Goal: Task Accomplishment & Management: Manage account settings

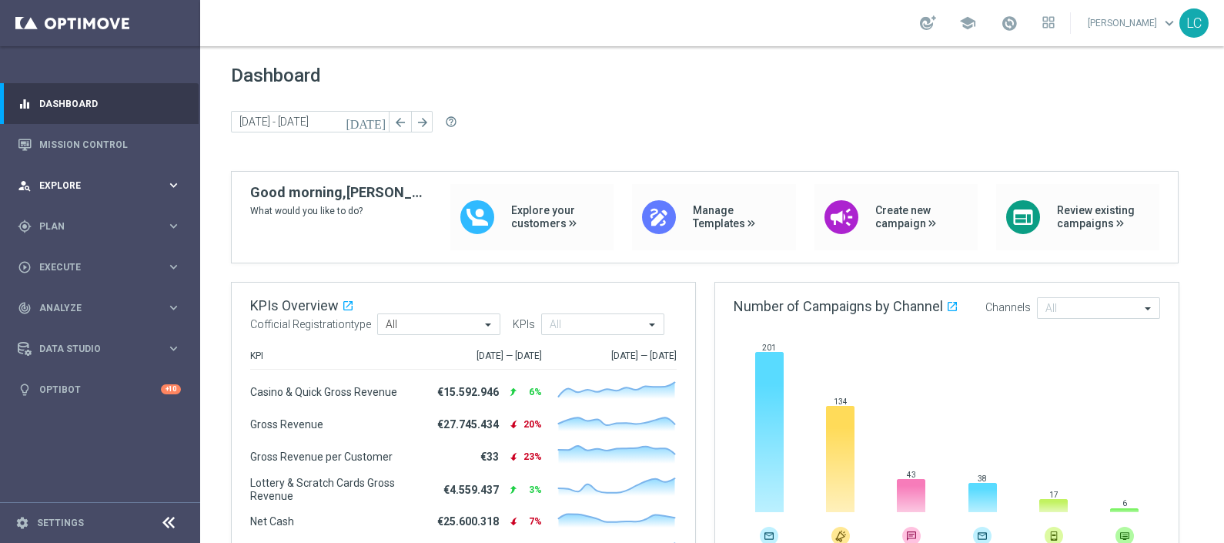
click at [45, 190] on div "person_search Explore" at bounding box center [92, 186] width 149 height 14
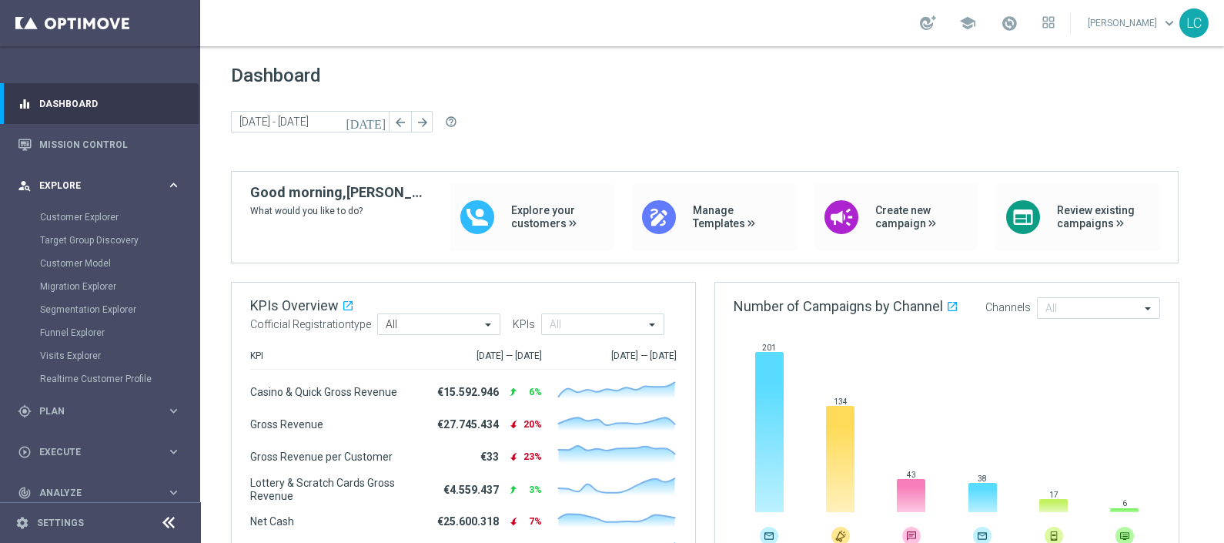
click at [55, 176] on div "person_search Explore keyboard_arrow_right" at bounding box center [99, 185] width 199 height 41
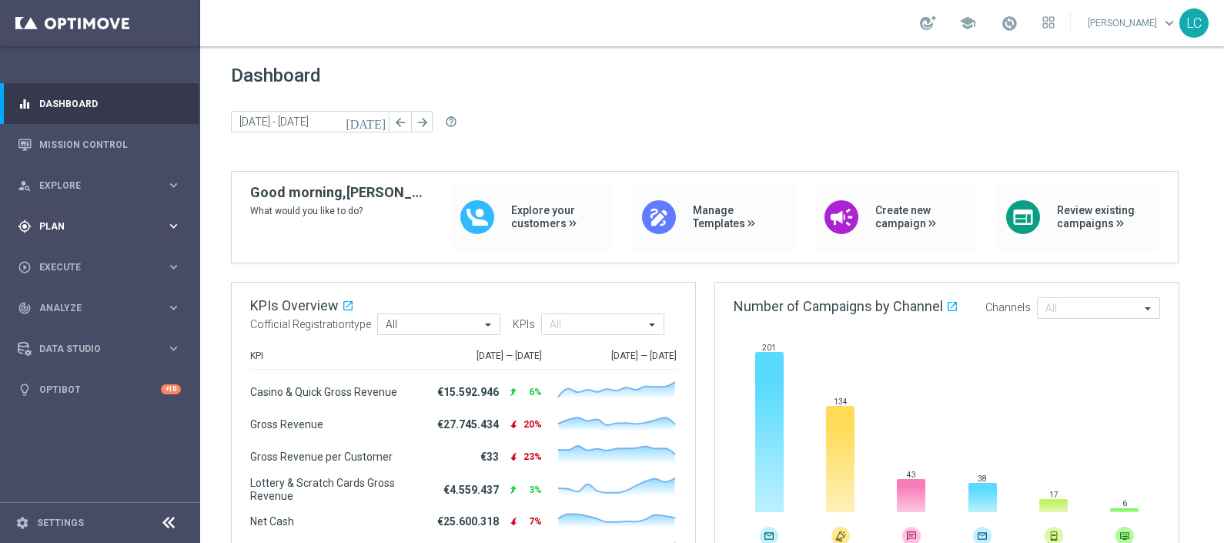
click at [66, 238] on div "gps_fixed Plan keyboard_arrow_right" at bounding box center [99, 226] width 199 height 41
click at [63, 250] on div "Target Groups" at bounding box center [119, 257] width 159 height 23
click at [64, 254] on link "Target Groups" at bounding box center [100, 258] width 120 height 12
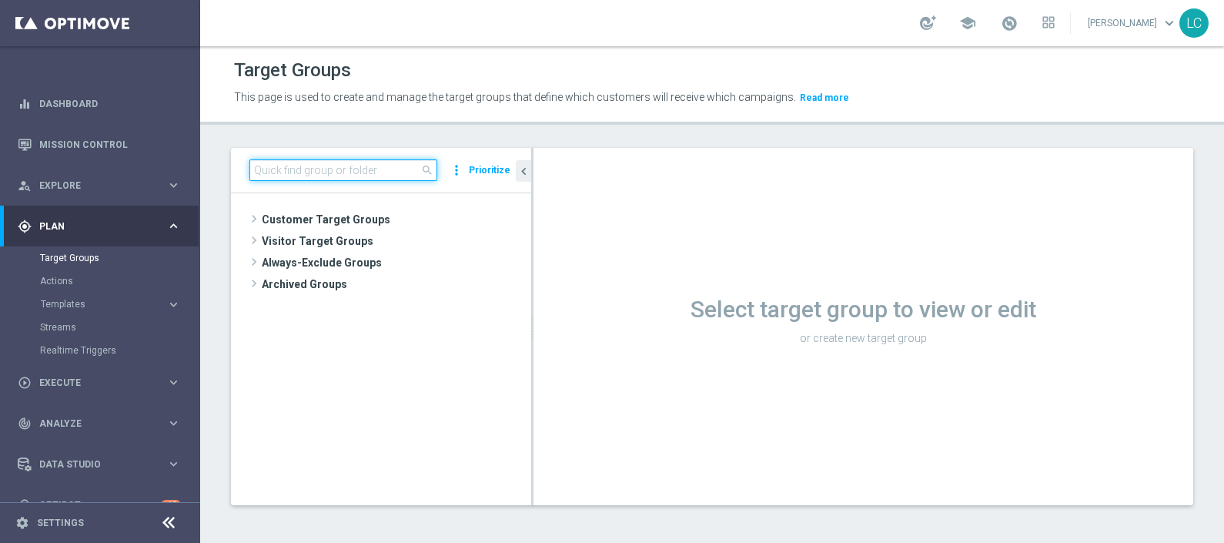
click at [323, 169] on input at bounding box center [344, 170] width 188 height 22
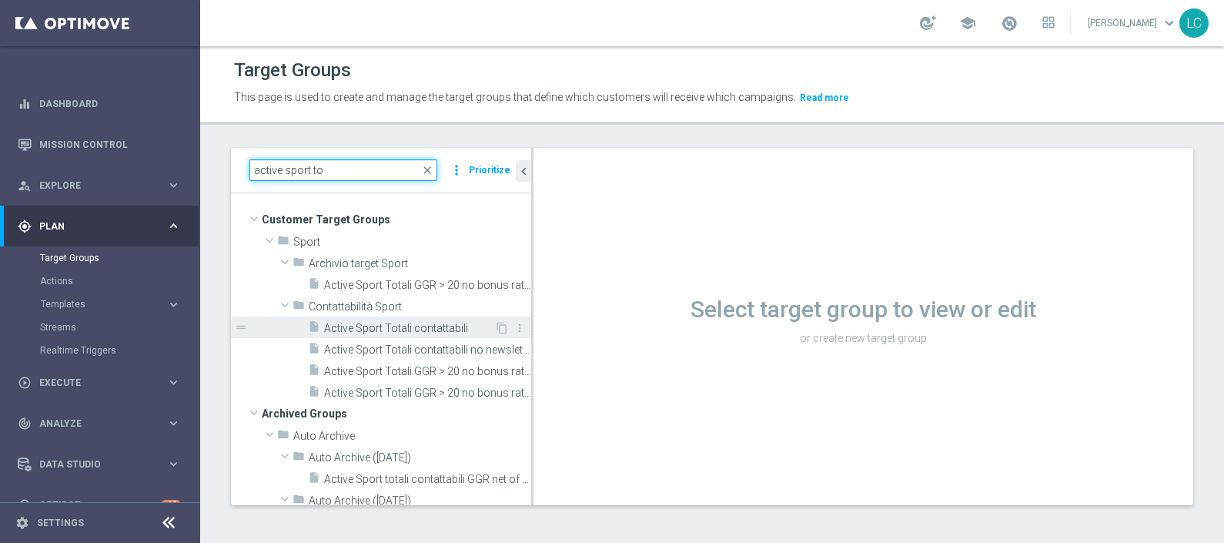
type input "active sport to"
click at [392, 322] on span "Active Sport Totali contattabili" at bounding box center [409, 328] width 170 height 13
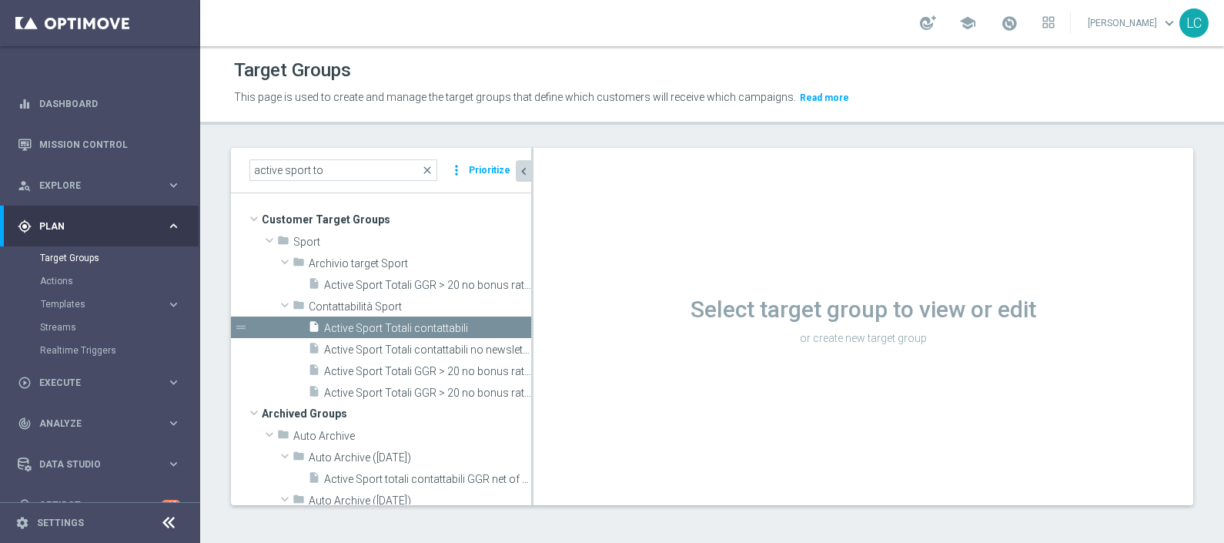
click at [527, 170] on icon "chevron_left" at bounding box center [524, 171] width 15 height 15
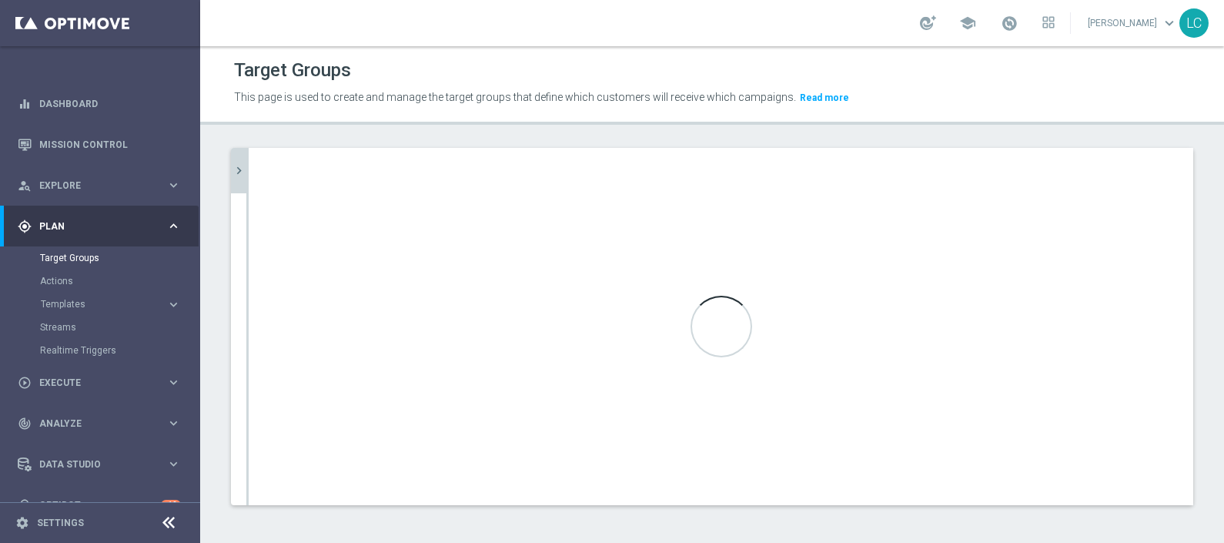
click at [527, 164] on div "Loading..." at bounding box center [721, 326] width 945 height 357
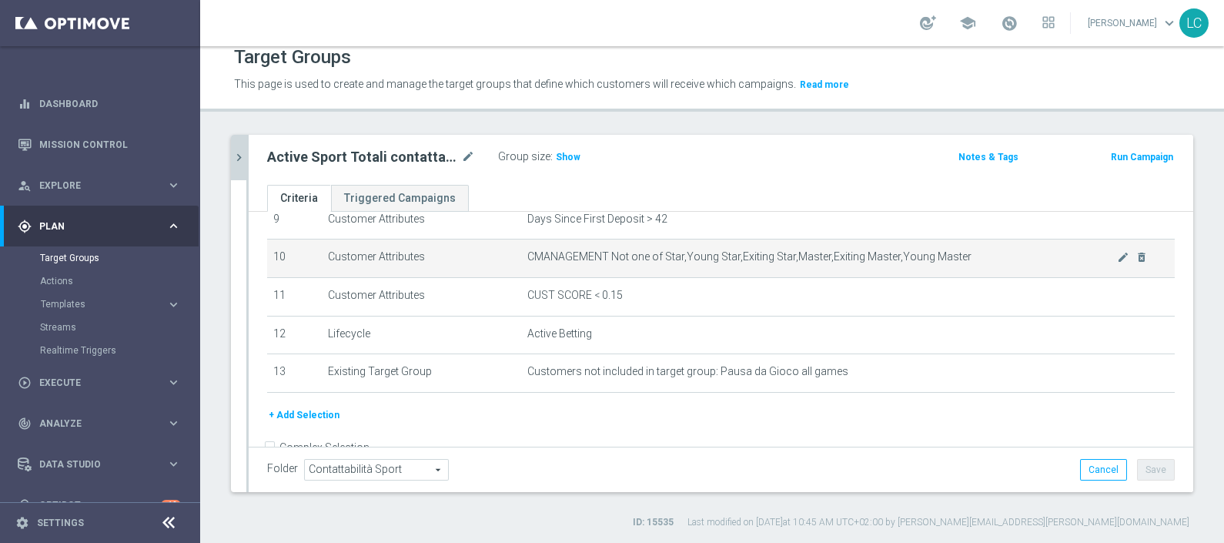
scroll to position [397, 0]
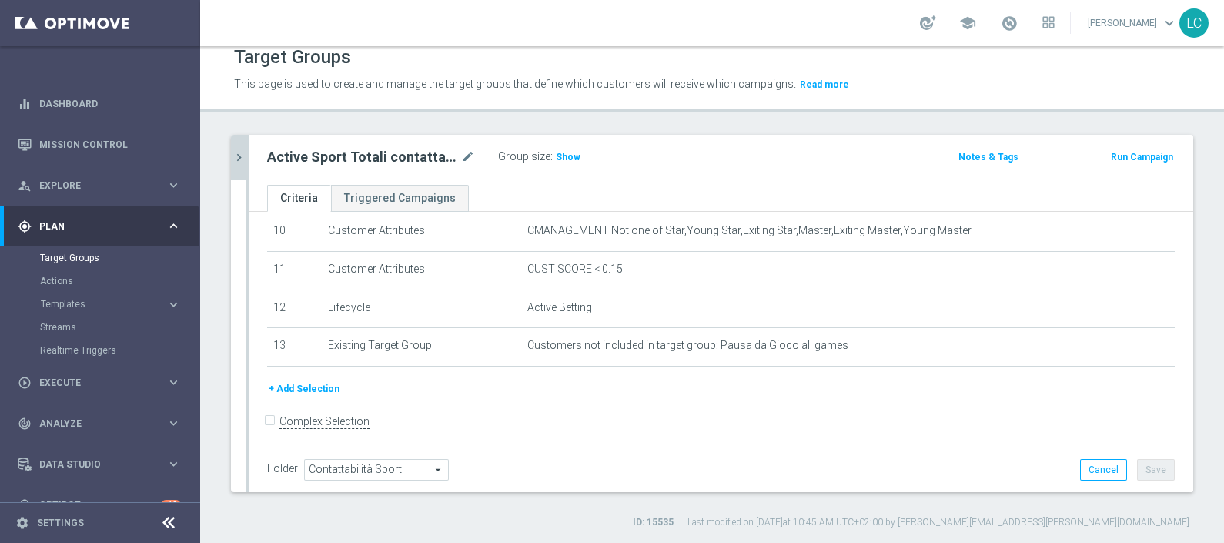
click at [313, 380] on button "+ Add Selection" at bounding box center [304, 388] width 74 height 17
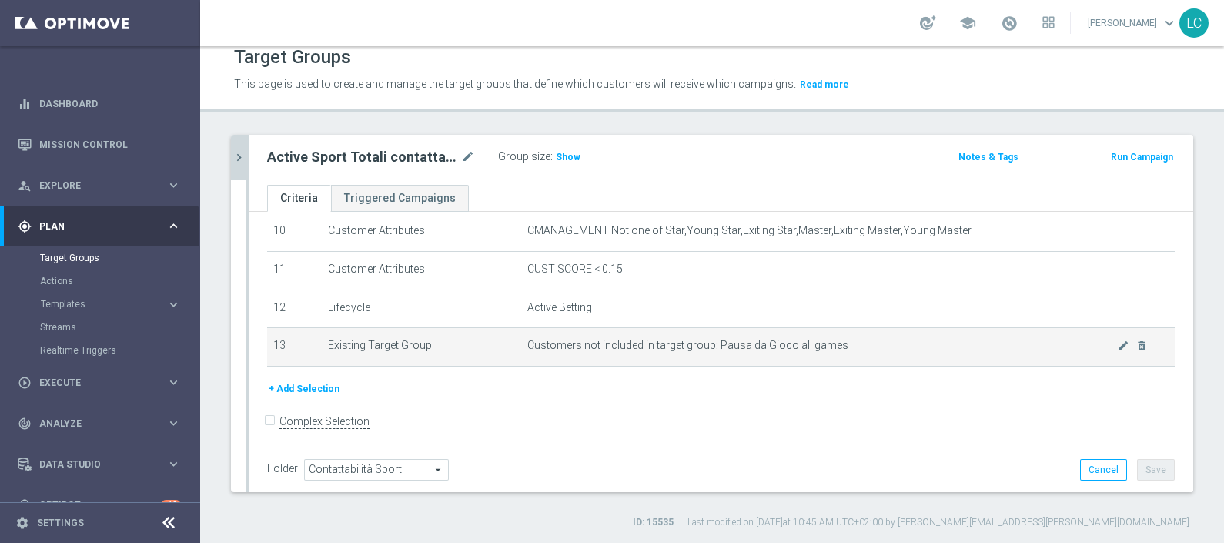
scroll to position [380, 0]
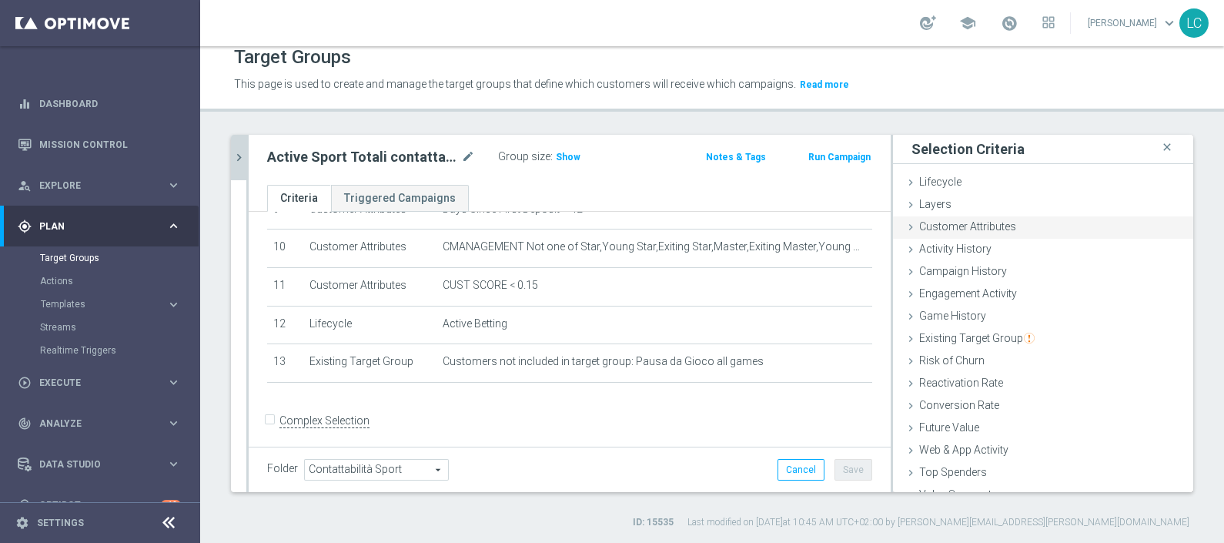
click at [941, 226] on span "Customer Attributes" at bounding box center [967, 226] width 97 height 12
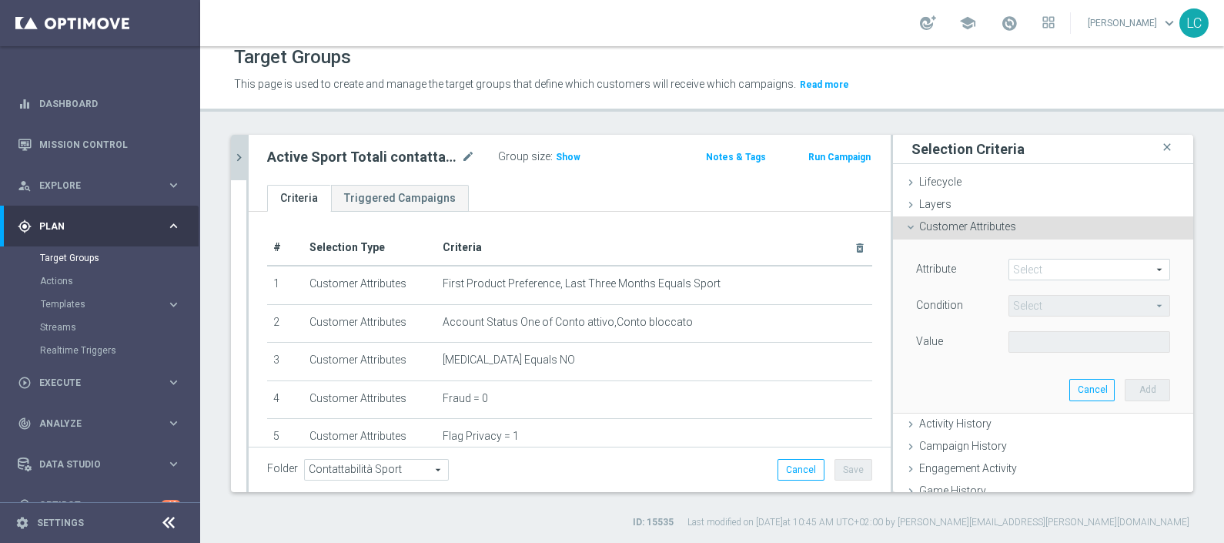
scroll to position [0, 0]
click at [1041, 262] on span at bounding box center [1090, 270] width 160 height 20
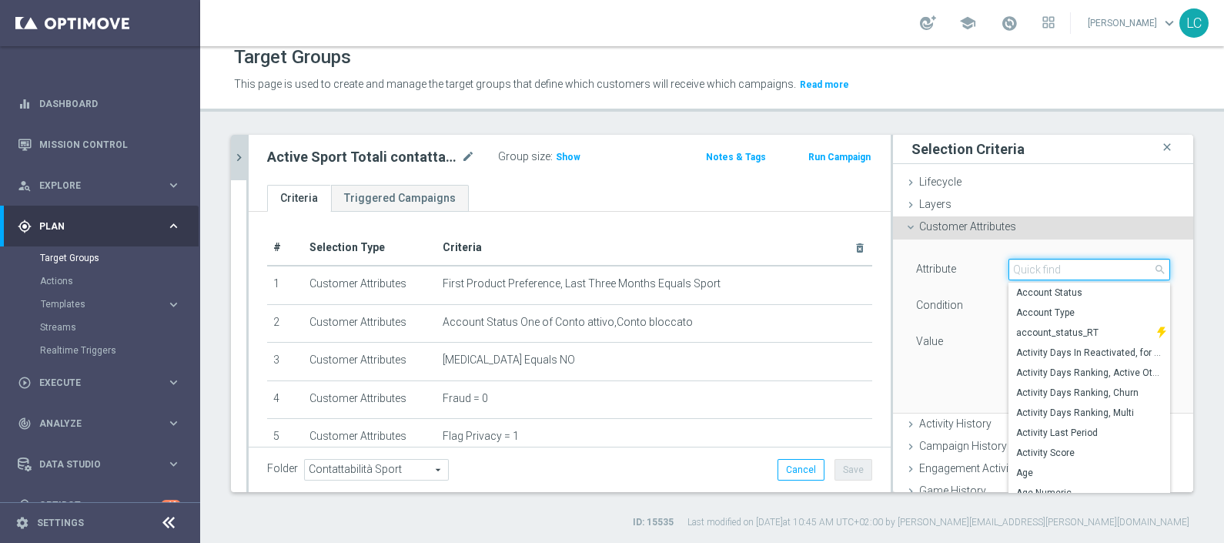
click at [1009, 266] on input "search" at bounding box center [1090, 270] width 162 height 22
type input "sport wager"
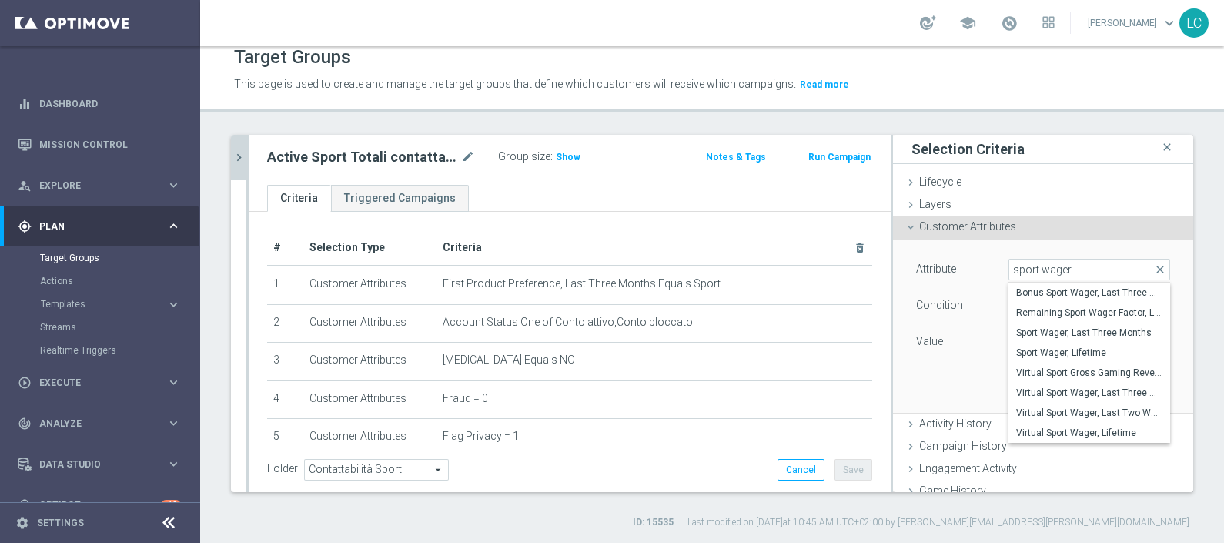
click at [920, 340] on label "Value" at bounding box center [929, 341] width 27 height 14
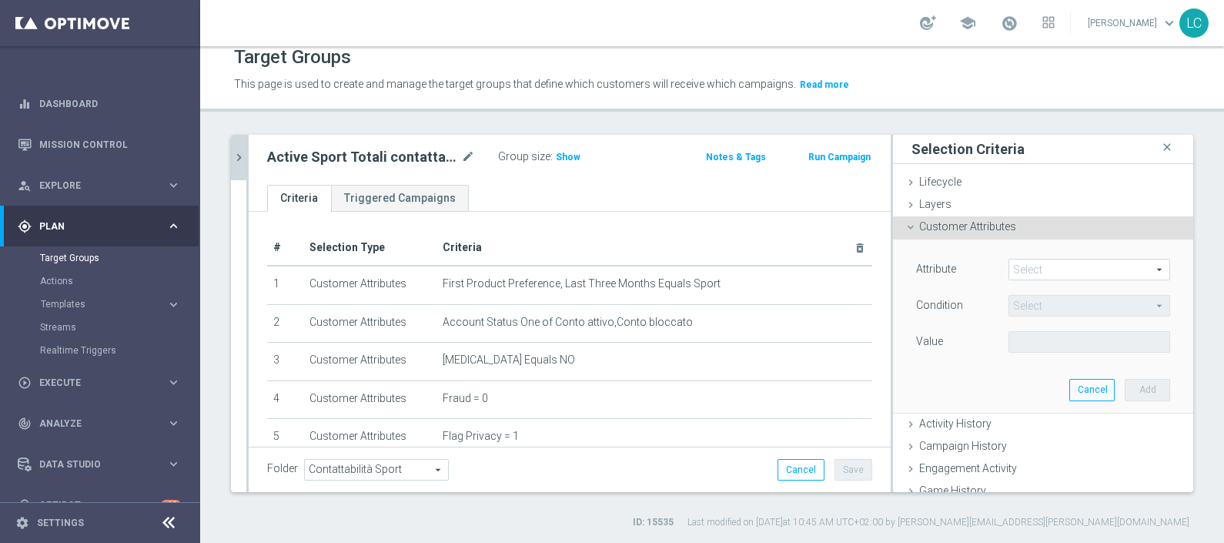
click at [1043, 228] on div "Customer Attributes done" at bounding box center [1043, 227] width 300 height 23
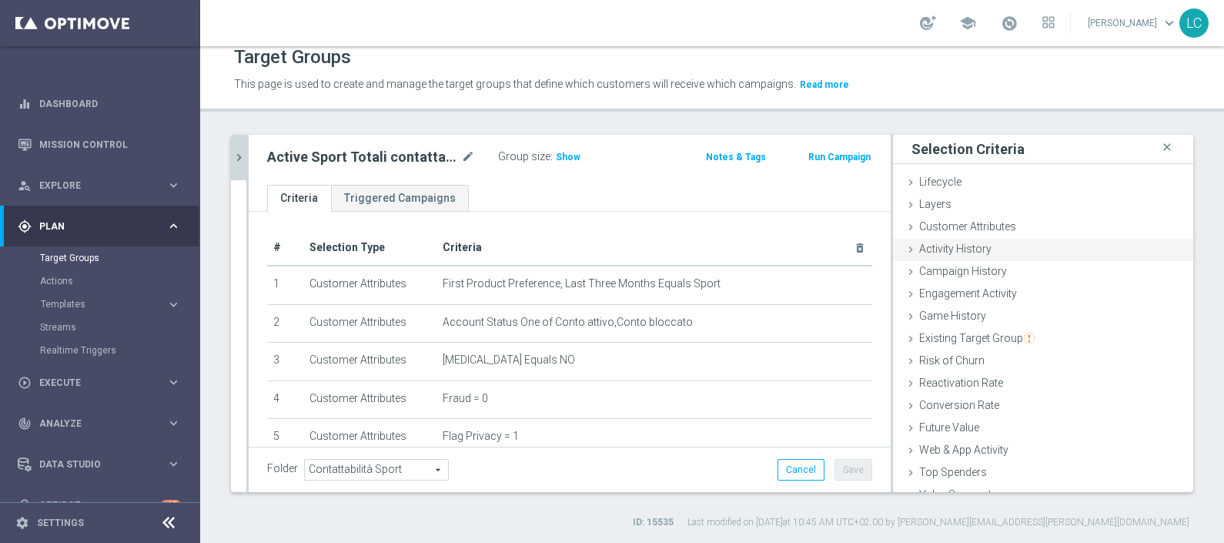
click at [970, 250] on span "Activity History" at bounding box center [955, 249] width 72 height 12
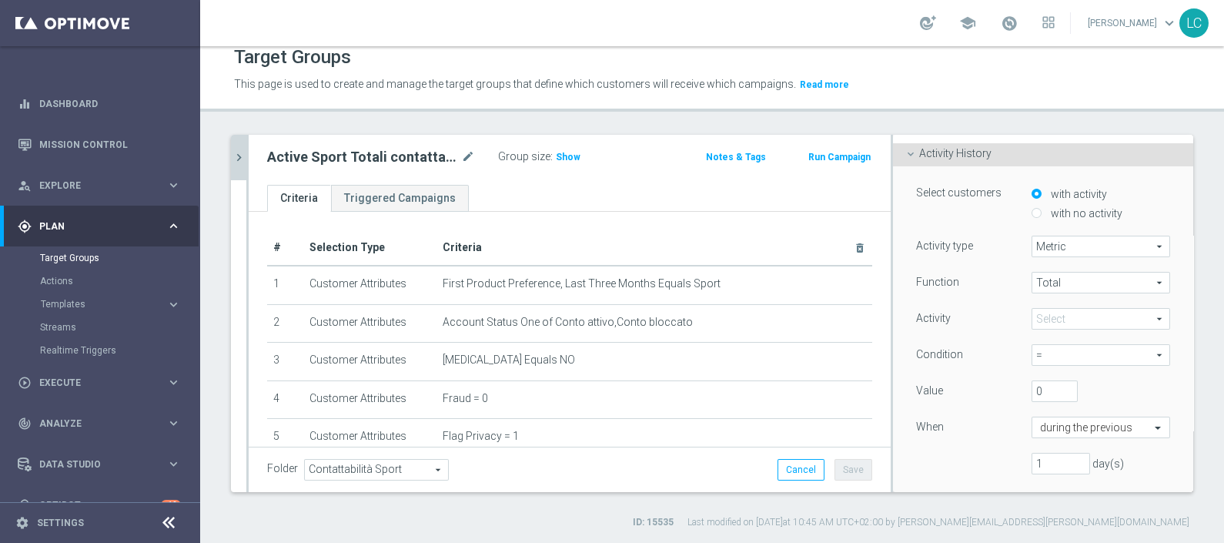
scroll to position [192, 0]
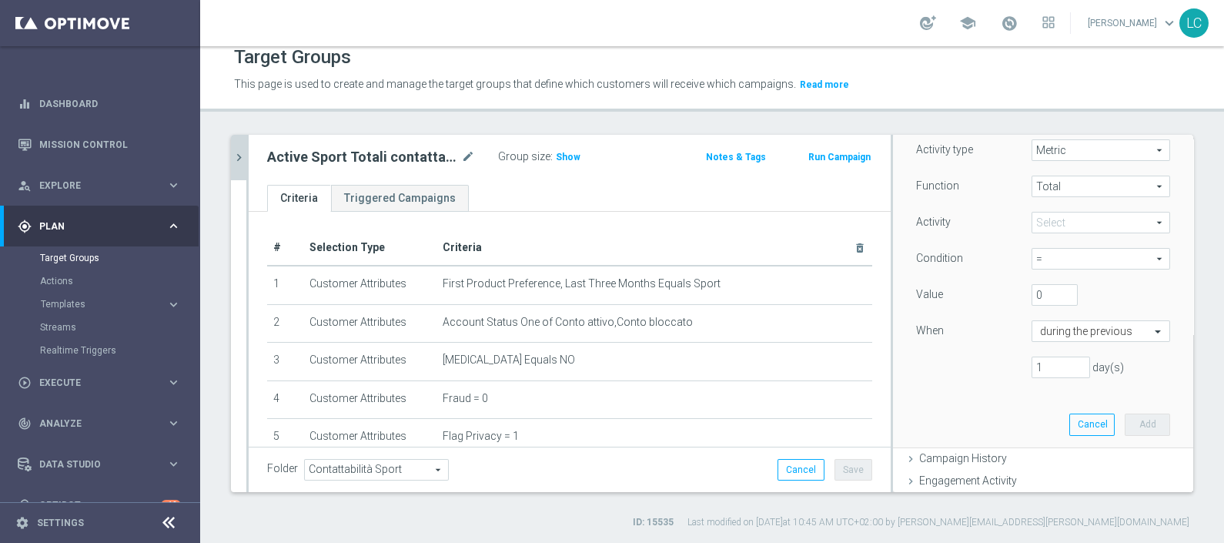
click at [1040, 213] on span at bounding box center [1101, 223] width 137 height 20
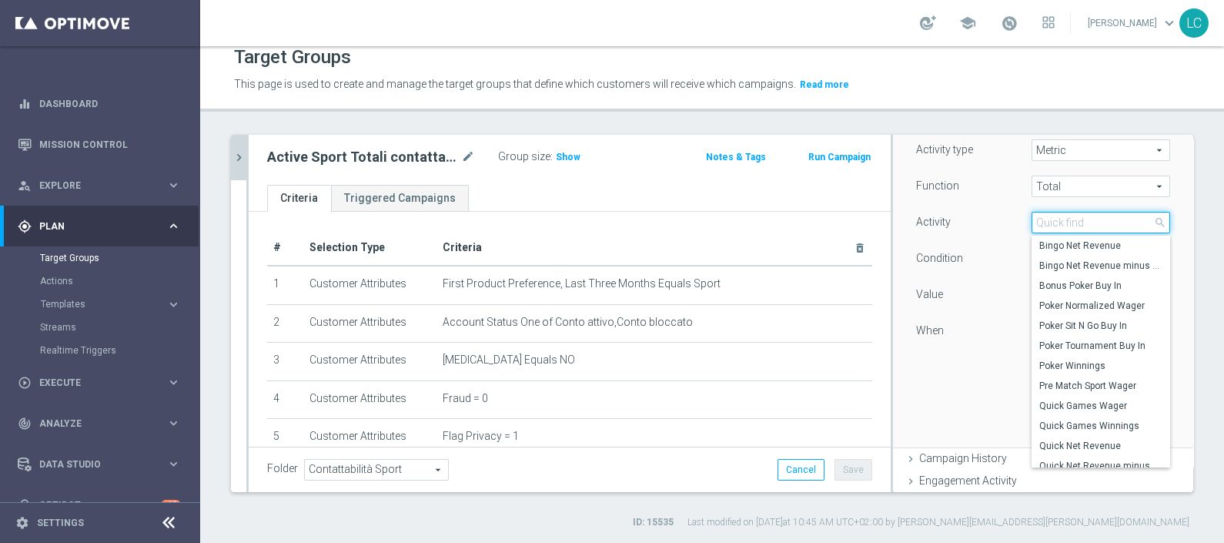
click at [1039, 222] on input "search" at bounding box center [1101, 223] width 139 height 22
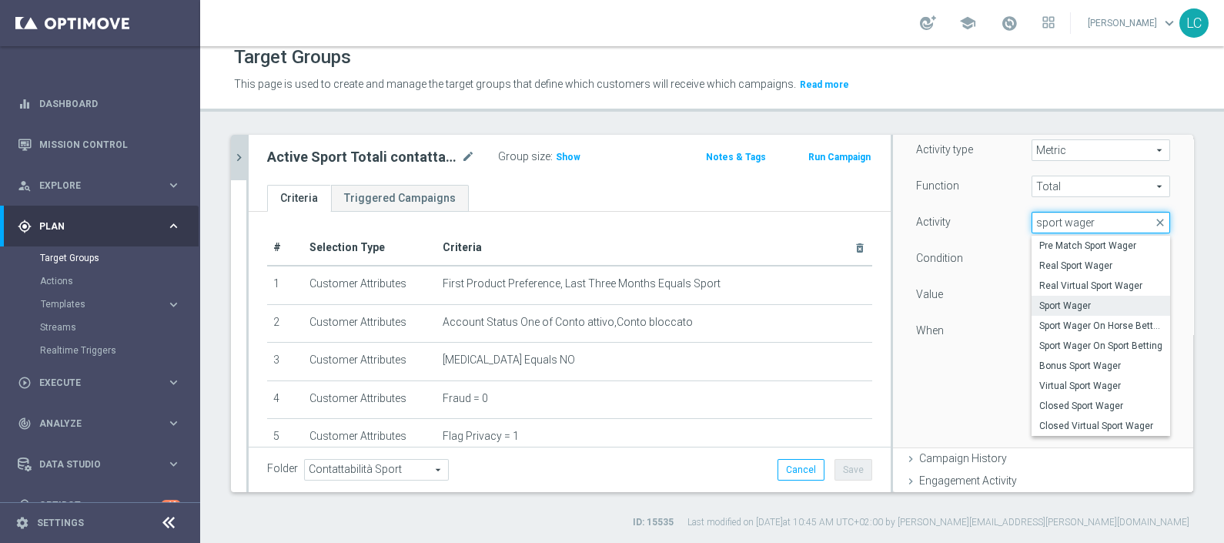
type input "sport wager"
click at [1049, 300] on span "Sport Wager" at bounding box center [1101, 306] width 123 height 12
type input "Sport Wager"
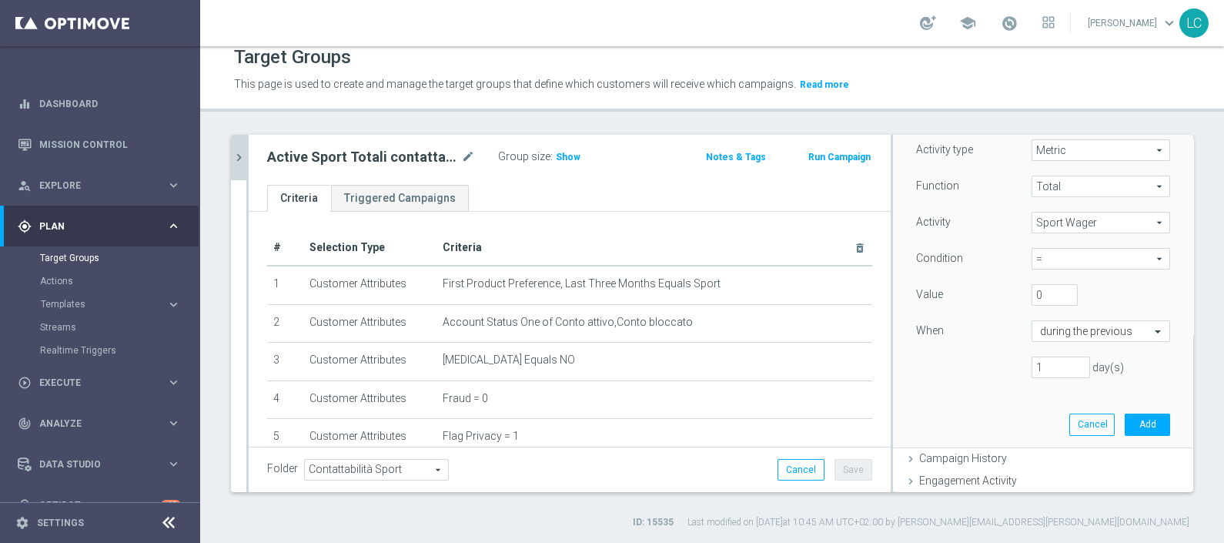
click at [1050, 259] on span "=" at bounding box center [1101, 259] width 137 height 20
click at [990, 251] on div "Condition" at bounding box center [963, 260] width 116 height 25
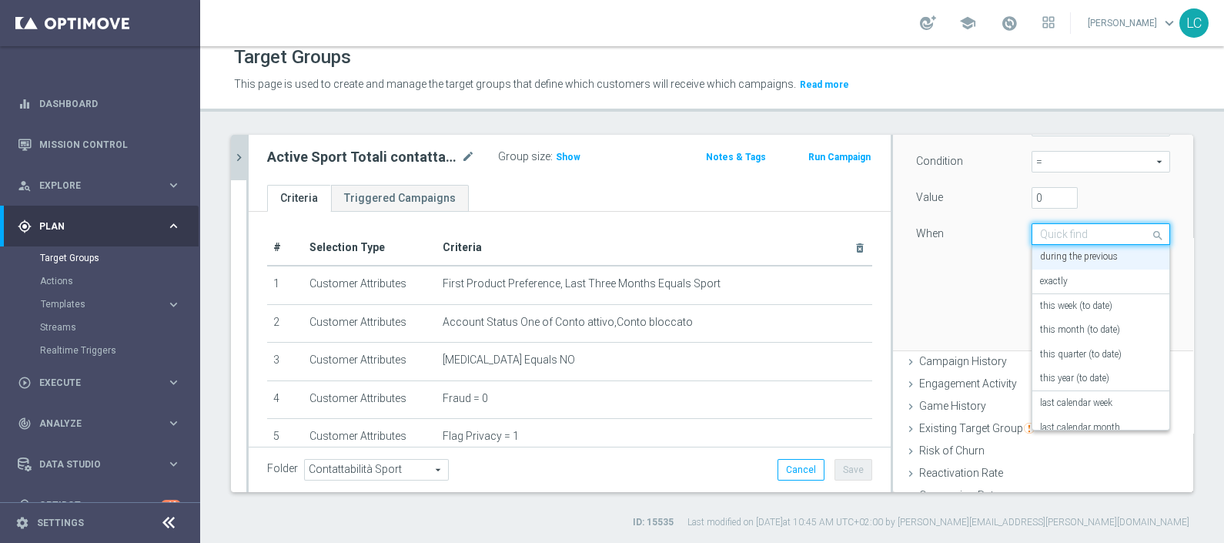
click at [1071, 236] on input "text" at bounding box center [1085, 235] width 91 height 14
click at [1068, 412] on label "in this range" at bounding box center [1065, 414] width 50 height 12
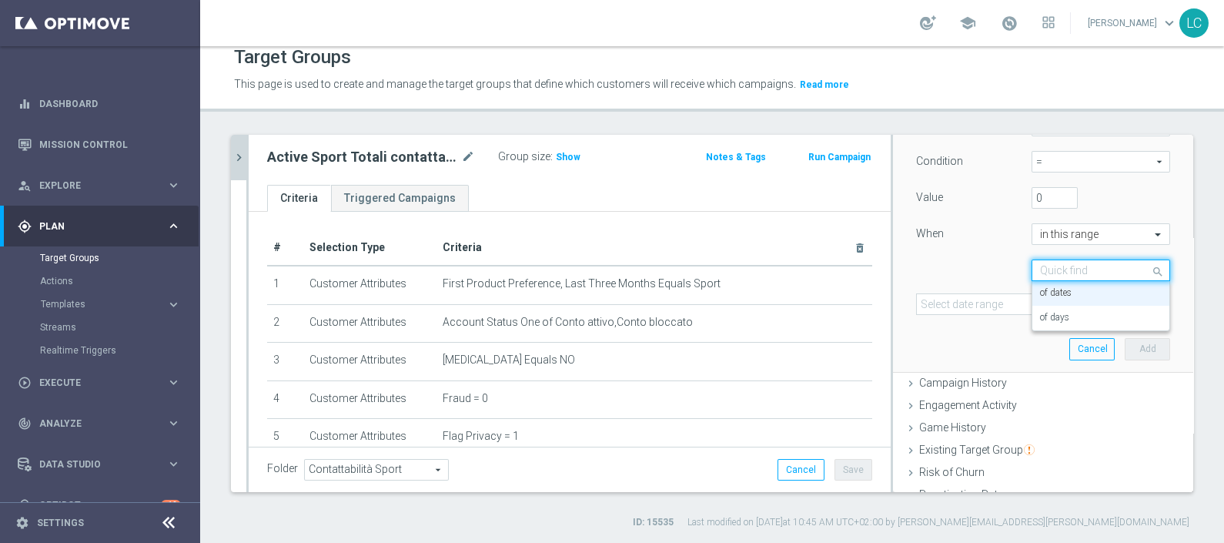
click at [1054, 266] on input "text" at bounding box center [1085, 271] width 91 height 14
click at [942, 260] on div "Quick find of dates of dates of days" at bounding box center [1043, 271] width 277 height 22
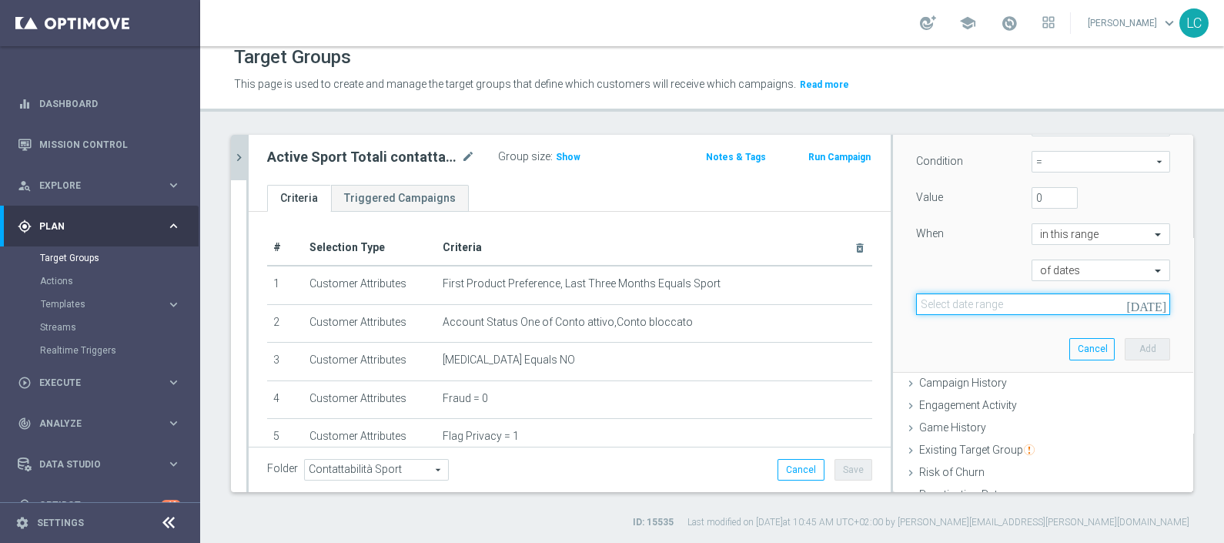
click at [990, 307] on input at bounding box center [1043, 304] width 254 height 22
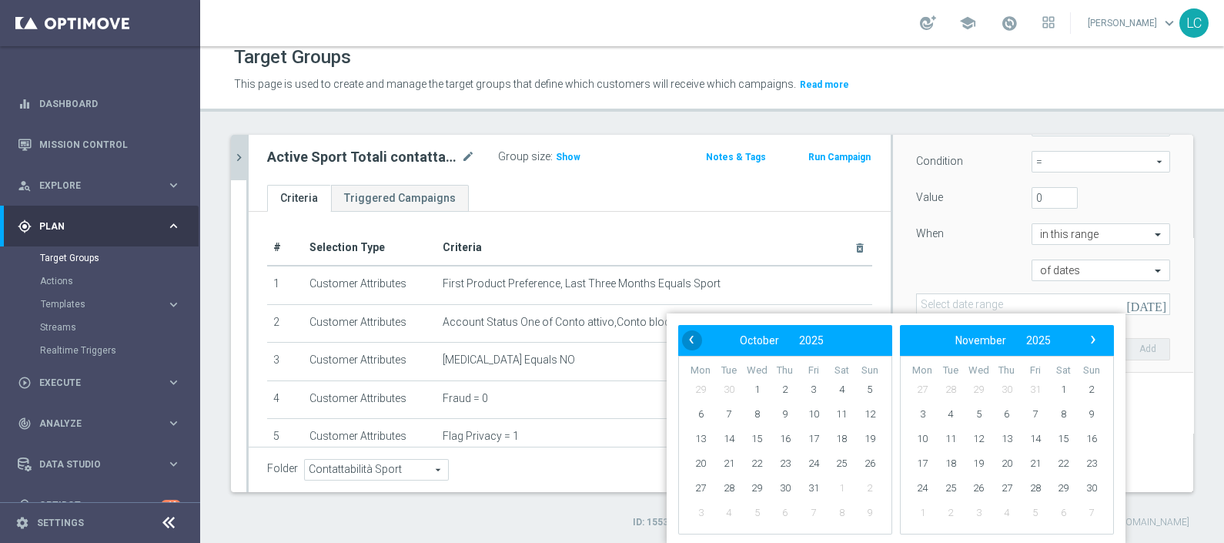
click at [688, 335] on span "‹" at bounding box center [692, 340] width 20 height 20
click at [696, 410] on span "8" at bounding box center [700, 414] width 25 height 25
click at [874, 410] on span "14" at bounding box center [870, 414] width 25 height 25
type input "[DATE] - [DATE]"
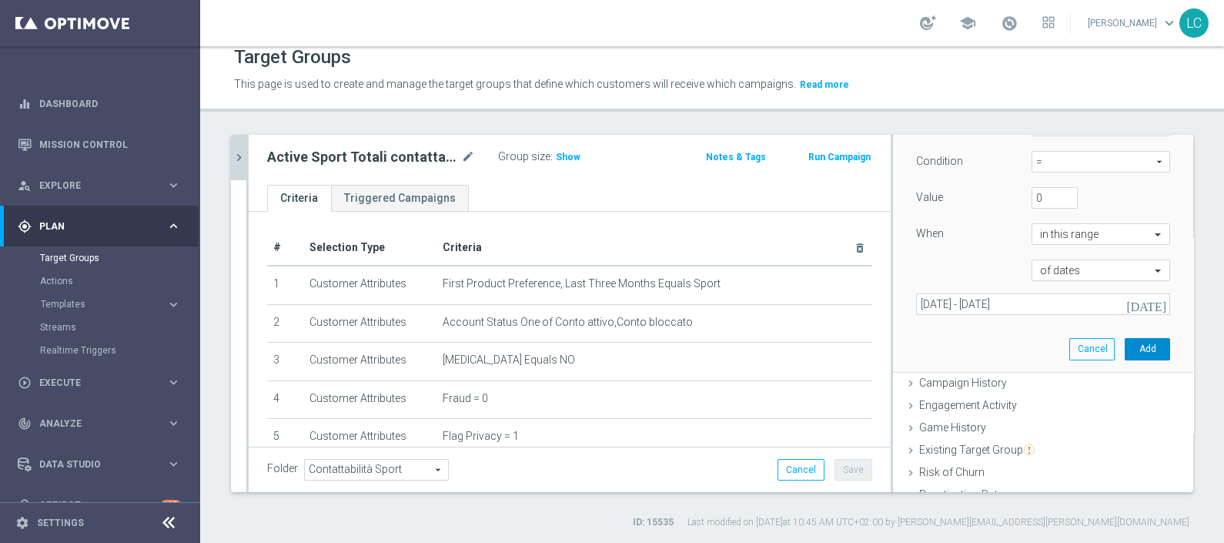
click at [1127, 338] on button "Add" at bounding box center [1147, 349] width 45 height 22
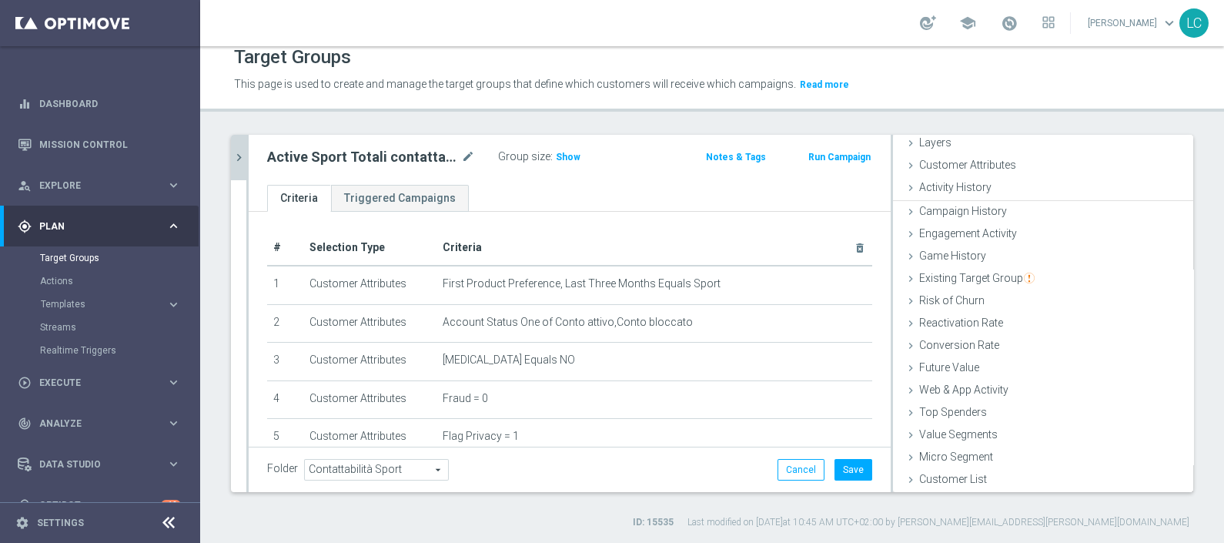
scroll to position [60, 0]
click at [556, 158] on span "Show" at bounding box center [568, 157] width 25 height 11
click at [965, 190] on span "Activity History" at bounding box center [955, 189] width 72 height 12
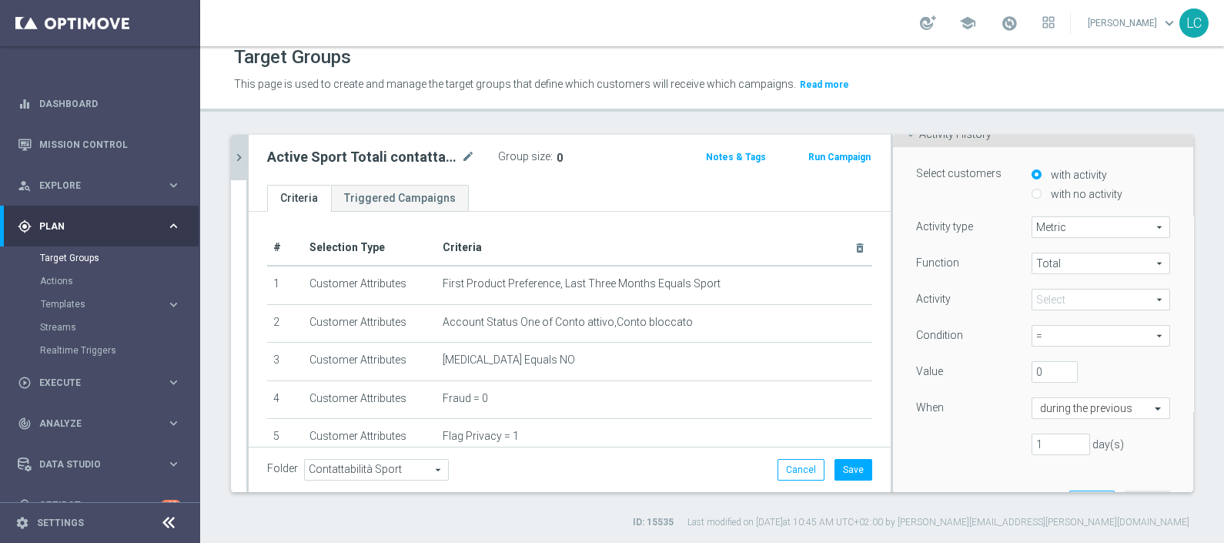
scroll to position [211, 0]
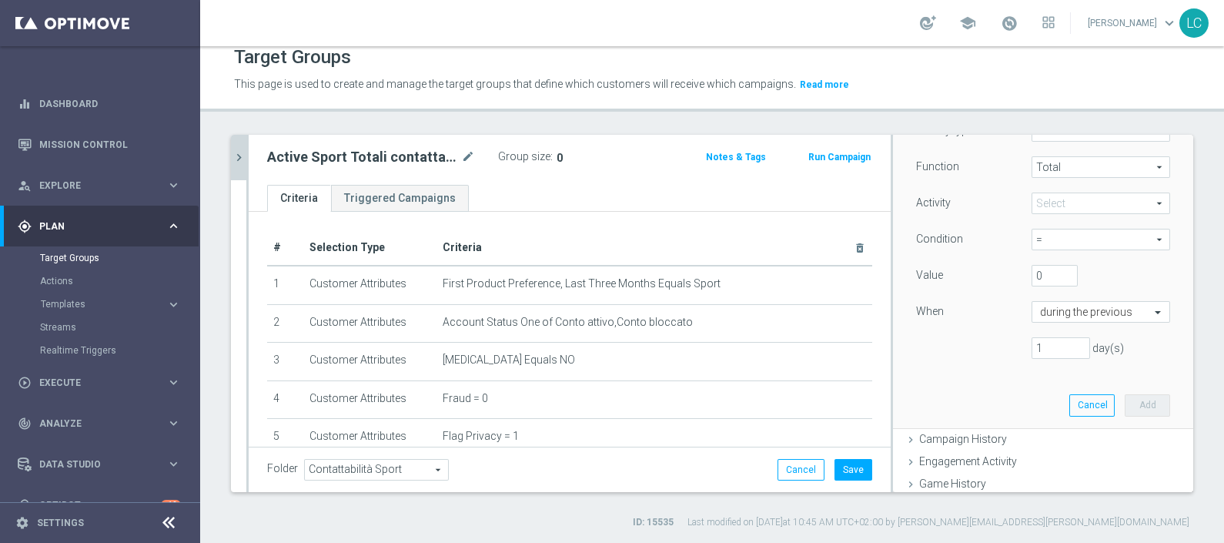
click at [1053, 199] on span at bounding box center [1101, 203] width 137 height 20
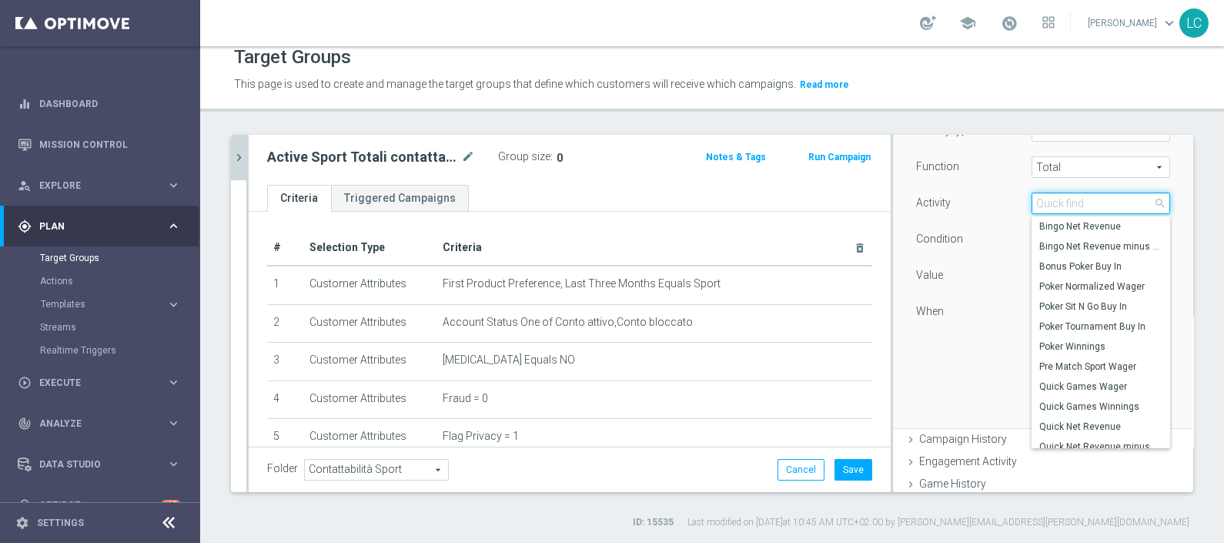
click at [1050, 199] on input "search" at bounding box center [1101, 204] width 139 height 22
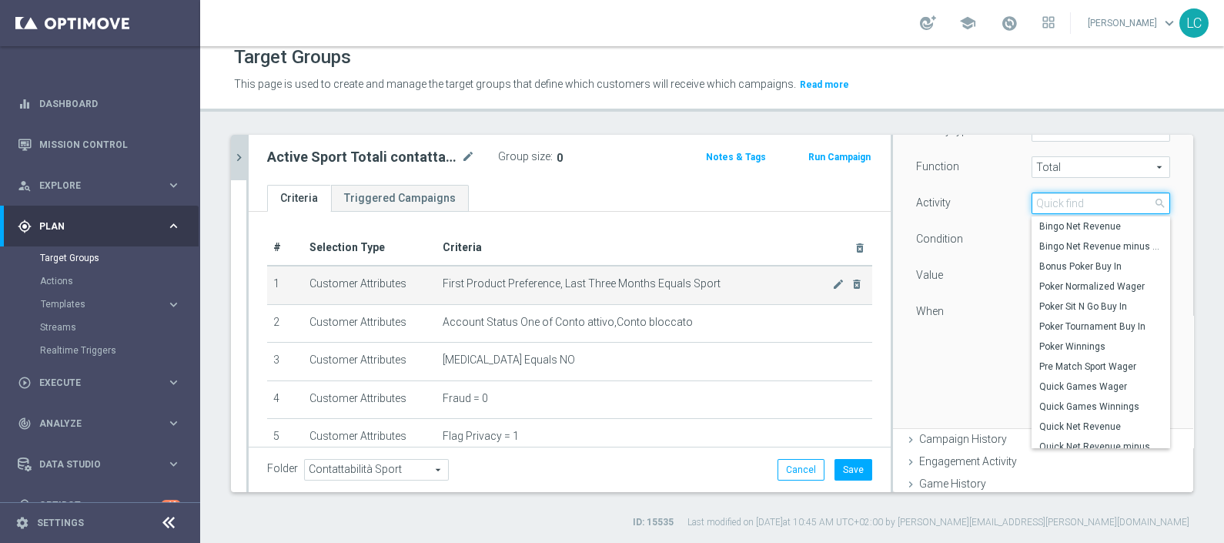
scroll to position [418, 0]
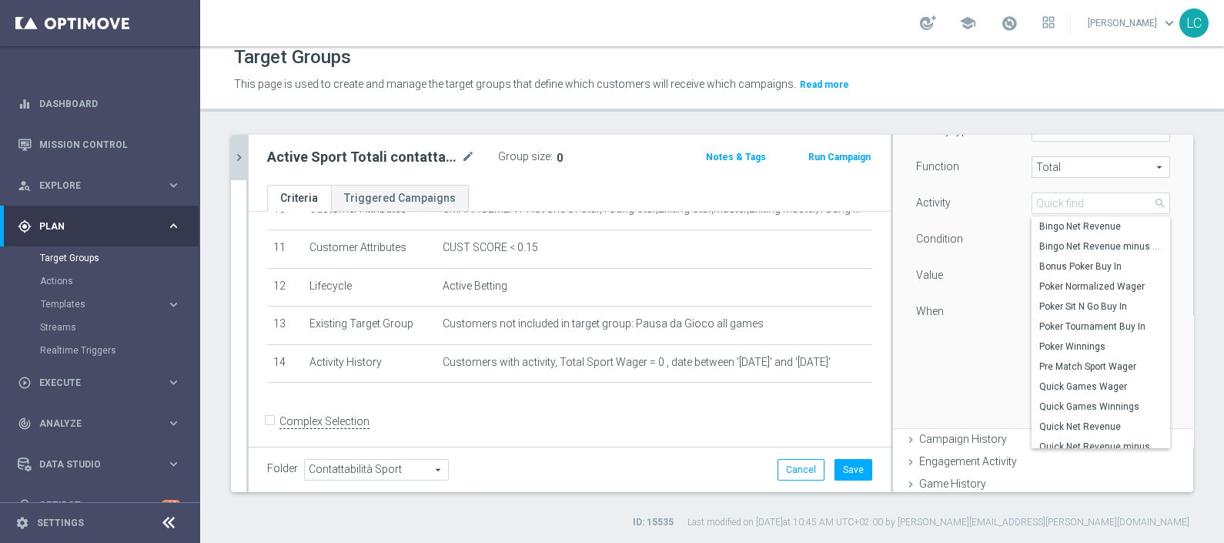
click at [1066, 167] on span "Total" at bounding box center [1101, 167] width 137 height 20
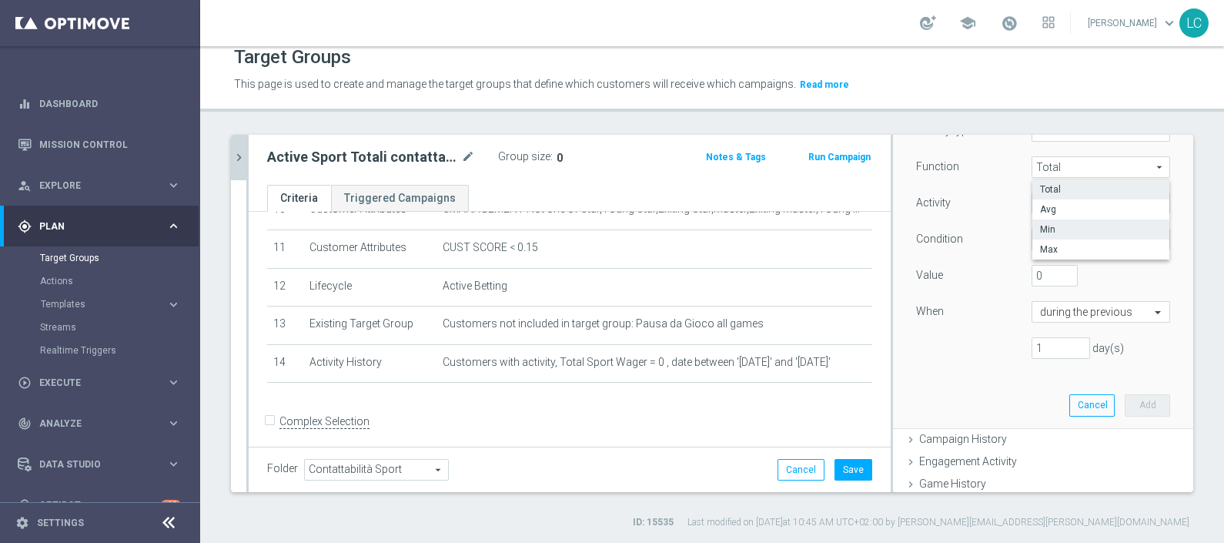
click at [1054, 226] on span "Min" at bounding box center [1101, 229] width 122 height 12
click at [1082, 243] on span "=" at bounding box center [1101, 239] width 137 height 20
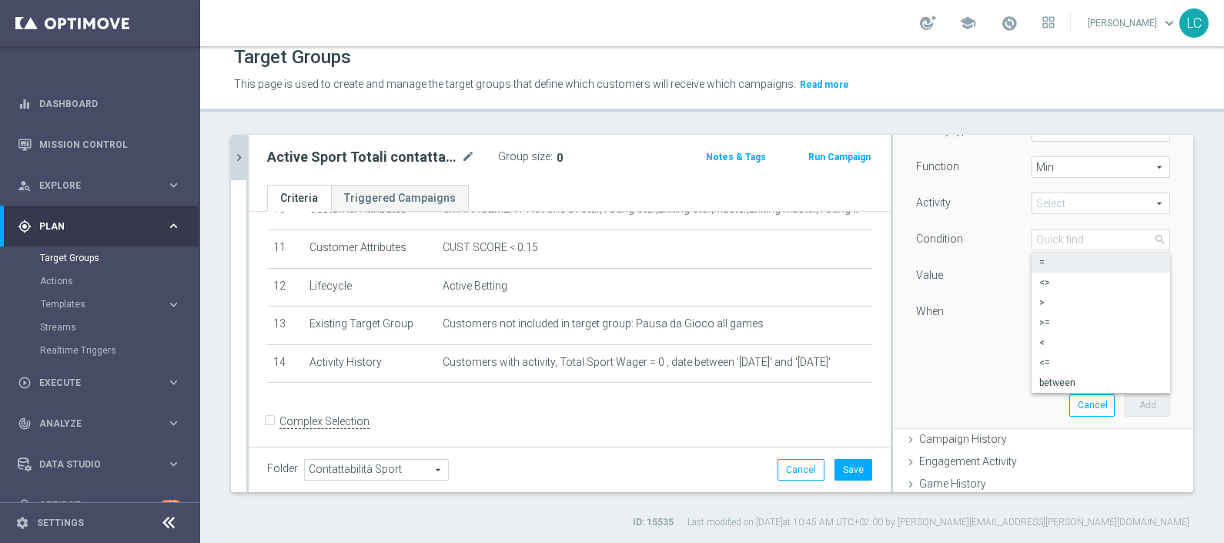
click at [1056, 159] on span "Min" at bounding box center [1101, 167] width 137 height 20
click at [1040, 243] on span "Max" at bounding box center [1101, 249] width 122 height 12
type input "Max"
click at [1043, 197] on span at bounding box center [1101, 203] width 137 height 20
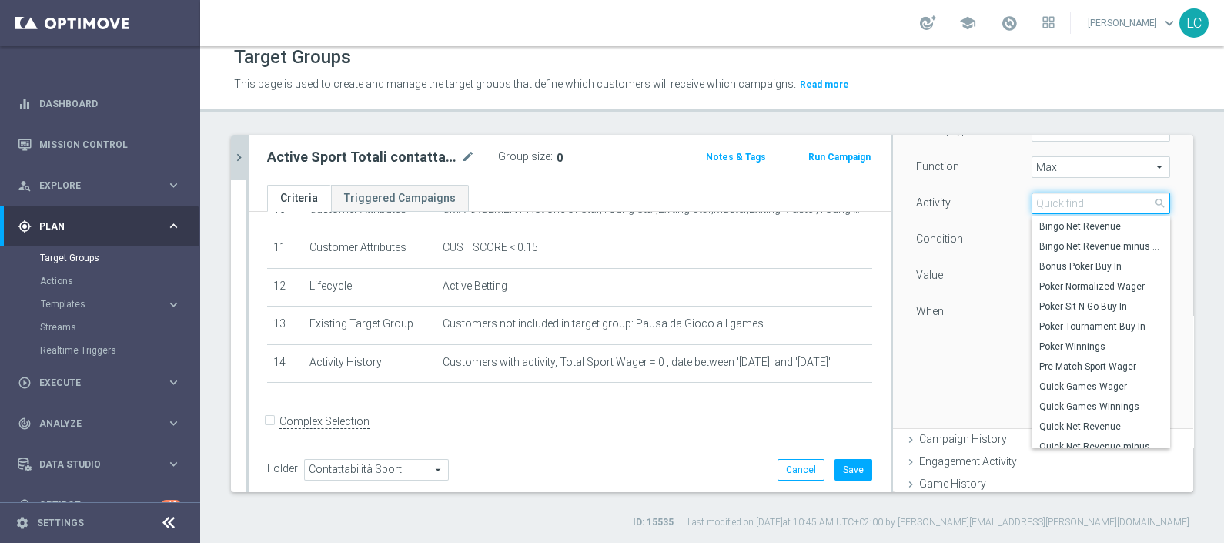
click at [1043, 197] on input "search" at bounding box center [1101, 204] width 139 height 22
type input "sport wager"
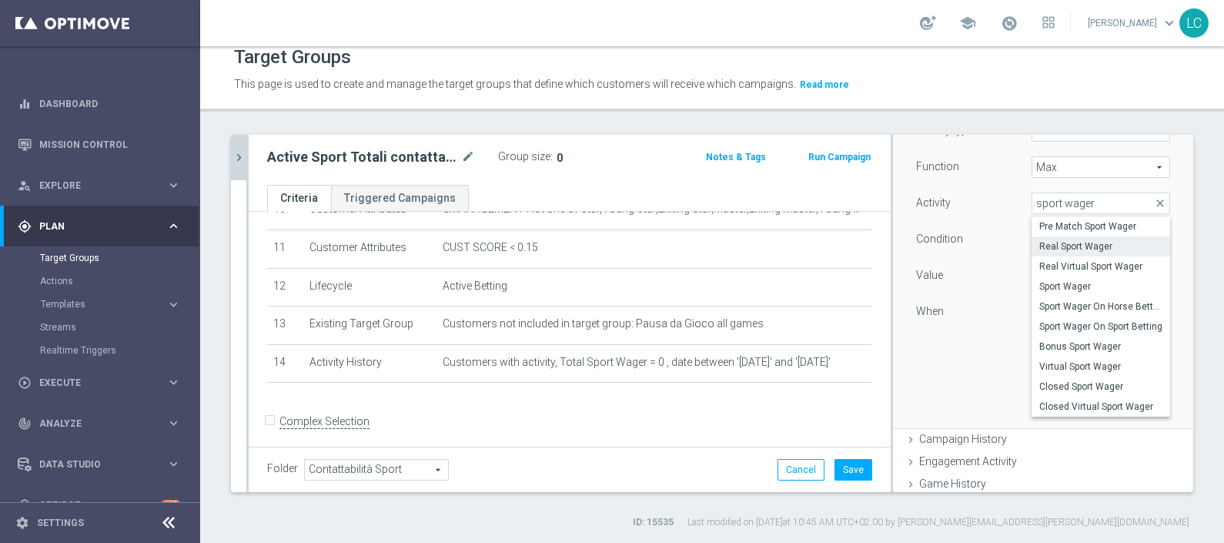
click at [1067, 244] on span "Real Sport Wager" at bounding box center [1101, 246] width 123 height 12
type input "Real Sport Wager"
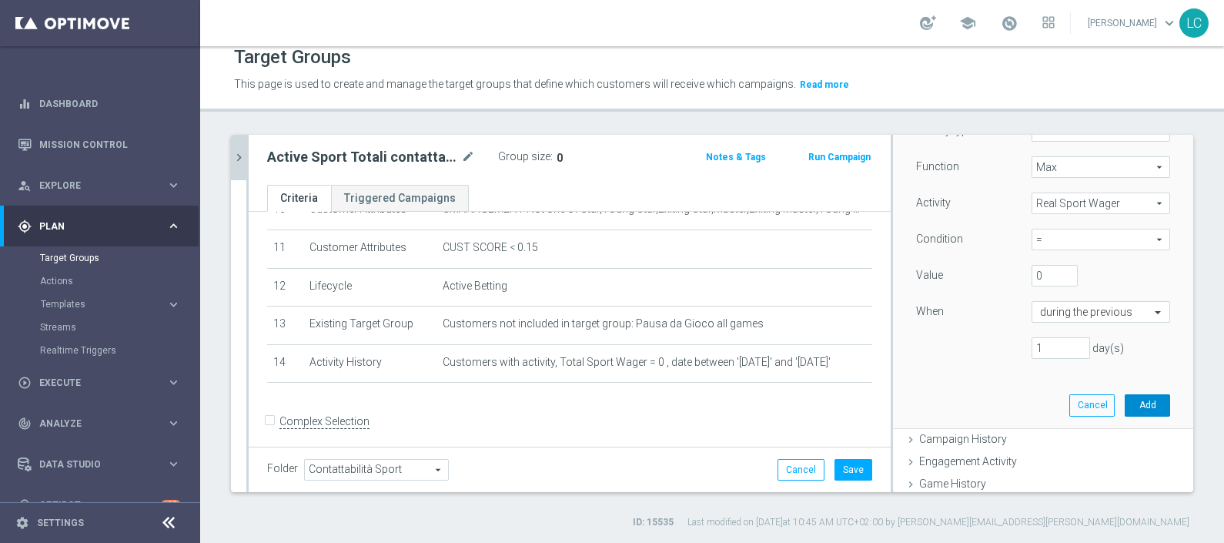
click at [1125, 407] on button "Add" at bounding box center [1147, 405] width 45 height 22
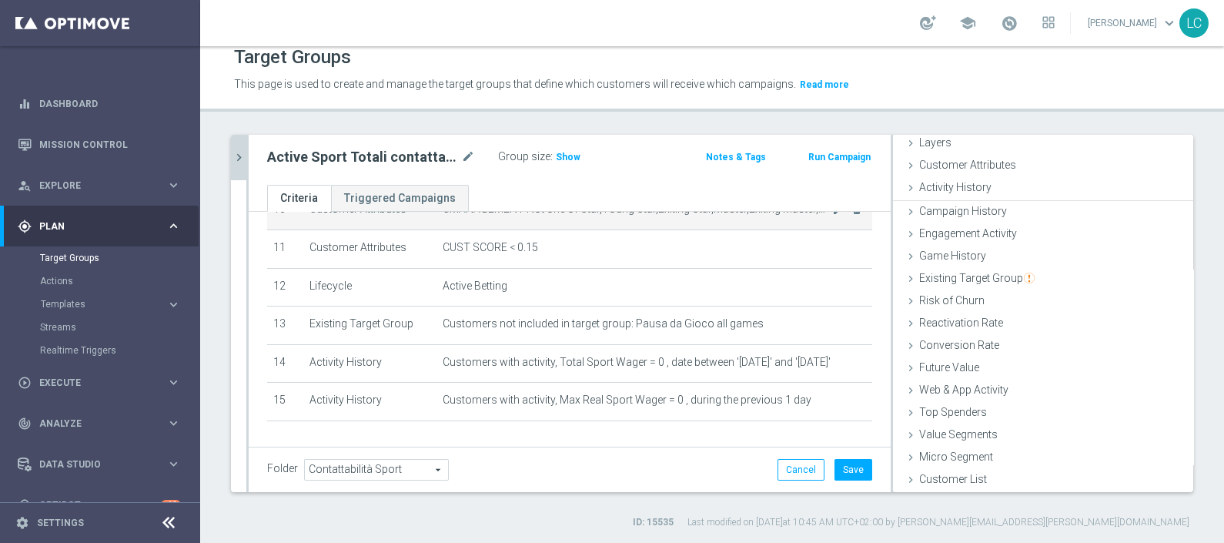
scroll to position [60, 0]
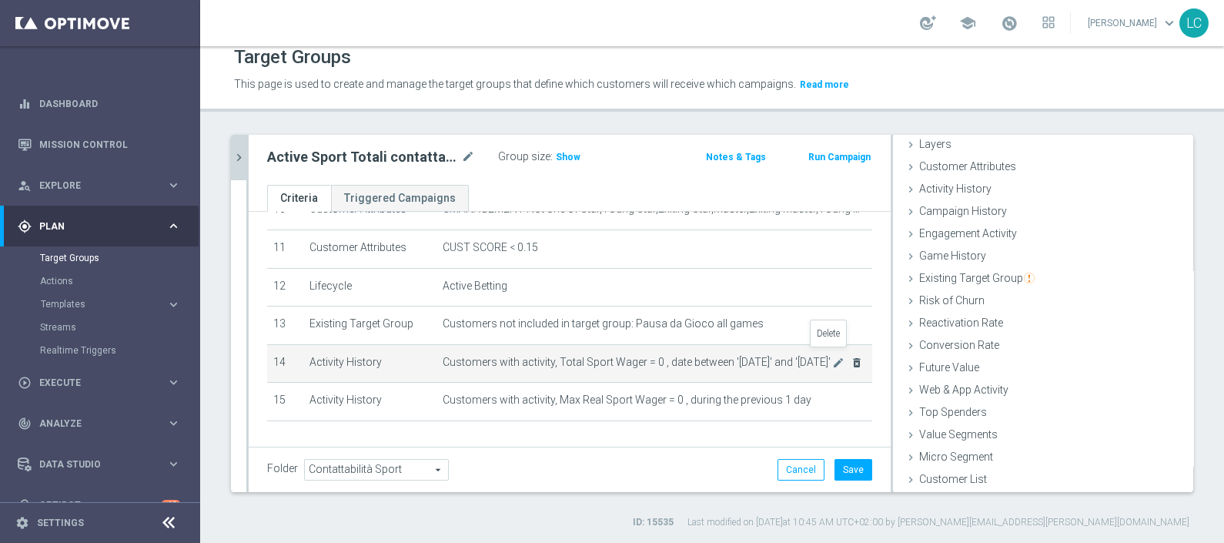
click at [851, 357] on icon "delete_forever" at bounding box center [857, 363] width 12 height 12
click at [832, 357] on icon "mode_edit" at bounding box center [838, 363] width 12 height 12
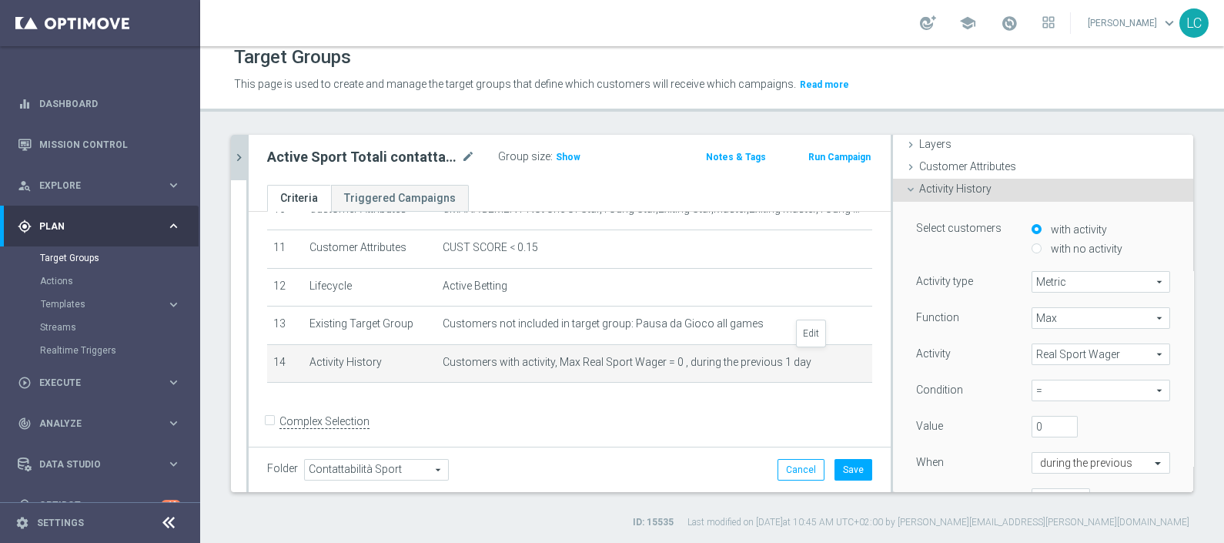
scroll to position [112, 0]
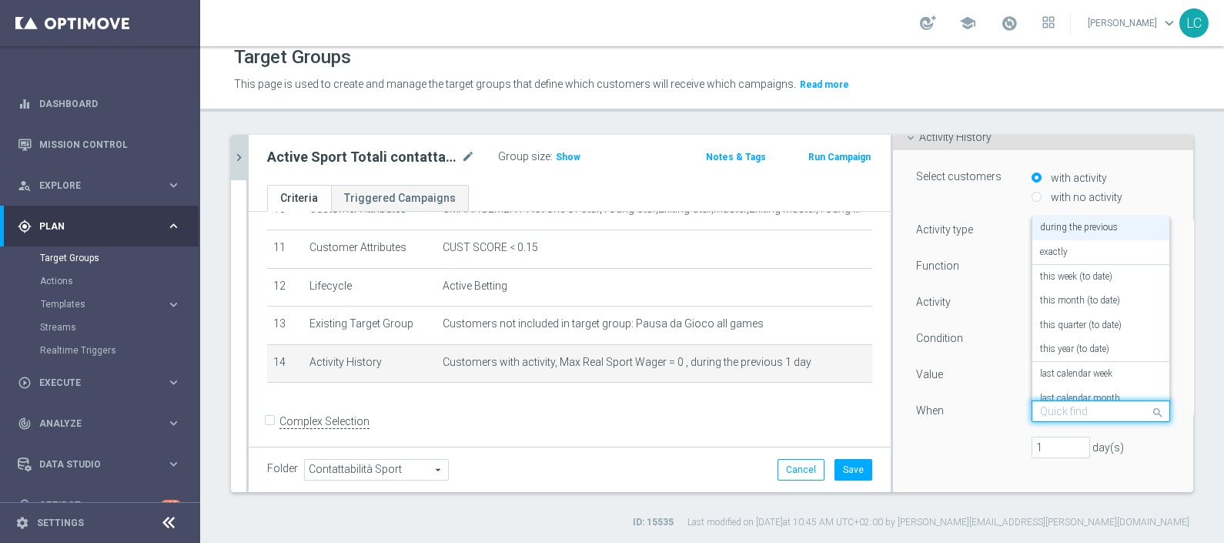
click at [1041, 413] on input "text" at bounding box center [1085, 412] width 91 height 14
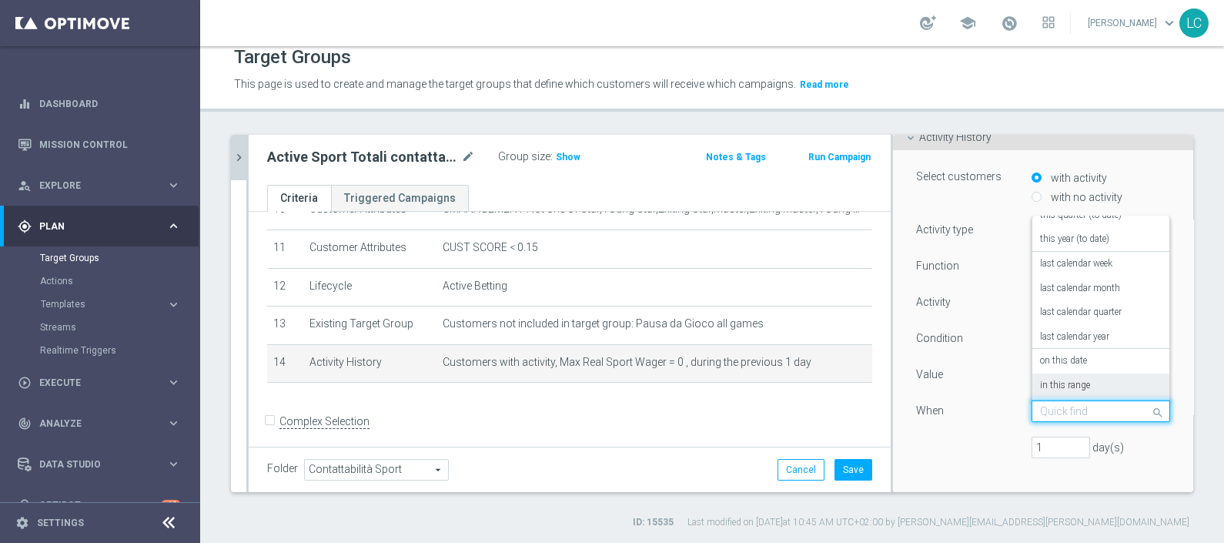
click at [1061, 387] on label "in this range" at bounding box center [1065, 386] width 50 height 12
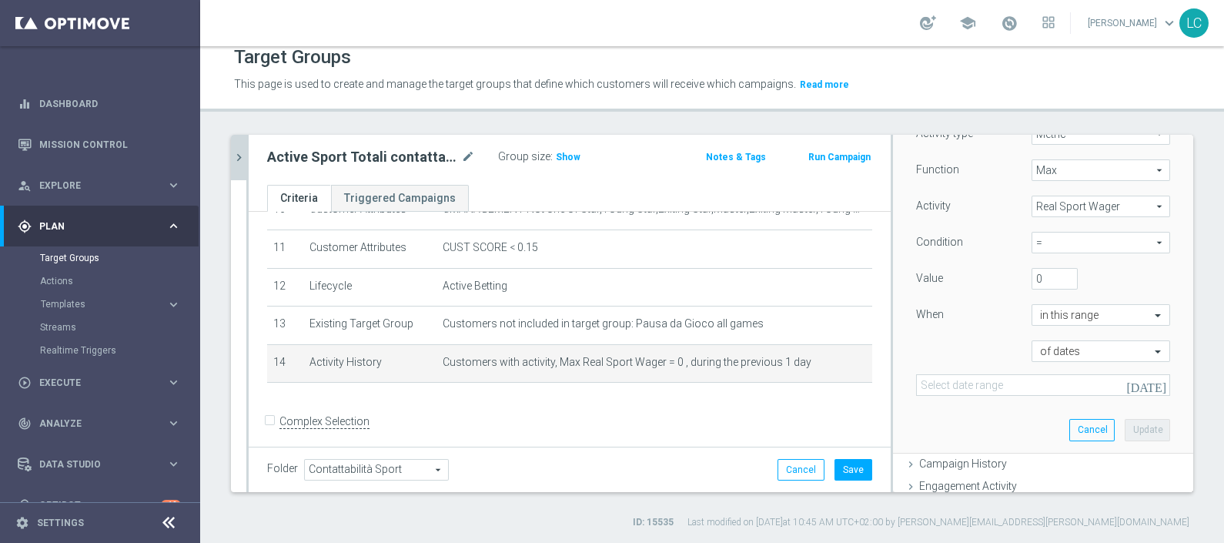
scroll to position [112, 0]
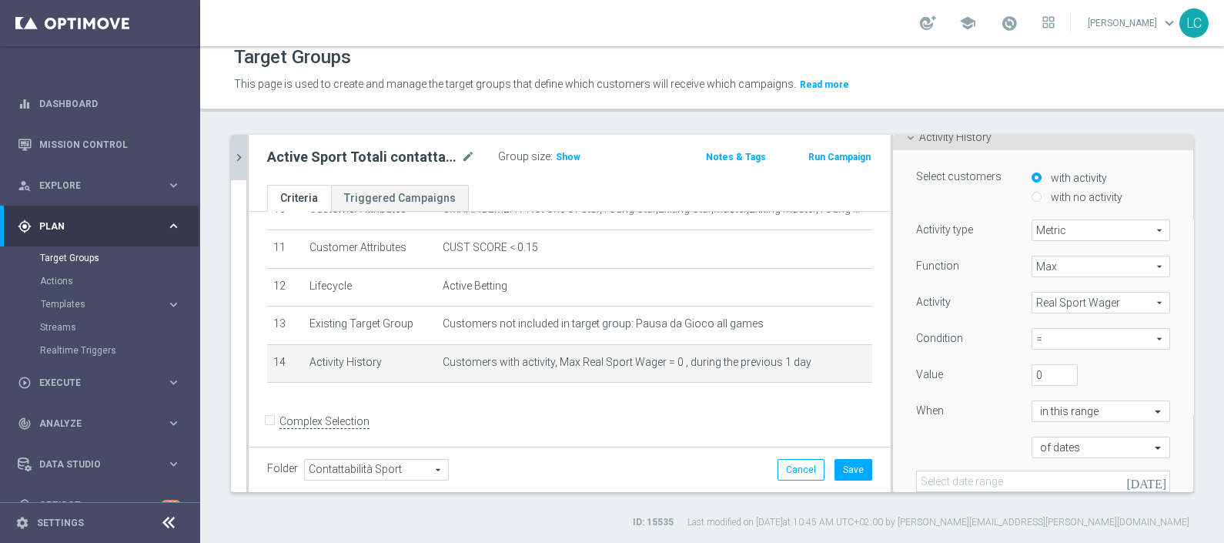
click at [1051, 339] on span "=" at bounding box center [1101, 339] width 137 height 20
click at [973, 331] on div "Condition" at bounding box center [963, 340] width 116 height 25
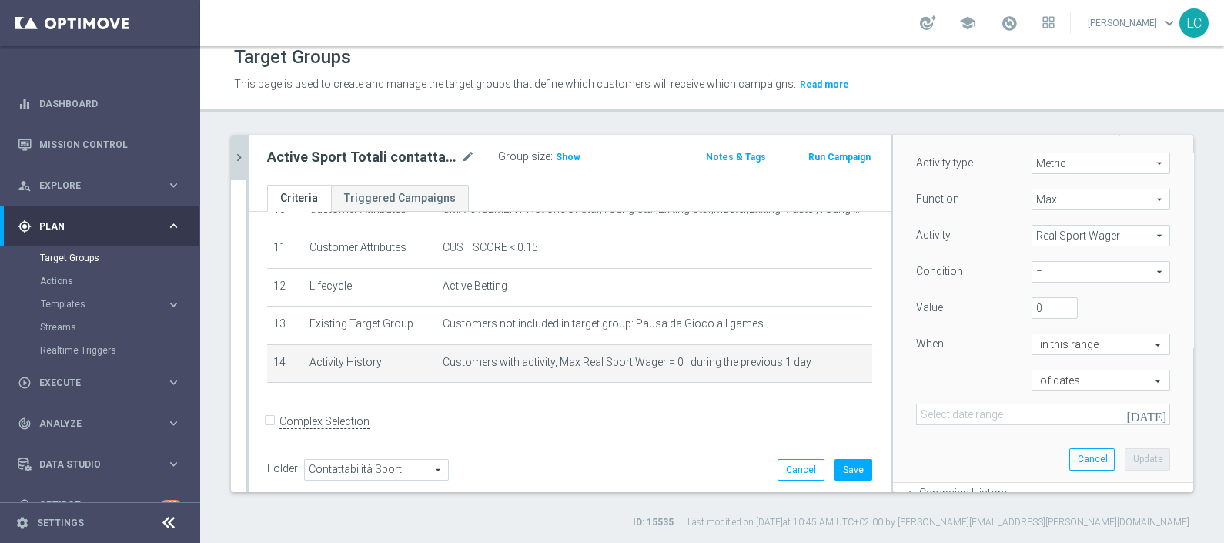
scroll to position [208, 0]
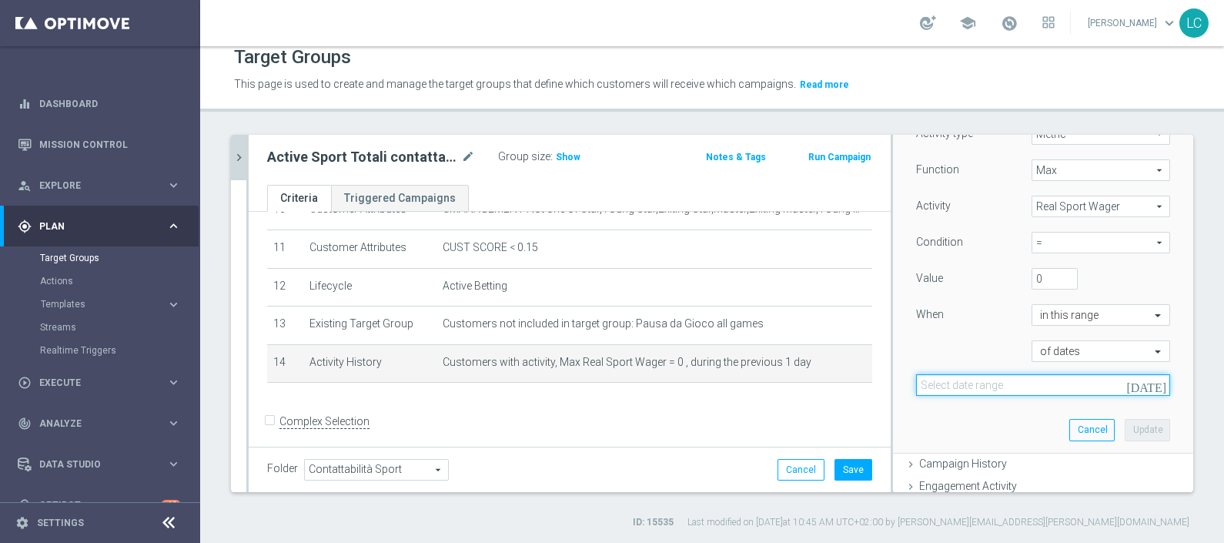
click at [1012, 383] on input at bounding box center [1043, 385] width 254 height 22
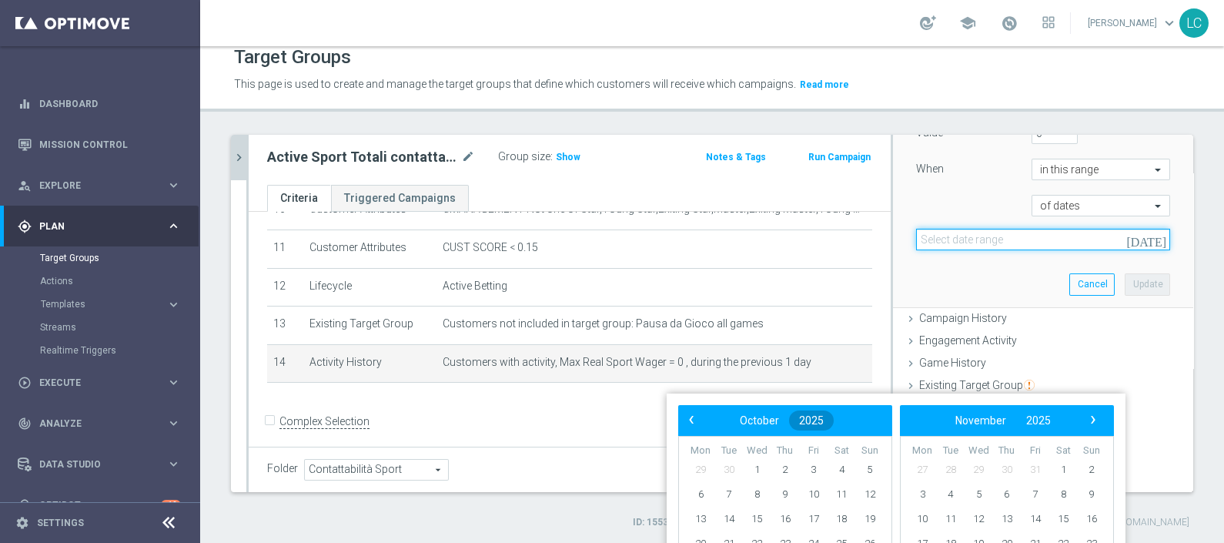
scroll to position [400, 0]
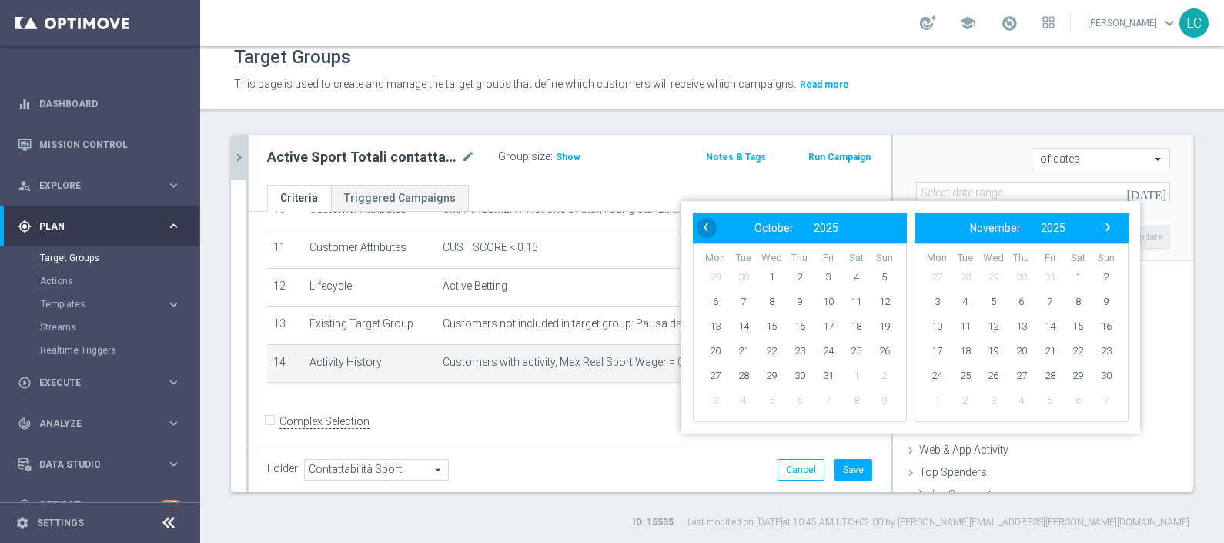
click at [697, 418] on bs-calendar-layout "‹ ​ October ​ 2025 ​ › Mon Tue Wed Thu Fri Sat Sun 29 30 1 2 3 4" at bounding box center [800, 317] width 214 height 209
click at [705, 231] on span "‹" at bounding box center [706, 227] width 20 height 20
click at [879, 279] on span "7" at bounding box center [884, 277] width 25 height 25
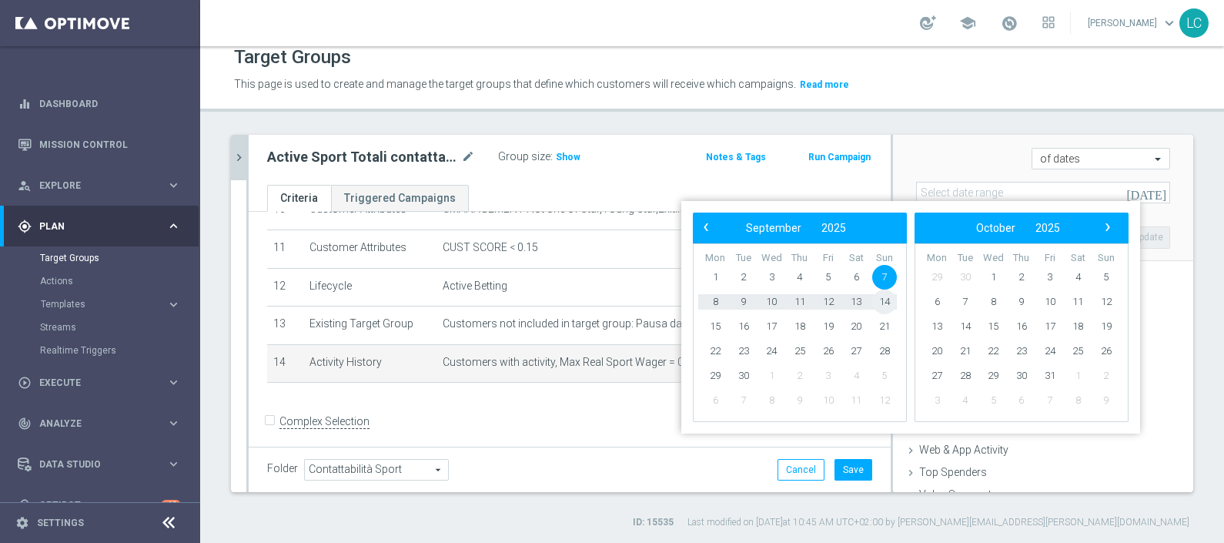
click at [879, 305] on span "14" at bounding box center [884, 302] width 25 height 25
type input "[DATE] - [DATE]"
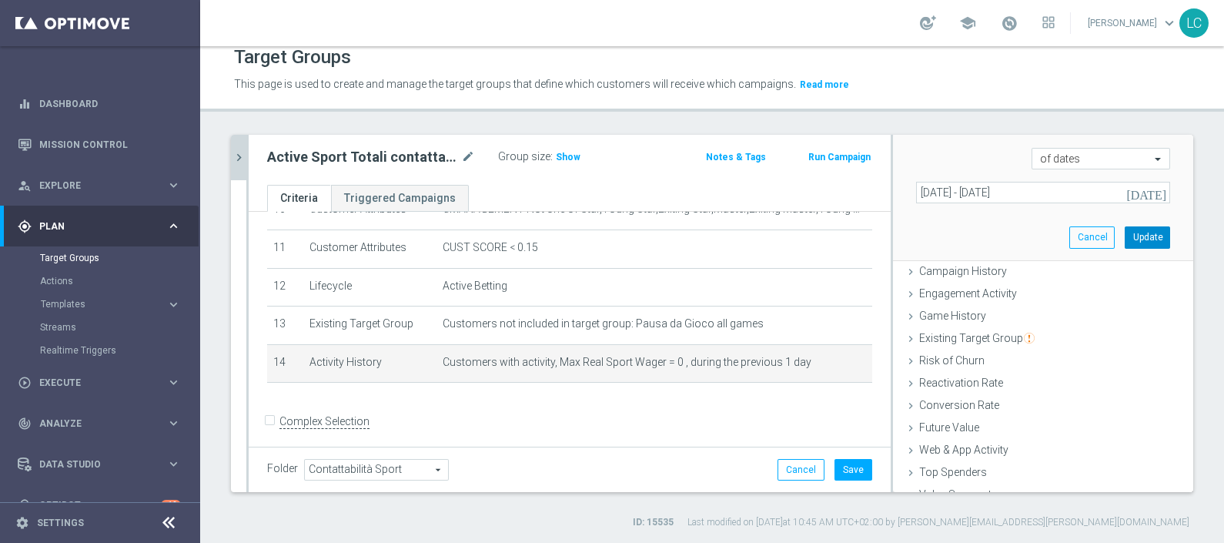
click at [1132, 234] on button "Update" at bounding box center [1147, 237] width 45 height 22
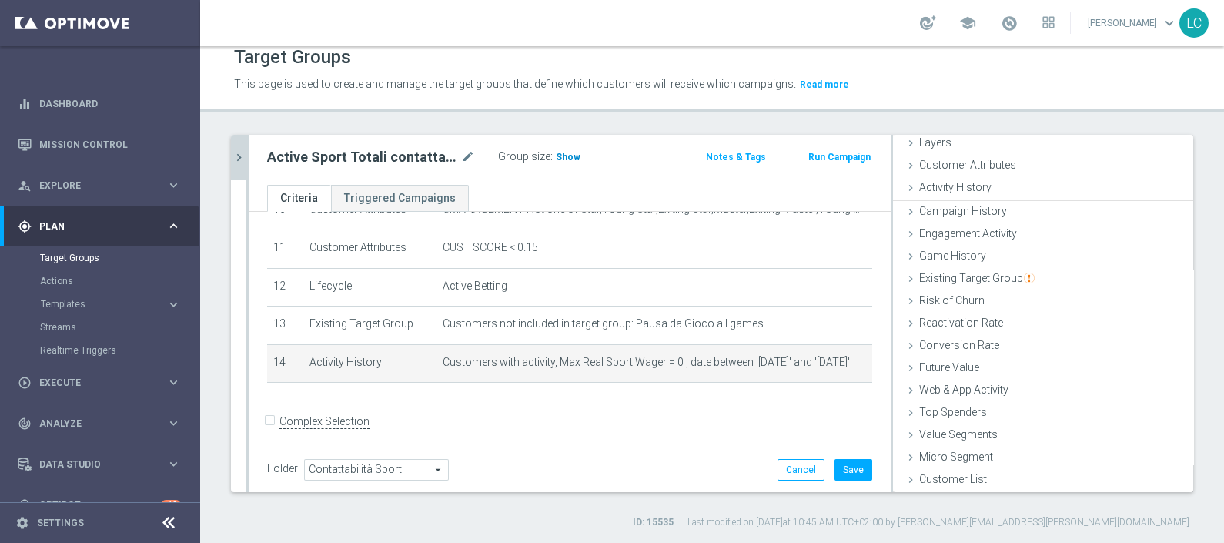
scroll to position [60, 0]
click at [566, 159] on span "Show" at bounding box center [568, 157] width 25 height 11
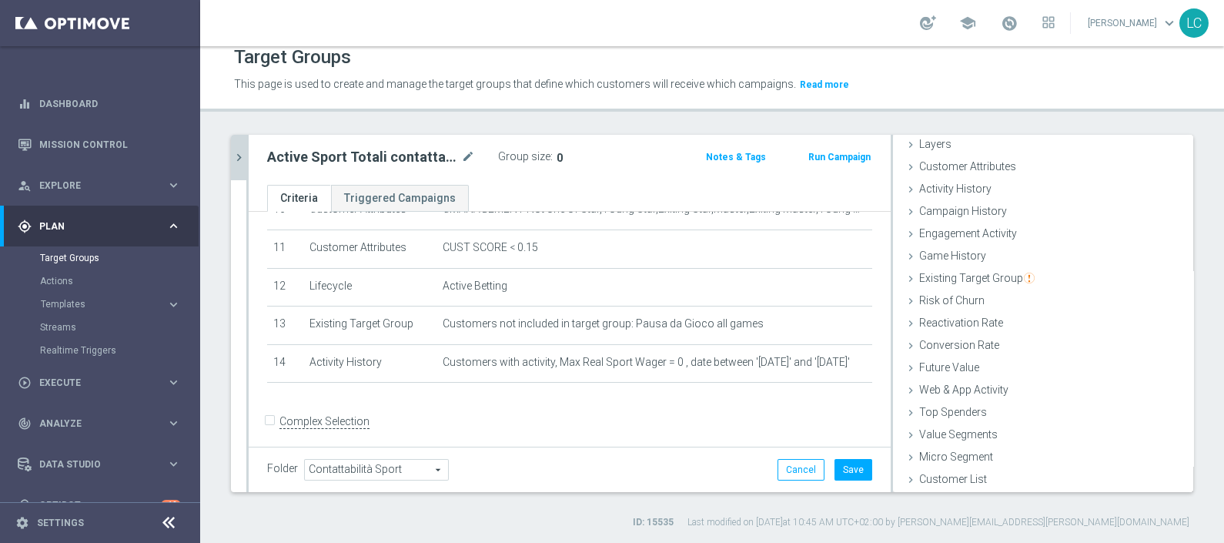
click at [557, 157] on span "0" at bounding box center [560, 158] width 6 height 12
click at [557, 152] on span "0" at bounding box center [560, 158] width 6 height 12
drag, startPoint x: 552, startPoint y: 152, endPoint x: 597, endPoint y: 172, distance: 48.9
click at [597, 172] on div "Active Sport Totali contattabili mode_edit Group size : 0 Notes & Tags Run Camp…" at bounding box center [570, 160] width 642 height 50
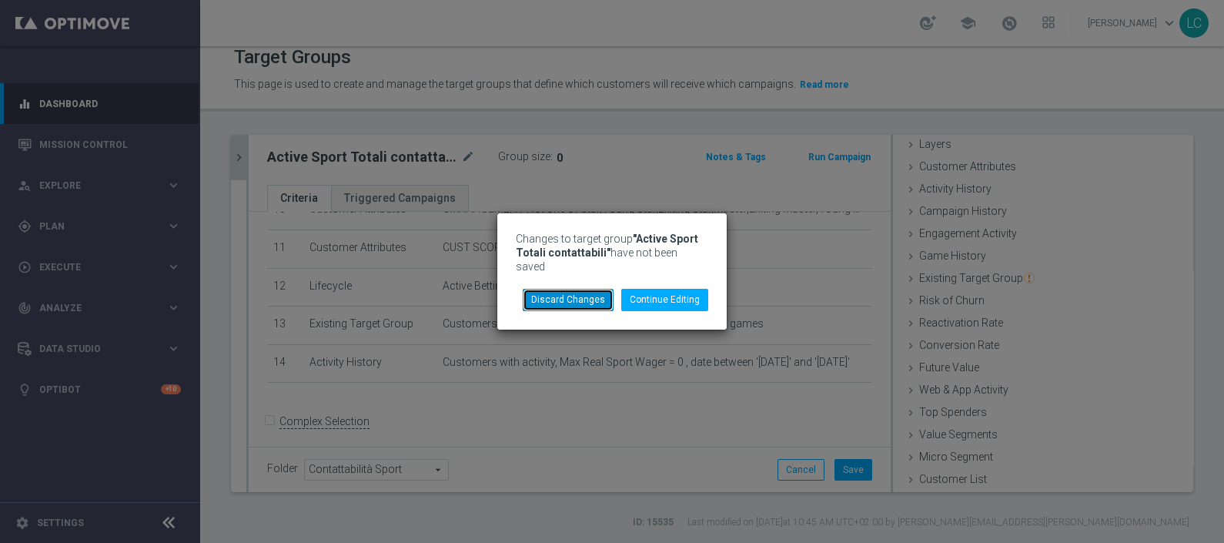
click at [586, 293] on button "Discard Changes" at bounding box center [568, 300] width 91 height 22
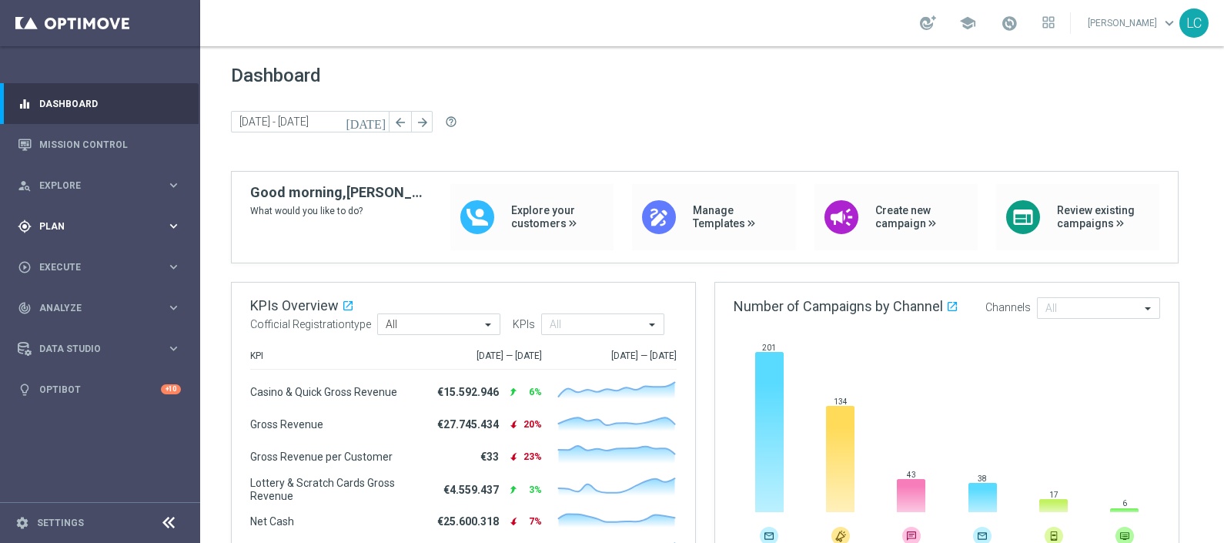
click at [73, 226] on span "Plan" at bounding box center [102, 226] width 127 height 9
click at [64, 263] on link "Target Groups" at bounding box center [100, 258] width 120 height 12
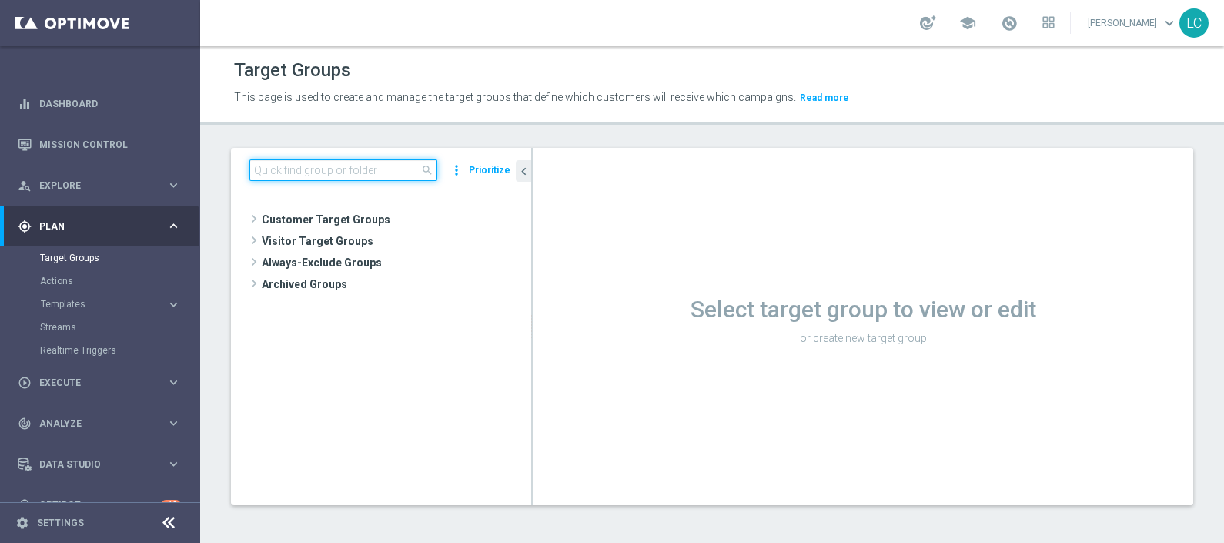
click at [327, 179] on input at bounding box center [344, 170] width 188 height 22
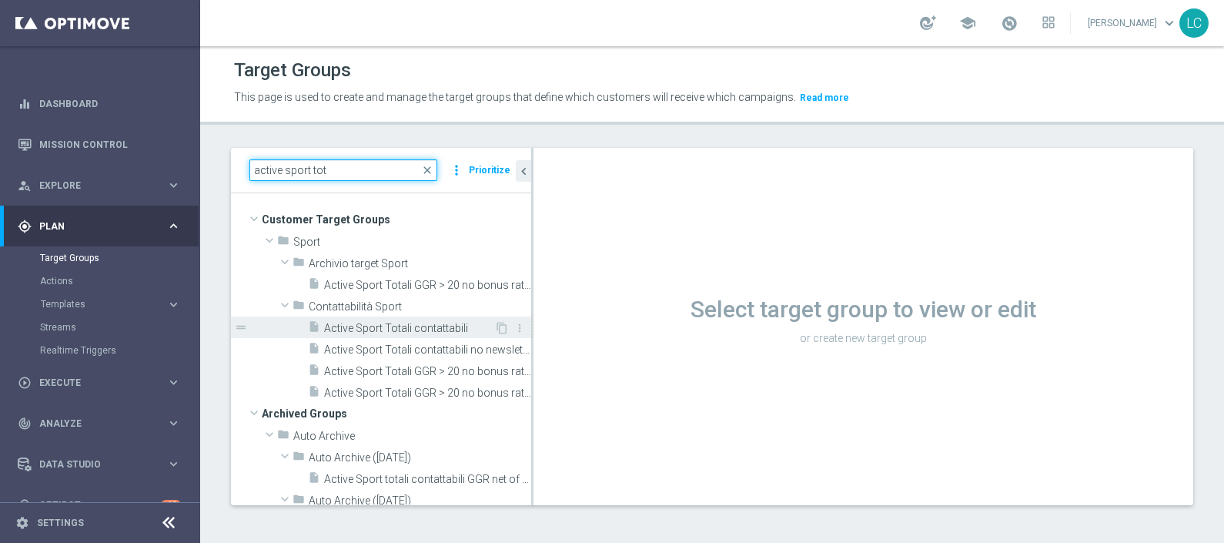
type input "active sport tot"
click at [387, 327] on span "Active Sport Totali contattabili" at bounding box center [409, 328] width 170 height 13
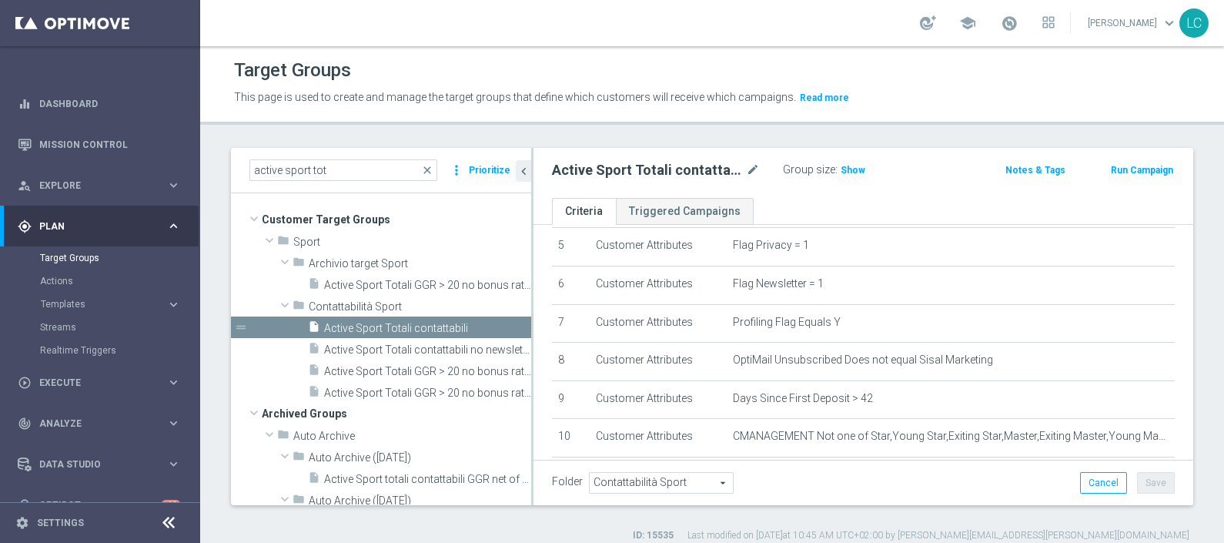
scroll to position [397, 0]
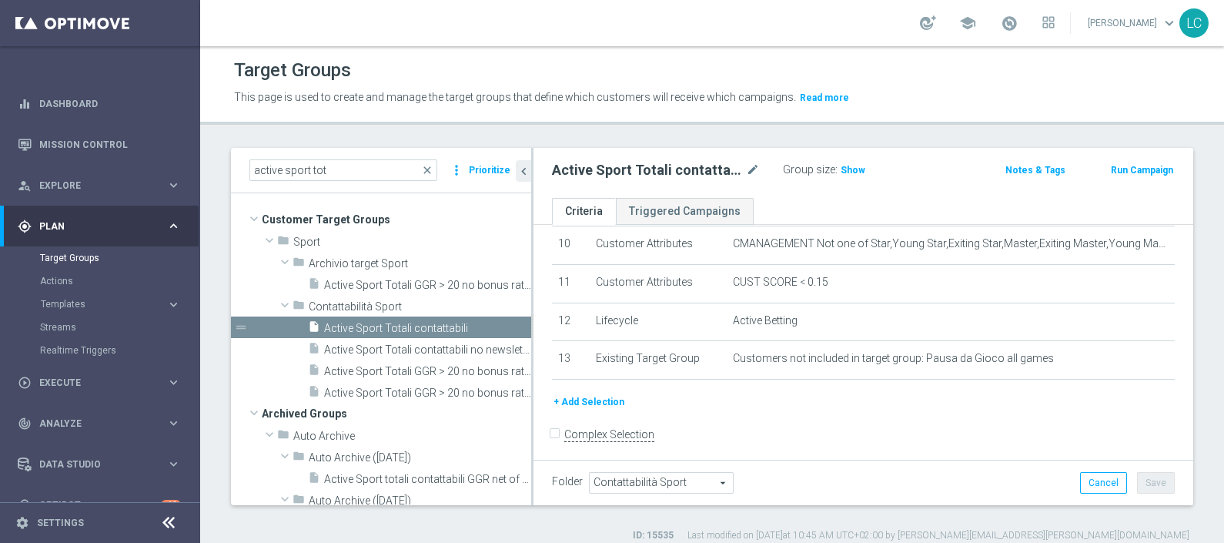
click at [574, 397] on button "+ Add Selection" at bounding box center [589, 402] width 74 height 17
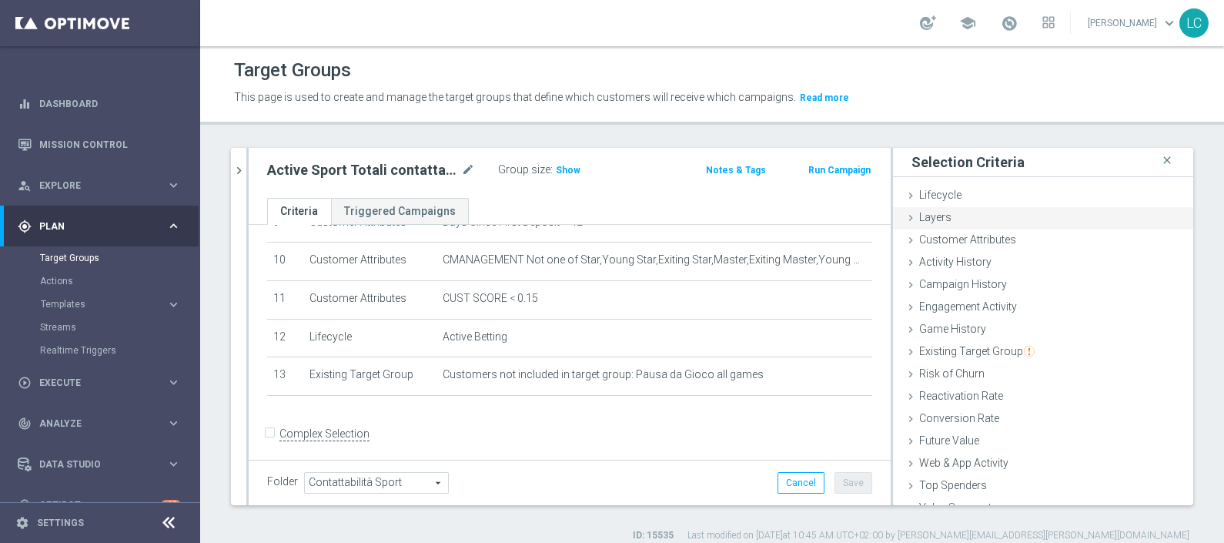
click at [954, 223] on div "Layers done" at bounding box center [1043, 218] width 300 height 23
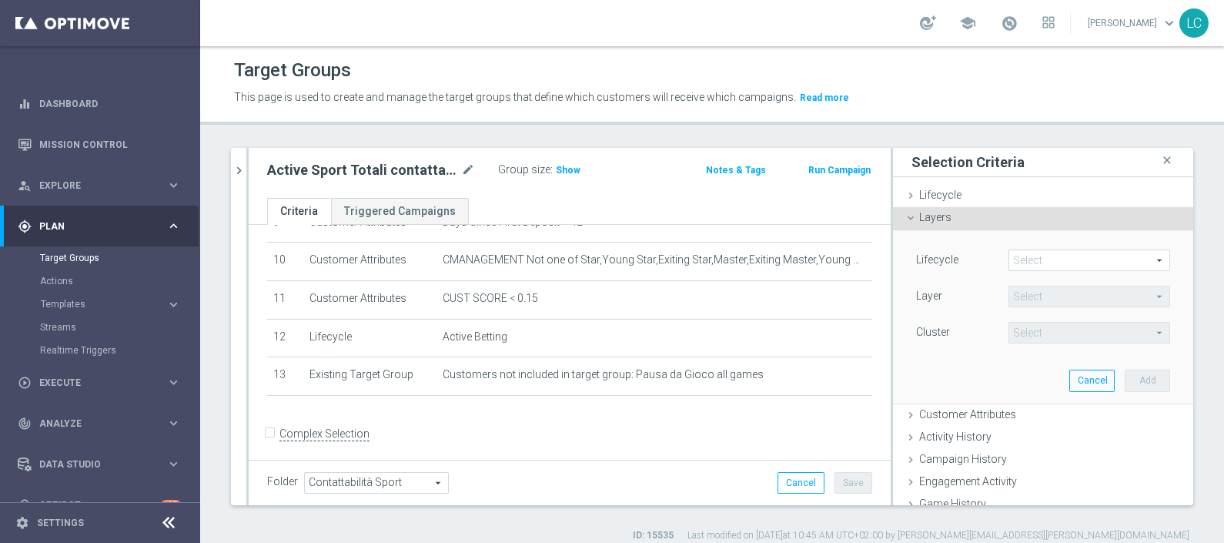
click at [963, 216] on div "Layers done" at bounding box center [1043, 218] width 300 height 23
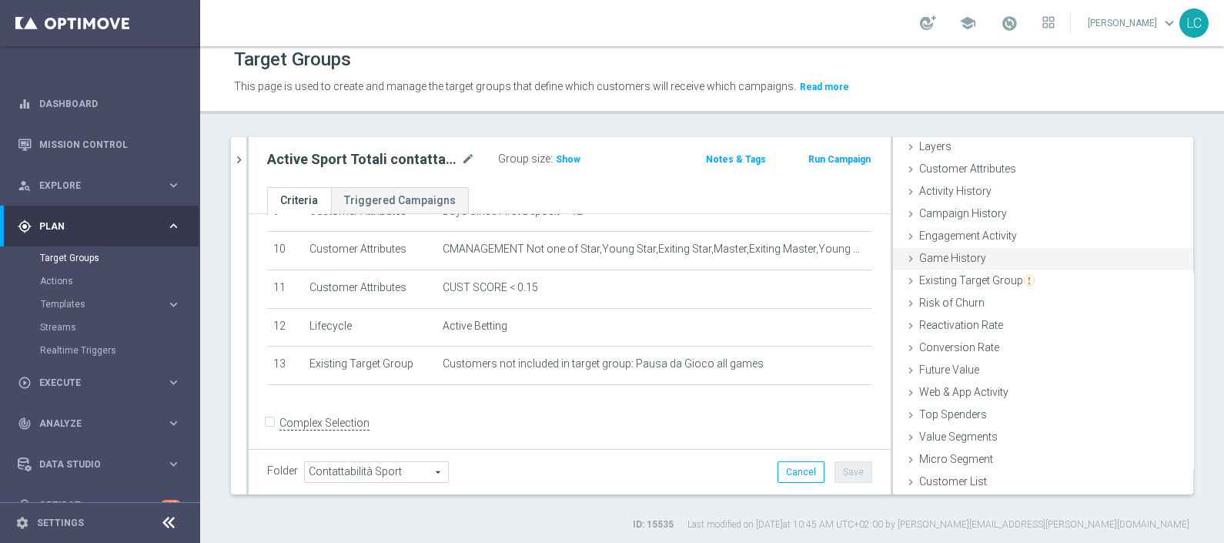
scroll to position [13, 0]
click at [945, 189] on span "Activity History" at bounding box center [955, 189] width 72 height 12
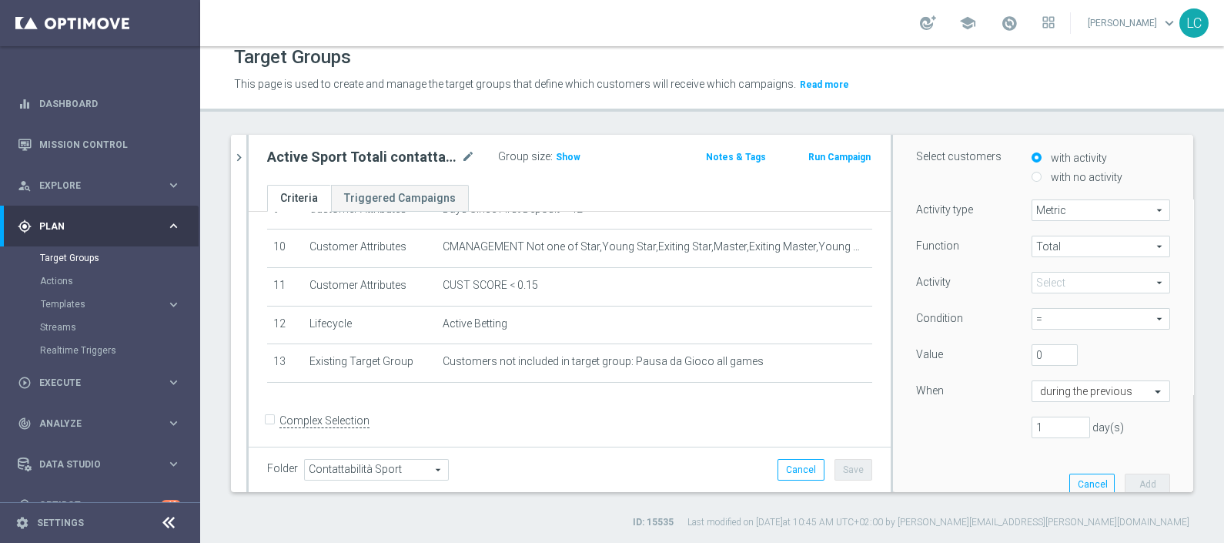
scroll to position [156, 0]
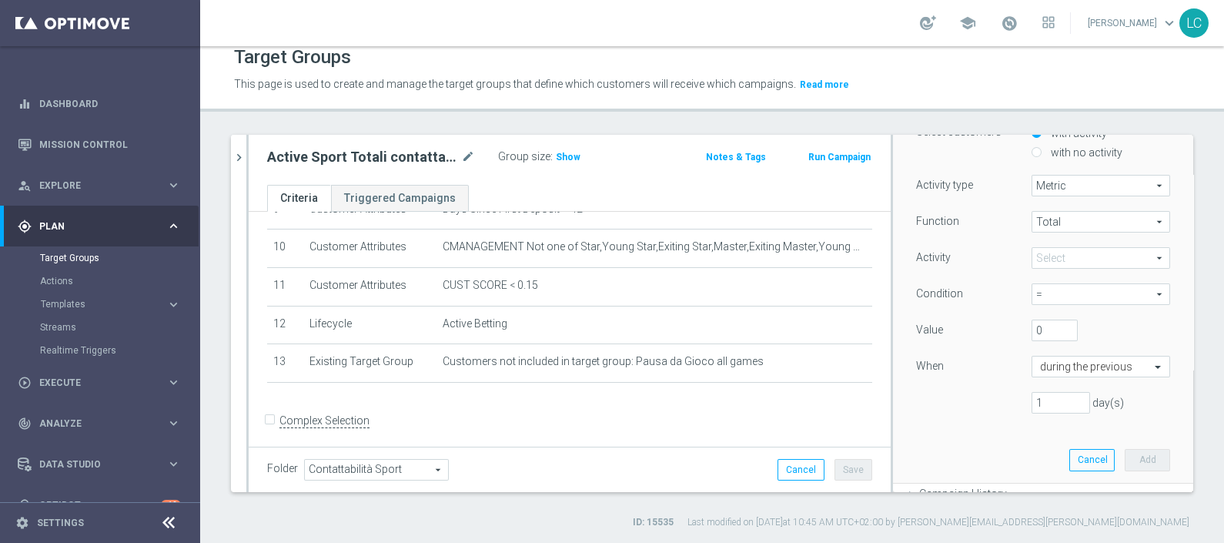
click at [1032, 152] on input "with no activity" at bounding box center [1037, 152] width 10 height 10
radio input "true"
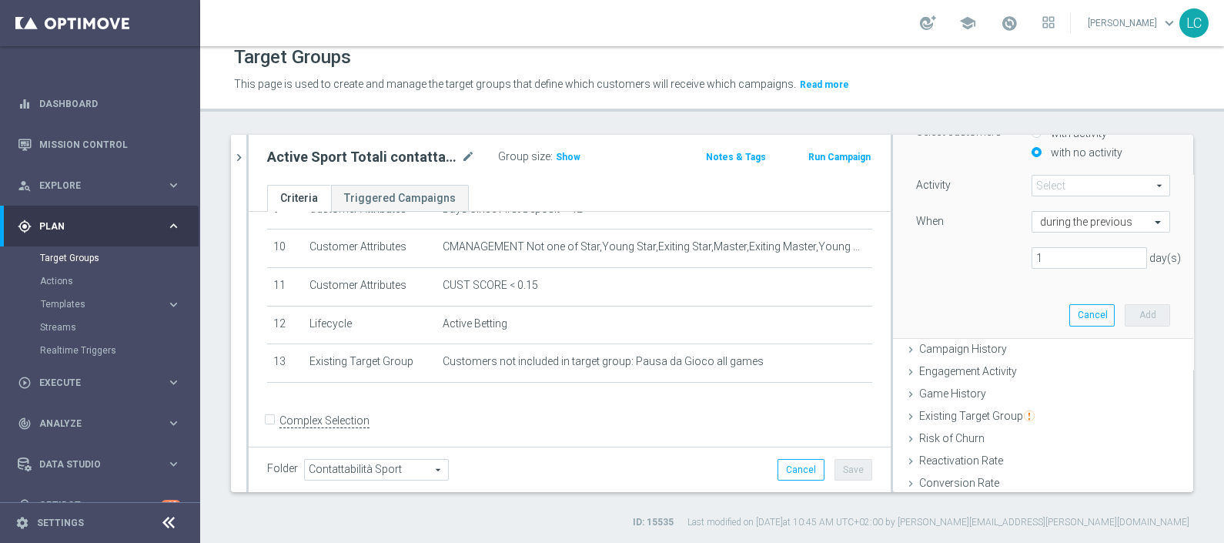
click at [1037, 186] on span at bounding box center [1101, 186] width 137 height 20
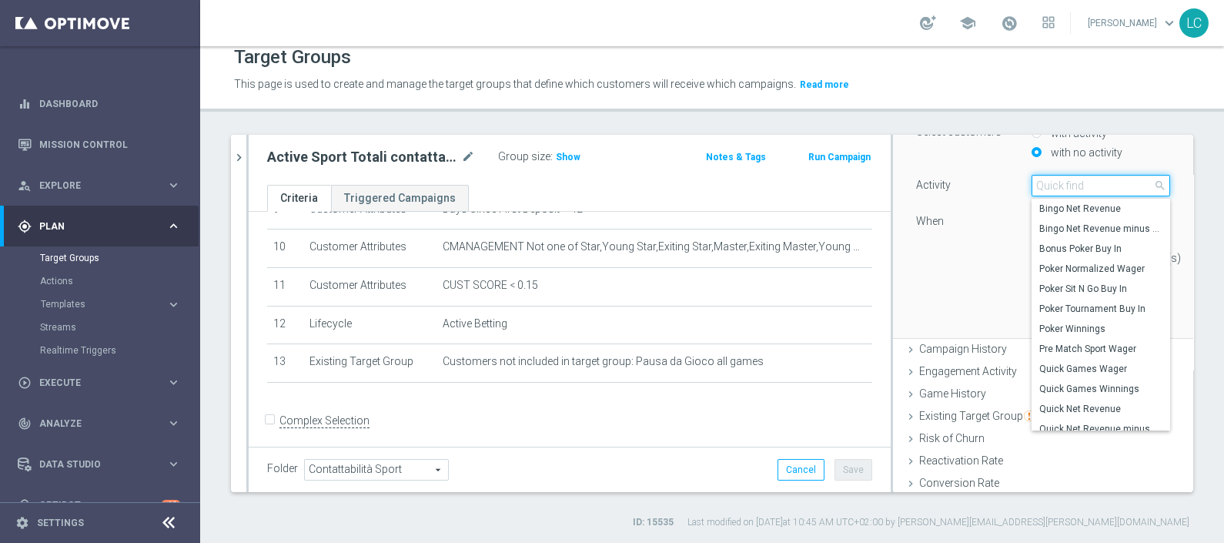
click at [1037, 186] on input "search" at bounding box center [1101, 186] width 139 height 22
type input "sport"
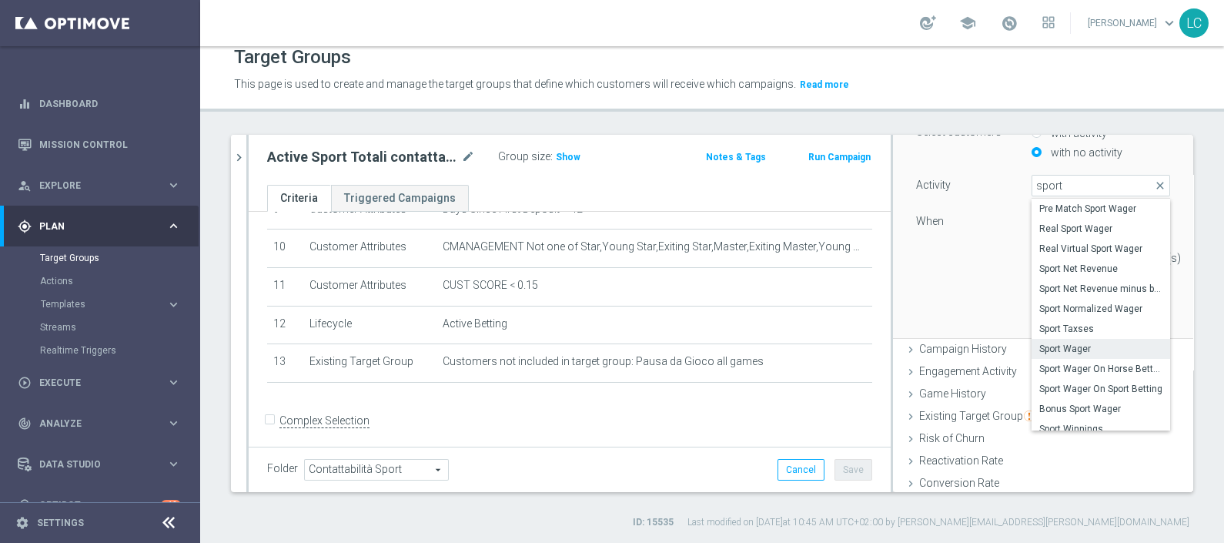
click at [1069, 347] on span "Sport Wager" at bounding box center [1101, 349] width 123 height 12
type input "Sport Wager"
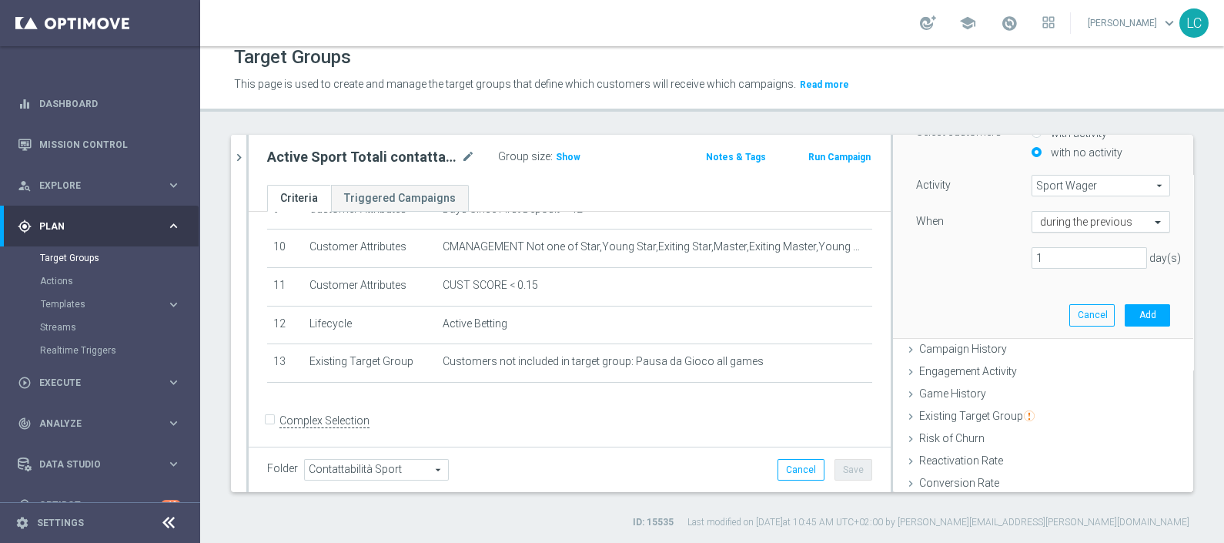
click at [1069, 216] on input "text" at bounding box center [1085, 223] width 91 height 14
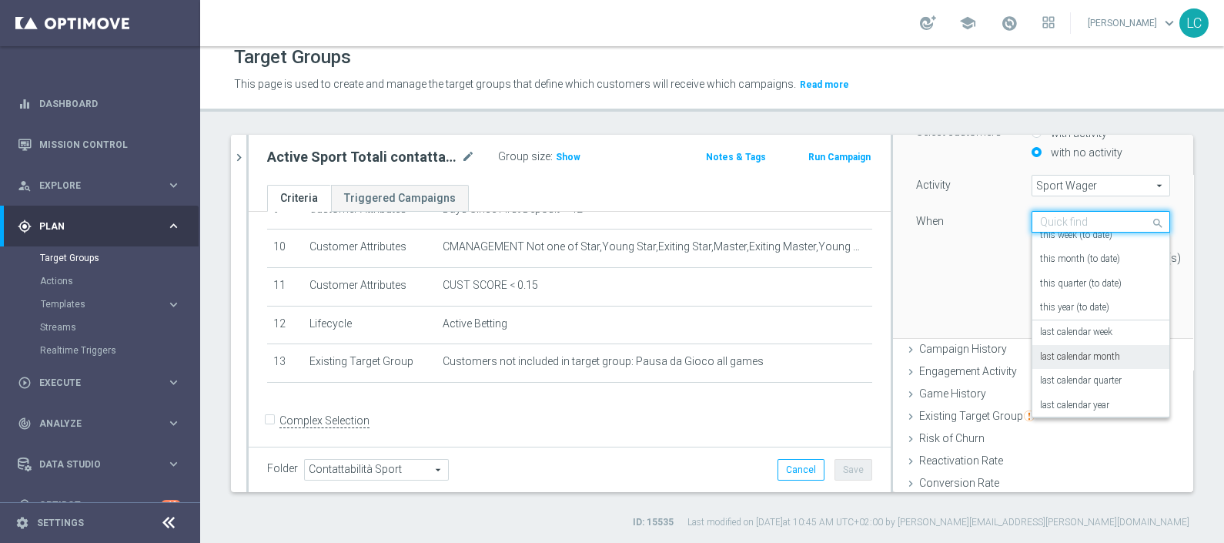
scroll to position [111, 0]
click at [1060, 397] on label "in this range" at bounding box center [1065, 402] width 50 height 12
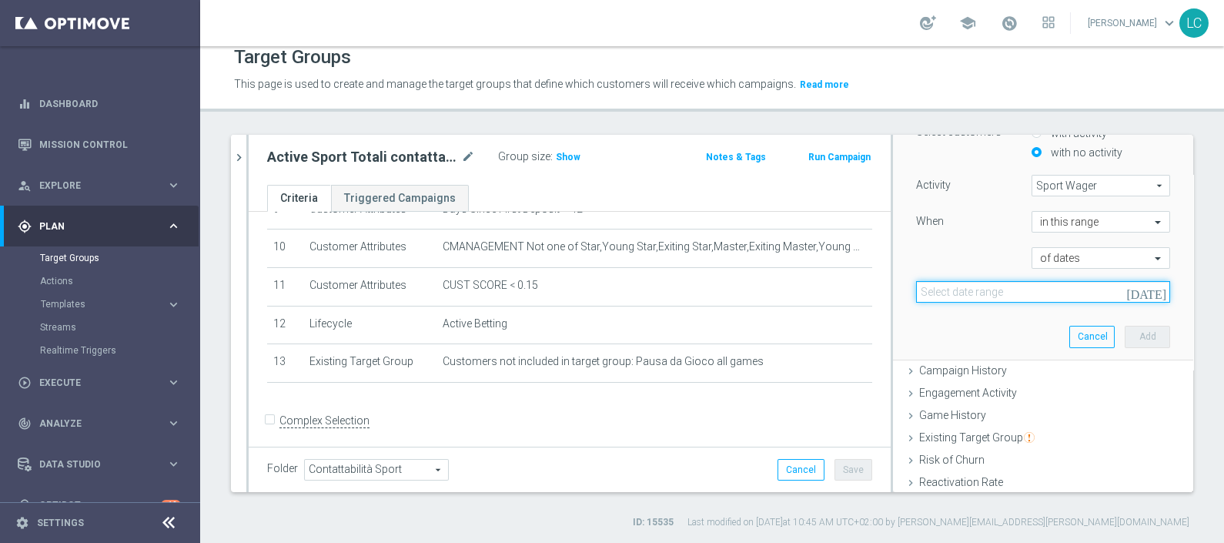
click at [1036, 281] on input at bounding box center [1043, 292] width 254 height 22
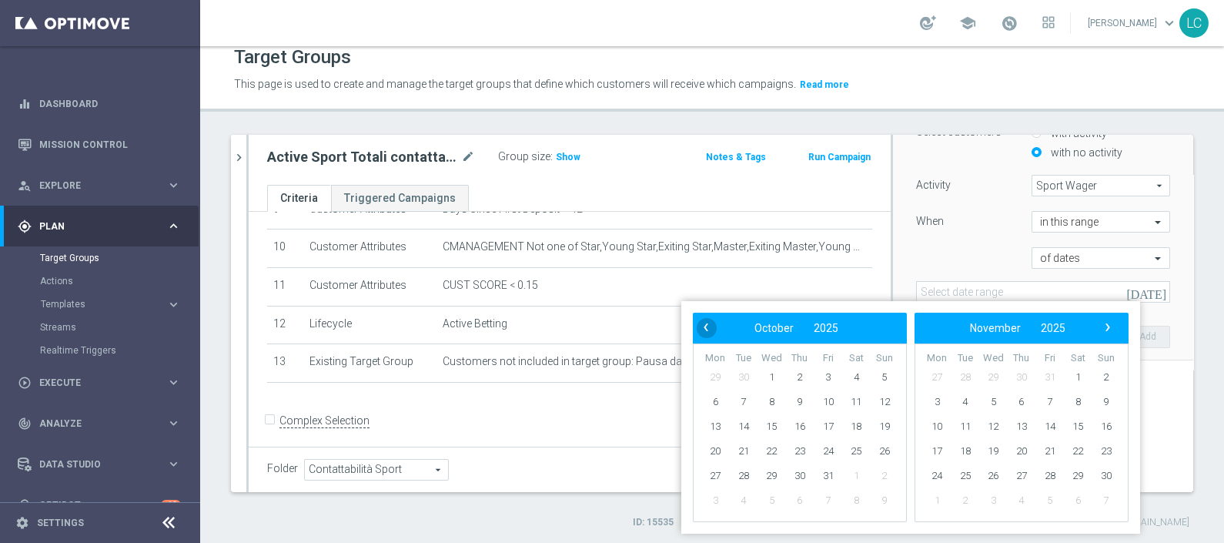
click at [708, 324] on span "‹" at bounding box center [706, 327] width 20 height 20
click at [711, 401] on span "8" at bounding box center [715, 402] width 25 height 25
click at [890, 402] on span "14" at bounding box center [884, 402] width 25 height 25
type input "[DATE] - [DATE]"
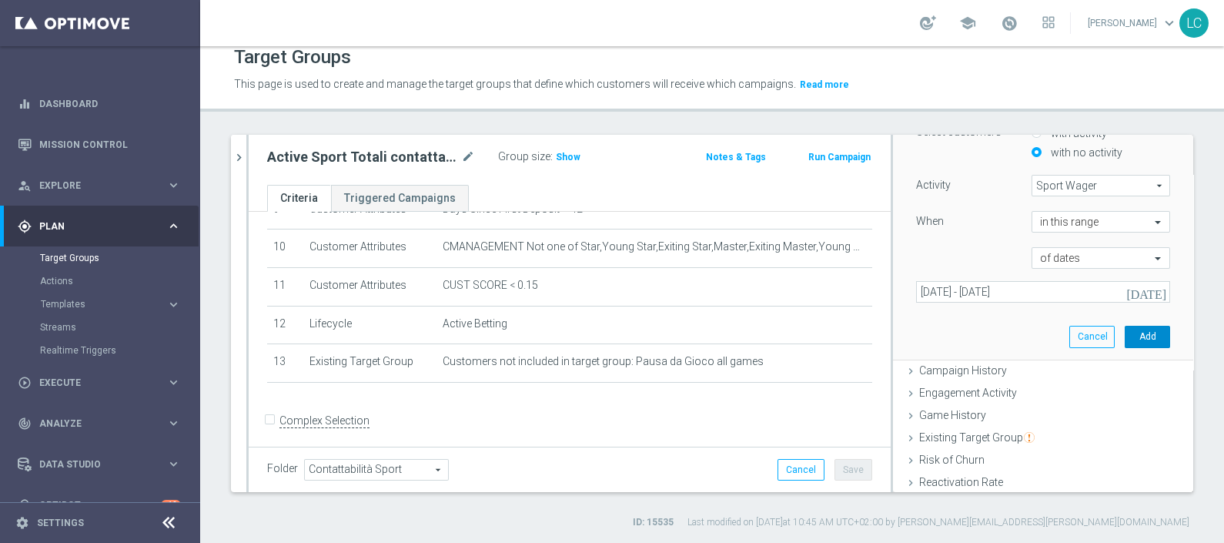
click at [1135, 334] on button "Add" at bounding box center [1147, 337] width 45 height 22
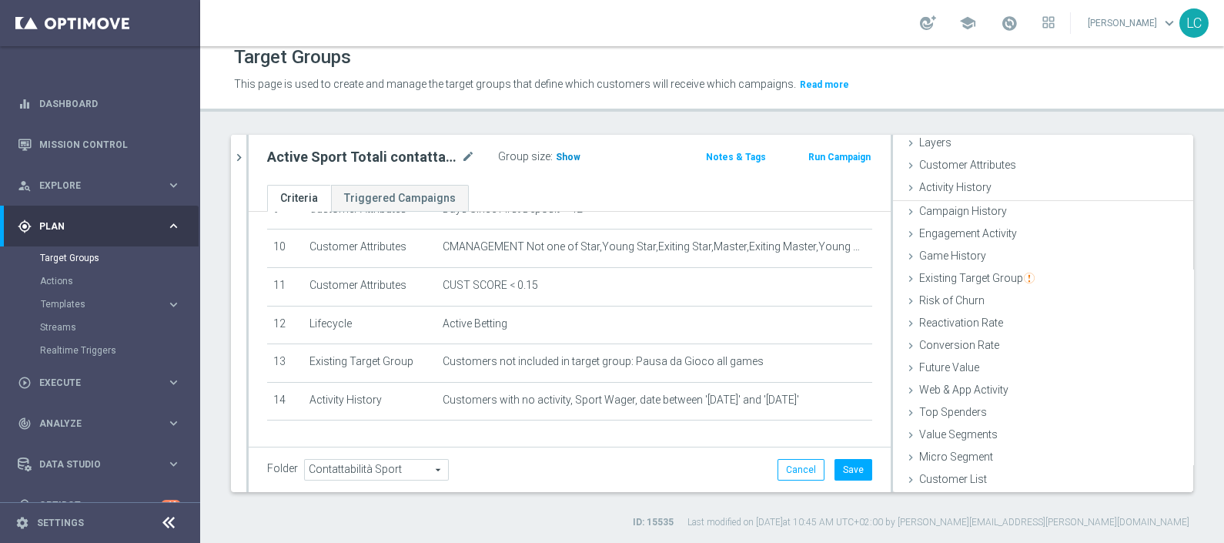
scroll to position [60, 0]
click at [567, 152] on span "Show" at bounding box center [568, 157] width 25 height 11
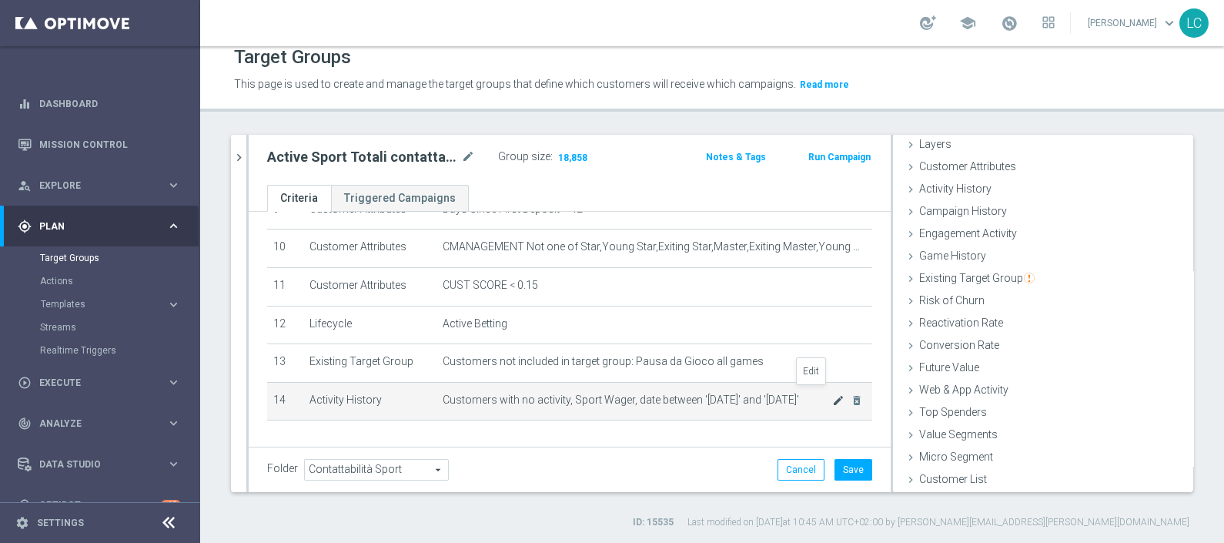
click at [832, 394] on icon "mode_edit" at bounding box center [838, 400] width 12 height 12
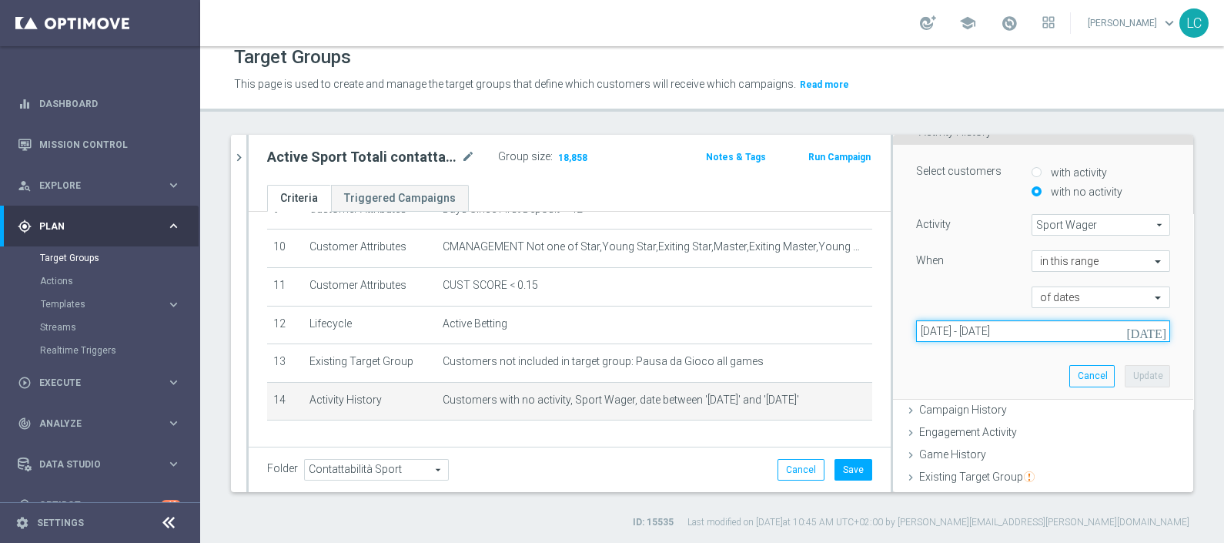
click at [959, 333] on input "[DATE] - [DATE]" at bounding box center [1043, 331] width 254 height 22
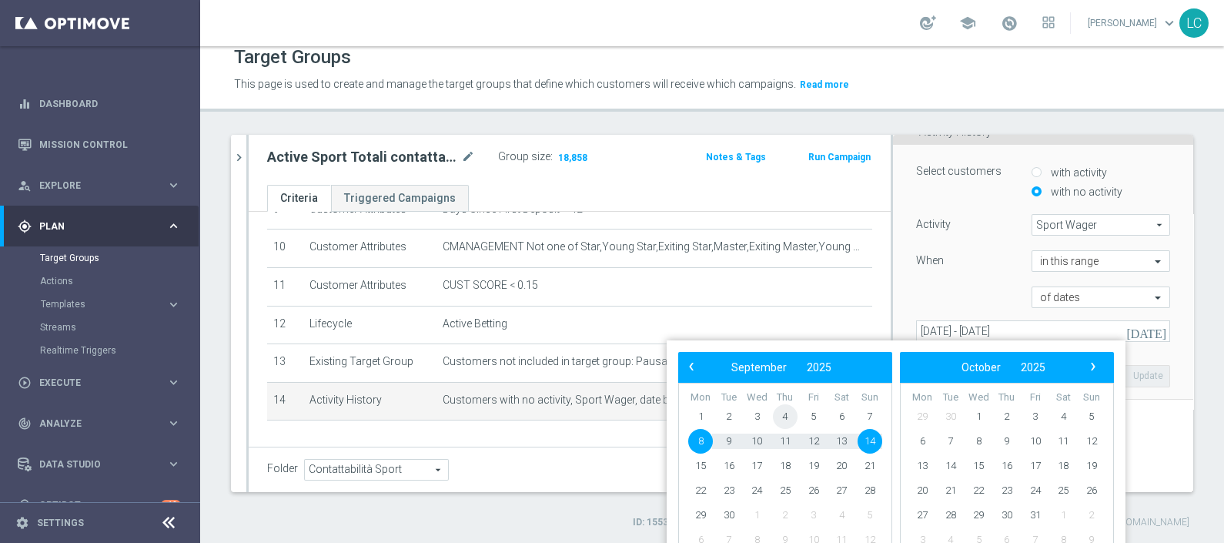
click at [787, 413] on span "4" at bounding box center [785, 416] width 25 height 25
click at [698, 439] on span "8" at bounding box center [700, 441] width 25 height 25
type input "[DATE] - [DATE]"
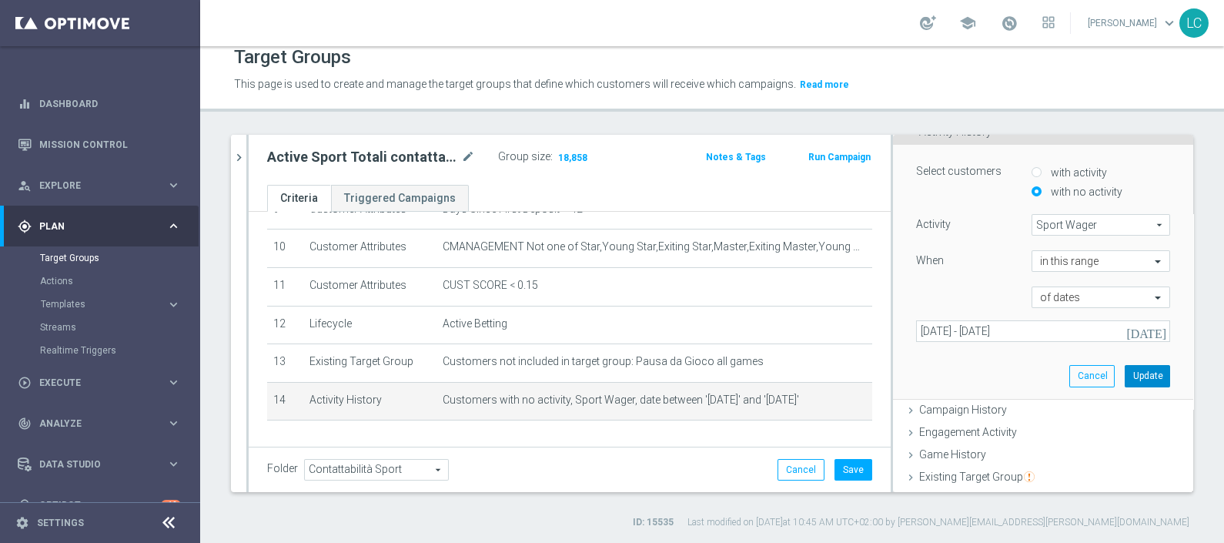
click at [1128, 370] on button "Update" at bounding box center [1147, 376] width 45 height 22
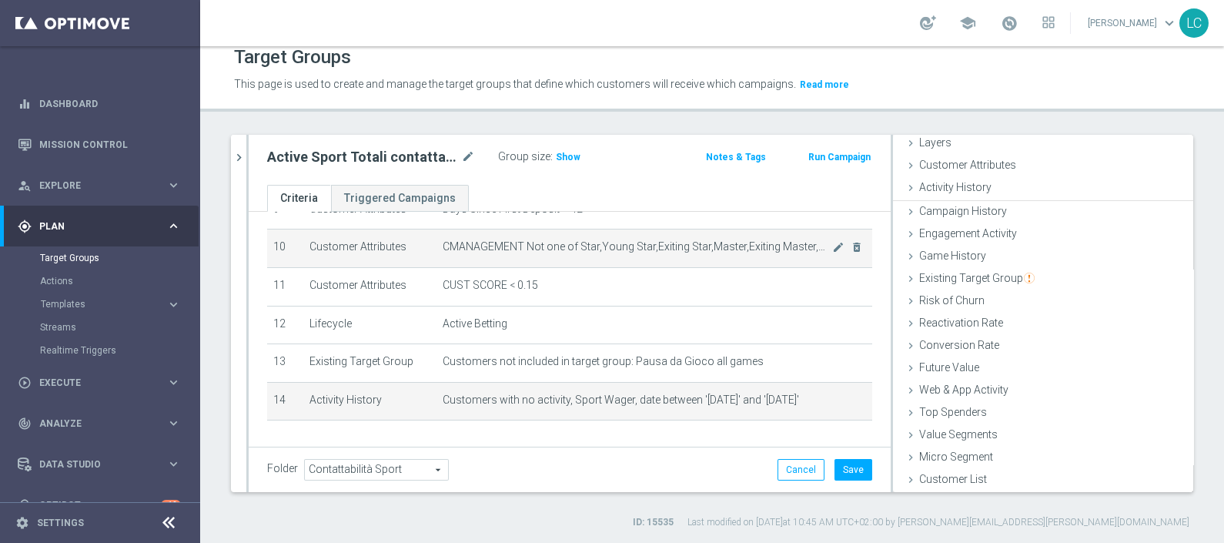
scroll to position [60, 0]
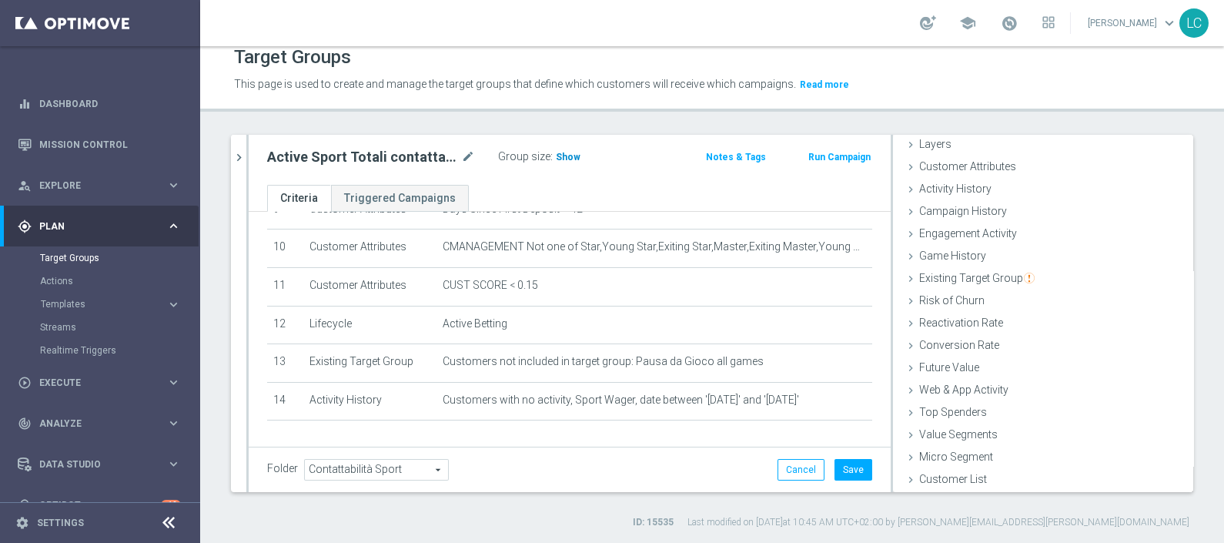
click at [567, 157] on span "Show" at bounding box center [568, 157] width 25 height 11
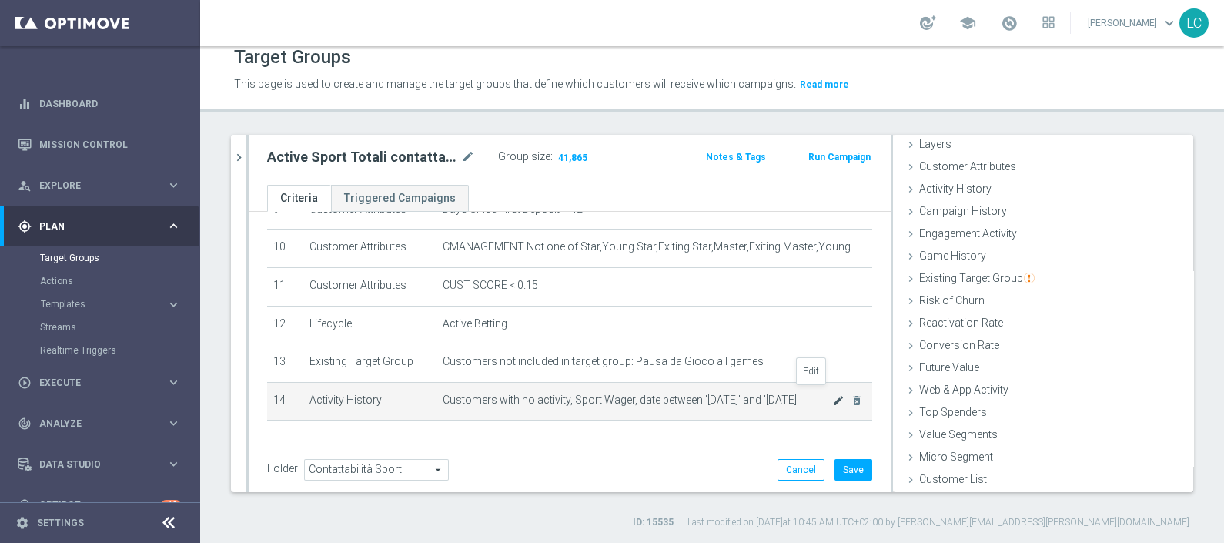
click at [832, 394] on icon "mode_edit" at bounding box center [838, 400] width 12 height 12
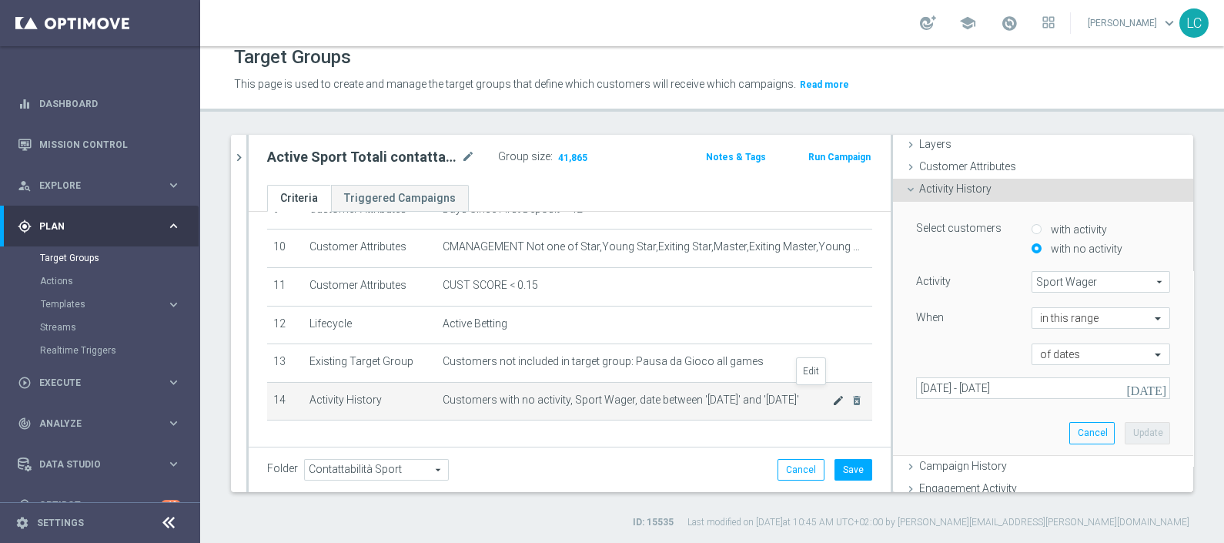
scroll to position [117, 0]
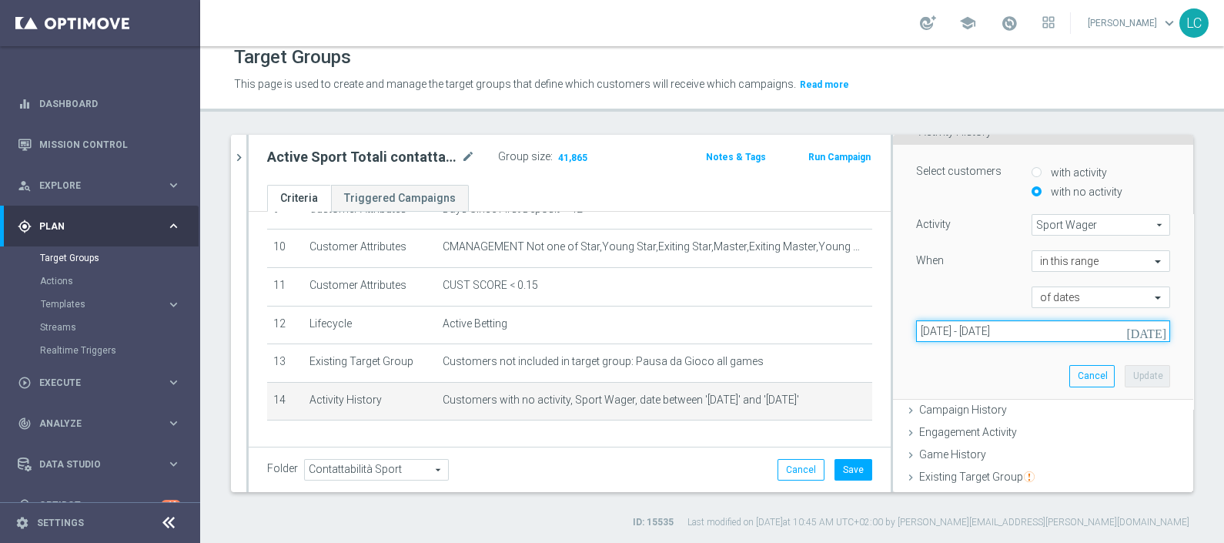
click at [980, 327] on input "[DATE] - [DATE]" at bounding box center [1043, 331] width 254 height 22
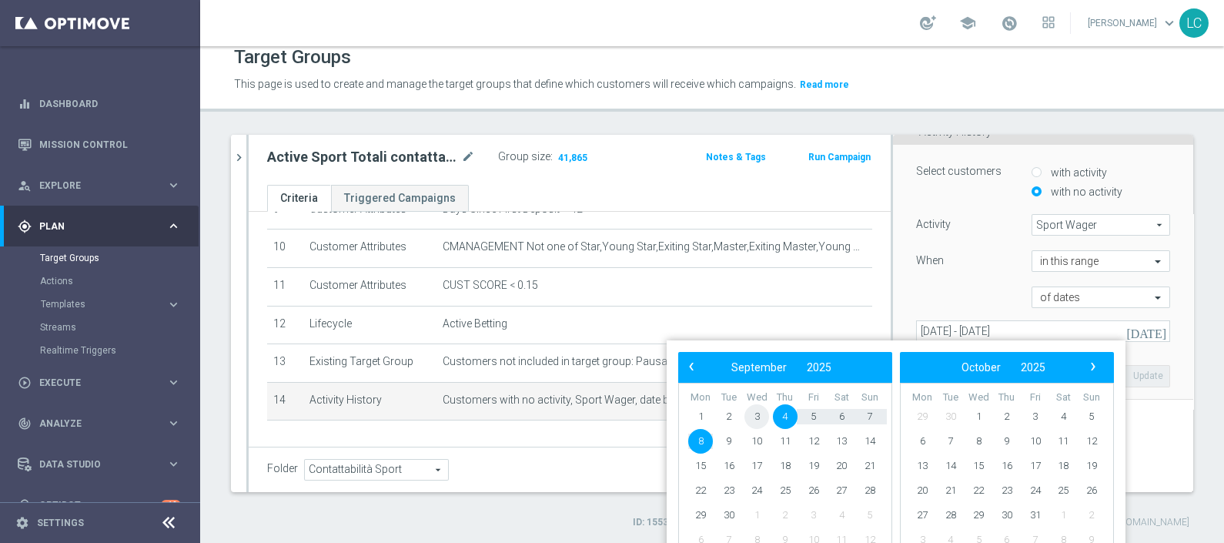
click at [751, 416] on span "3" at bounding box center [757, 416] width 25 height 25
click at [732, 443] on span "9" at bounding box center [729, 441] width 25 height 25
type input "[DATE] - [DATE]"
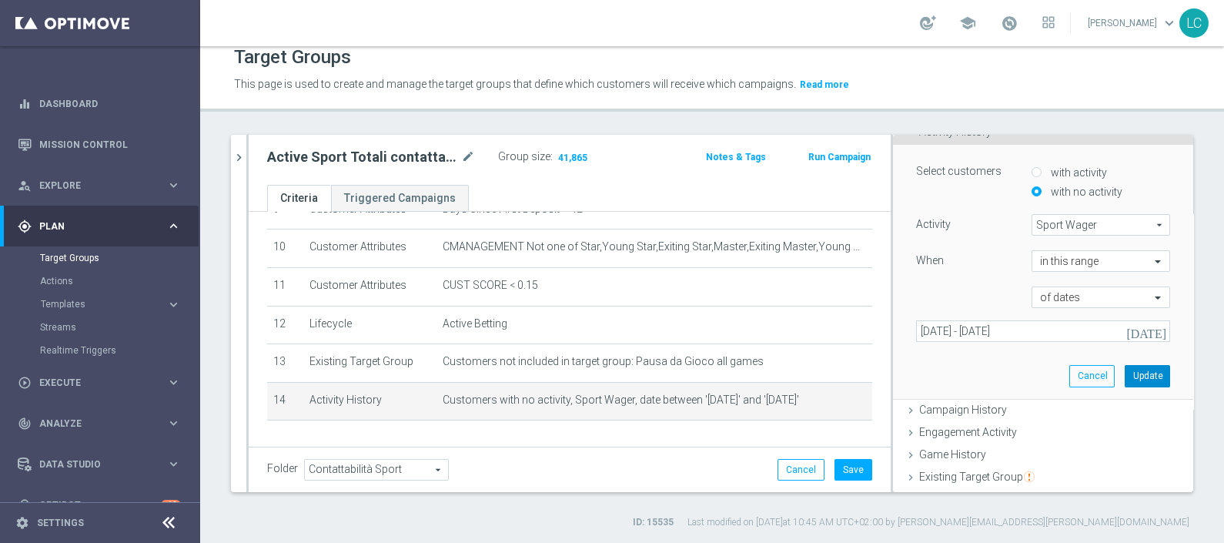
click at [1125, 371] on button "Update" at bounding box center [1147, 376] width 45 height 22
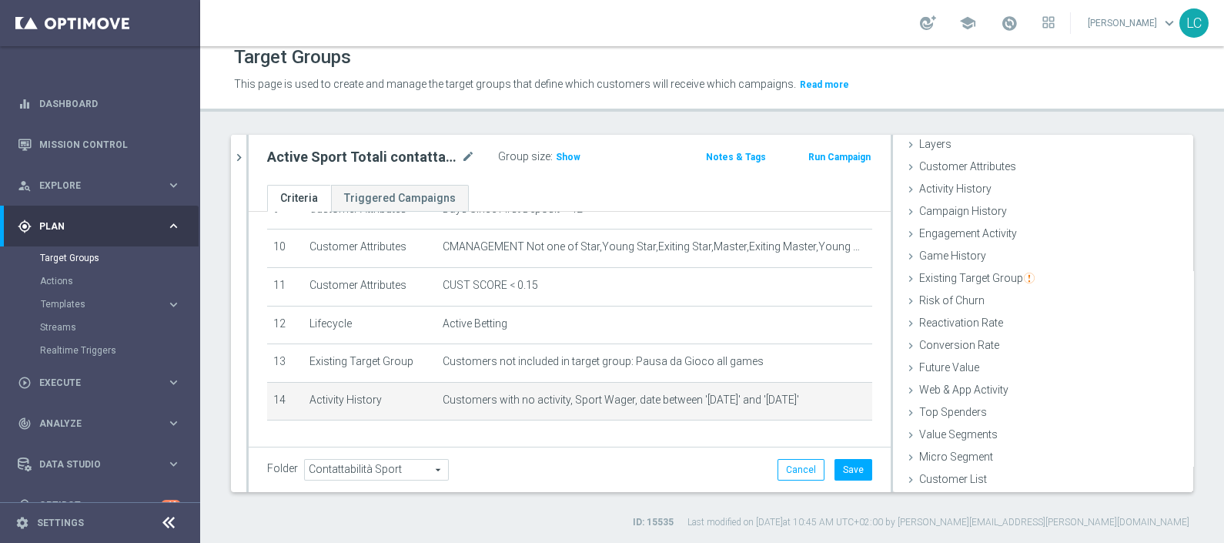
scroll to position [60, 0]
click at [548, 156] on div "Group size : Show" at bounding box center [575, 155] width 154 height 18
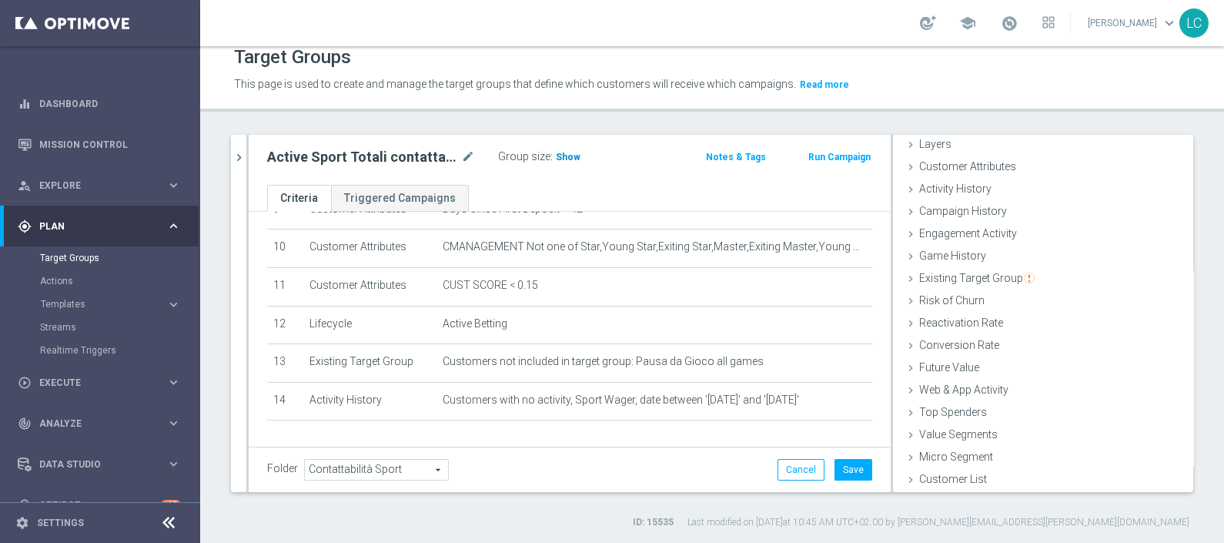
click at [558, 155] on span "Show" at bounding box center [568, 157] width 25 height 11
click at [238, 139] on button "chevron_right" at bounding box center [238, 157] width 15 height 45
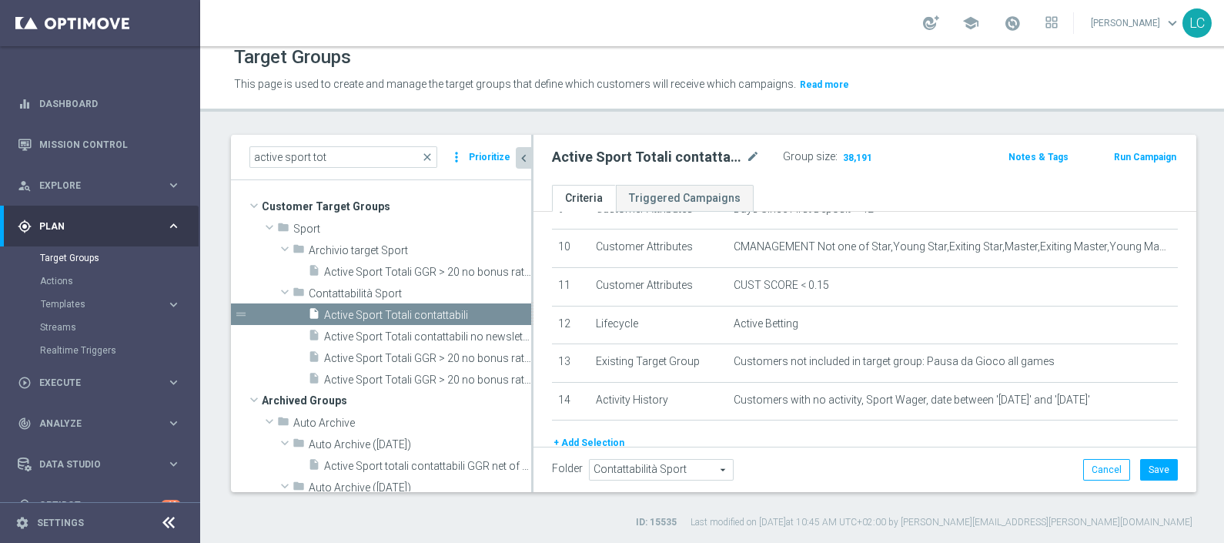
scroll to position [87, 0]
click at [1086, 472] on button "Cancel" at bounding box center [1103, 470] width 47 height 22
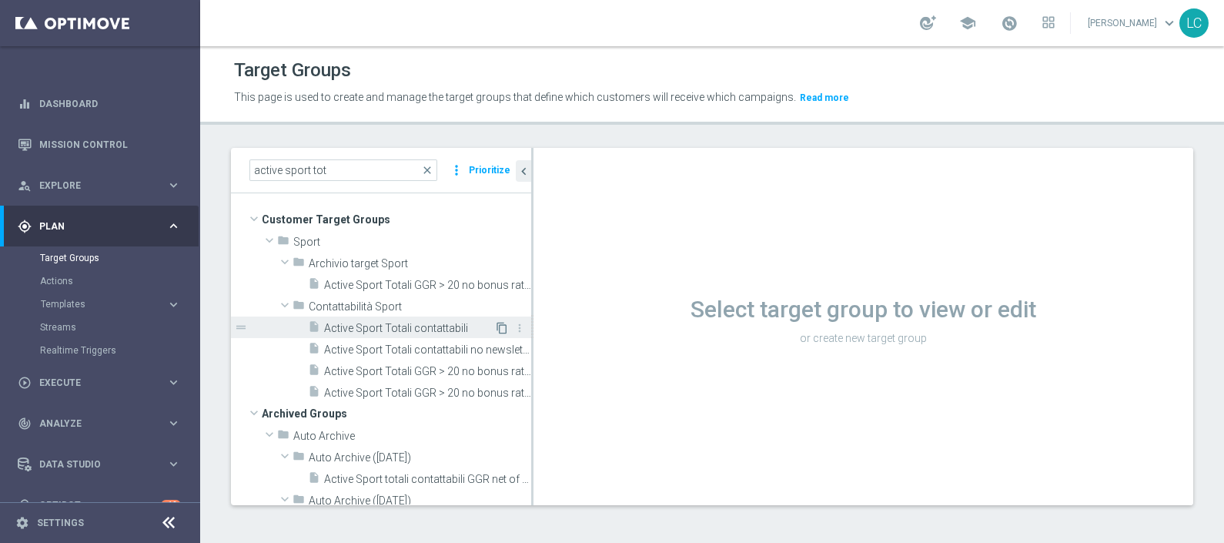
click at [496, 323] on icon "content_copy" at bounding box center [502, 328] width 12 height 12
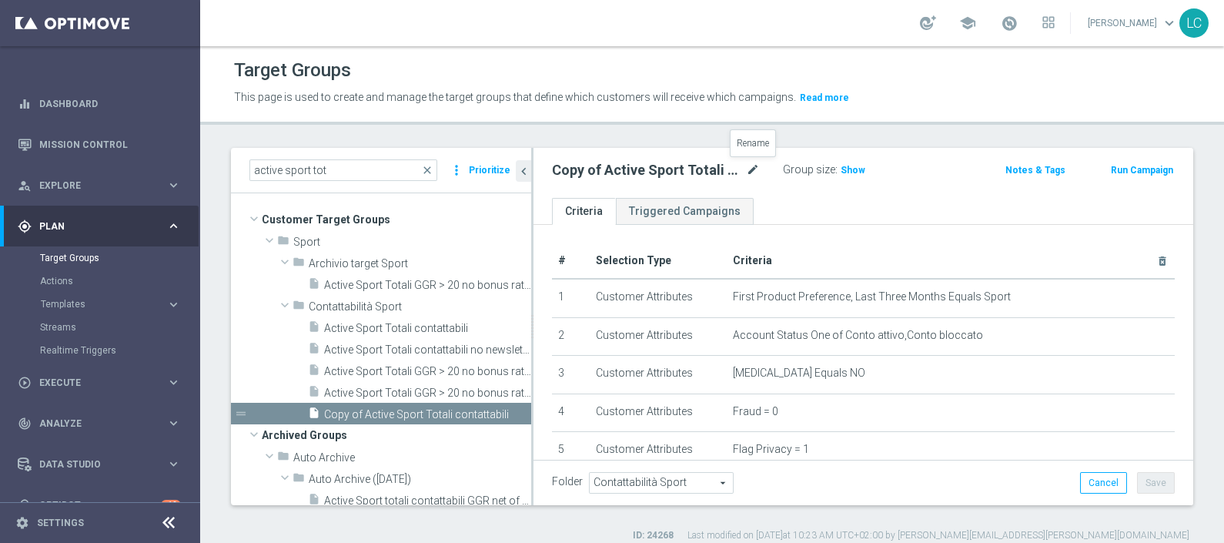
click at [755, 169] on icon "mode_edit" at bounding box center [753, 170] width 14 height 18
click at [755, 169] on input "Copy of Active Sport Totali contattabili" at bounding box center [656, 172] width 208 height 22
type input "T"
click at [638, 169] on input "Non giocanti pasua nazionali" at bounding box center [656, 172] width 208 height 22
click at [556, 169] on input "Non giocanti pausa nazionali" at bounding box center [656, 172] width 208 height 22
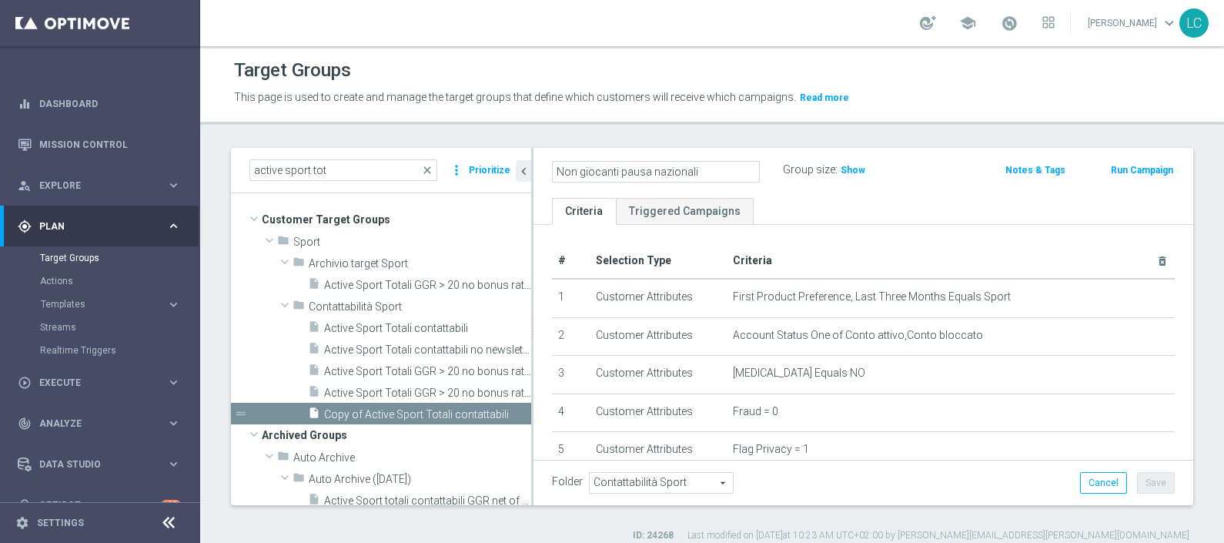
click at [561, 169] on input "Non giocanti pausa nazionali" at bounding box center [656, 172] width 208 height 22
type input "Active BETTING NON giocanti nazionali"
click at [897, 157] on div "Active BETTING NON giocanti nazionali Group size : Show Notes & Tags Run Campai…" at bounding box center [864, 173] width 660 height 50
click at [1143, 483] on button "Save" at bounding box center [1156, 483] width 38 height 22
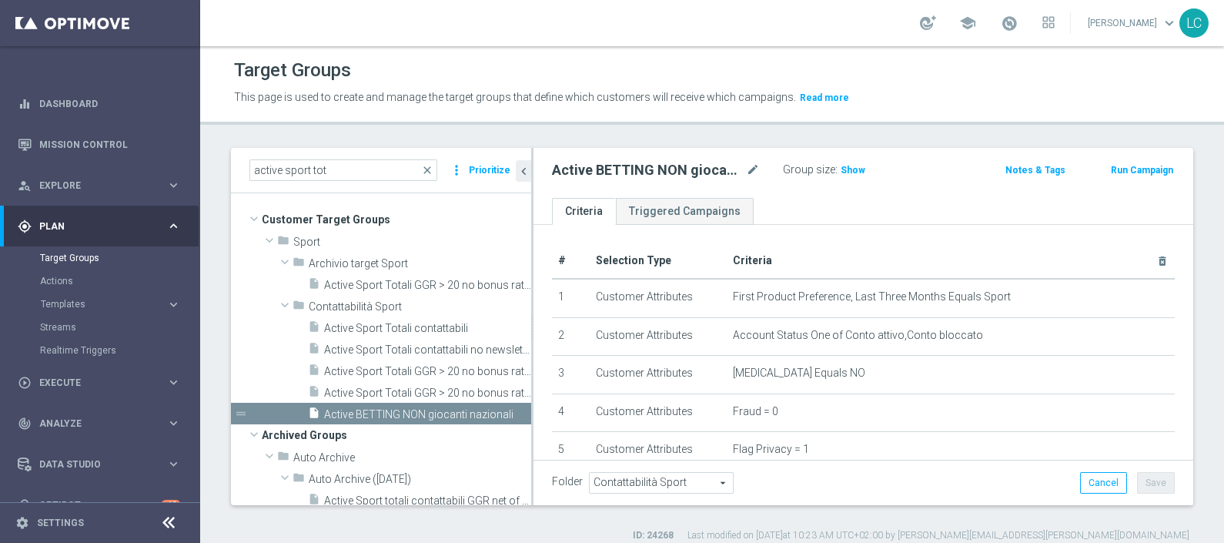
click at [703, 485] on span "Contattabilità Sport" at bounding box center [661, 483] width 143 height 20
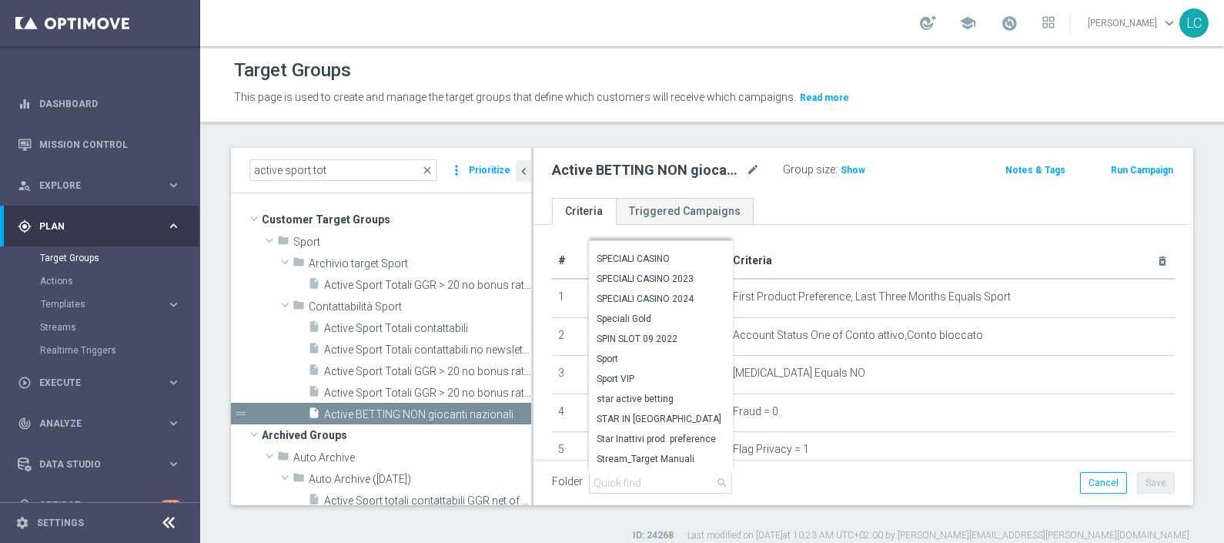
scroll to position [4532, 0]
click at [633, 343] on span "Sport" at bounding box center [661, 343] width 128 height 12
type input "Sport"
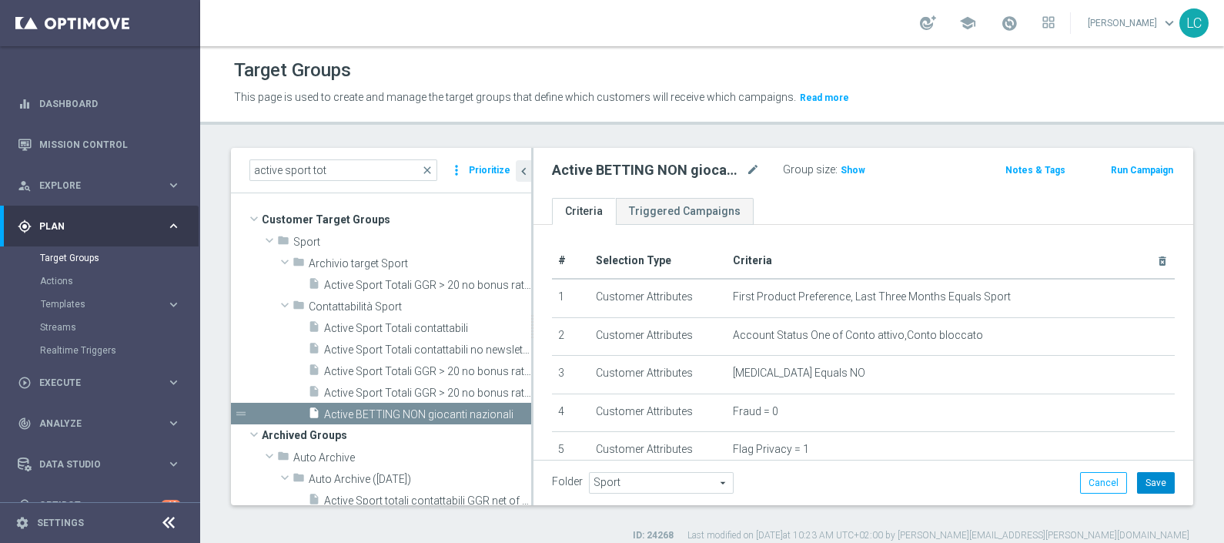
click at [1139, 488] on button "Save" at bounding box center [1156, 483] width 38 height 22
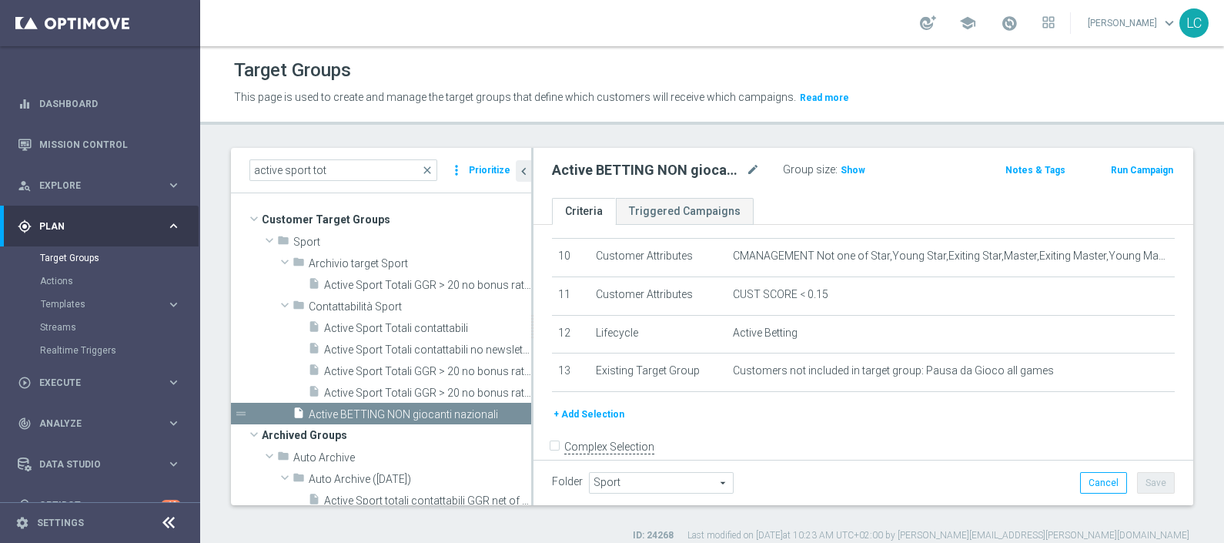
scroll to position [397, 0]
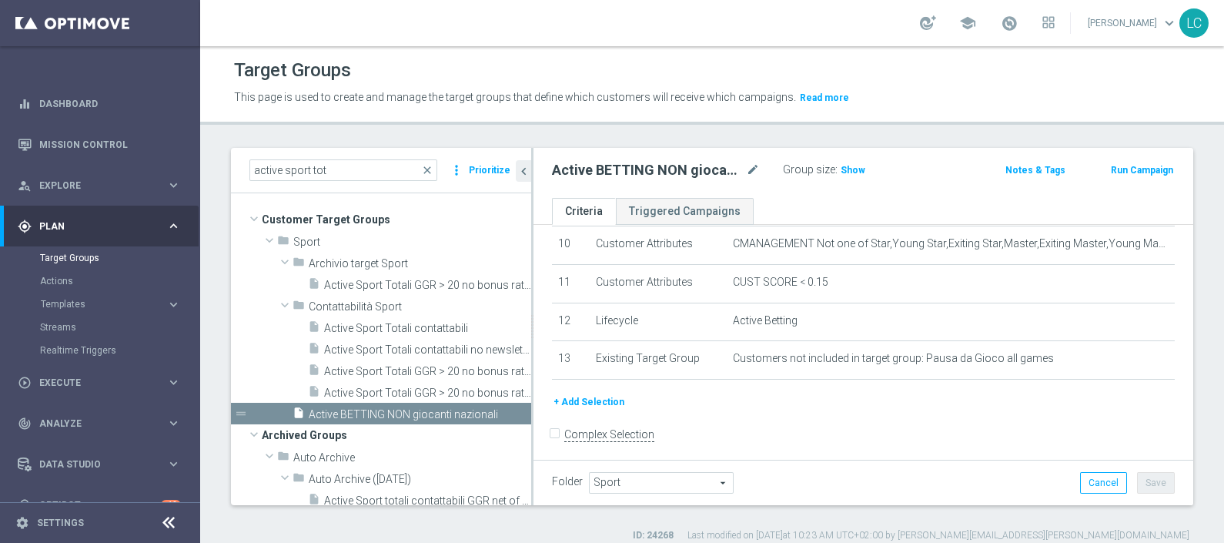
click at [611, 394] on button "+ Add Selection" at bounding box center [589, 402] width 74 height 17
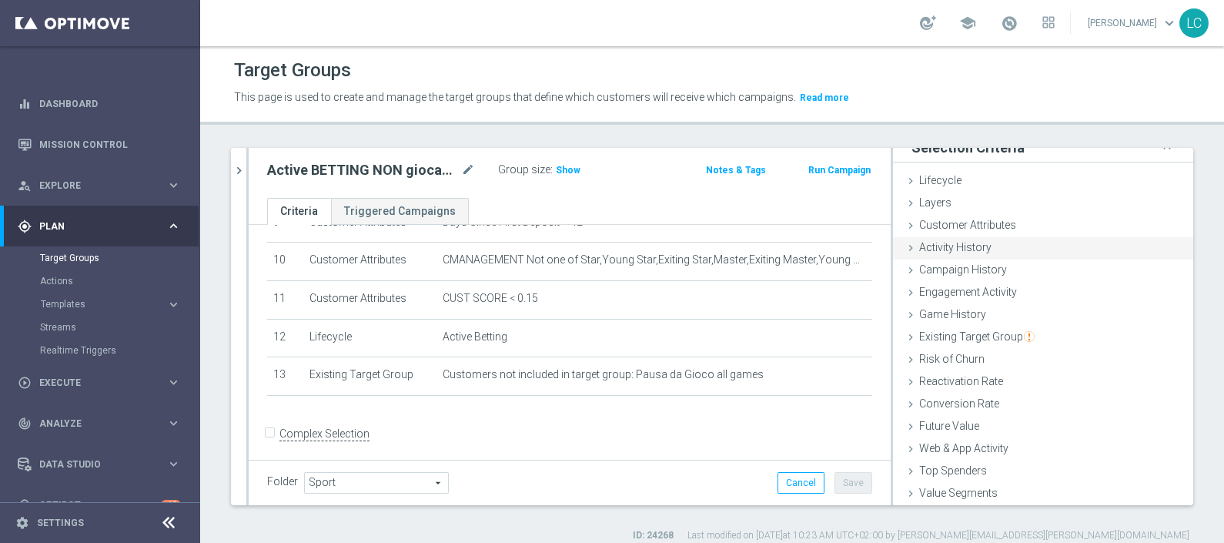
scroll to position [15, 0]
click at [975, 253] on div "Activity History done selection updated" at bounding box center [1043, 247] width 300 height 23
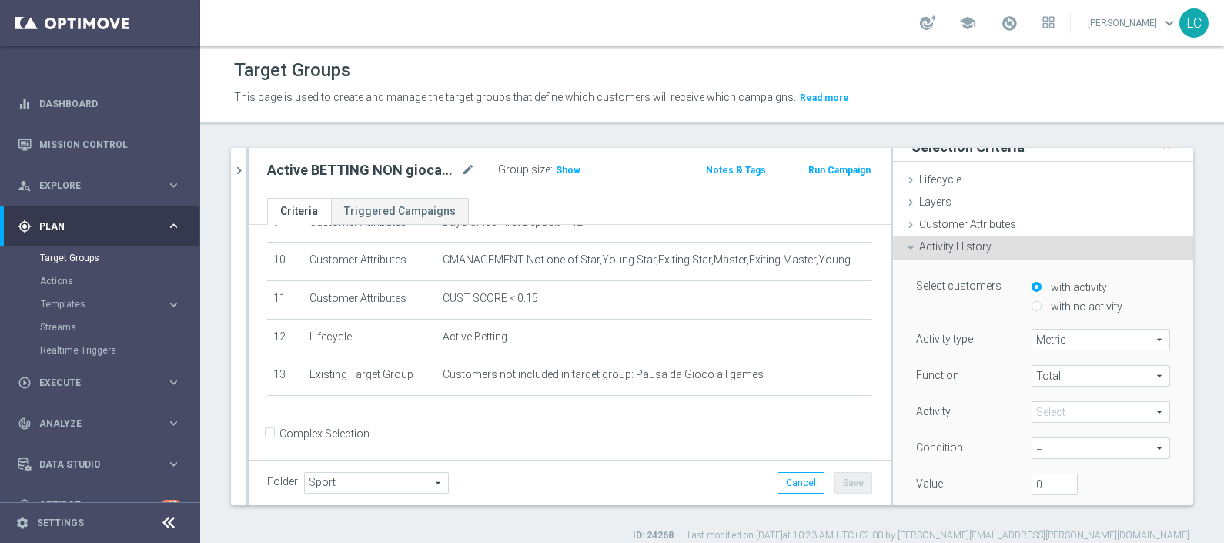
click at [1032, 302] on div "with no activity" at bounding box center [1101, 307] width 139 height 19
click at [1032, 305] on input "with no activity" at bounding box center [1037, 306] width 10 height 10
radio input "true"
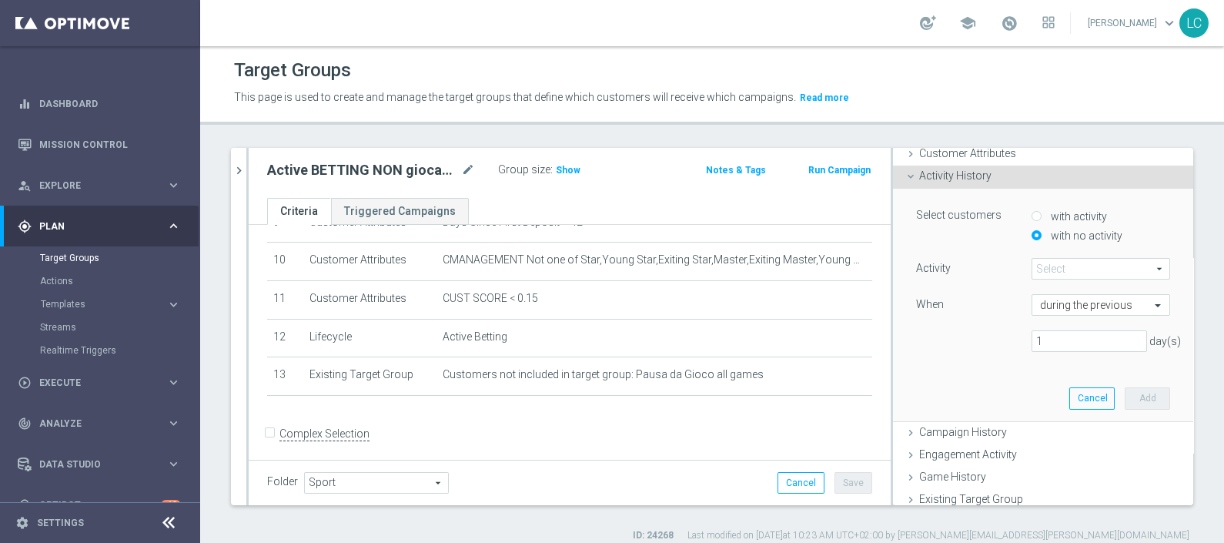
scroll to position [112, 0]
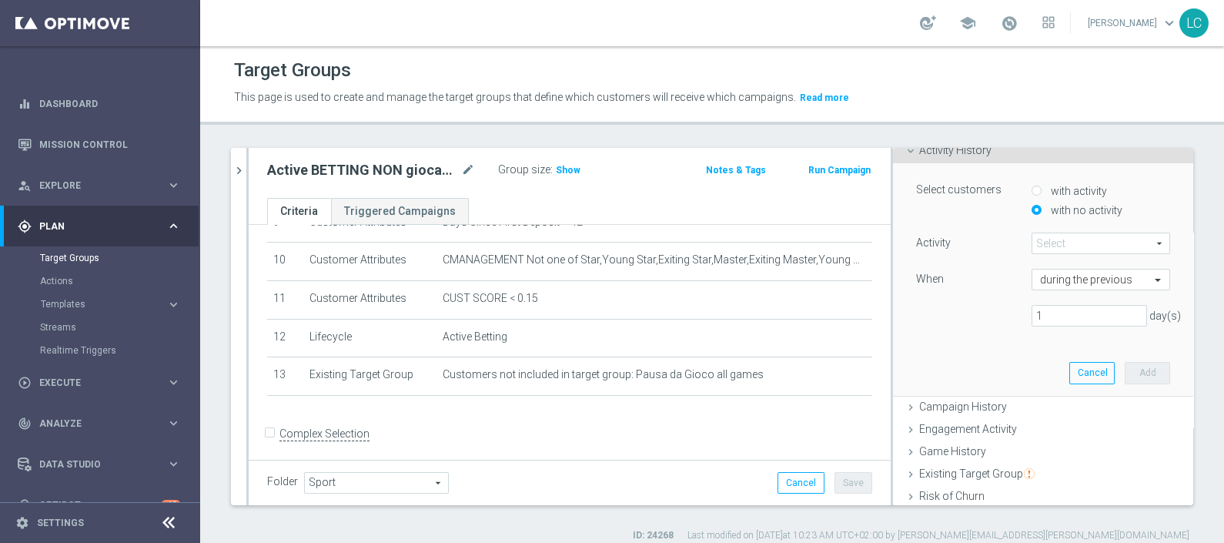
click at [1065, 243] on span at bounding box center [1101, 243] width 137 height 20
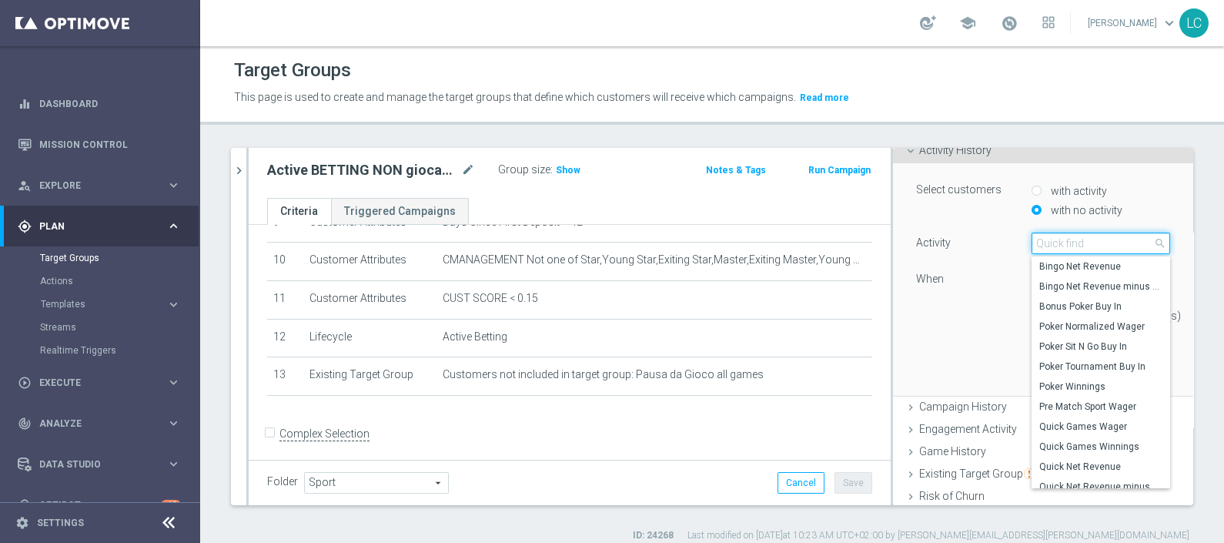
click at [1065, 243] on input "search" at bounding box center [1101, 244] width 139 height 22
type input "sport wager"
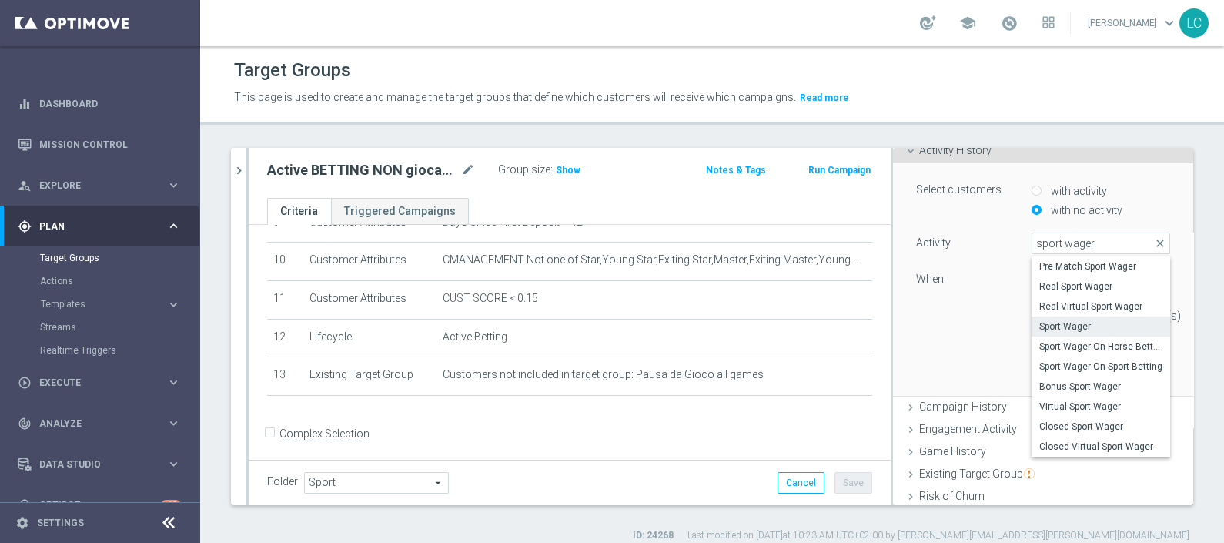
click at [1043, 320] on span "Sport Wager" at bounding box center [1101, 326] width 123 height 12
type input "Sport Wager"
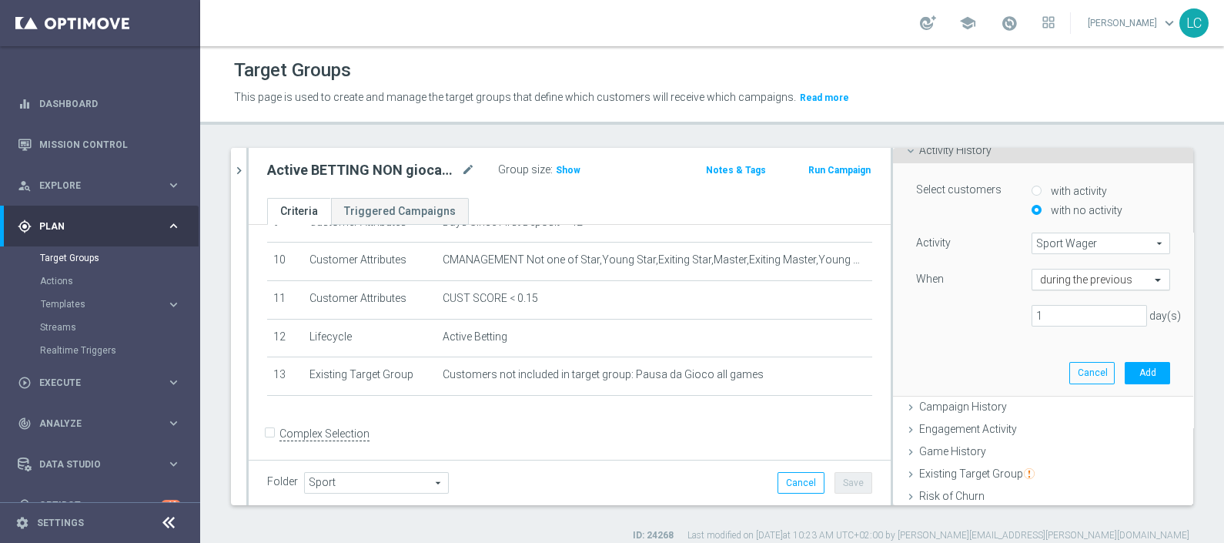
click at [1060, 273] on input "text" at bounding box center [1085, 280] width 91 height 14
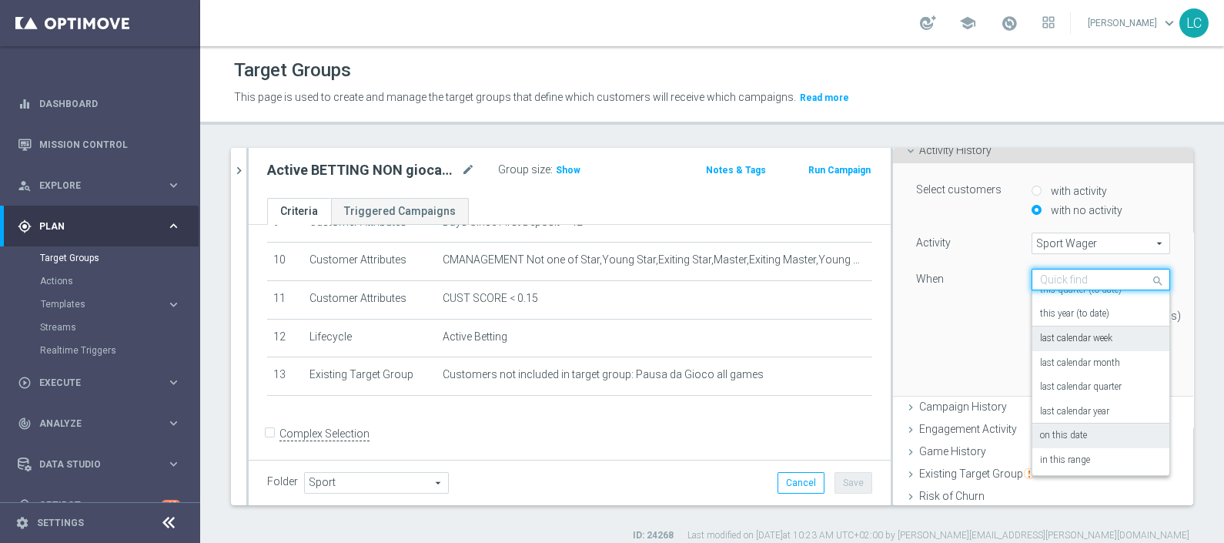
scroll to position [111, 0]
click at [1059, 457] on label "in this range" at bounding box center [1065, 460] width 50 height 12
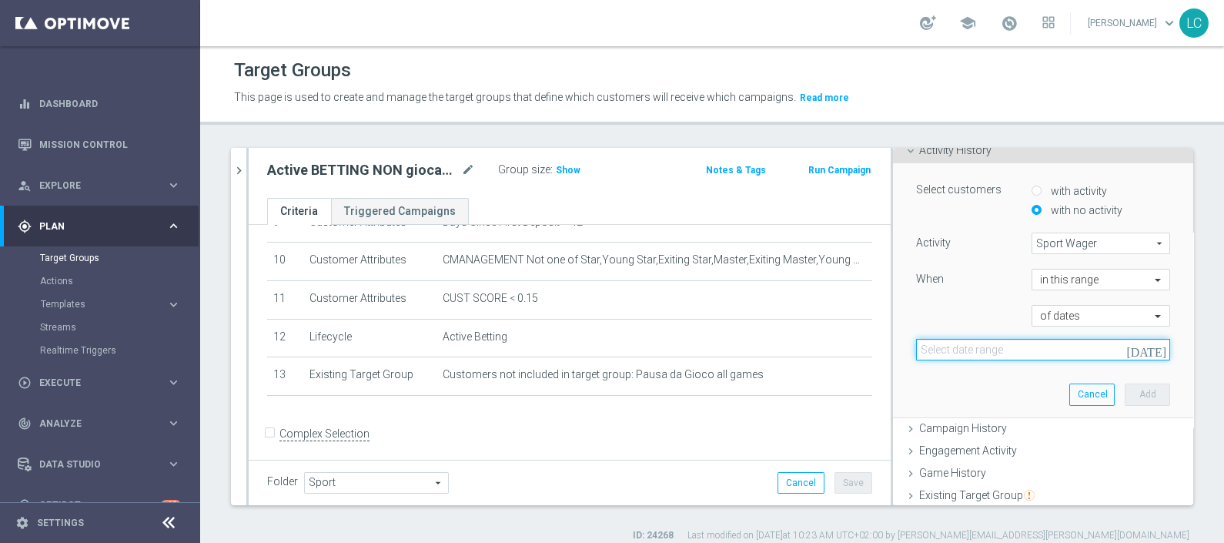
click at [1033, 350] on input at bounding box center [1043, 350] width 254 height 22
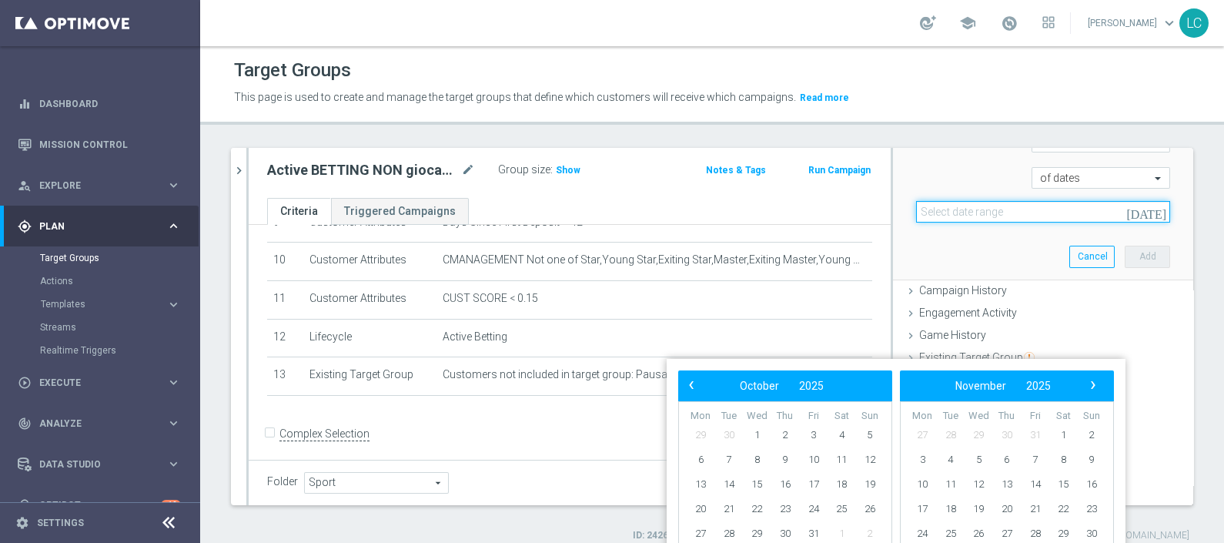
scroll to position [303, 0]
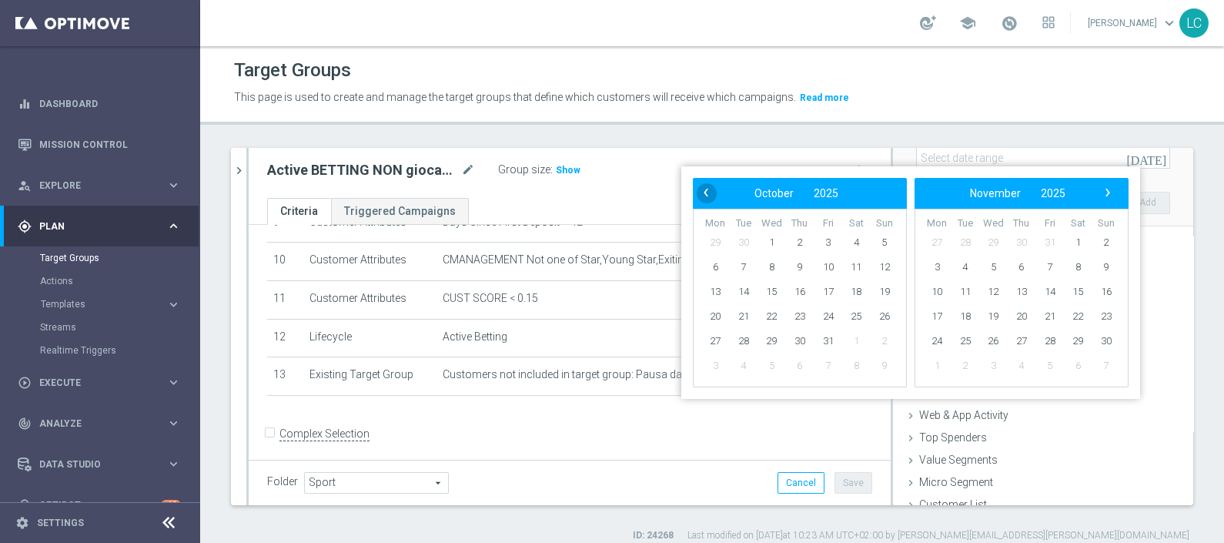
click at [708, 198] on span "‹" at bounding box center [706, 193] width 20 height 20
click at [800, 239] on span "4" at bounding box center [800, 242] width 25 height 25
click at [718, 270] on span "8" at bounding box center [715, 267] width 25 height 25
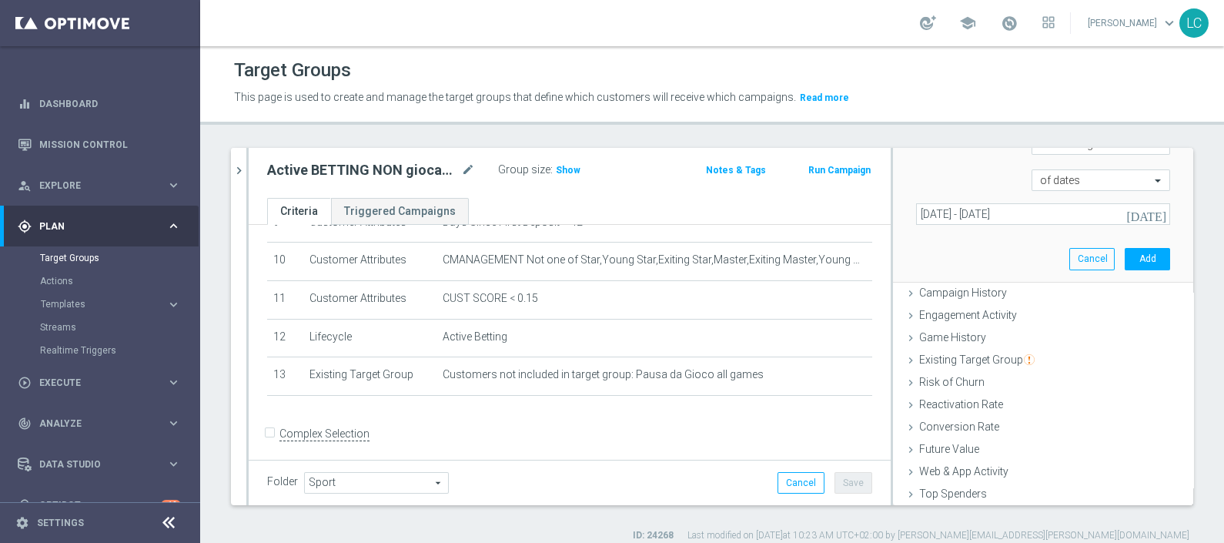
scroll to position [208, 0]
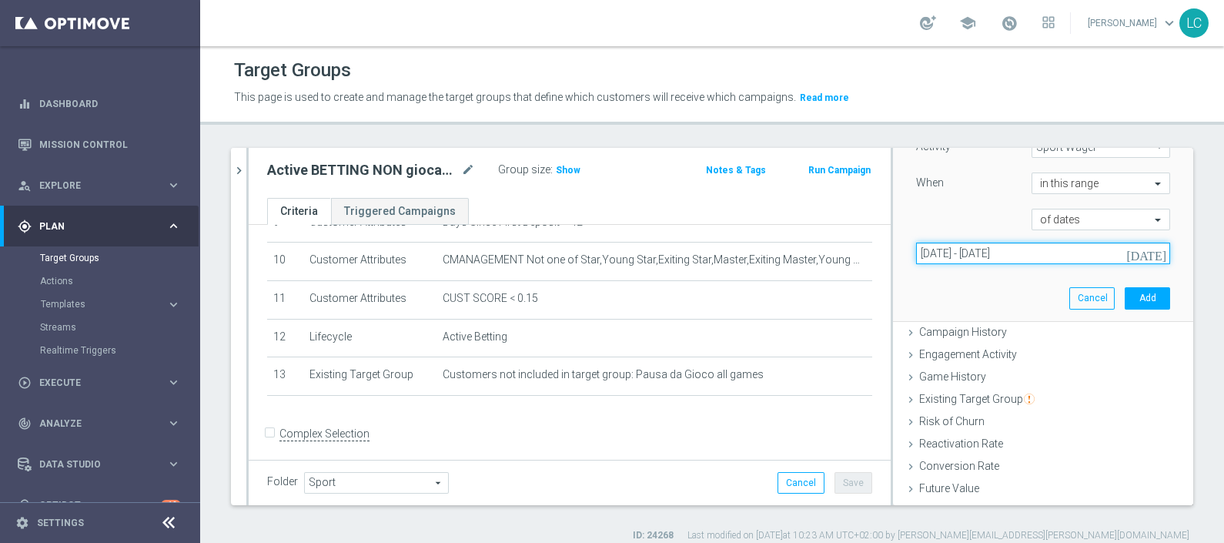
click at [967, 245] on input "[DATE] - [DATE]" at bounding box center [1043, 254] width 254 height 22
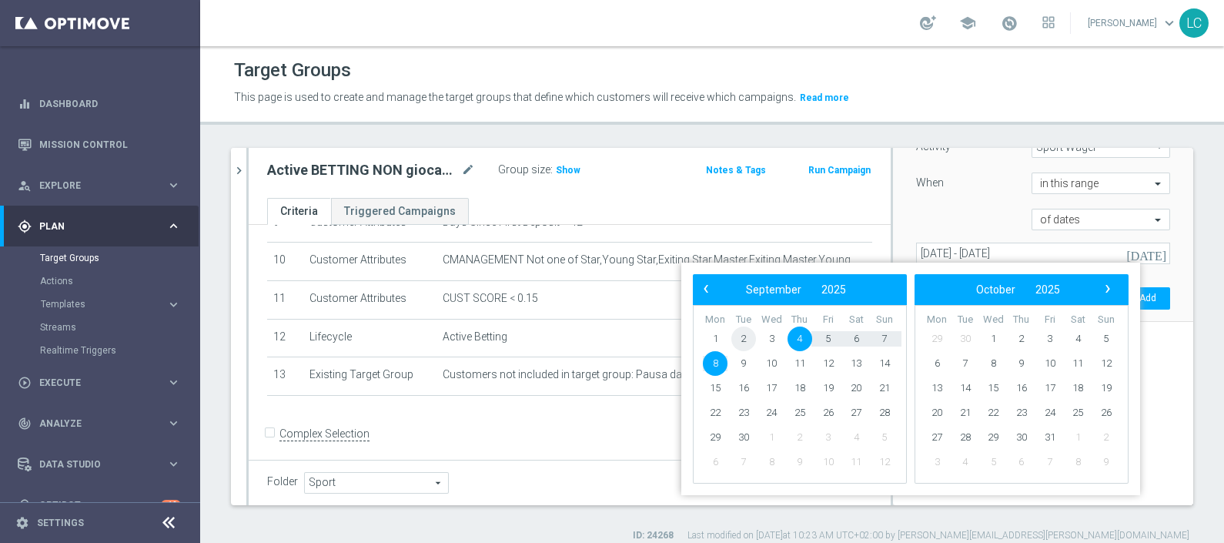
click at [741, 341] on span "2" at bounding box center [744, 339] width 25 height 25
click at [712, 361] on span "8" at bounding box center [715, 363] width 25 height 25
type input "[DATE] - [DATE]"
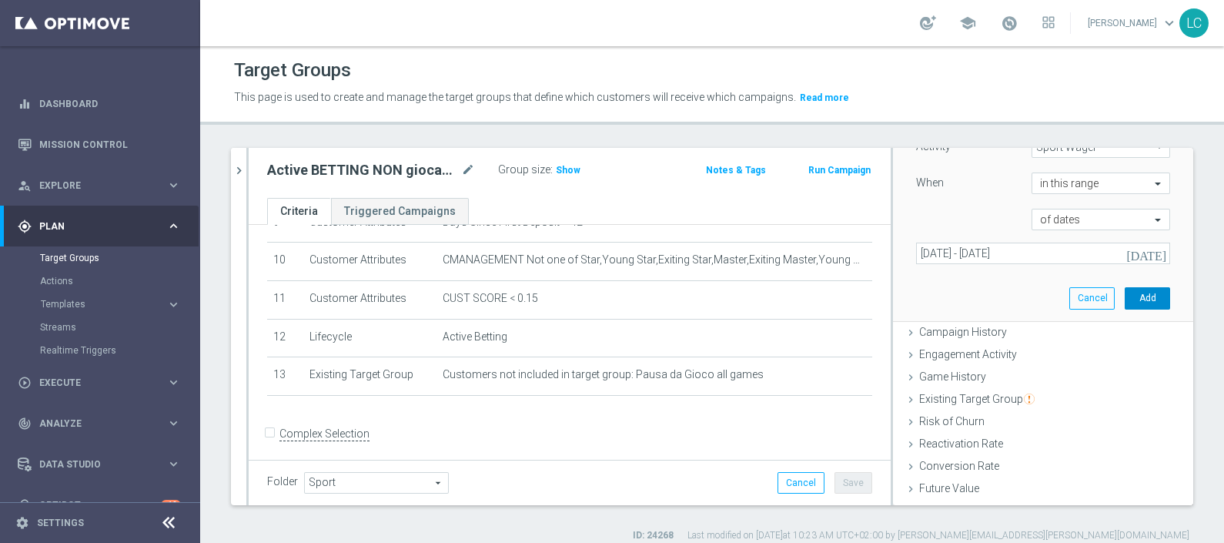
click at [1125, 293] on button "Add" at bounding box center [1147, 298] width 45 height 22
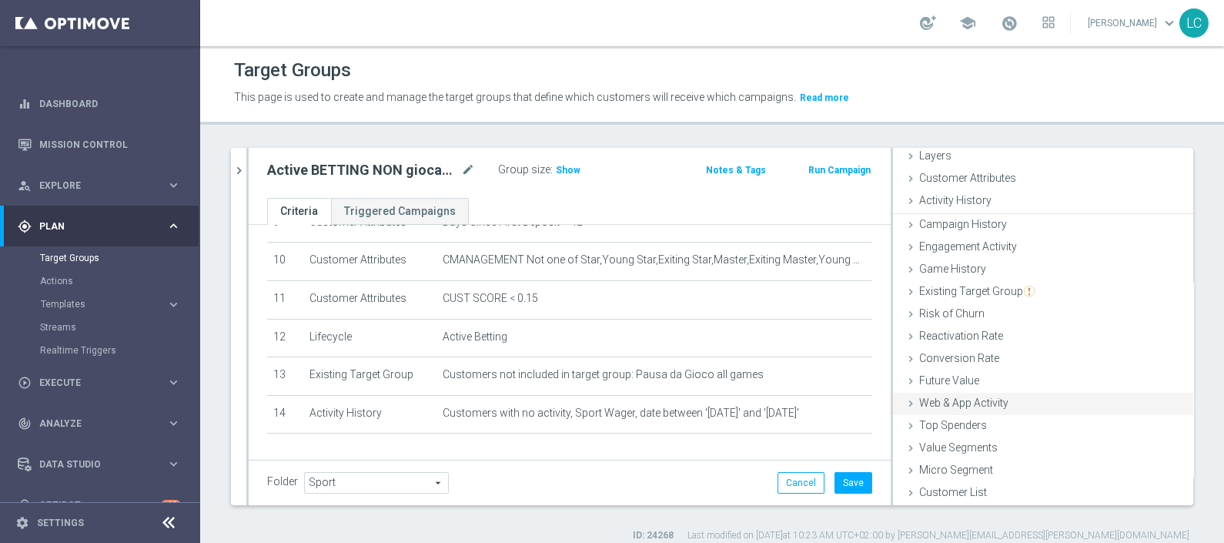
scroll to position [60, 0]
click at [561, 165] on span "Show" at bounding box center [568, 170] width 25 height 11
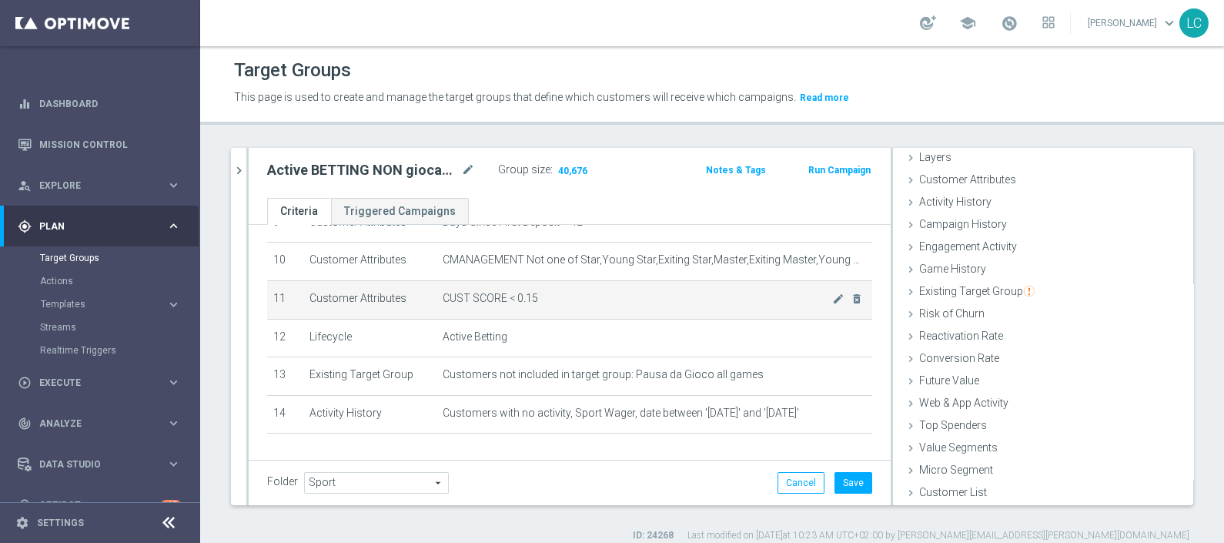
scroll to position [418, 0]
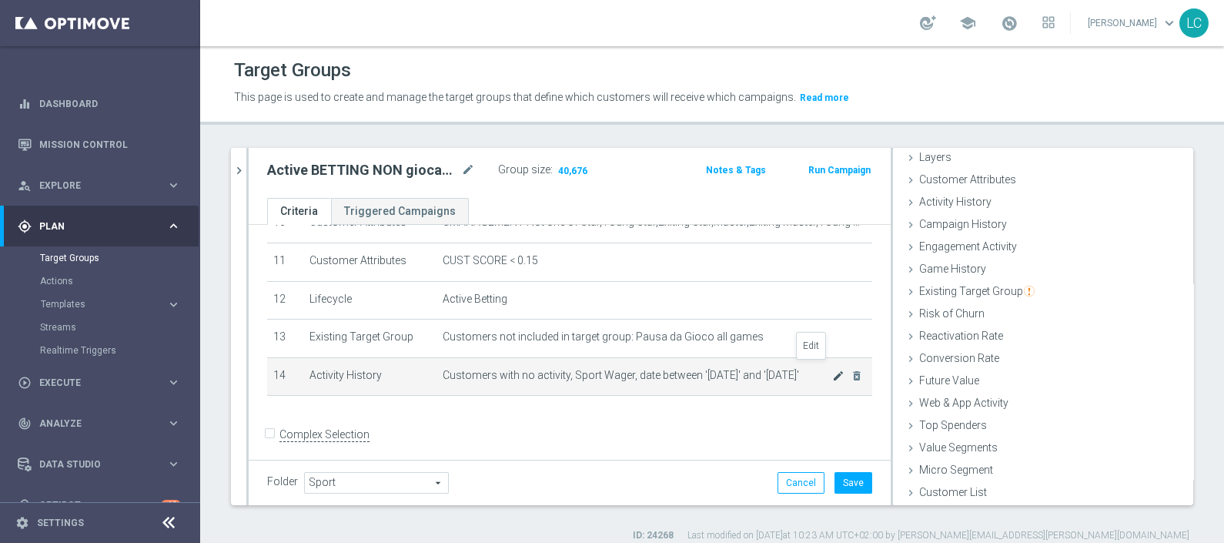
click at [832, 370] on icon "mode_edit" at bounding box center [838, 376] width 12 height 12
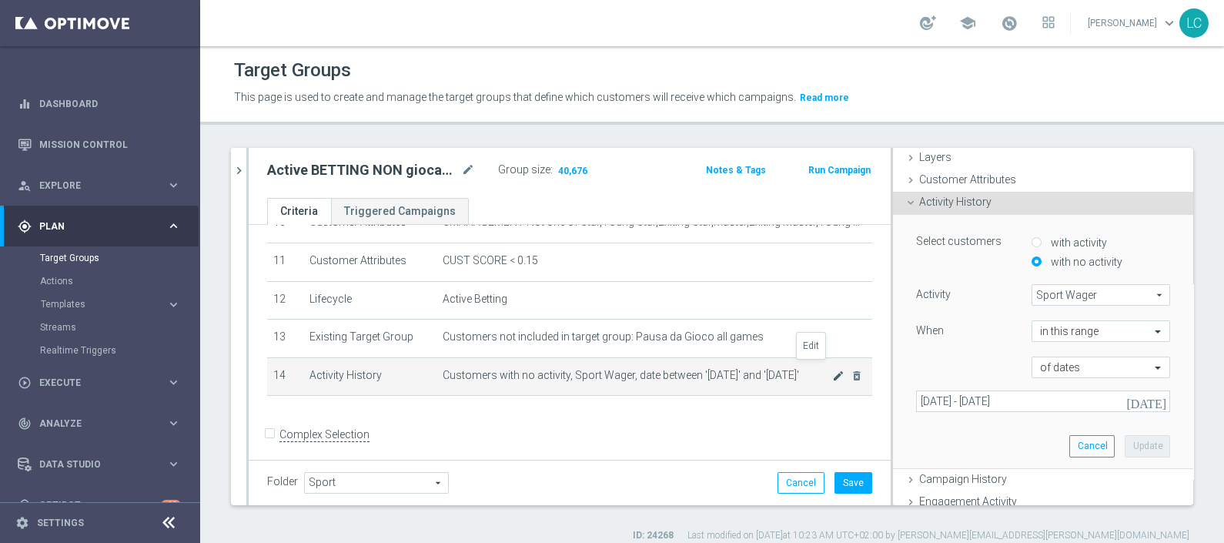
scroll to position [124, 0]
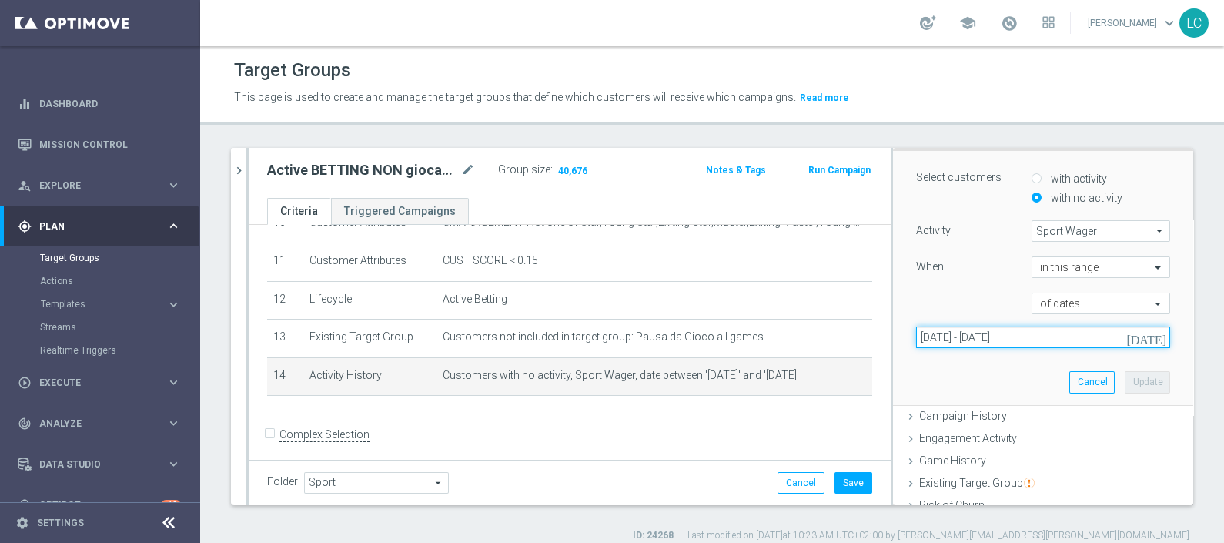
click at [986, 335] on input "[DATE] - [DATE]" at bounding box center [1043, 338] width 254 height 22
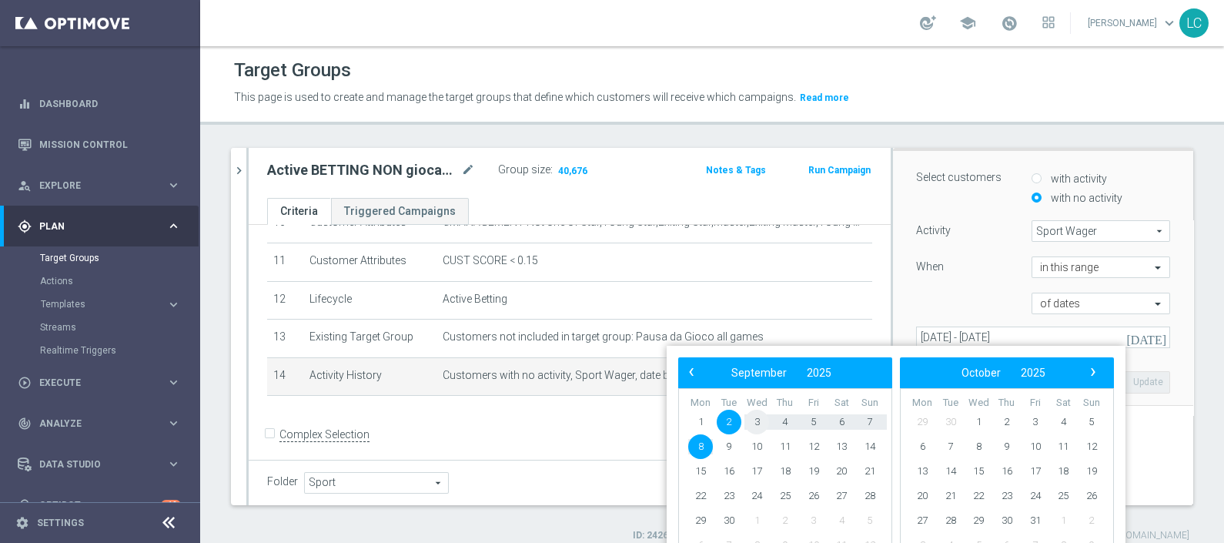
click at [752, 424] on span "3" at bounding box center [757, 422] width 25 height 25
click at [702, 443] on span "8" at bounding box center [700, 446] width 25 height 25
type input "[DATE] - [DATE]"
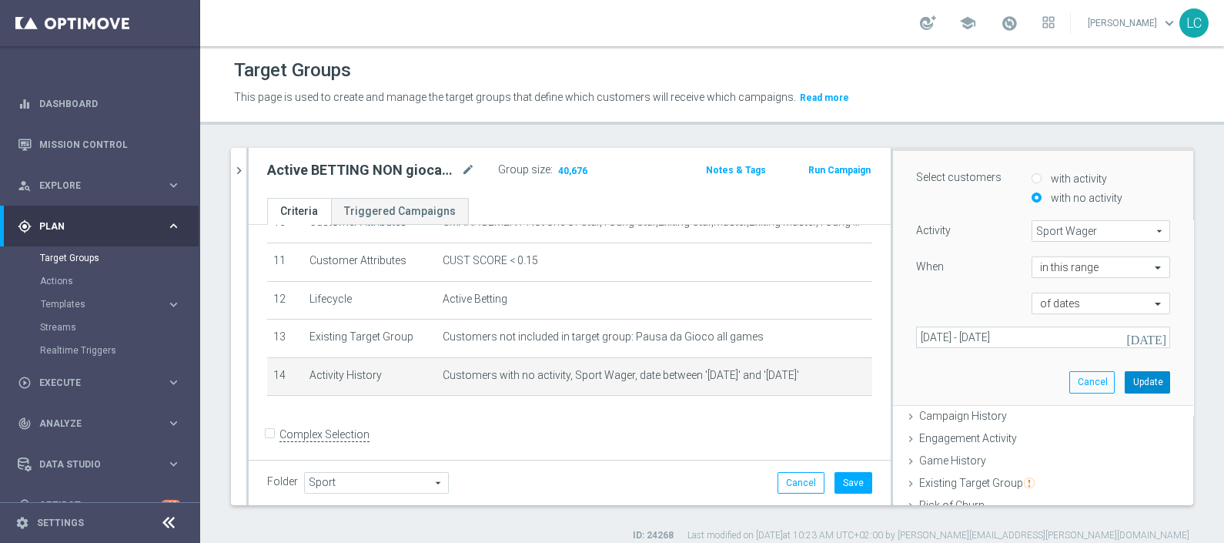
click at [1125, 381] on button "Update" at bounding box center [1147, 382] width 45 height 22
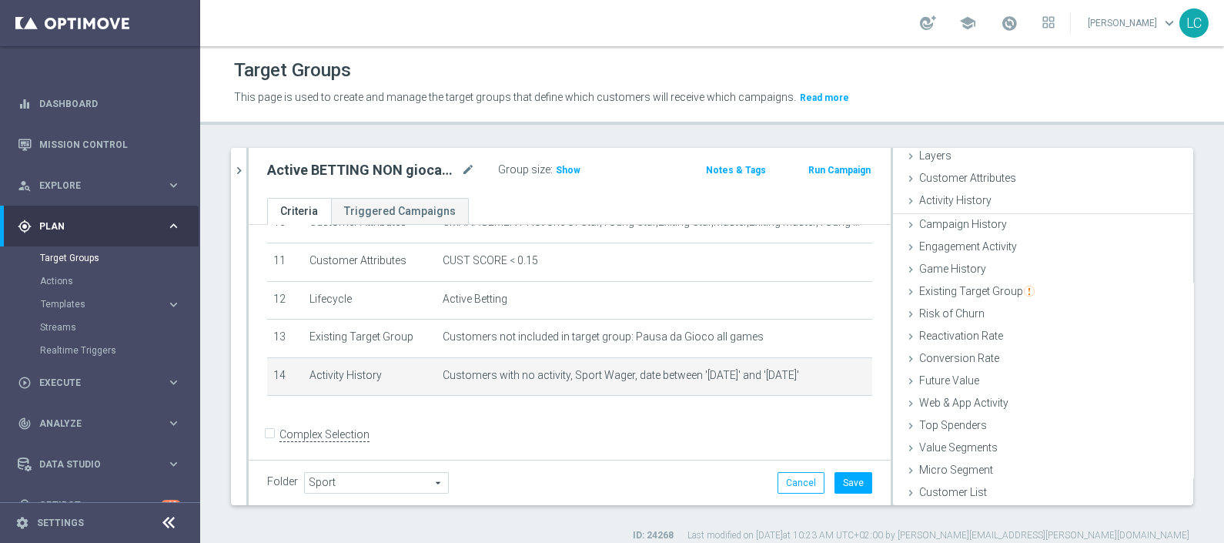
scroll to position [60, 0]
click at [562, 162] on h3 "Show" at bounding box center [568, 170] width 28 height 17
click at [832, 370] on icon "mode_edit" at bounding box center [838, 376] width 12 height 12
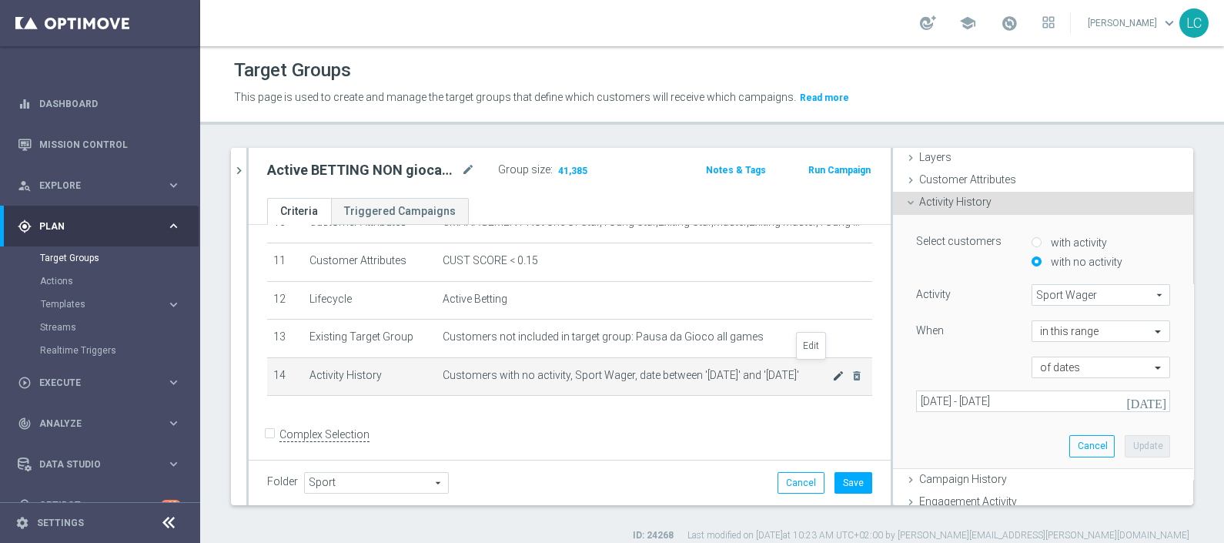
scroll to position [124, 0]
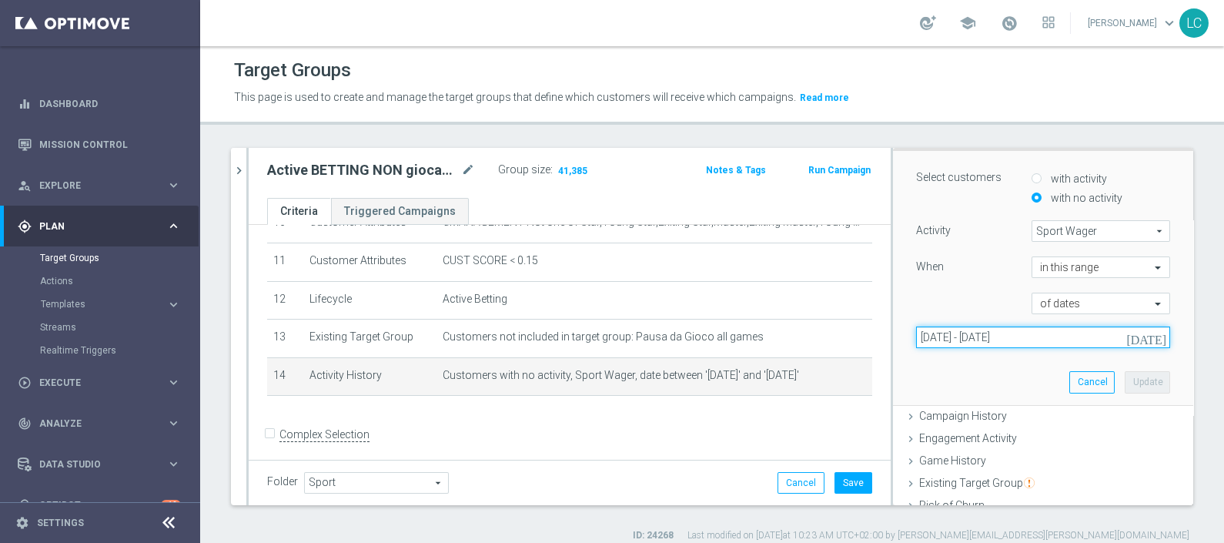
click at [982, 343] on input "[DATE] - [DATE]" at bounding box center [1043, 338] width 254 height 22
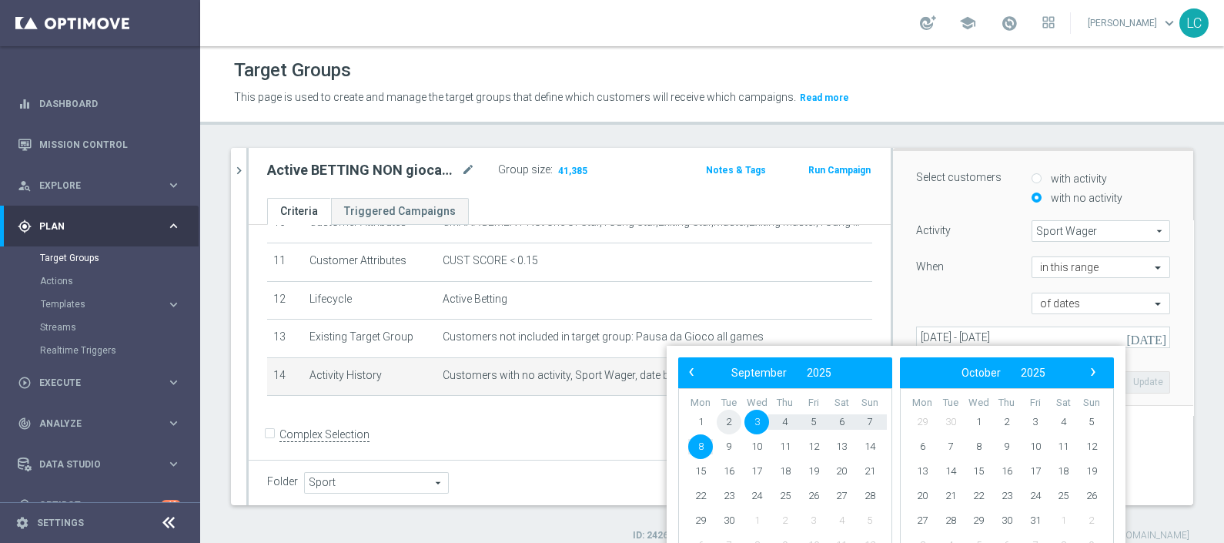
click at [728, 420] on span "2" at bounding box center [729, 422] width 25 height 25
click at [708, 442] on span "8" at bounding box center [700, 446] width 25 height 25
type input "[DATE] - [DATE]"
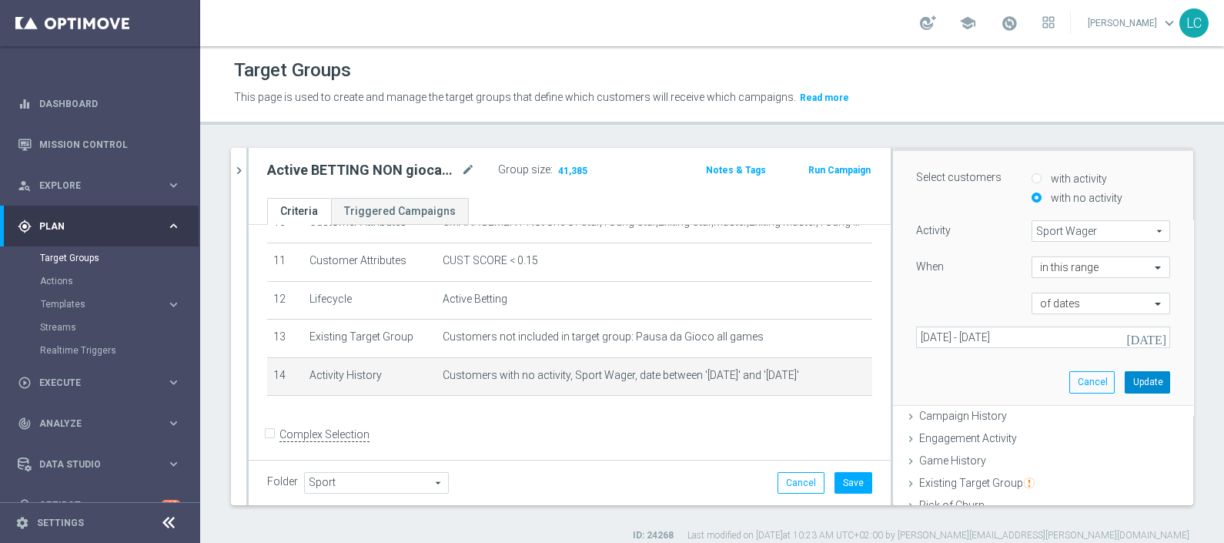
click at [1129, 387] on button "Update" at bounding box center [1147, 382] width 45 height 22
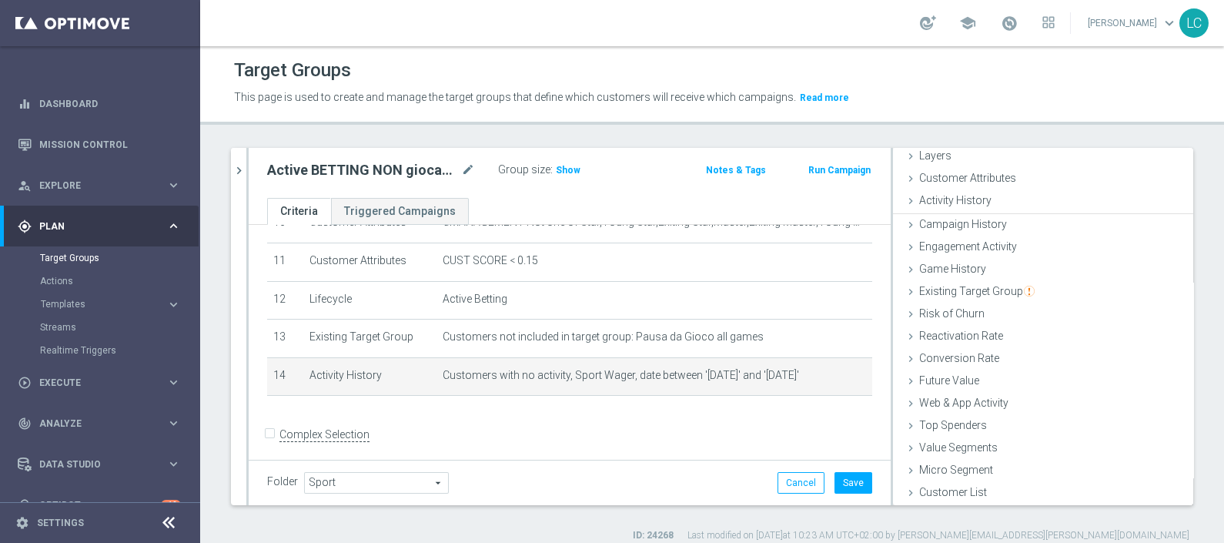
scroll to position [60, 0]
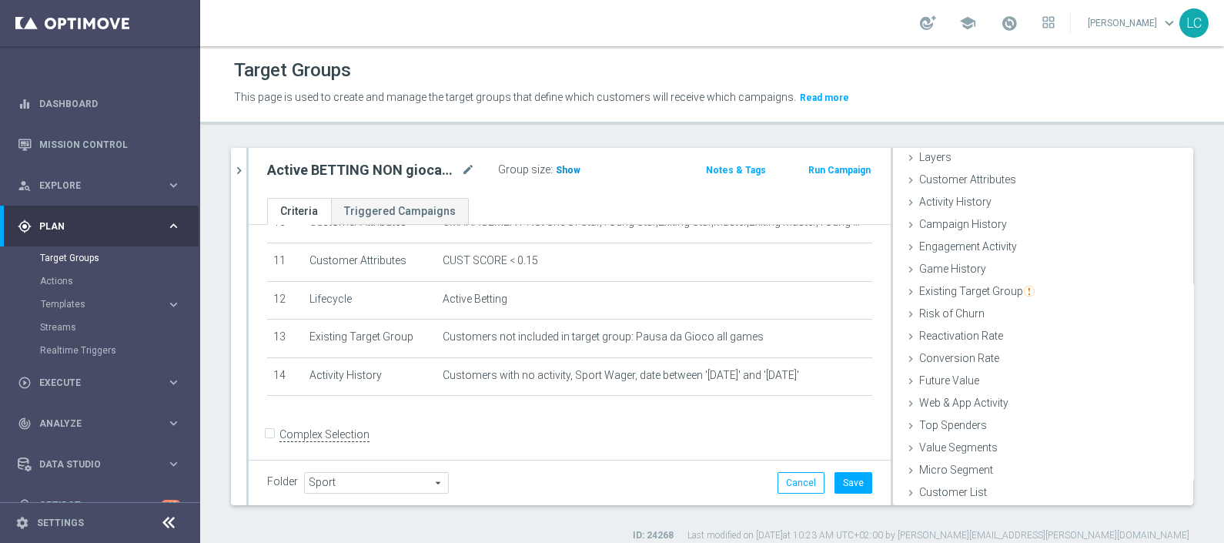
click at [558, 172] on span "Show" at bounding box center [568, 170] width 25 height 11
click at [842, 472] on button "Save" at bounding box center [854, 483] width 38 height 22
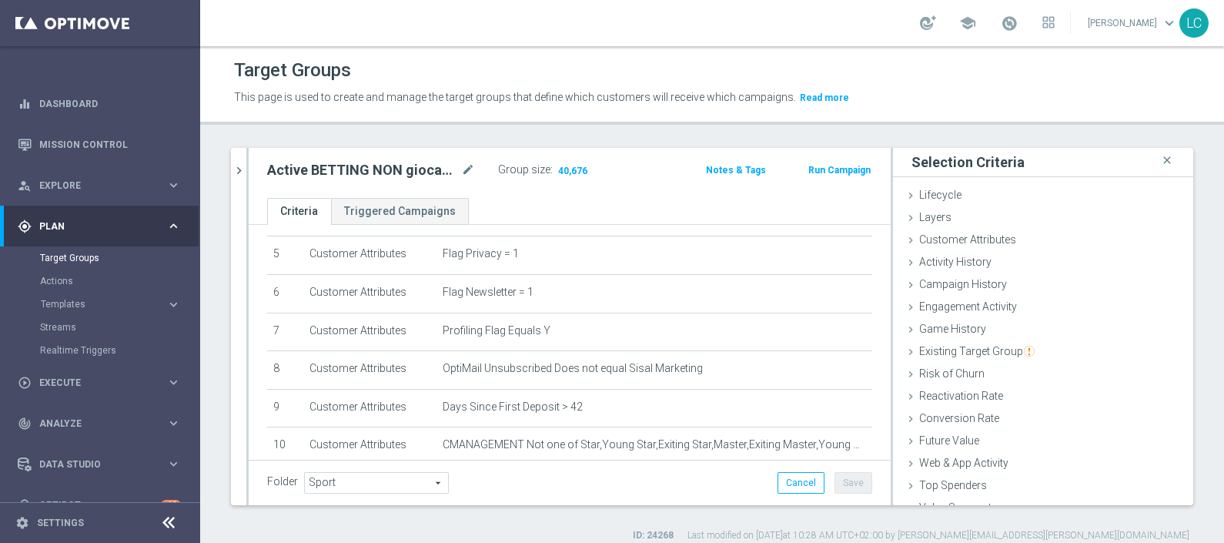
scroll to position [418, 0]
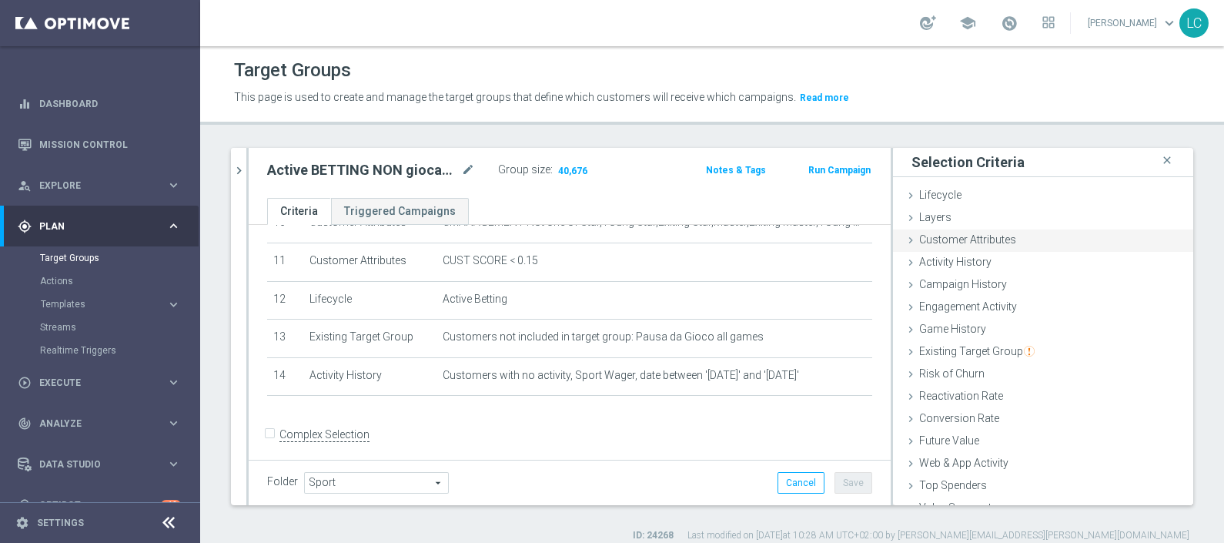
click at [960, 247] on div "Customer Attributes done" at bounding box center [1043, 240] width 300 height 23
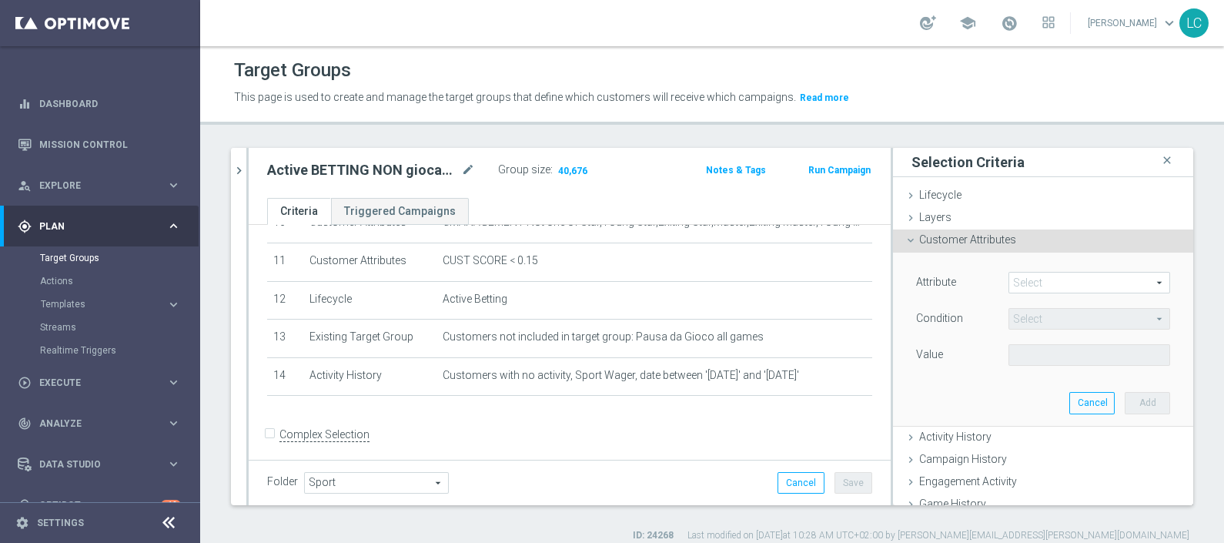
click at [1030, 285] on span at bounding box center [1090, 283] width 160 height 20
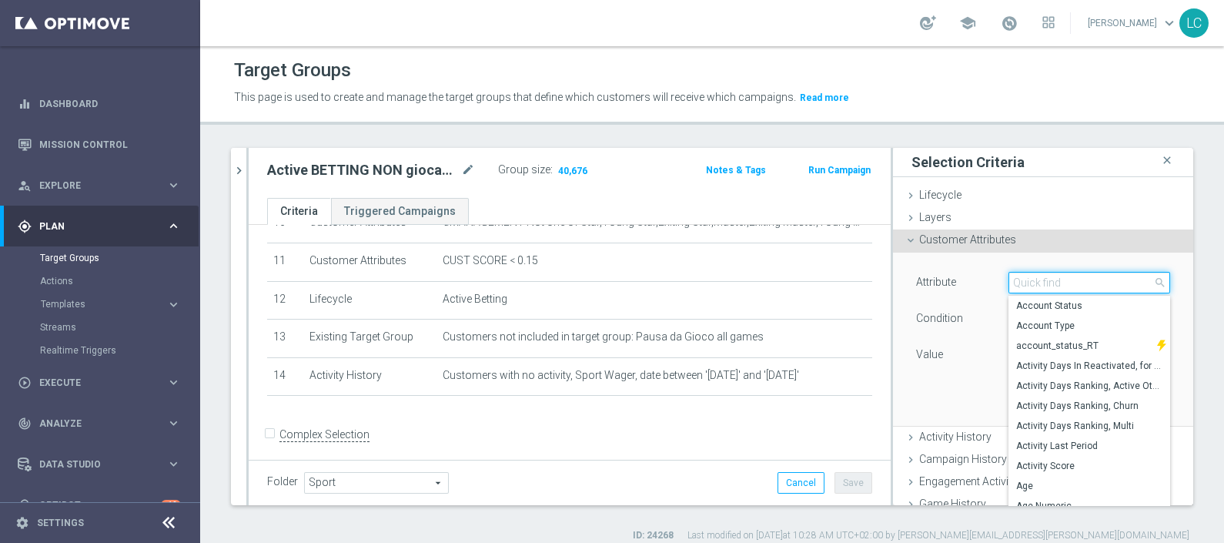
click at [1028, 280] on input "search" at bounding box center [1090, 283] width 162 height 22
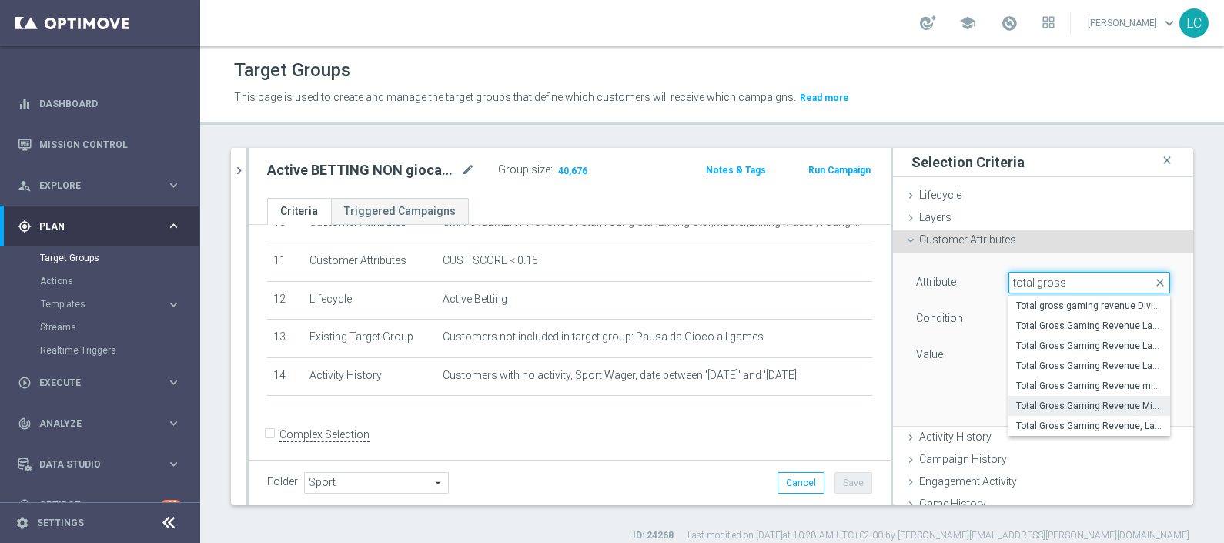
type input "total gross"
click at [1093, 400] on span "Total Gross Gaming Revenue Minus Bonus Wagared" at bounding box center [1089, 406] width 146 height 12
type input "Total Gross Gaming Revenue Minus Bonus Wagared"
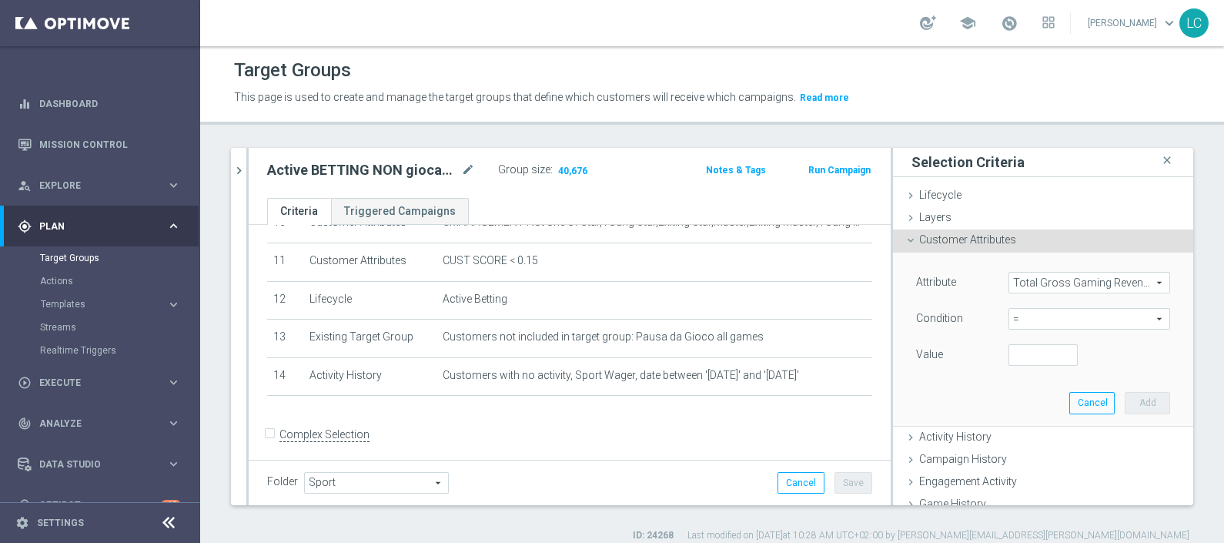
click at [1038, 319] on span "=" at bounding box center [1090, 319] width 160 height 20
click at [1037, 424] on span ">" at bounding box center [1089, 422] width 146 height 12
type input ">"
click at [1009, 354] on input "number" at bounding box center [1043, 355] width 69 height 22
type input "2000"
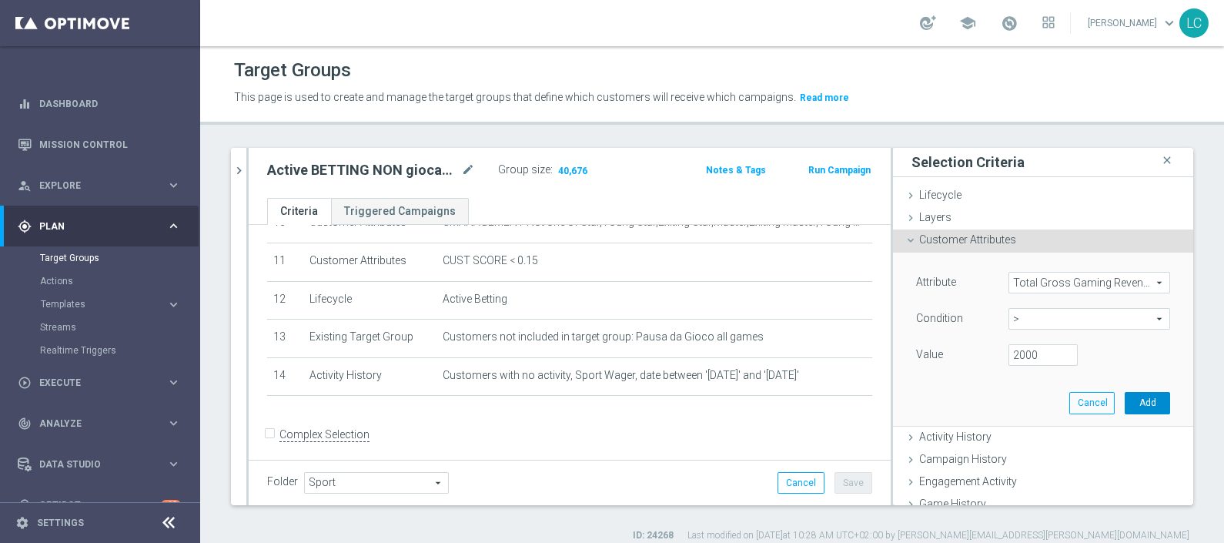
click at [1125, 407] on button "Add" at bounding box center [1147, 403] width 45 height 22
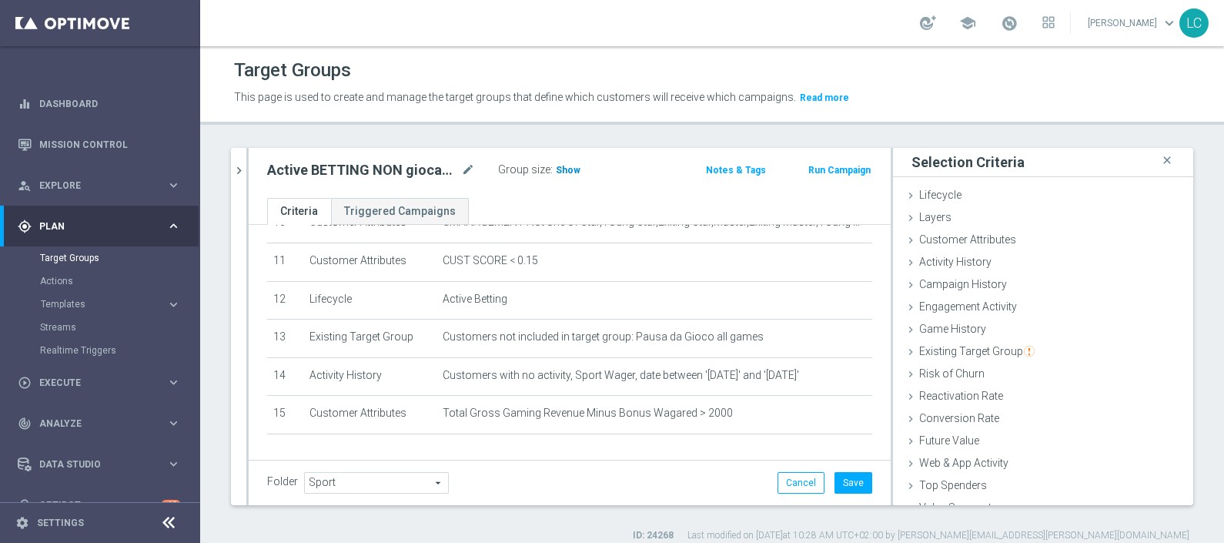
click at [562, 166] on span "Show" at bounding box center [568, 170] width 25 height 11
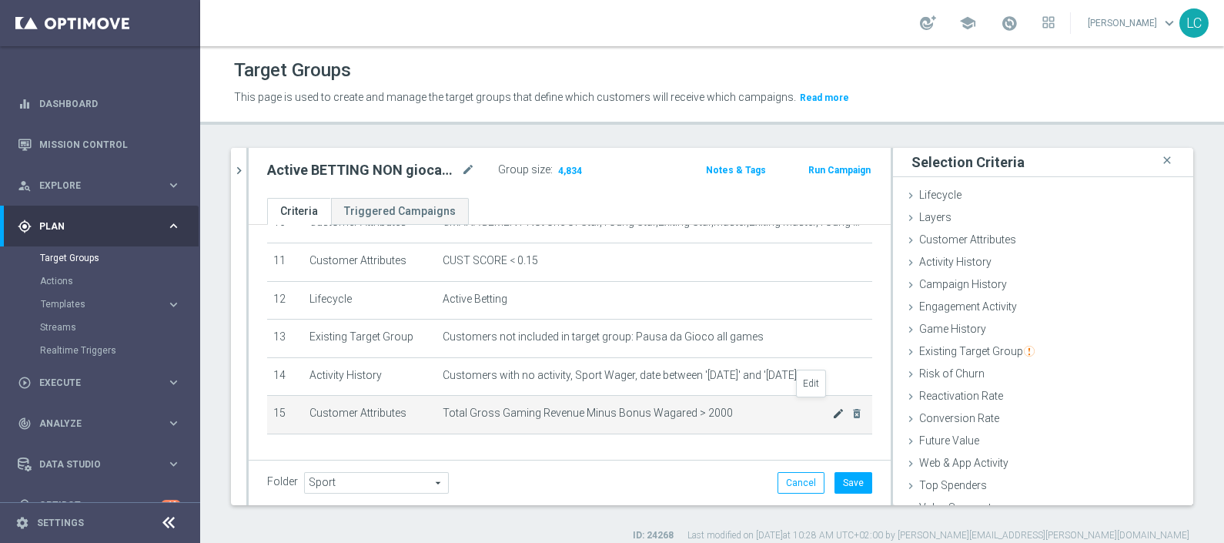
click at [832, 407] on icon "mode_edit" at bounding box center [838, 413] width 12 height 12
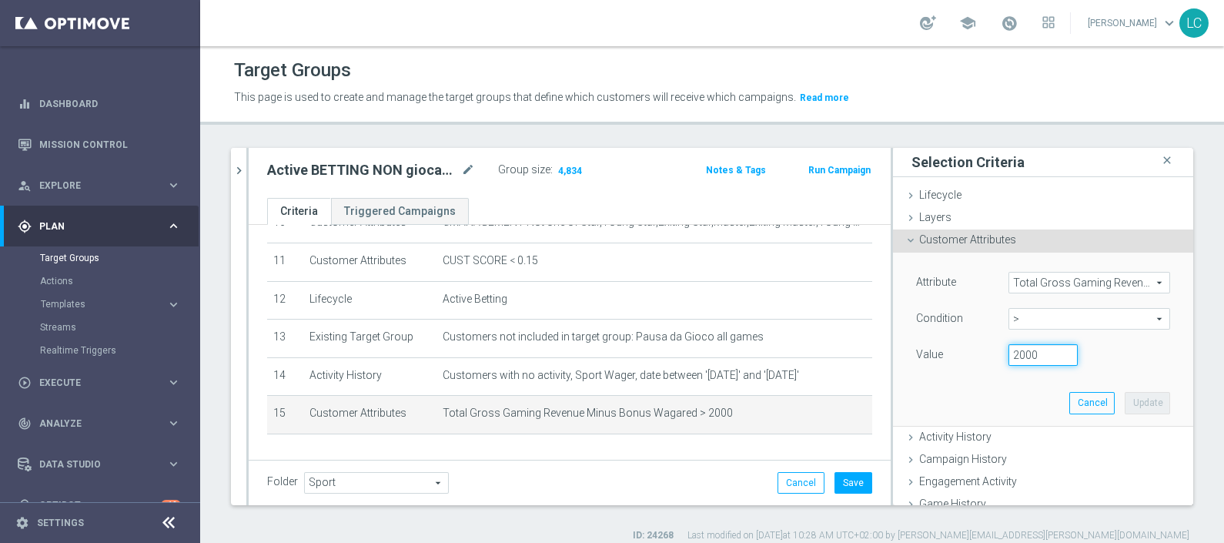
click at [1010, 347] on input "2000" at bounding box center [1043, 355] width 69 height 22
click at [1009, 359] on input "2000" at bounding box center [1043, 355] width 69 height 22
type input "1500"
click at [1125, 403] on button "Update" at bounding box center [1147, 403] width 45 height 22
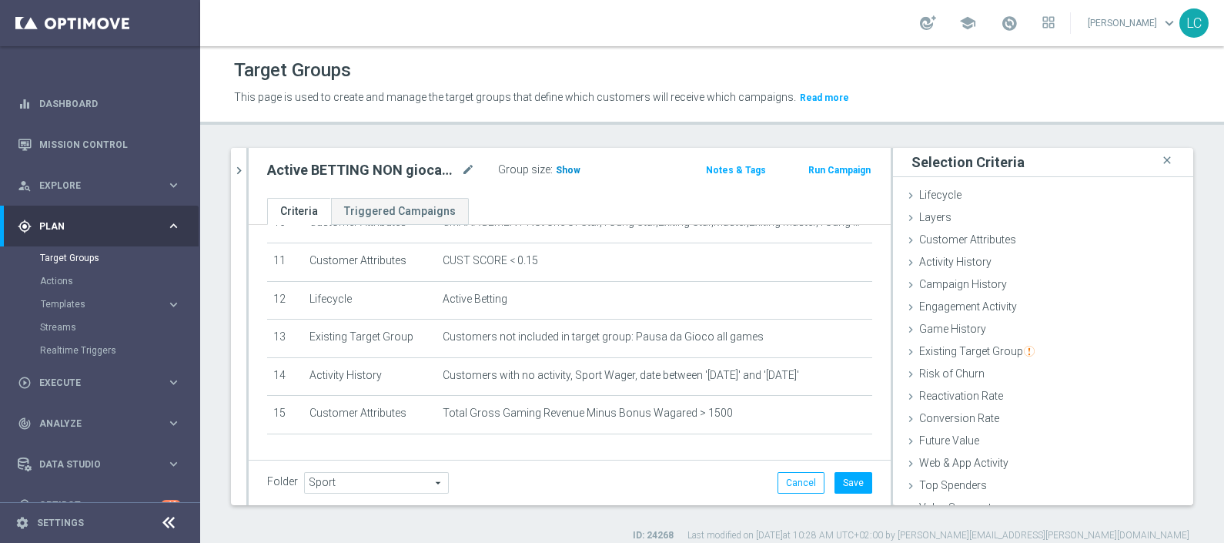
click at [556, 166] on span "Show" at bounding box center [568, 170] width 25 height 11
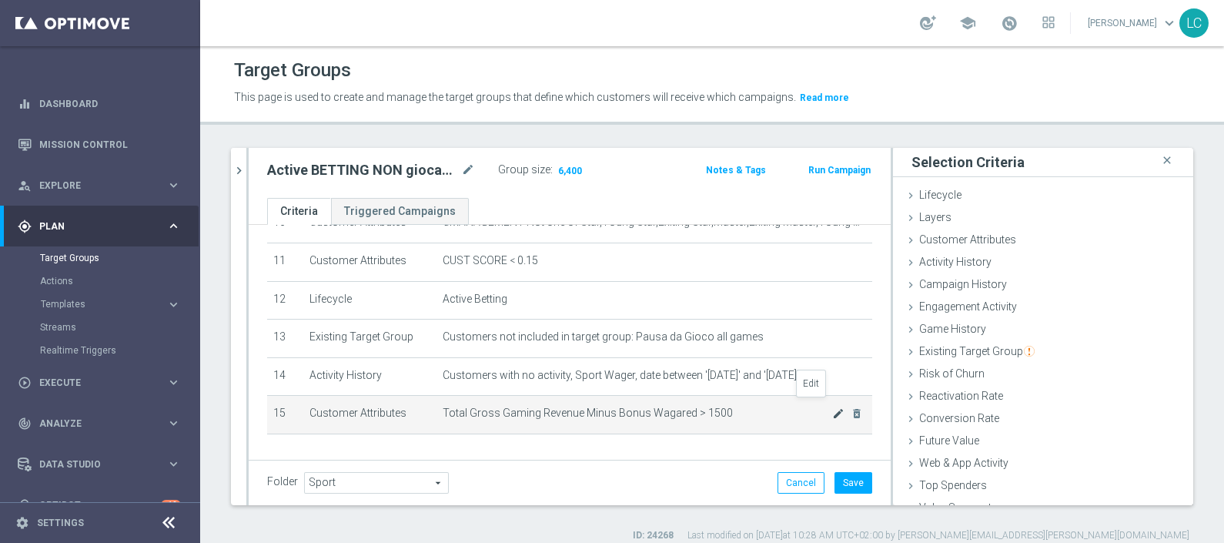
click at [832, 407] on icon "mode_edit" at bounding box center [838, 413] width 12 height 12
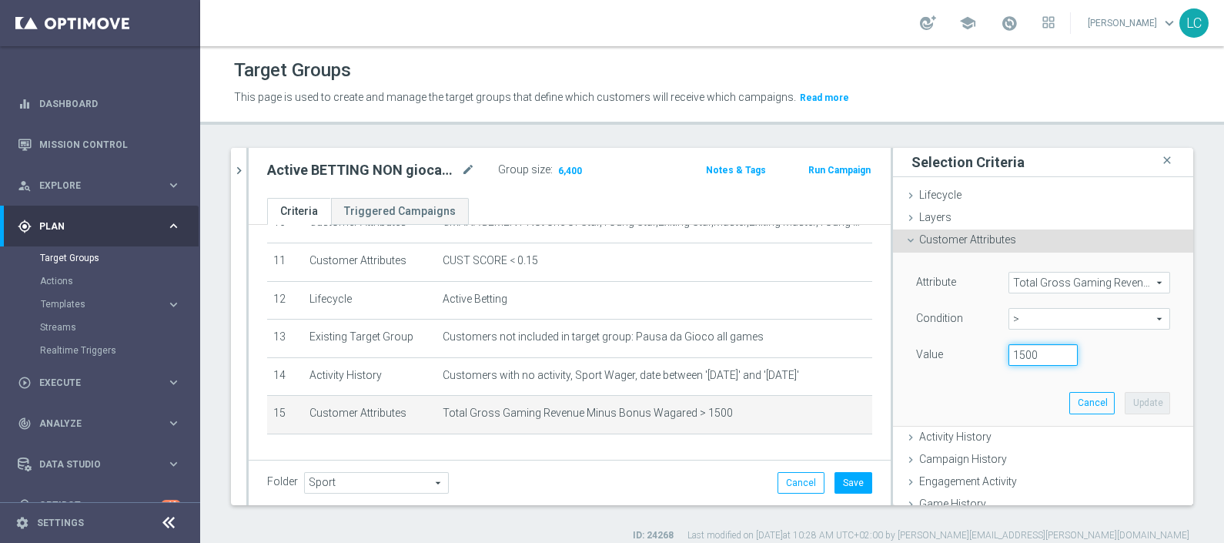
drag, startPoint x: 1016, startPoint y: 353, endPoint x: 984, endPoint y: 353, distance: 32.4
click at [997, 353] on div "1500" at bounding box center [1043, 355] width 92 height 22
type input "1000"
click at [1125, 393] on button "Update" at bounding box center [1147, 403] width 45 height 22
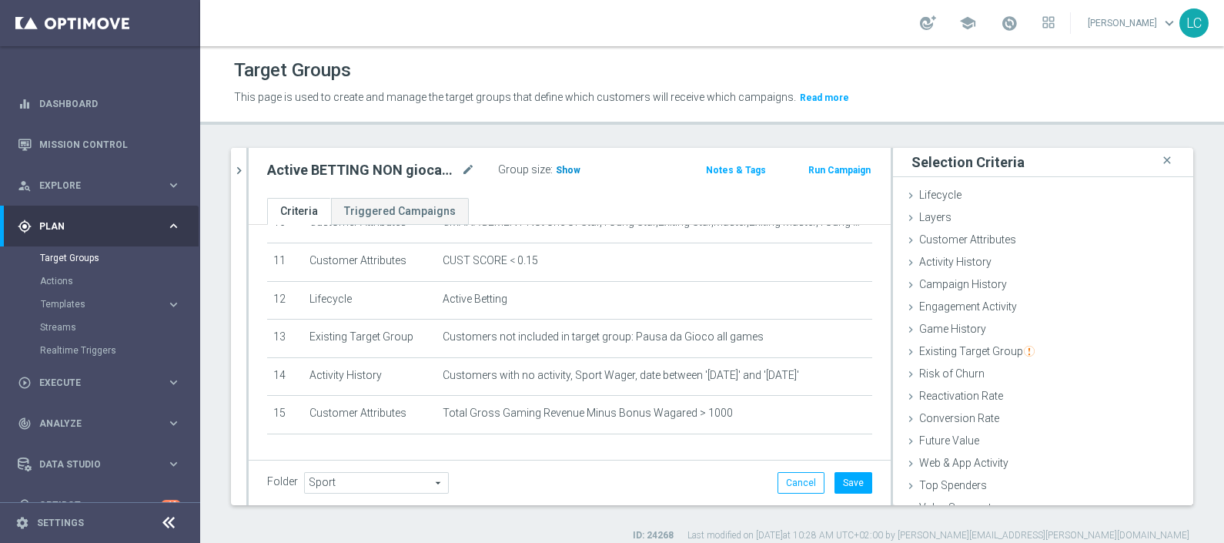
click at [571, 166] on span "Show" at bounding box center [568, 170] width 25 height 11
click at [846, 479] on button "Save" at bounding box center [854, 483] width 38 height 22
click at [968, 260] on span "Activity History" at bounding box center [955, 262] width 72 height 12
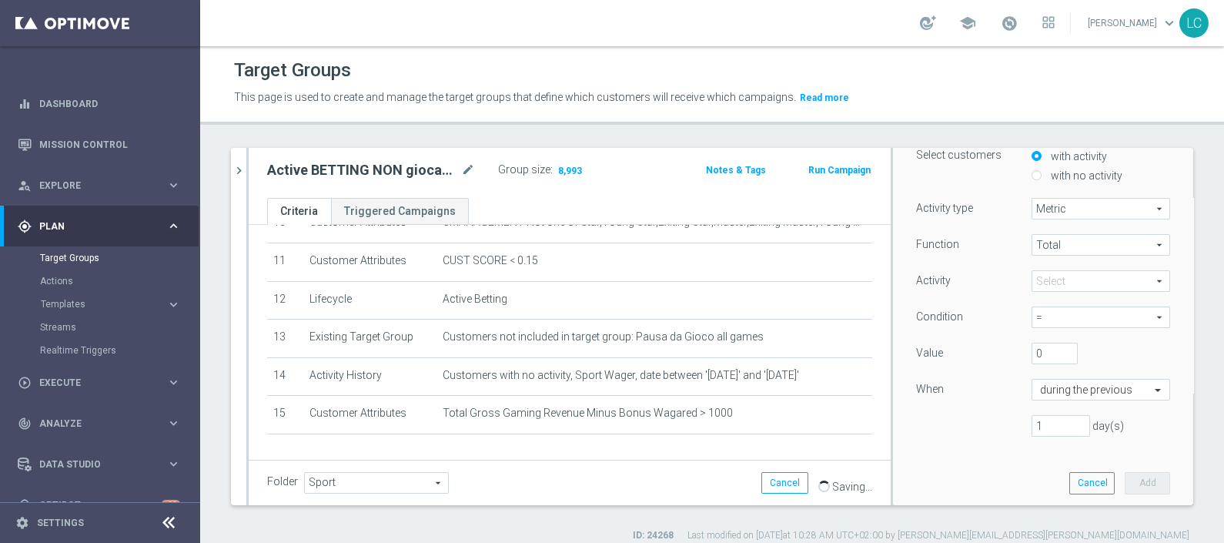
scroll to position [192, 0]
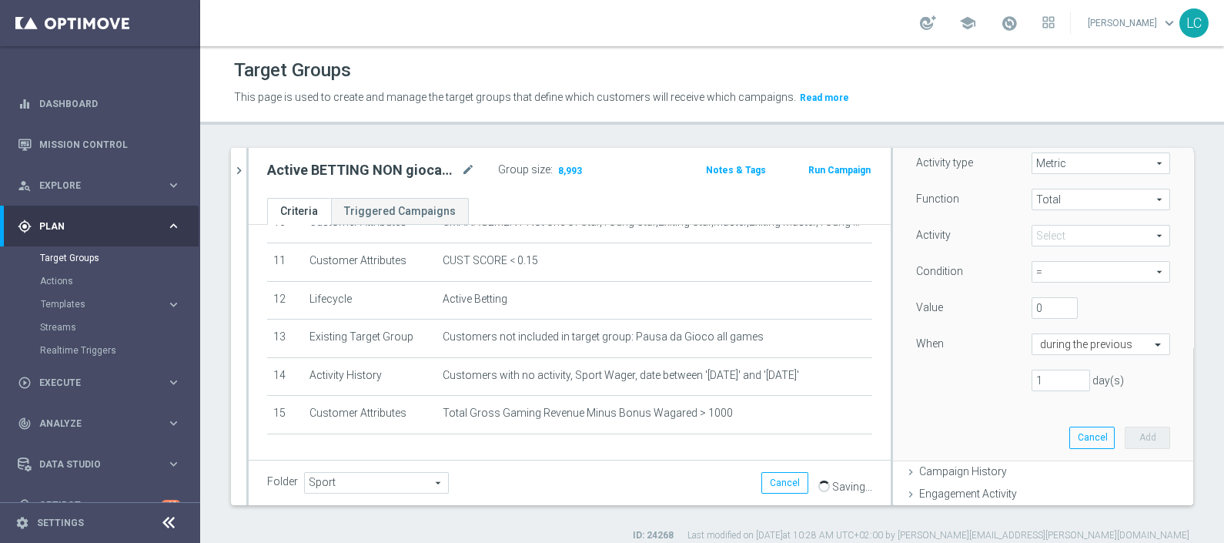
click at [1064, 226] on span at bounding box center [1101, 236] width 137 height 20
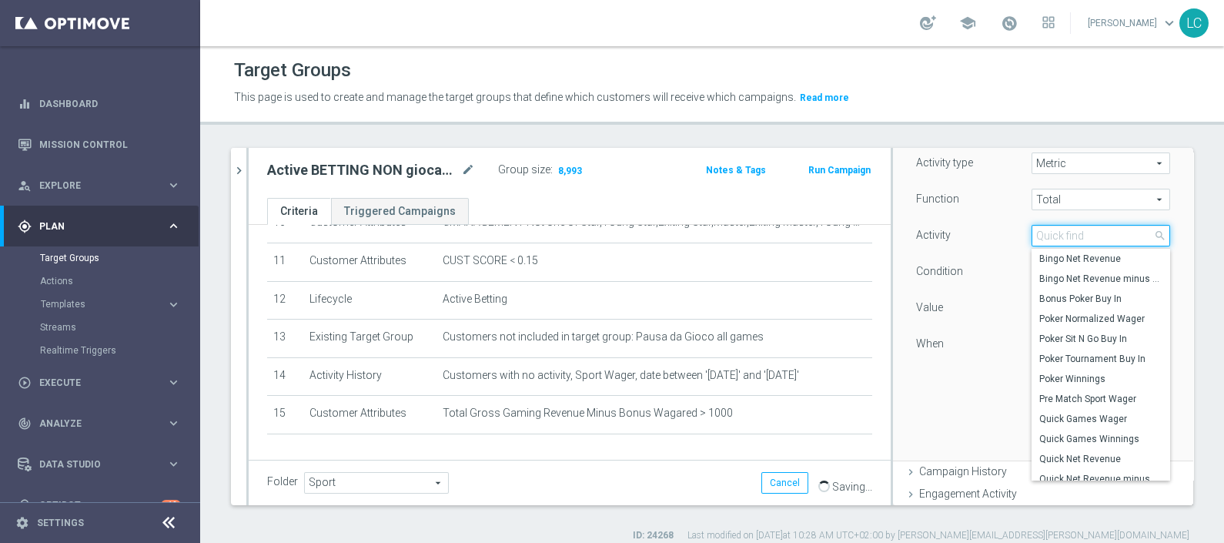
click at [1064, 229] on input "search" at bounding box center [1101, 236] width 139 height 22
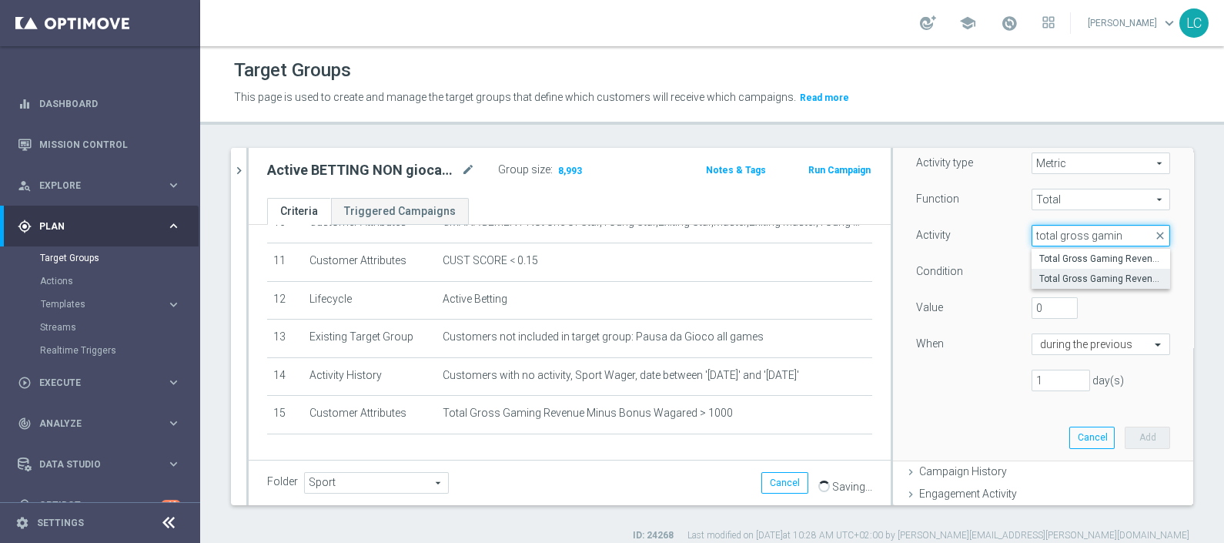
type input "total gross gamin"
click at [1067, 274] on span "Total Gross Gaming Revenue minus Bonus Consumed" at bounding box center [1101, 279] width 123 height 12
type input "Total Gross Gaming Revenue minus Bonus Consumed"
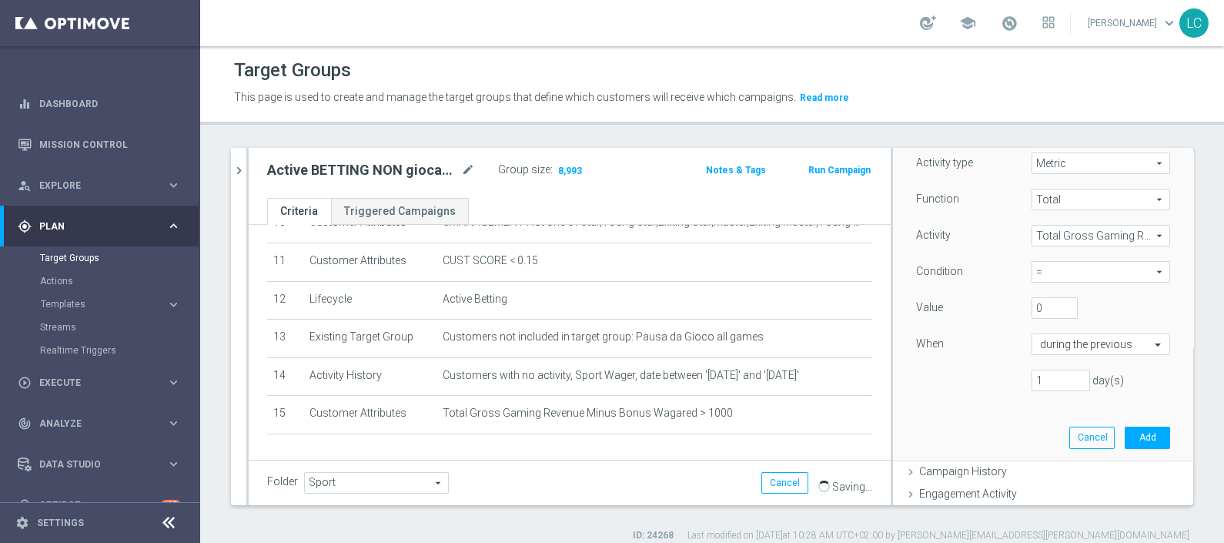
click at [1045, 272] on span "=" at bounding box center [1101, 272] width 137 height 20
click at [1036, 325] on label ">" at bounding box center [1101, 335] width 139 height 20
type input ">"
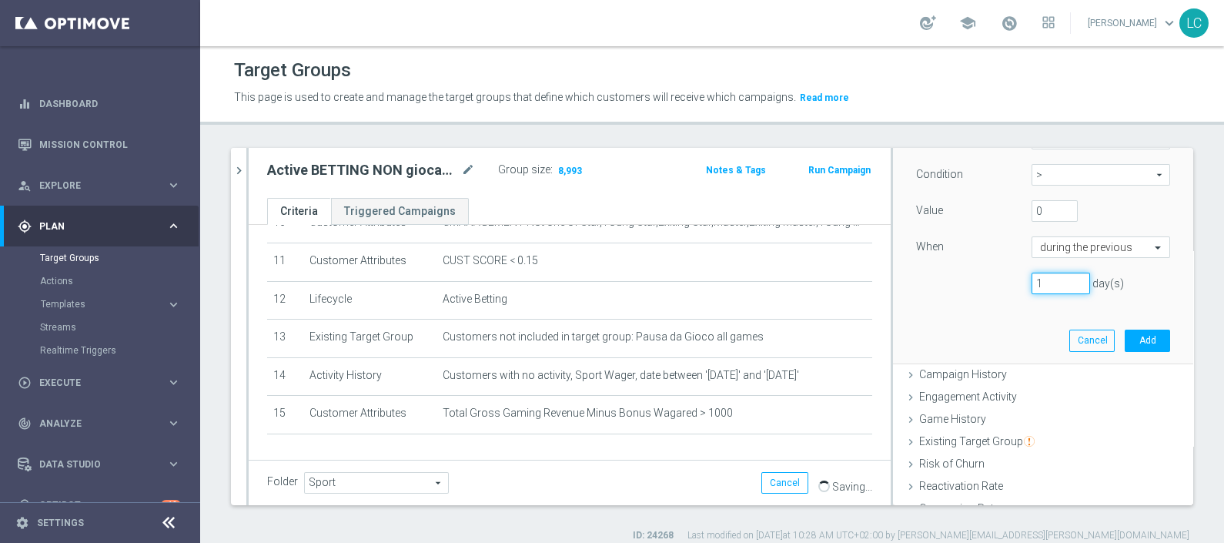
drag, startPoint x: 1024, startPoint y: 285, endPoint x: 1010, endPoint y: 285, distance: 13.9
click at [1032, 285] on input "1" at bounding box center [1061, 284] width 59 height 22
type input "14"
click at [1128, 341] on button "Add" at bounding box center [1147, 341] width 45 height 22
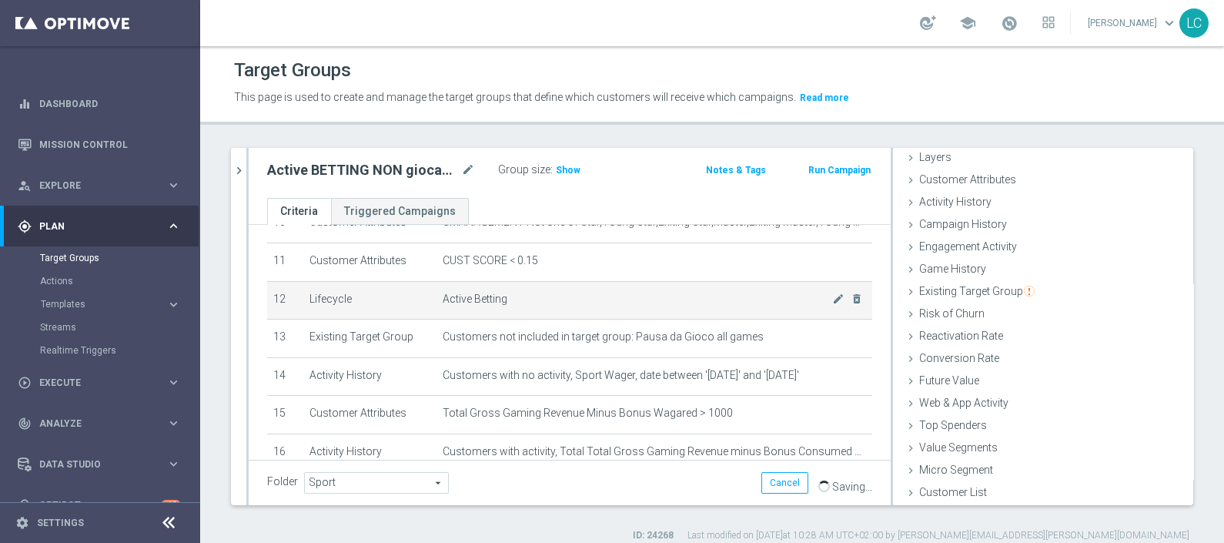
scroll to position [494, 0]
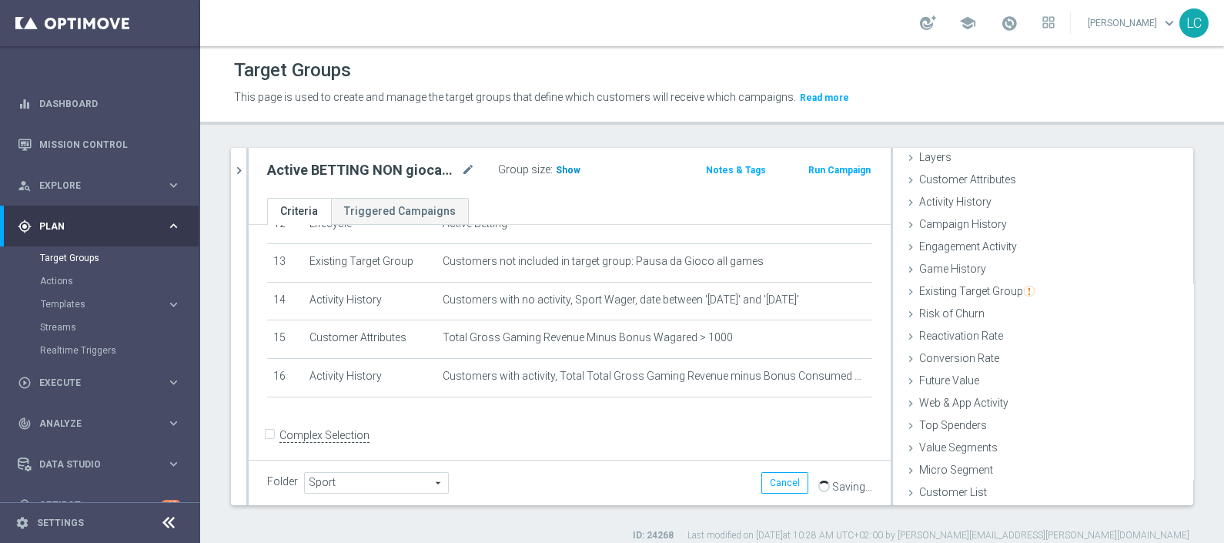
click at [565, 172] on span "Show" at bounding box center [568, 170] width 25 height 11
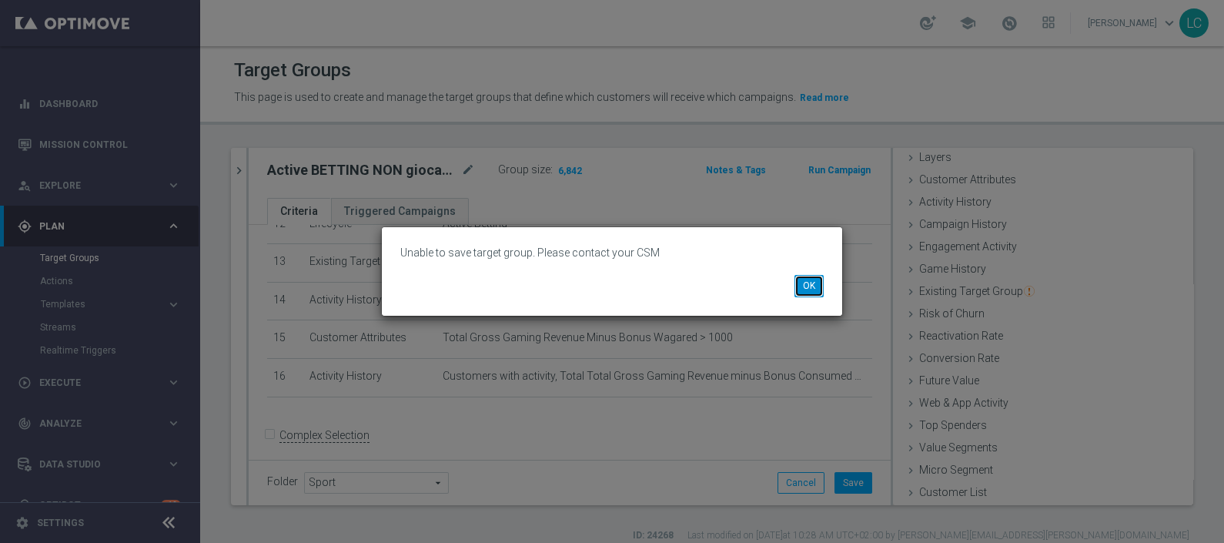
click at [816, 296] on button "OK" at bounding box center [809, 286] width 29 height 22
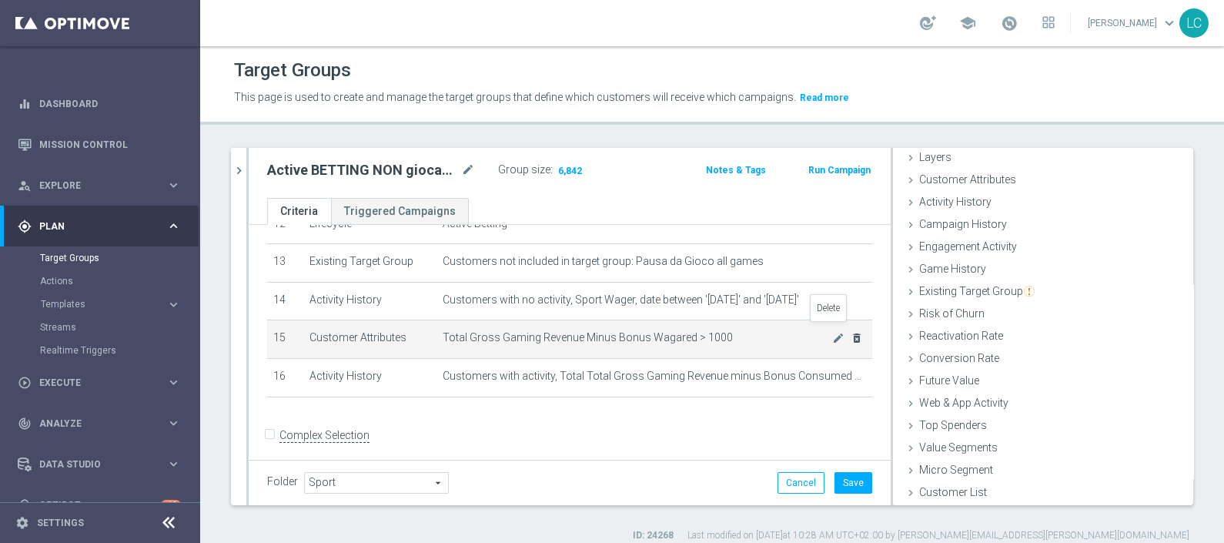
click at [851, 333] on icon "delete_forever" at bounding box center [857, 338] width 12 height 12
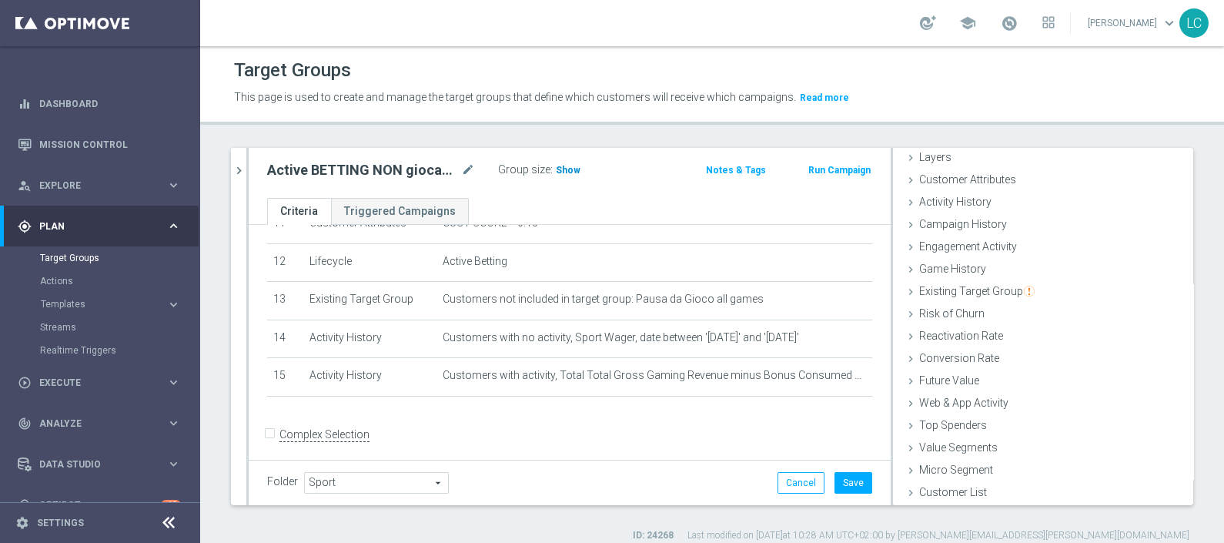
click at [562, 174] on h3 "Show" at bounding box center [568, 170] width 28 height 17
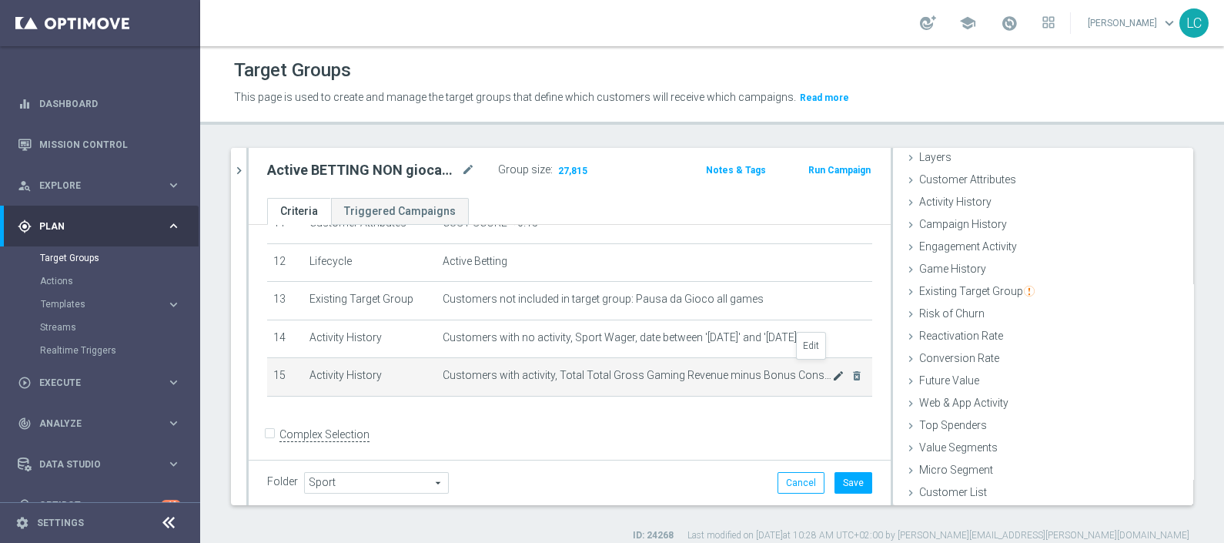
click at [832, 370] on icon "mode_edit" at bounding box center [838, 376] width 12 height 12
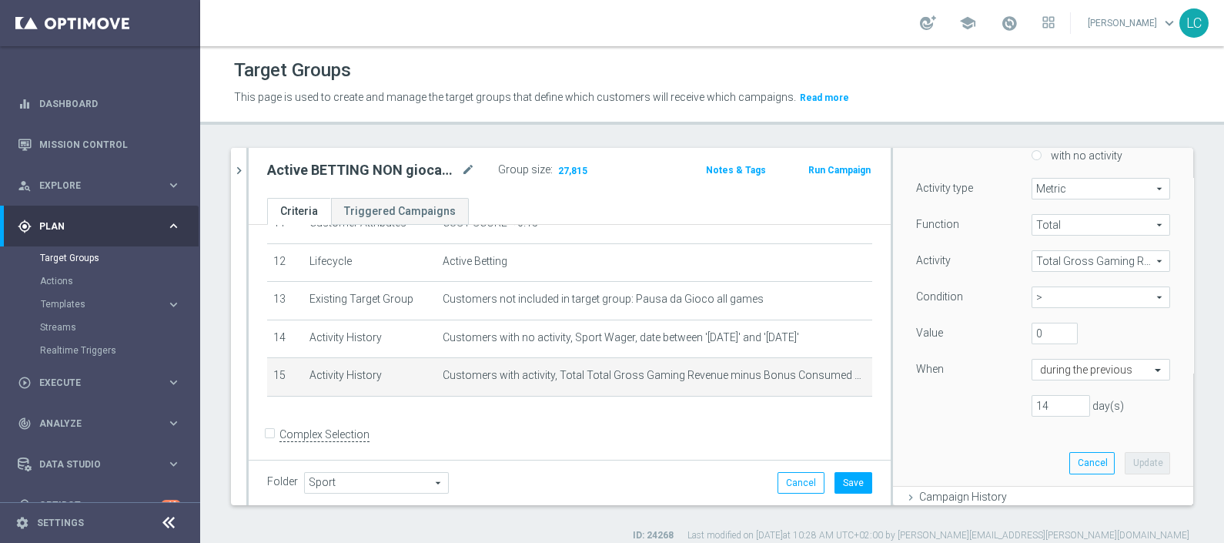
scroll to position [208, 0]
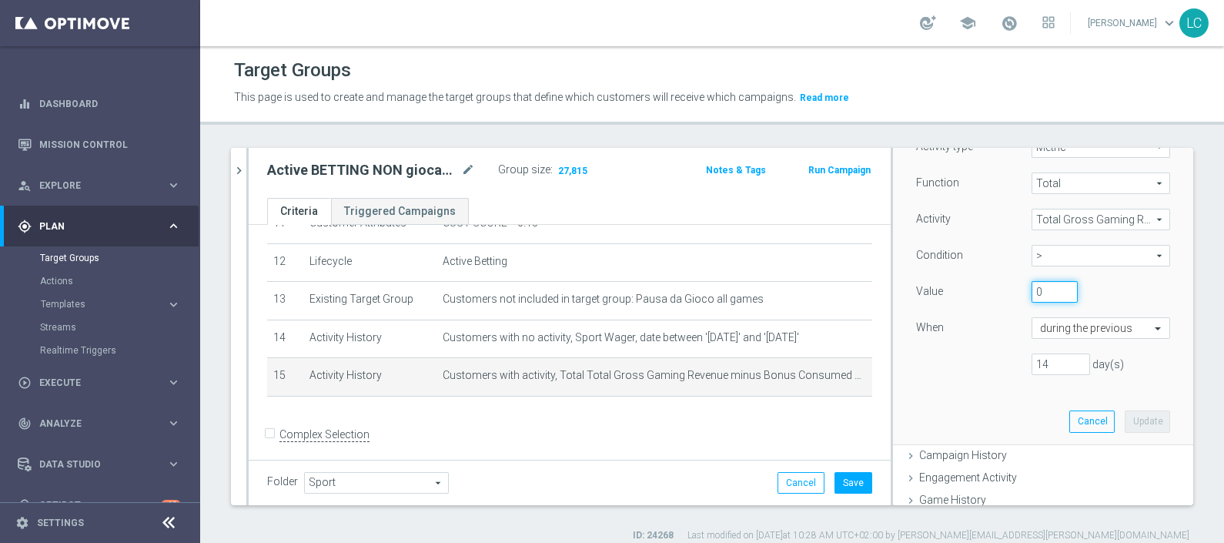
drag, startPoint x: 1029, startPoint y: 286, endPoint x: 939, endPoint y: 296, distance: 89.8
click at [939, 296] on div "Value 0" at bounding box center [1043, 293] width 277 height 25
type input "500"
click at [1125, 420] on button "Update" at bounding box center [1147, 421] width 45 height 22
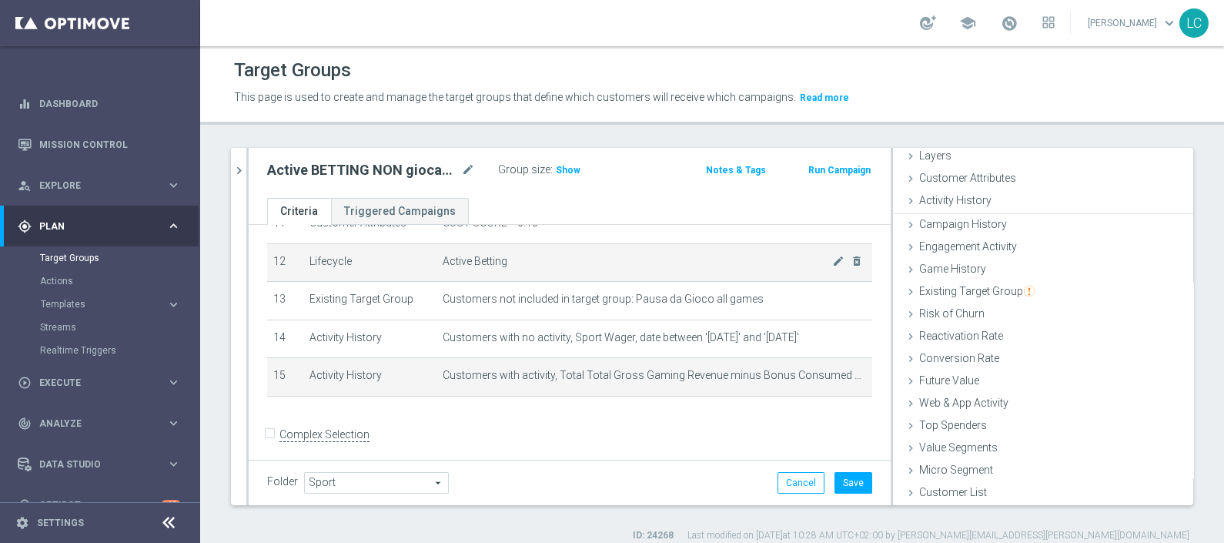
scroll to position [60, 0]
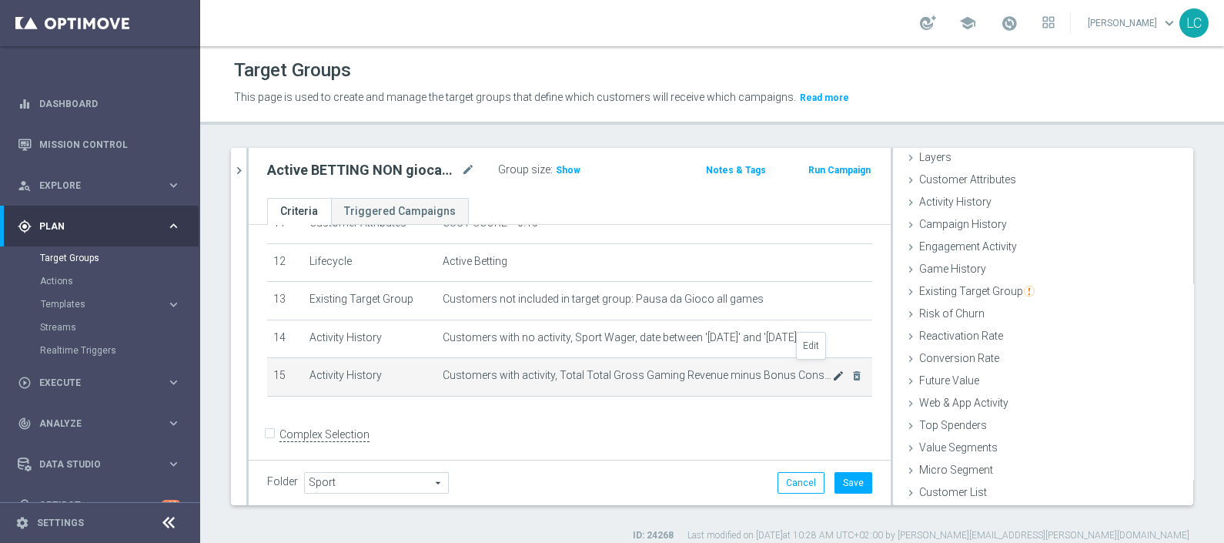
click at [832, 370] on icon "mode_edit" at bounding box center [838, 376] width 12 height 12
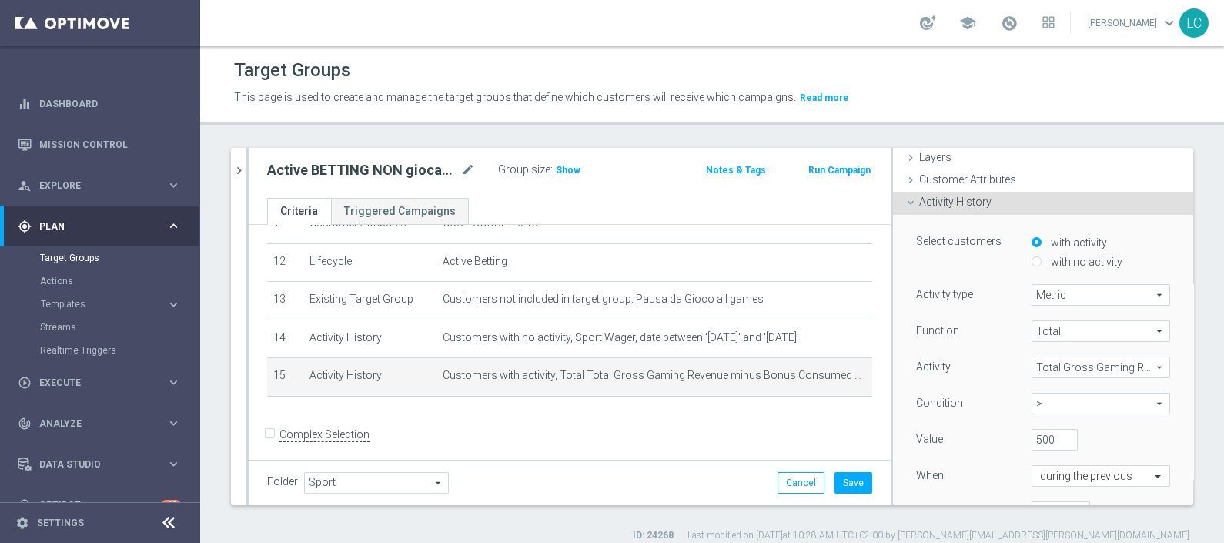
scroll to position [112, 0]
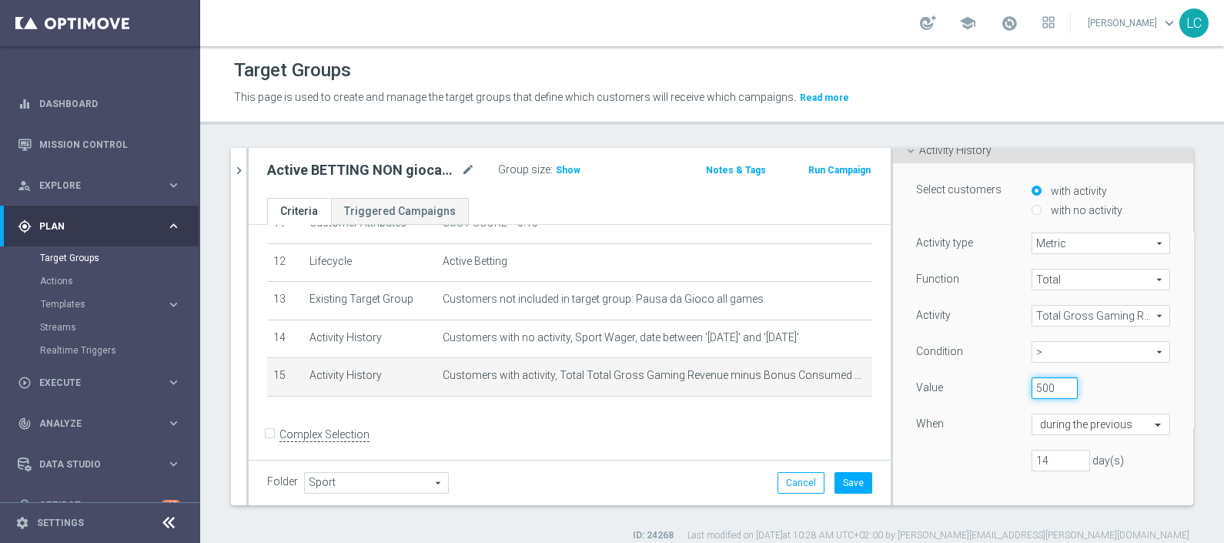
drag, startPoint x: 1033, startPoint y: 387, endPoint x: 998, endPoint y: 387, distance: 34.7
click at [998, 387] on div "Value 500" at bounding box center [1043, 389] width 277 height 25
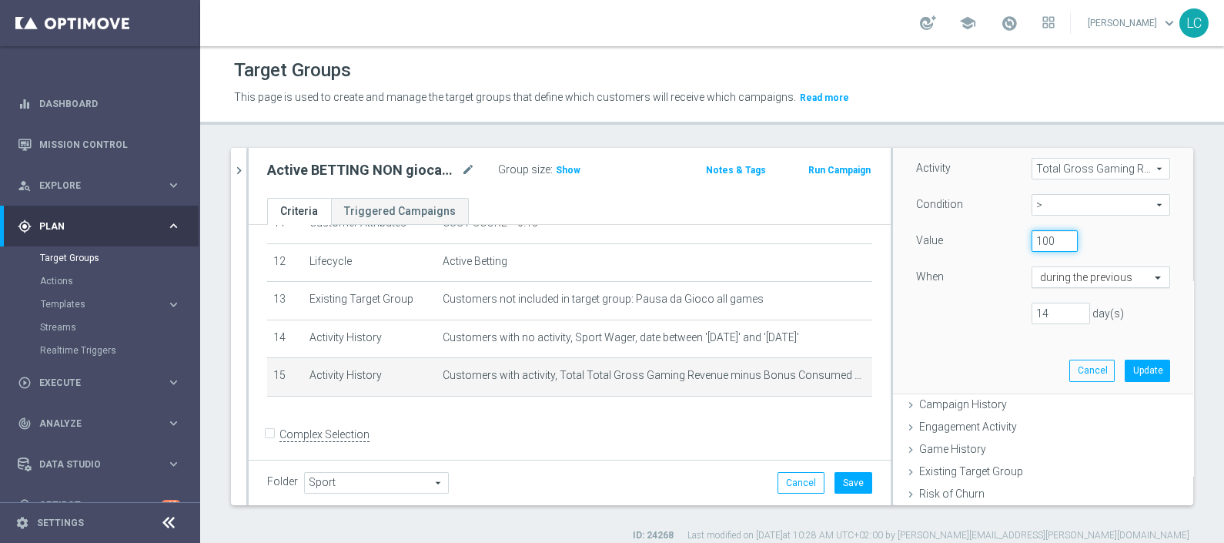
scroll to position [304, 0]
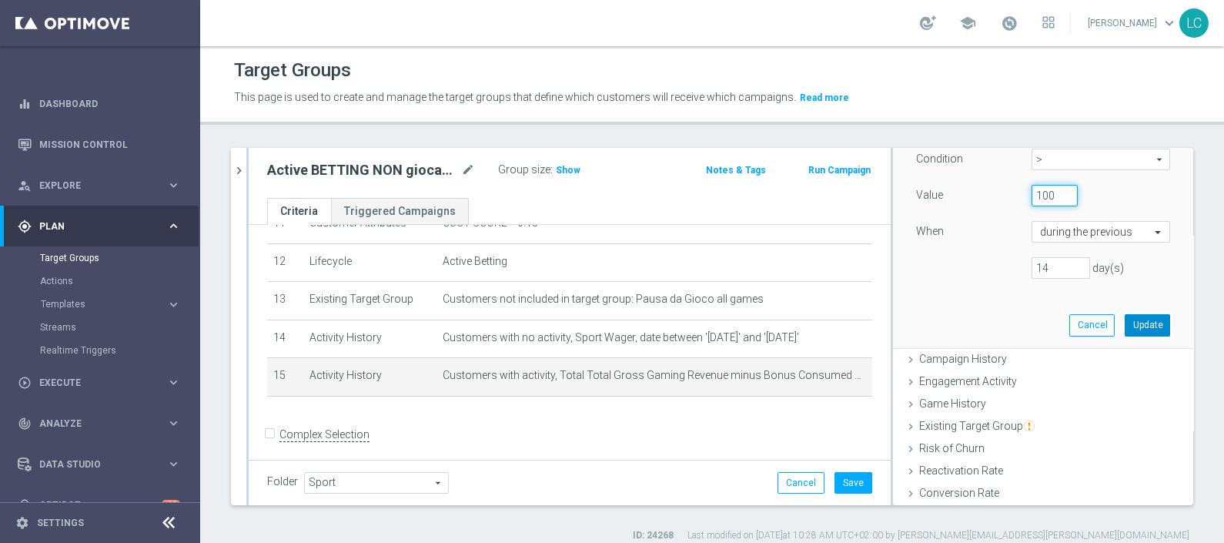
type input "100"
click at [1125, 327] on button "Update" at bounding box center [1147, 325] width 45 height 22
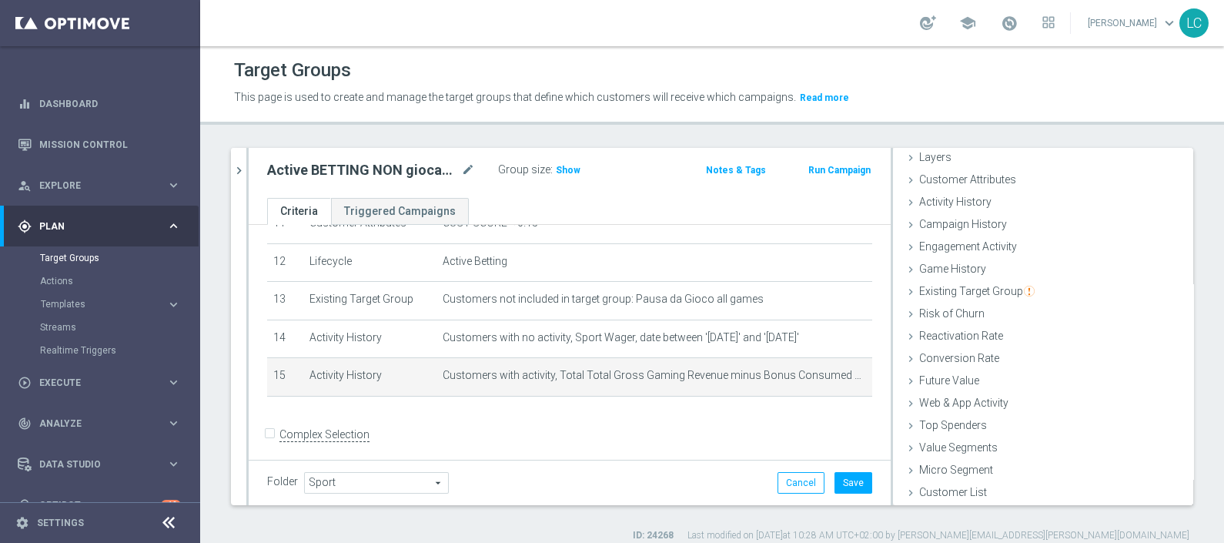
scroll to position [60, 0]
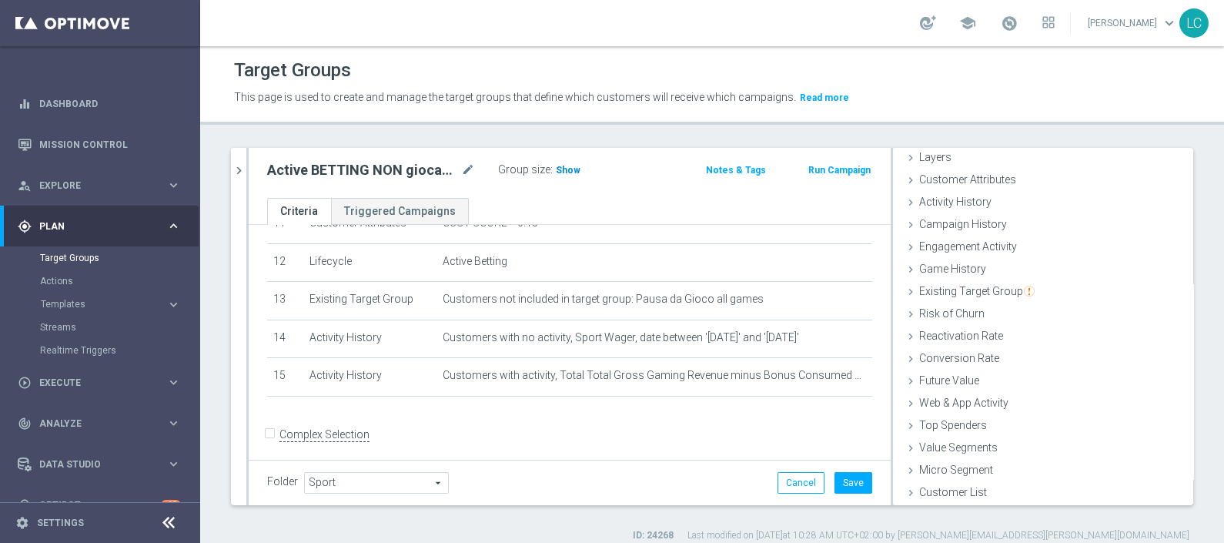
click at [562, 165] on span "Show" at bounding box center [568, 170] width 25 height 11
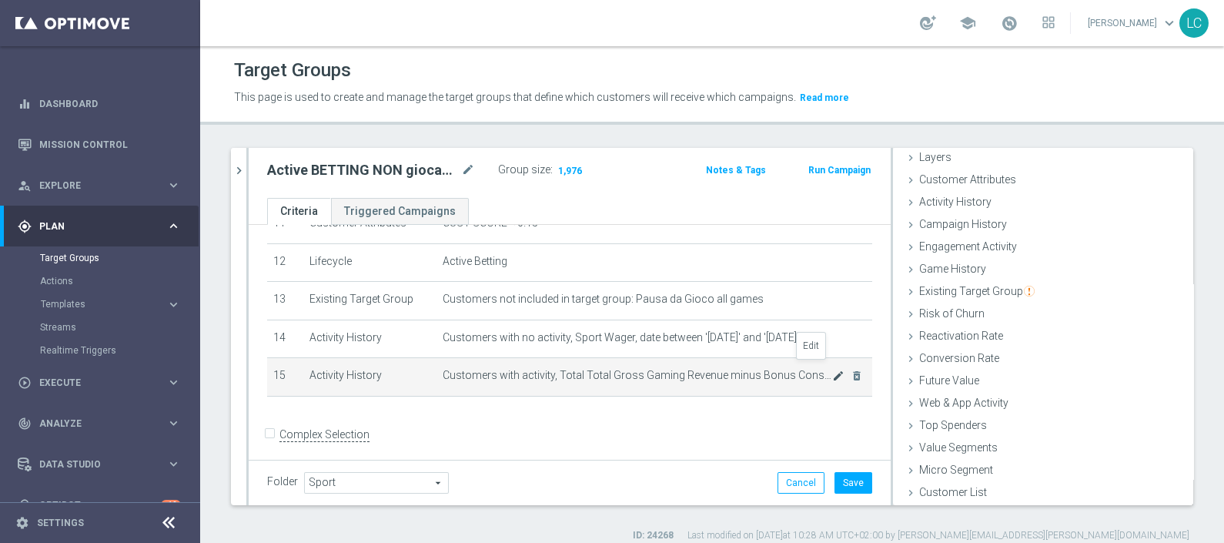
click at [832, 370] on icon "mode_edit" at bounding box center [838, 376] width 12 height 12
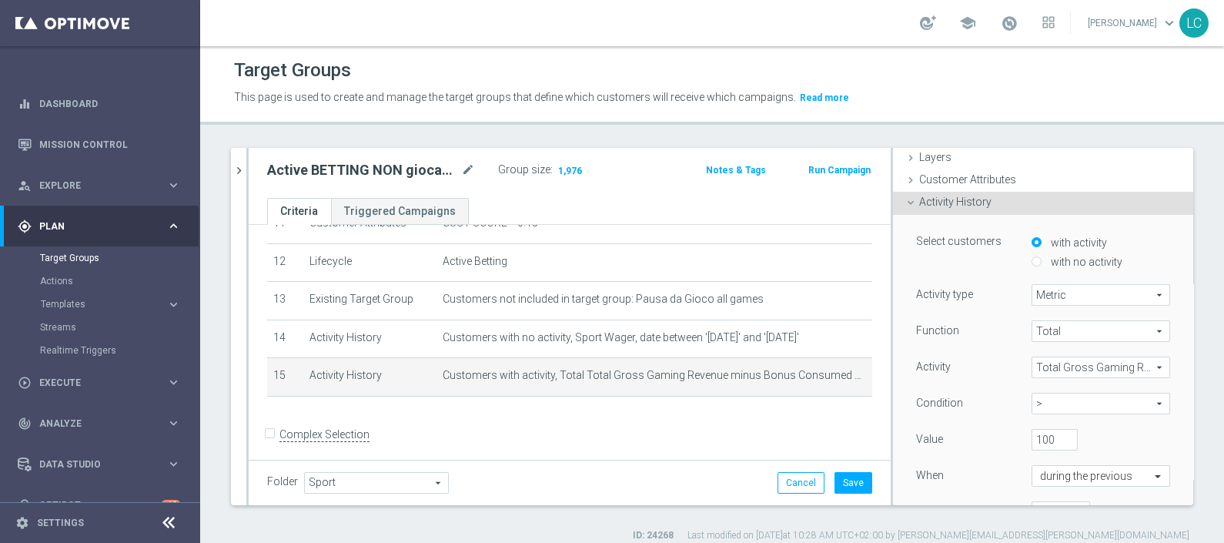
scroll to position [112, 0]
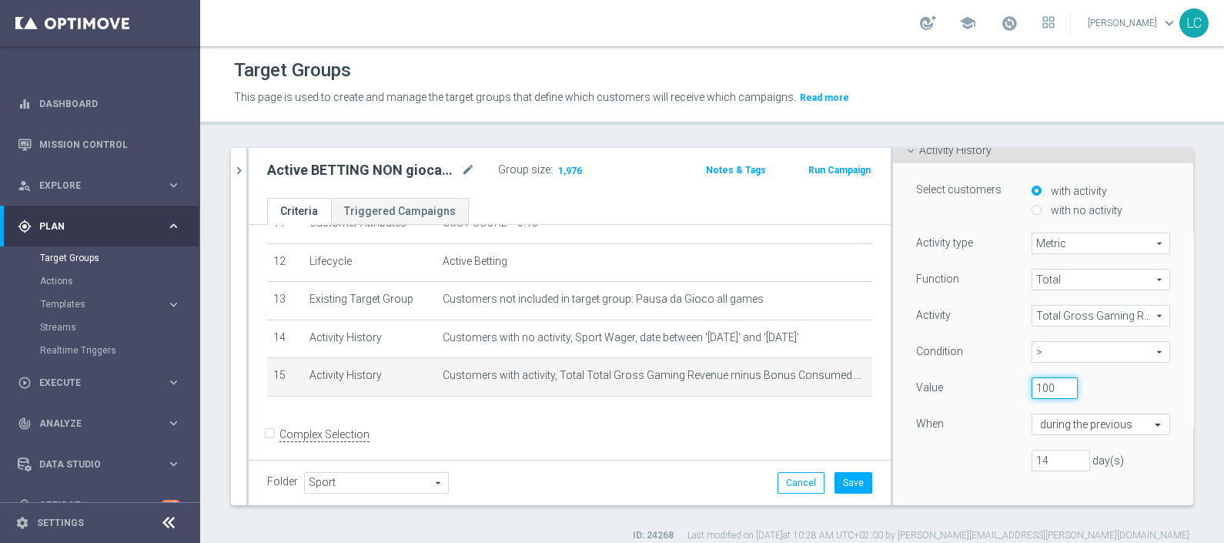
click at [1032, 383] on input "100" at bounding box center [1055, 388] width 46 height 22
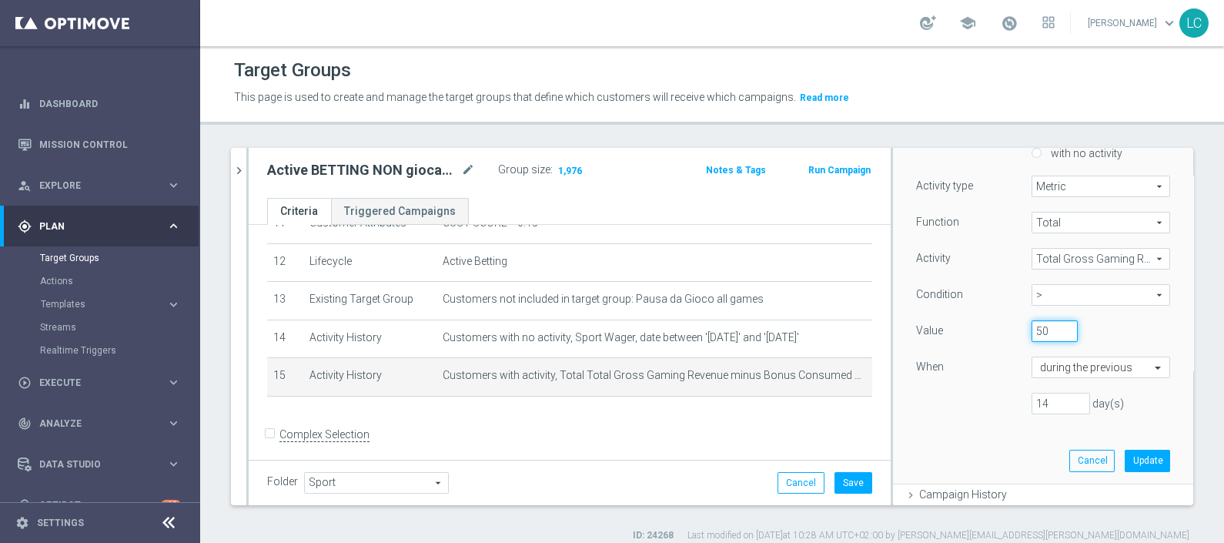
scroll to position [208, 0]
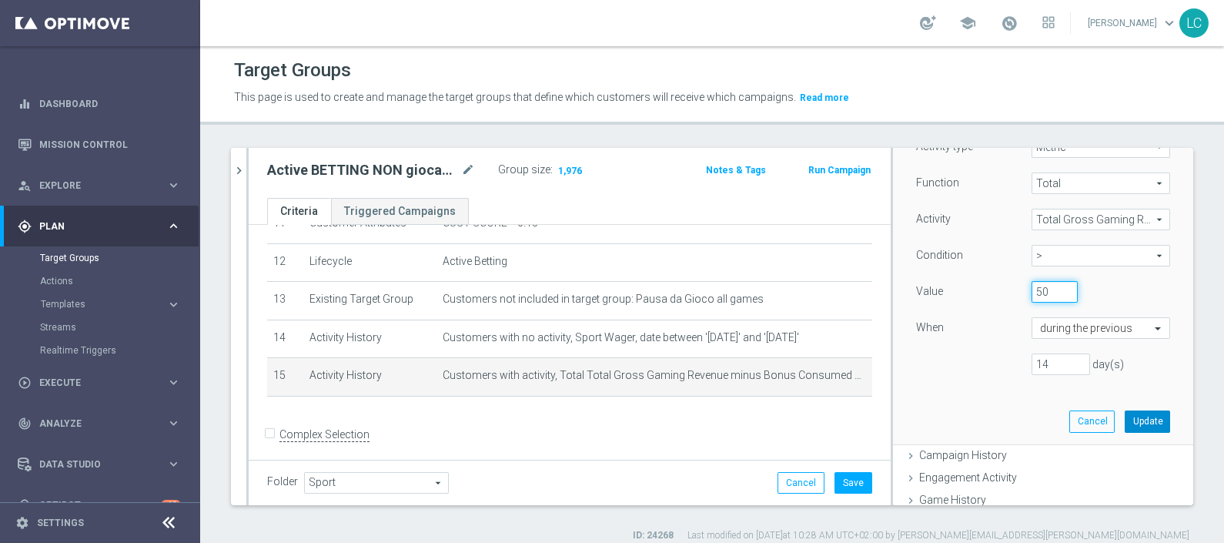
type input "50"
click at [1125, 414] on button "Update" at bounding box center [1147, 421] width 45 height 22
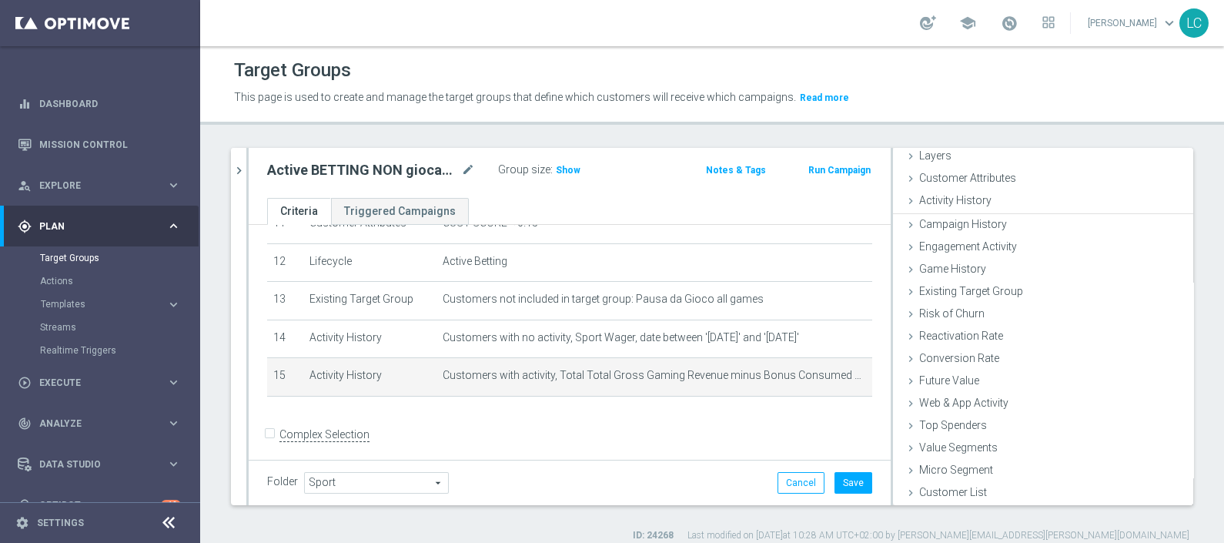
scroll to position [60, 0]
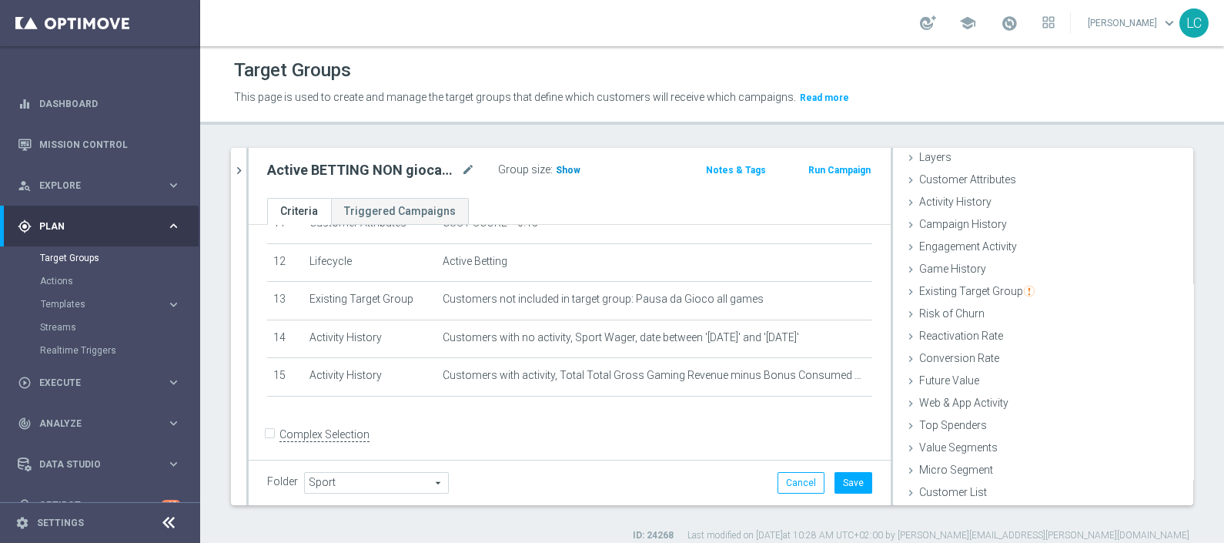
click at [574, 166] on span "Show" at bounding box center [568, 170] width 25 height 11
click at [836, 484] on button "Save" at bounding box center [854, 483] width 38 height 22
click at [470, 167] on icon "mode_edit" at bounding box center [468, 170] width 14 height 18
type input "Active BETTING GGRnb>50 L2W NON giocanti nazionali"
click at [611, 162] on div "Group size : 4,913" at bounding box center [575, 168] width 154 height 18
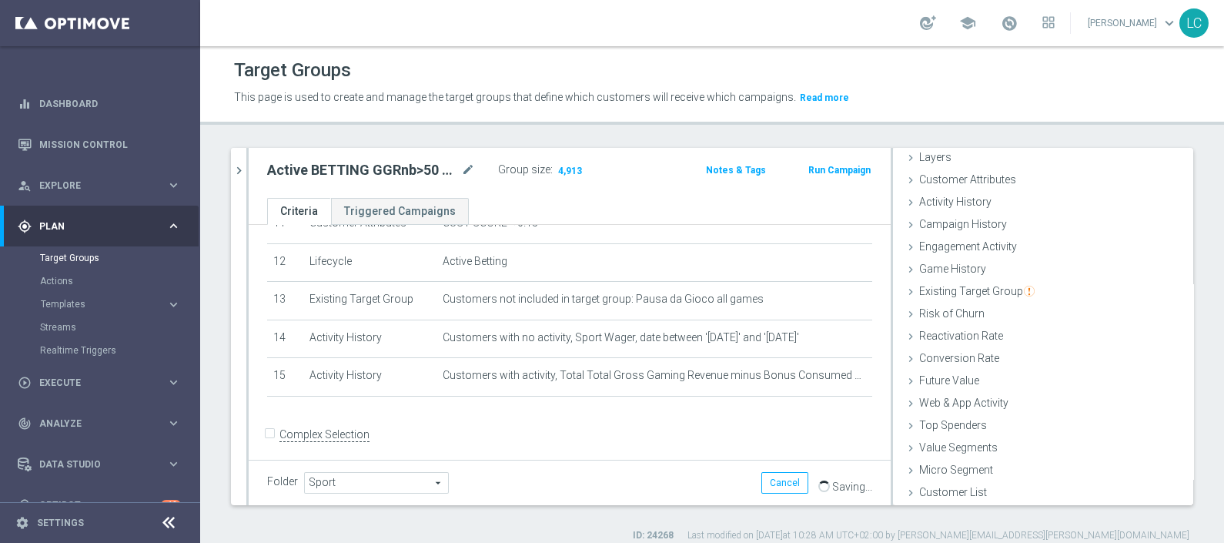
click at [830, 478] on div "Cancel Save Saving..." at bounding box center [817, 483] width 111 height 22
click at [838, 460] on div "Folder Sport Sport arrow_drop_down search Cancel Save Saving..." at bounding box center [570, 482] width 642 height 45
click at [832, 490] on span "Saving..." at bounding box center [852, 487] width 40 height 12
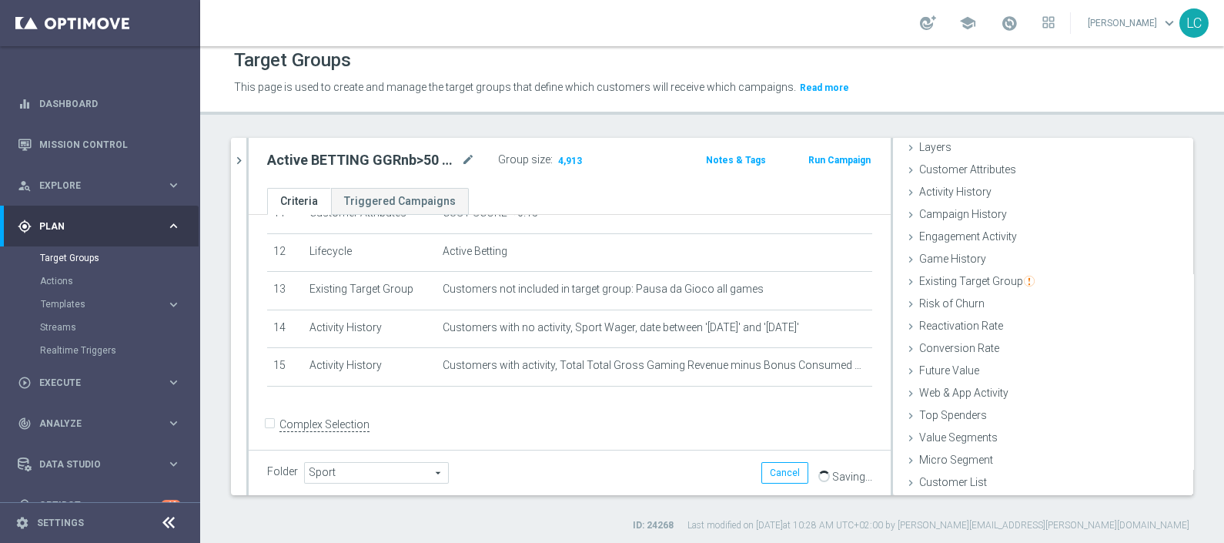
scroll to position [13, 0]
click at [832, 474] on span "Saving..." at bounding box center [852, 473] width 40 height 12
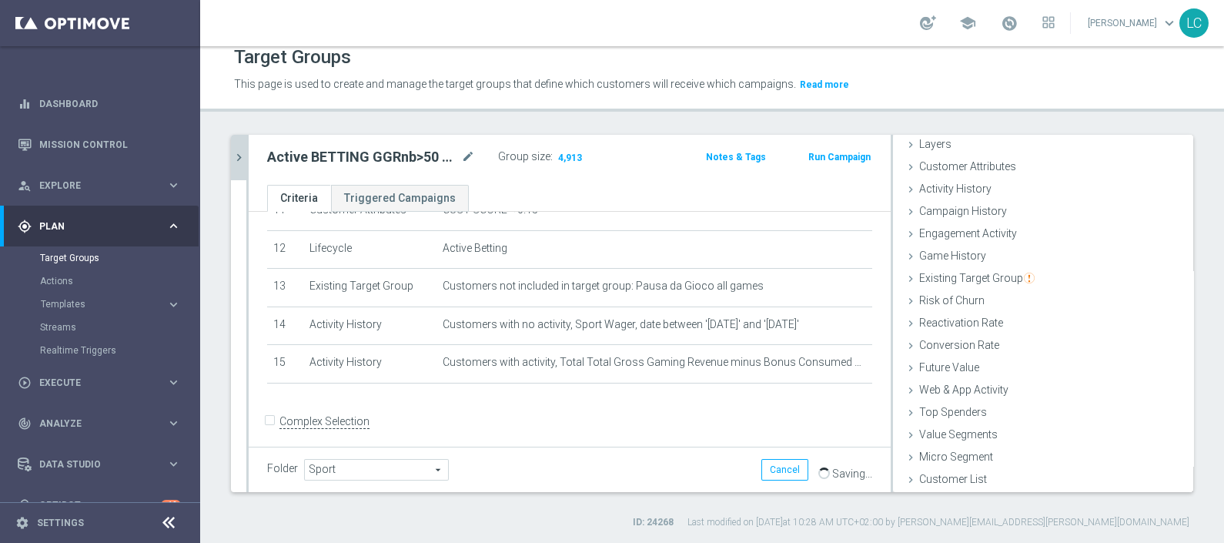
click at [237, 152] on icon "chevron_right" at bounding box center [239, 157] width 15 height 15
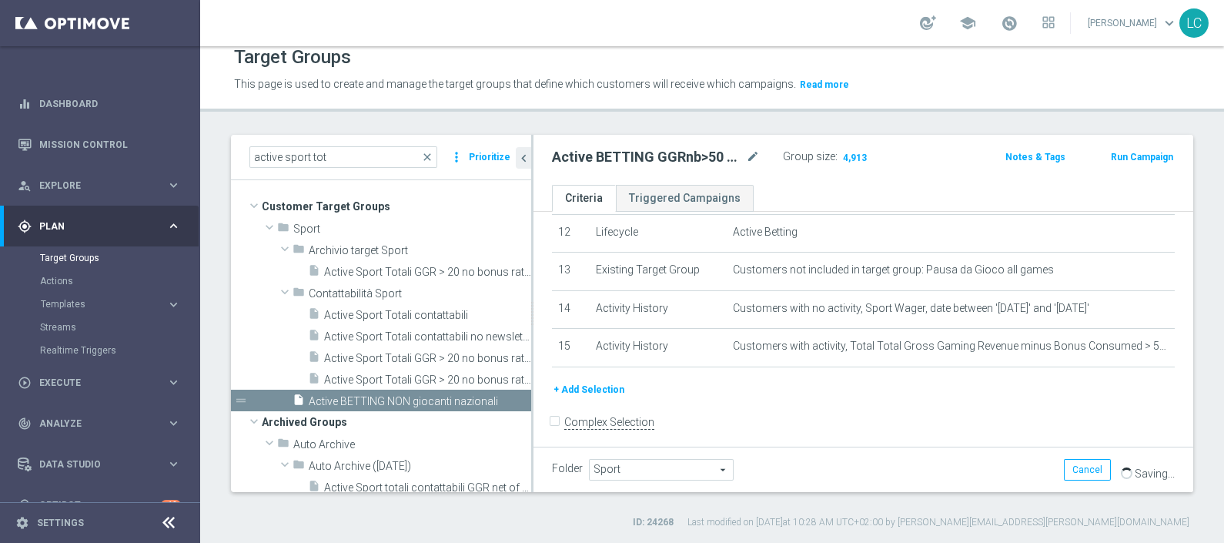
scroll to position [87, 0]
click at [432, 152] on span "close" at bounding box center [427, 157] width 12 height 12
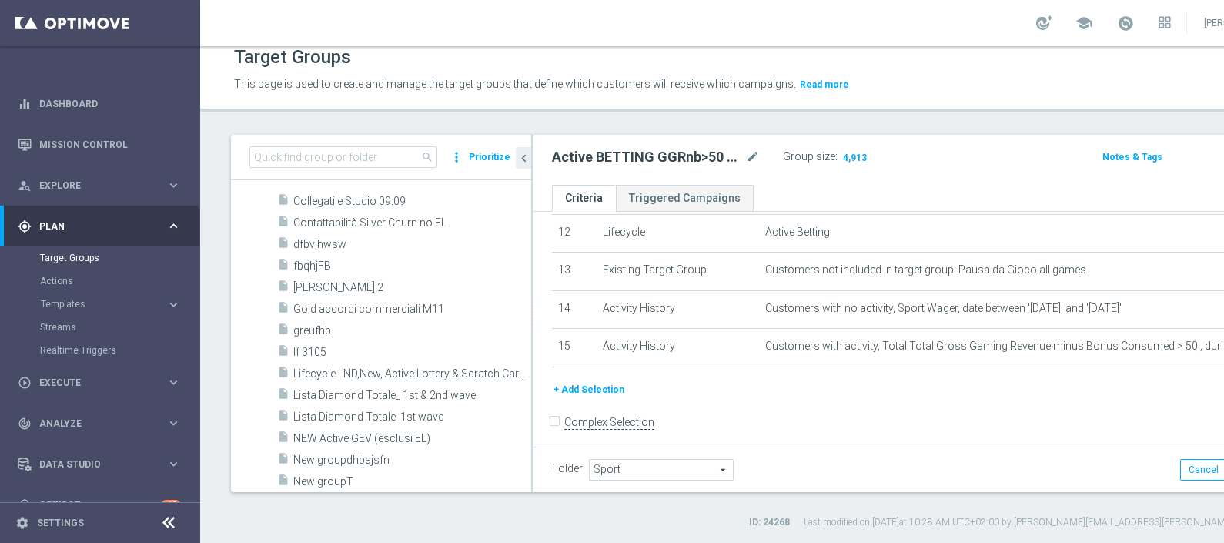
scroll to position [50858, 0]
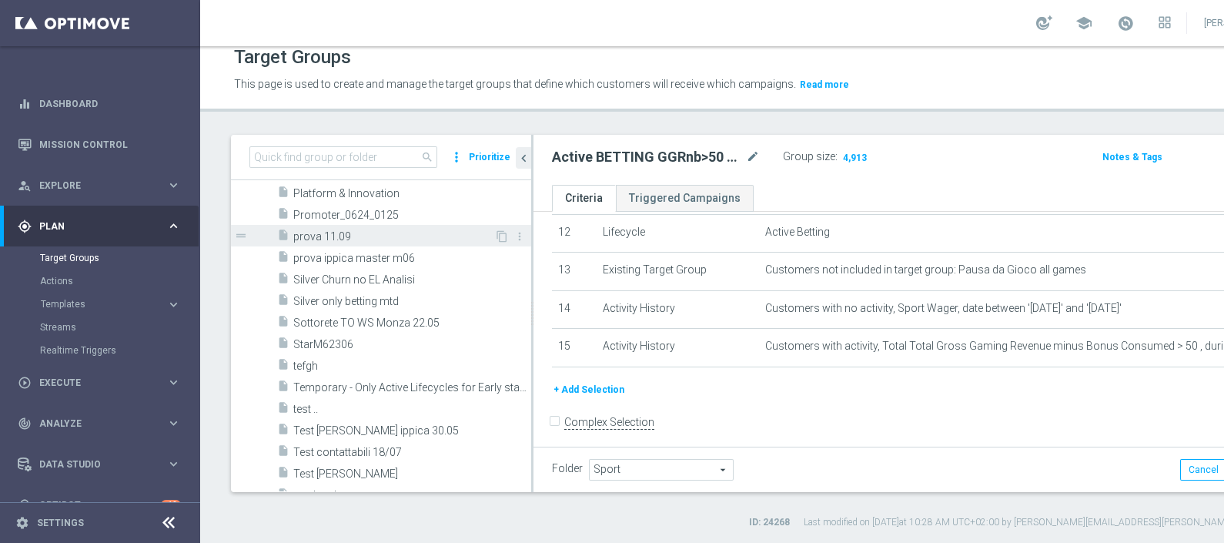
click at [370, 239] on span "prova 11.09" at bounding box center [393, 236] width 201 height 13
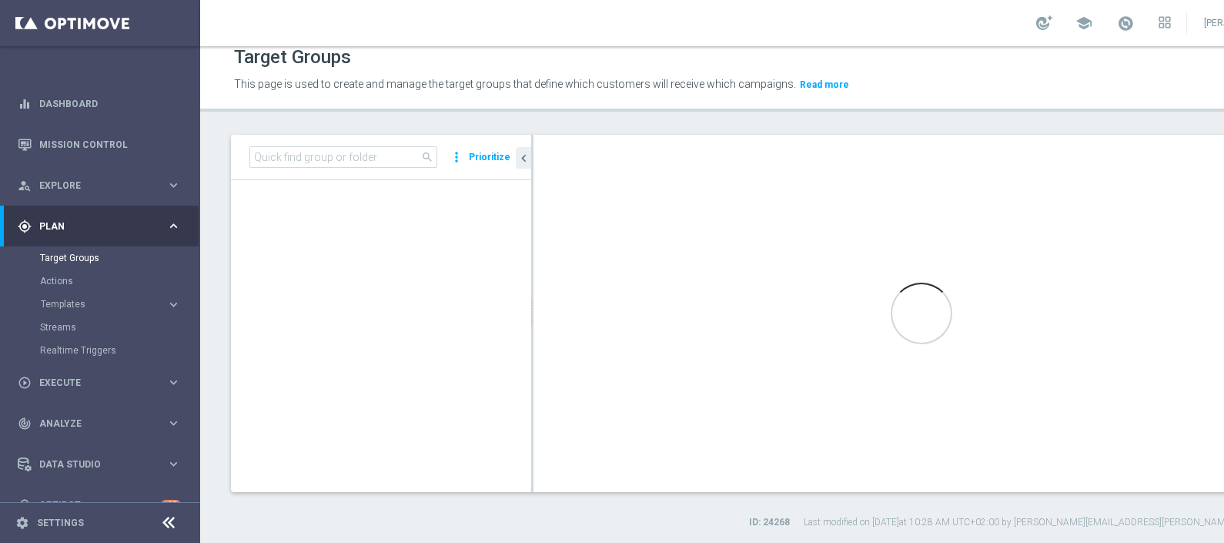
scroll to position [49992, 0]
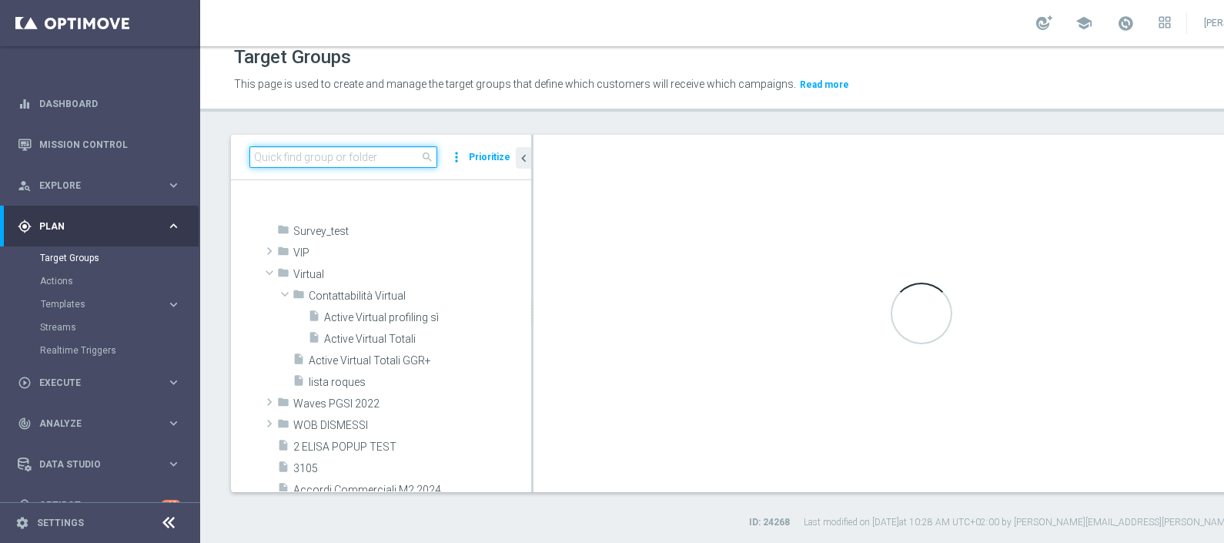
click at [375, 158] on input at bounding box center [344, 157] width 188 height 22
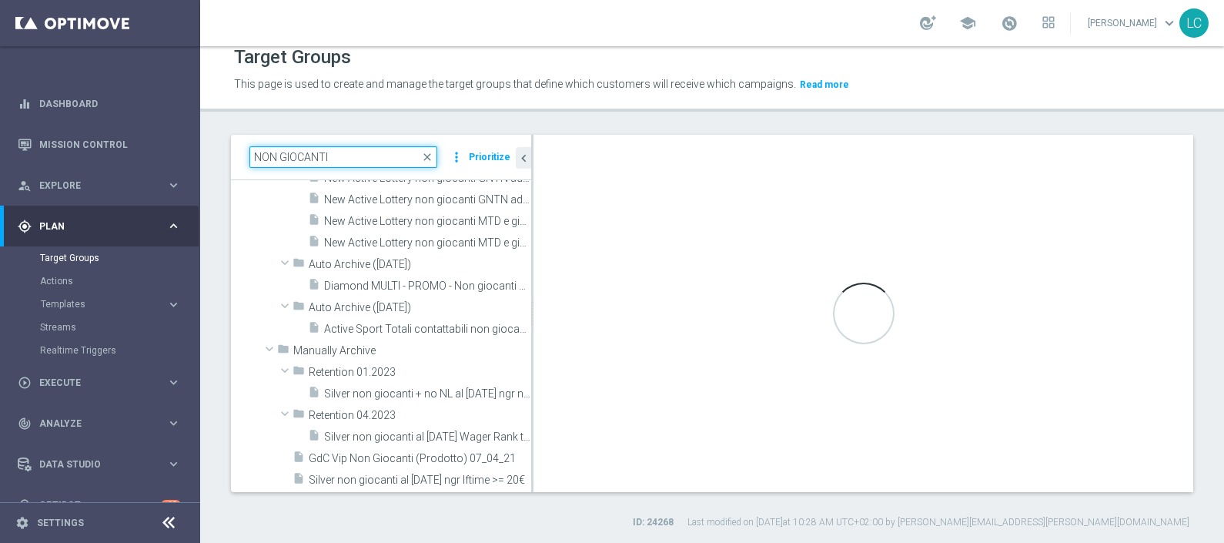
scroll to position [7991, 0]
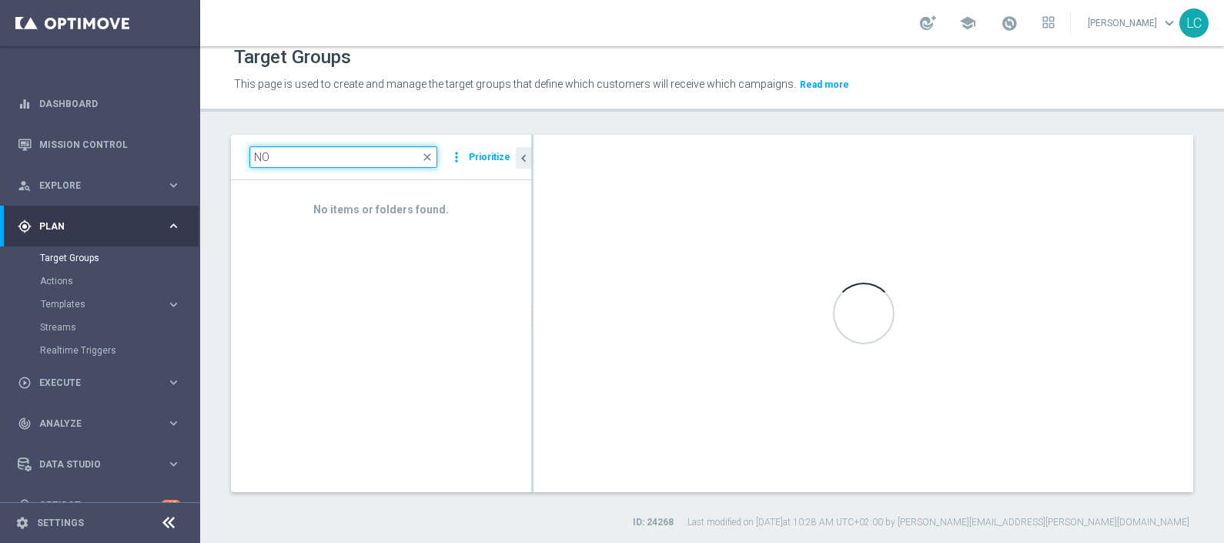
type input "N"
type input "pausa nazio"
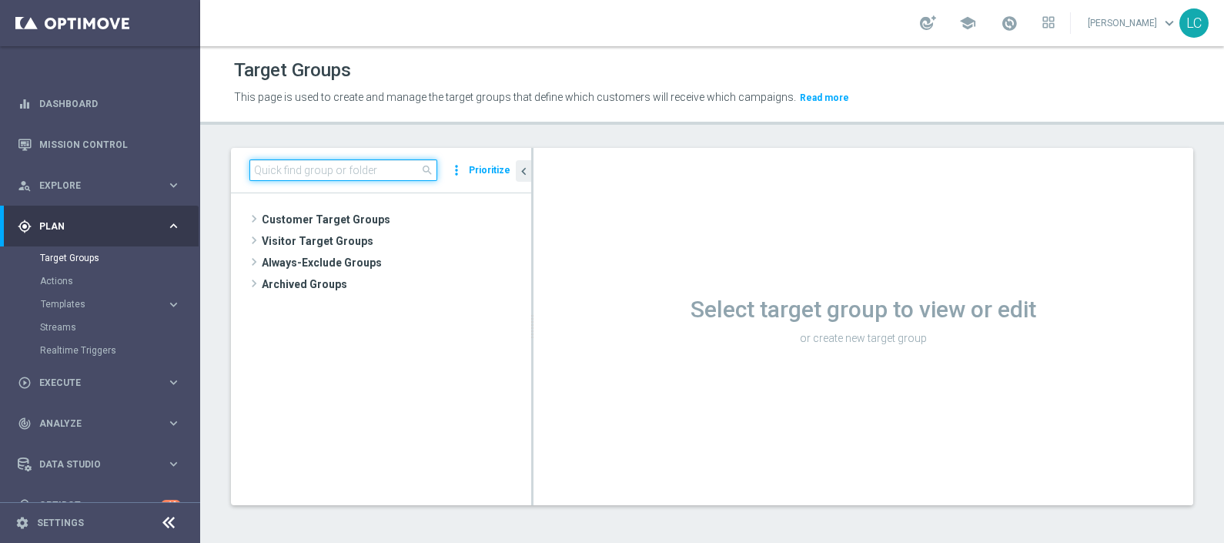
click at [341, 170] on input at bounding box center [344, 170] width 188 height 22
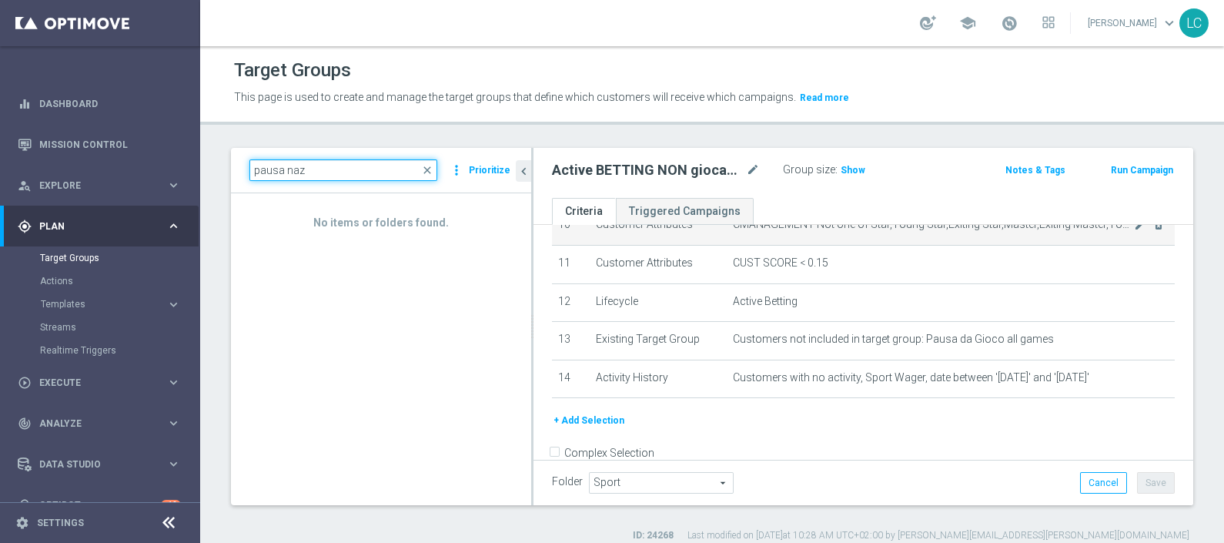
scroll to position [434, 0]
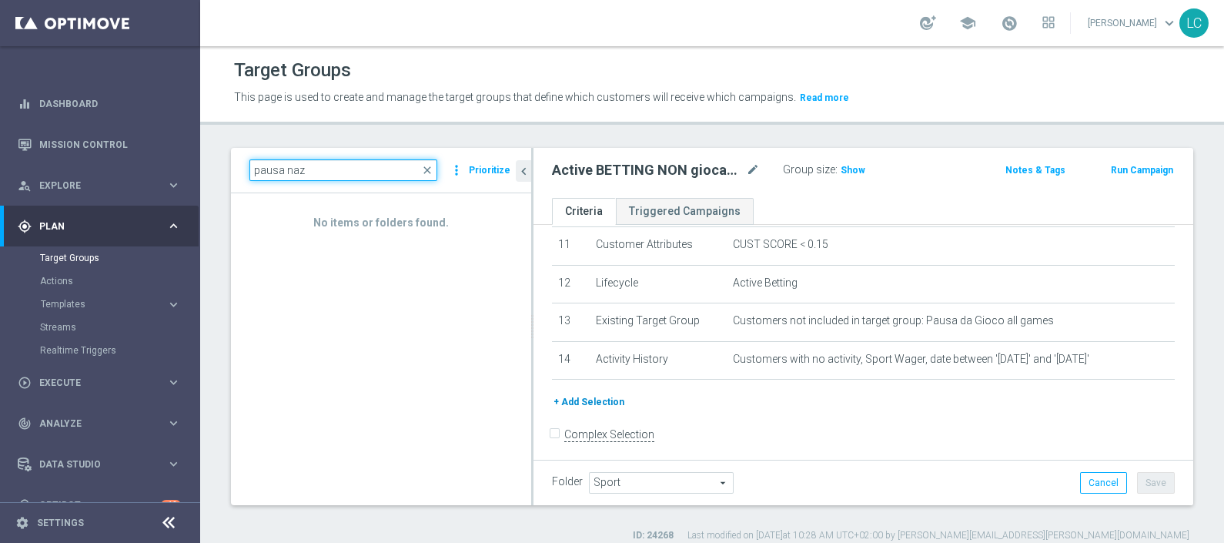
type input "pausa naz"
click at [601, 394] on button "+ Add Selection" at bounding box center [589, 402] width 74 height 17
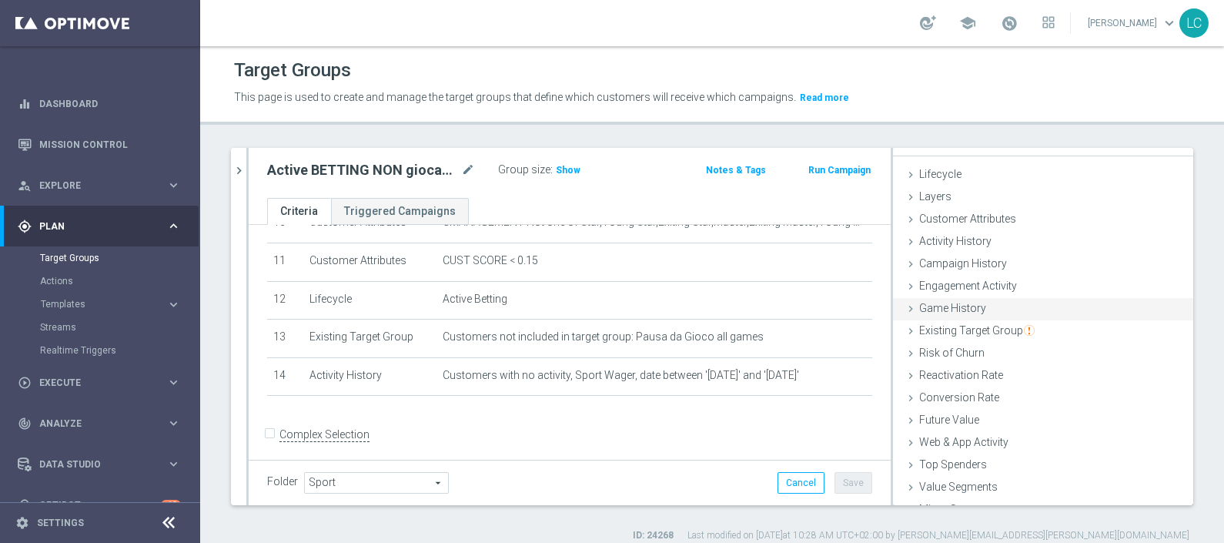
scroll to position [0, 0]
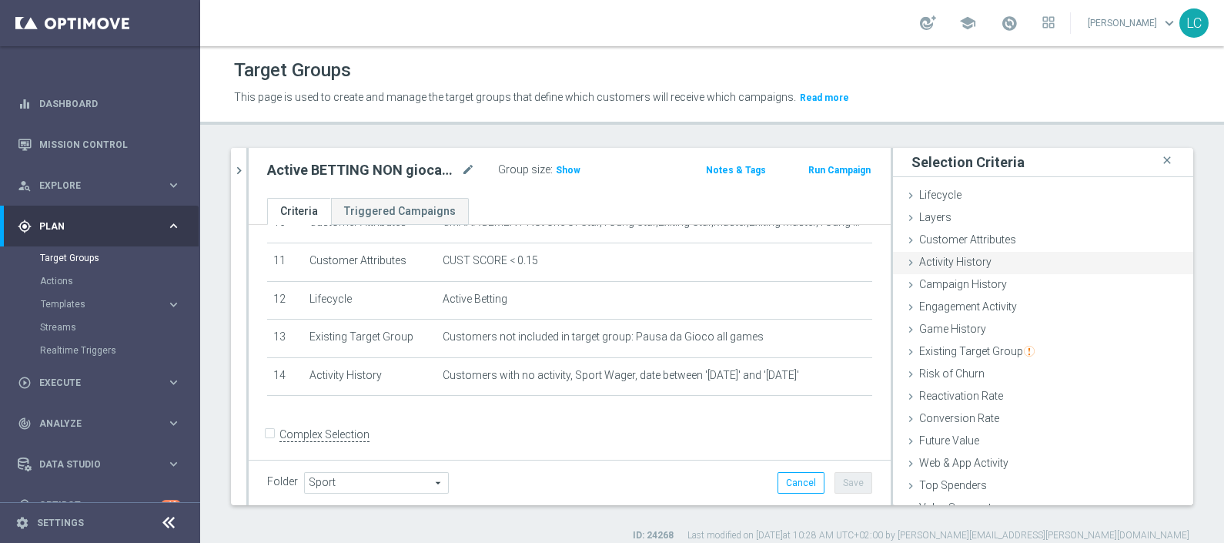
click at [951, 253] on div "Activity History done" at bounding box center [1043, 263] width 300 height 23
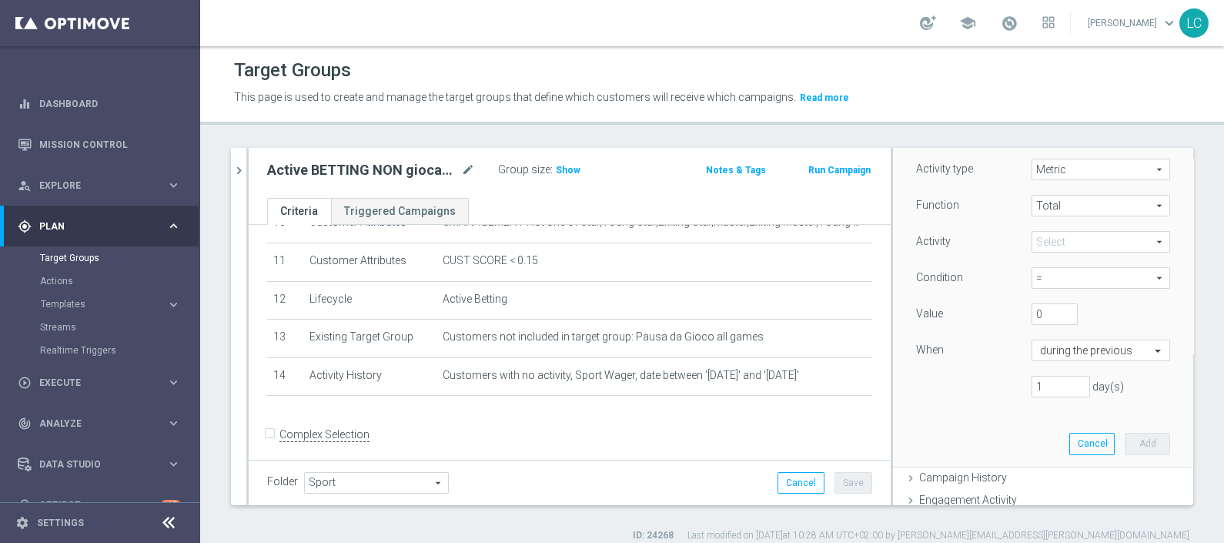
scroll to position [192, 0]
click at [1033, 226] on span at bounding box center [1101, 236] width 137 height 20
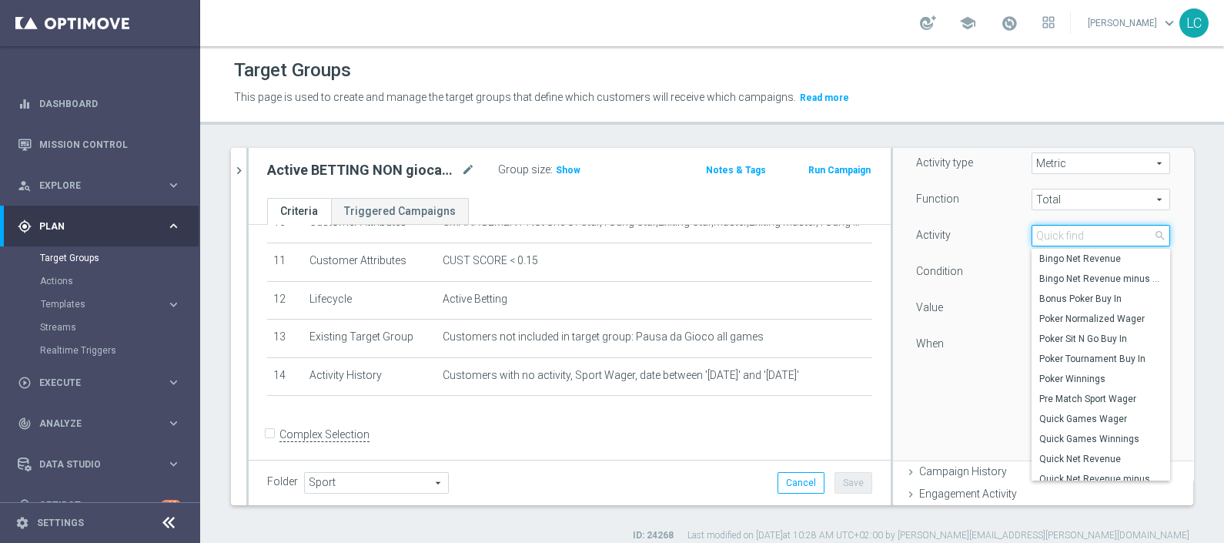
click at [1032, 232] on input "search" at bounding box center [1101, 236] width 139 height 22
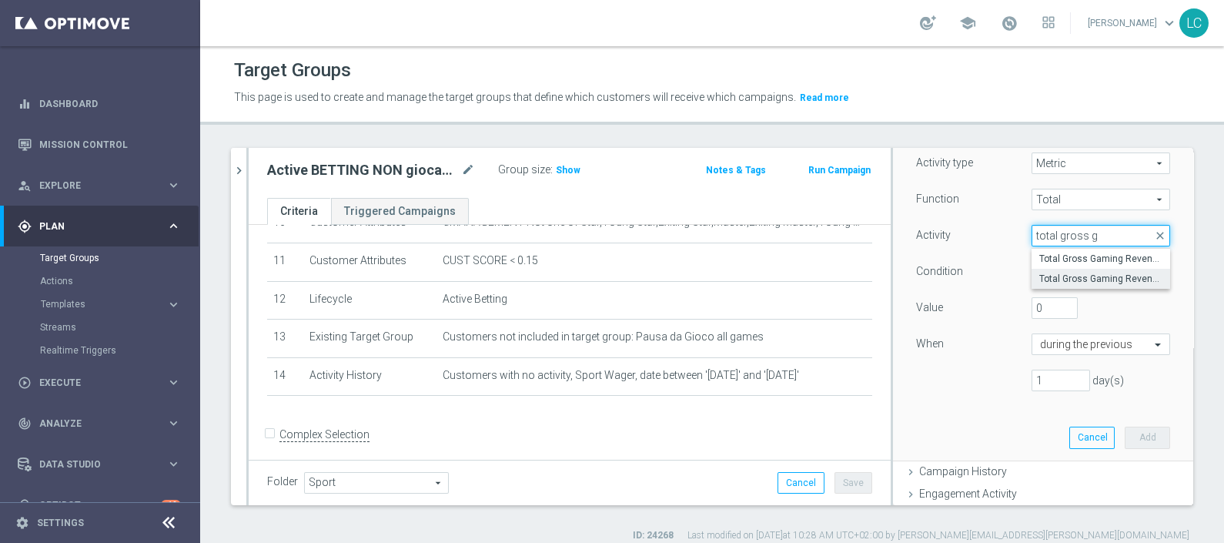
type input "total gross g"
click at [1085, 275] on span "Total Gross Gaming Revenue minus Bonus Consumed" at bounding box center [1101, 279] width 123 height 12
type input "Total Gross Gaming Revenue minus Bonus Consumed"
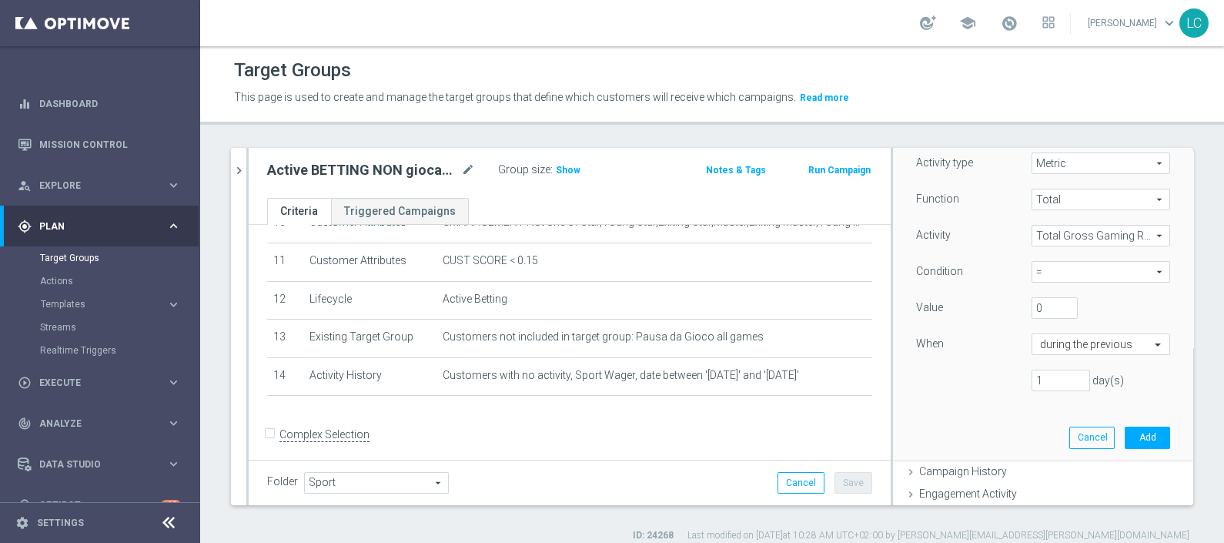
click at [1070, 266] on span "=" at bounding box center [1101, 272] width 137 height 20
click at [1043, 340] on label ">" at bounding box center [1101, 335] width 139 height 20
type input ">"
click at [1032, 306] on input "0" at bounding box center [1055, 308] width 46 height 22
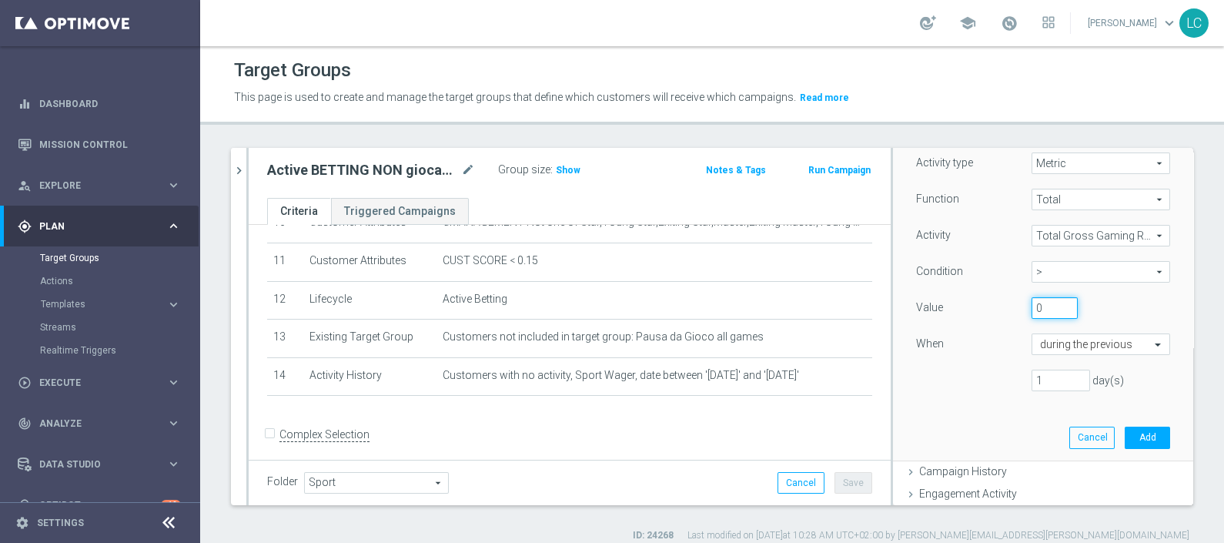
drag, startPoint x: 1028, startPoint y: 306, endPoint x: 982, endPoint y: 303, distance: 46.4
click at [983, 303] on div "Value 0" at bounding box center [1043, 309] width 277 height 25
type input "50"
drag, startPoint x: 1032, startPoint y: 385, endPoint x: 996, endPoint y: 385, distance: 36.2
click at [996, 385] on div "1 day(s)" at bounding box center [1043, 381] width 277 height 22
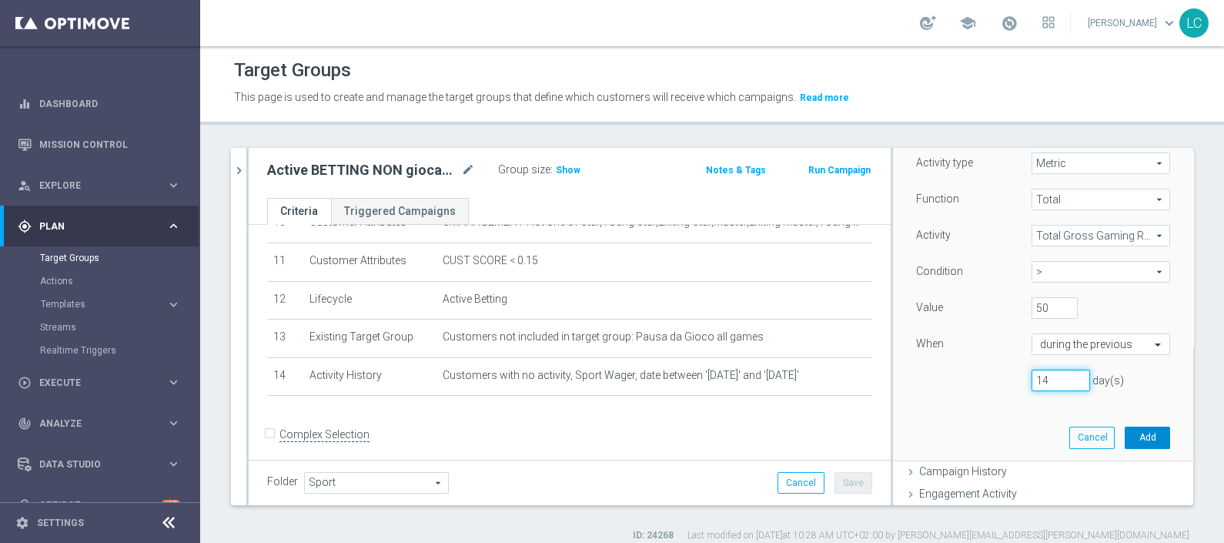
type input "14"
click at [1125, 433] on button "Add" at bounding box center [1147, 438] width 45 height 22
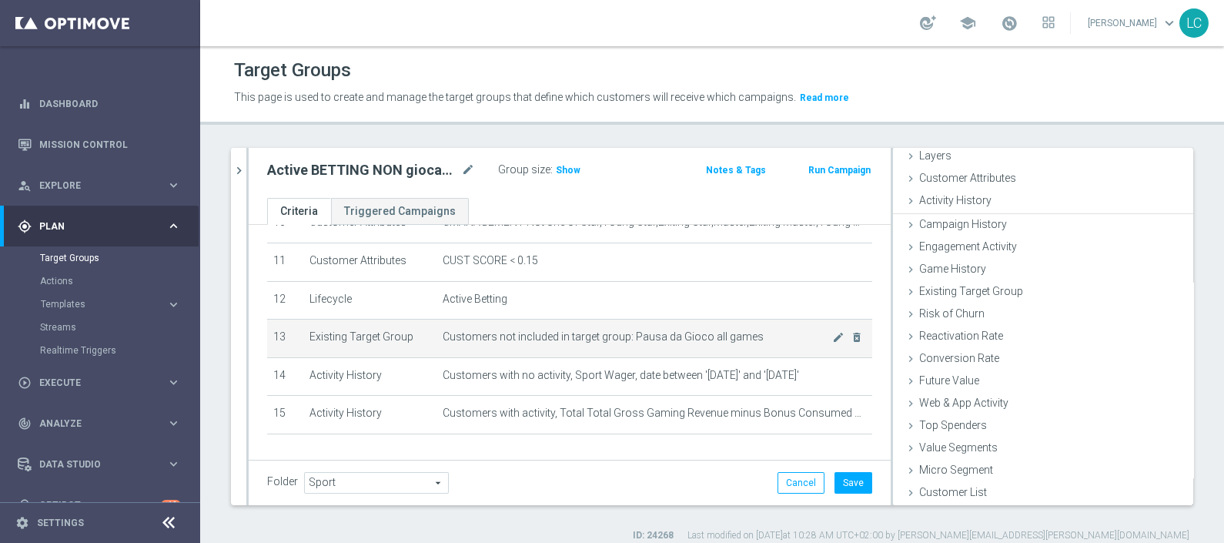
scroll to position [60, 0]
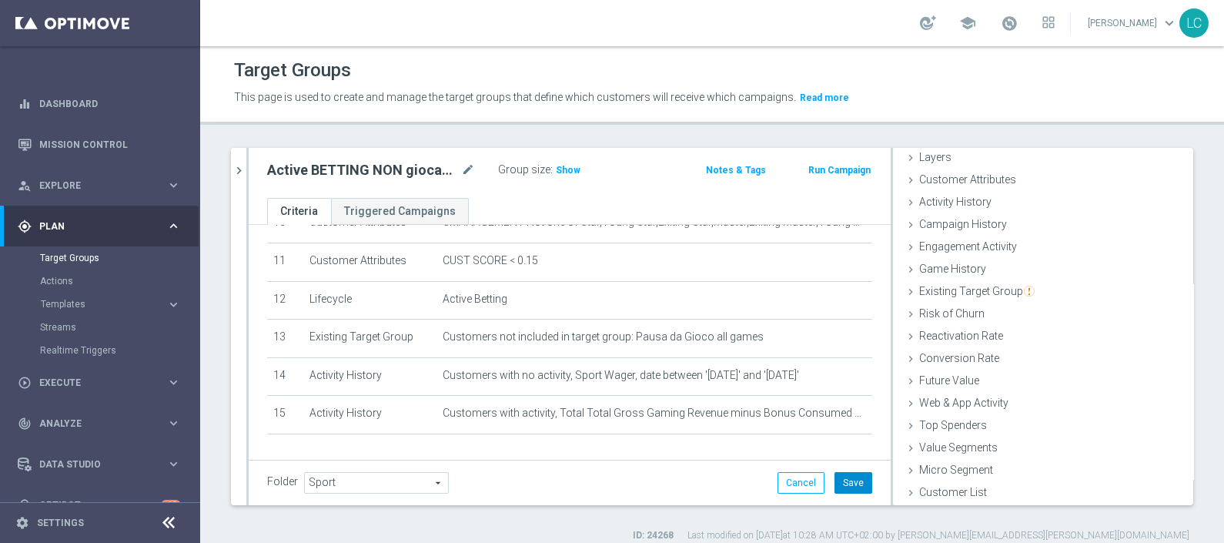
click at [835, 477] on button "Save" at bounding box center [854, 483] width 38 height 22
click at [566, 169] on span "Show" at bounding box center [568, 170] width 25 height 11
click at [243, 177] on icon "chevron_right" at bounding box center [239, 170] width 15 height 15
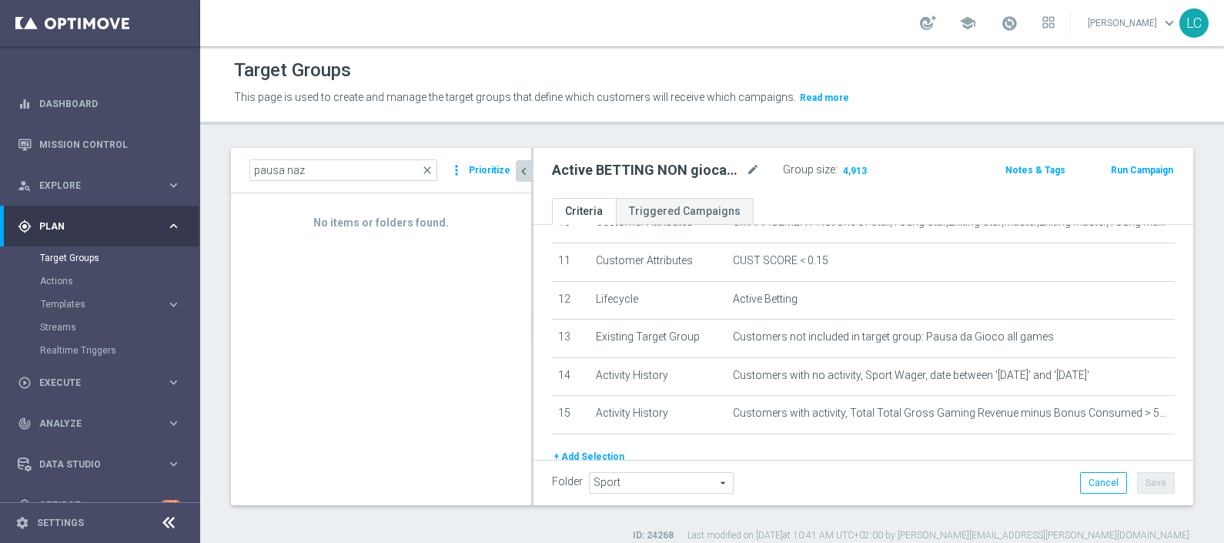
scroll to position [87, 0]
click at [317, 173] on input "pausa naz" at bounding box center [344, 170] width 188 height 22
drag, startPoint x: 317, startPoint y: 173, endPoint x: 228, endPoint y: 148, distance: 92.9
click at [228, 148] on div "pausa naz close more_vert Prioritize No items or folders found. chevron_left" at bounding box center [712, 345] width 1024 height 394
paste input "Active BETTING nosaldo GGR > 0 L3M Bonus Ratio<0,2"
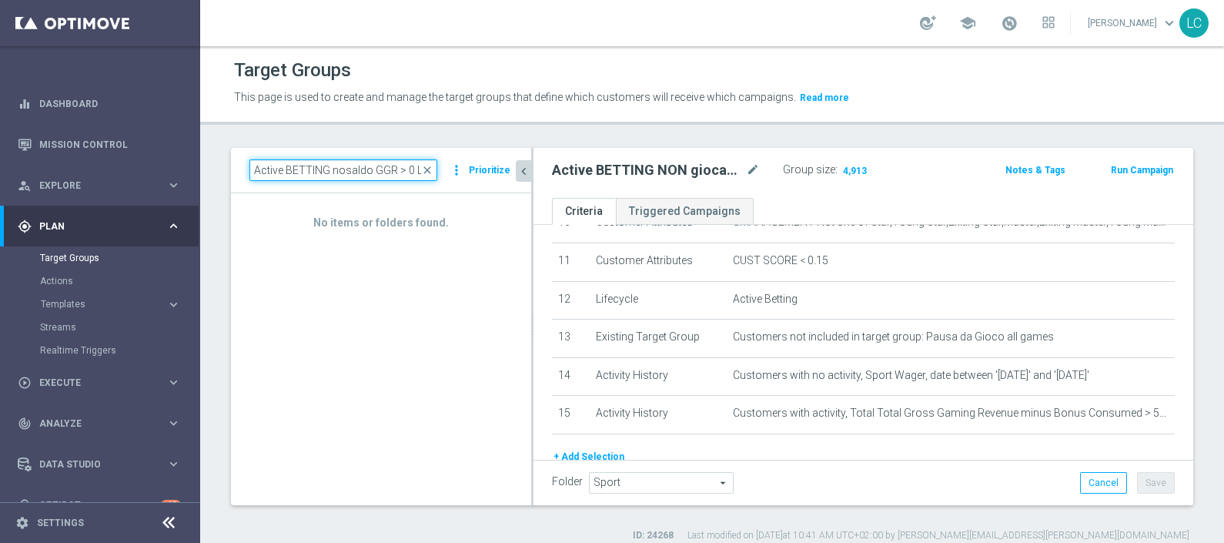
scroll to position [0, 88]
click at [412, 169] on input "Active BETTING nosaldo GGR > 0 L3M Bonus Ratio<0,2" at bounding box center [344, 170] width 188 height 22
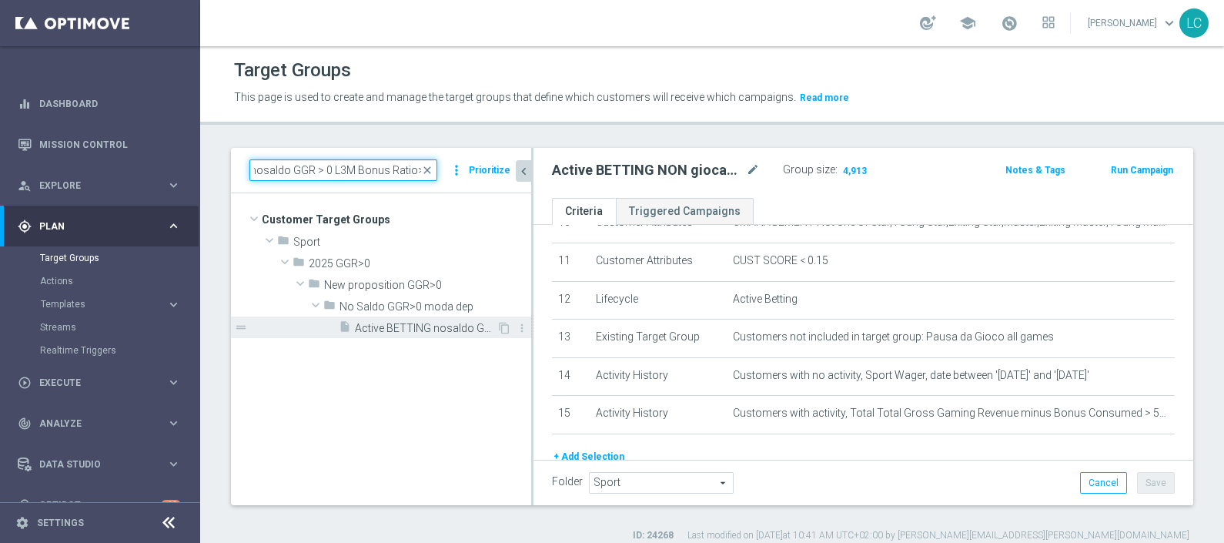
type input "Active BETTING nosaldo GGR > 0 L3M Bonus Ratio>0,2"
click at [435, 322] on span "Active BETTING nosaldo GGR > 0 L3M Bonus Ratio>0,2" at bounding box center [426, 328] width 142 height 13
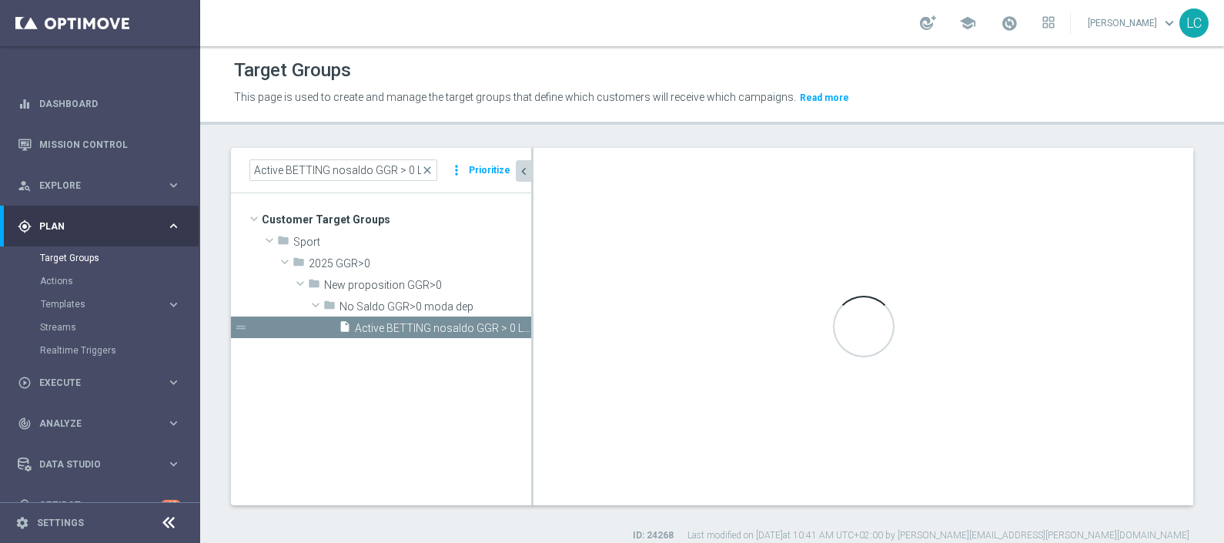
type input "No Saldo GGR>0 moda dep"
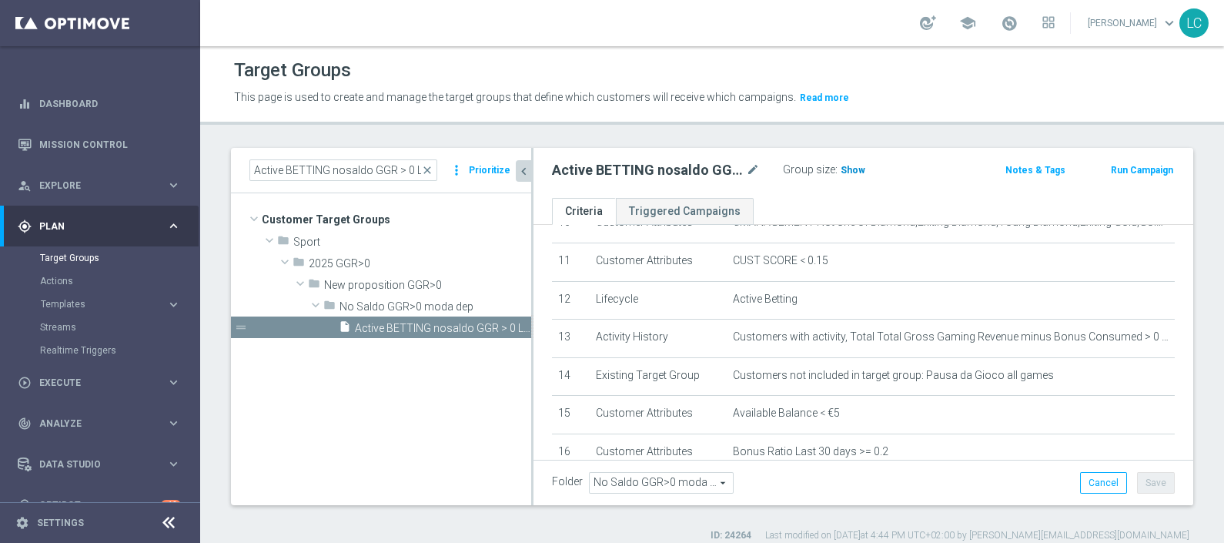
click at [845, 168] on span "Show" at bounding box center [853, 170] width 25 height 11
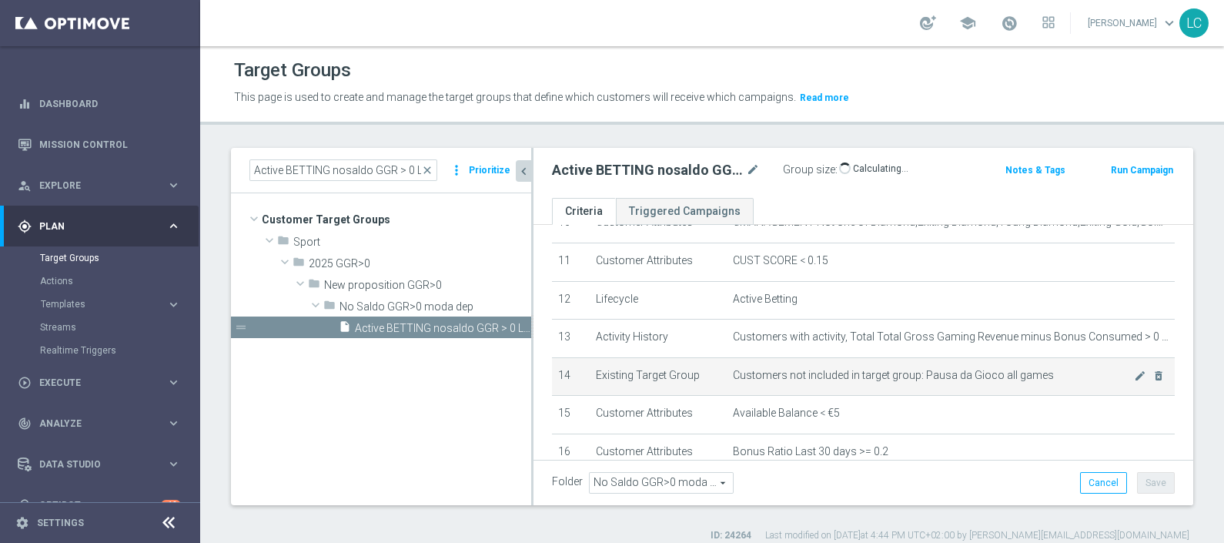
scroll to position [510, 0]
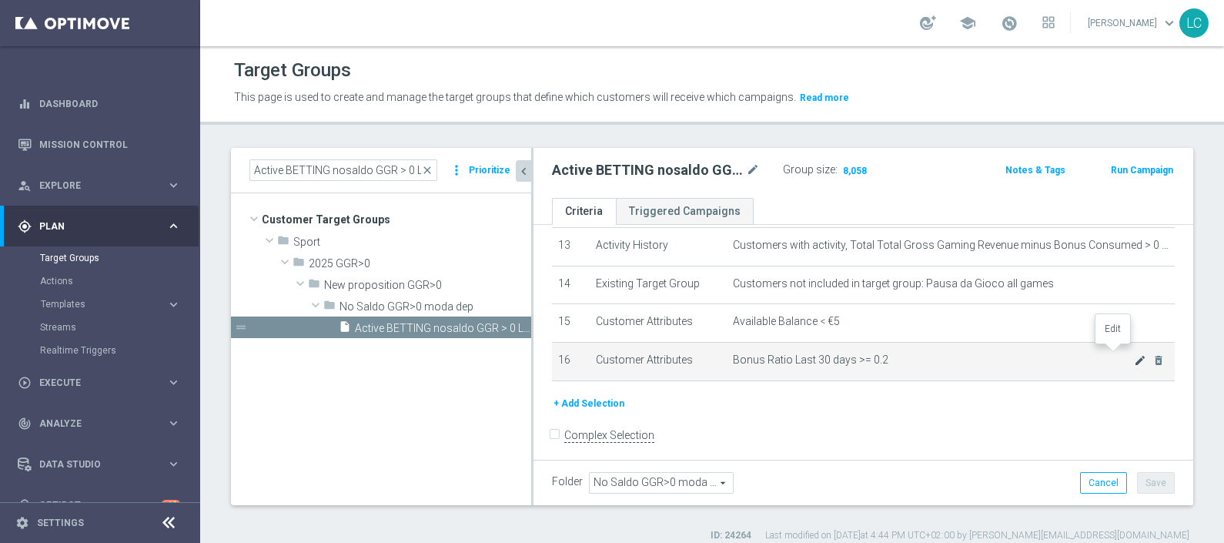
click at [1134, 354] on icon "mode_edit" at bounding box center [1140, 360] width 12 height 12
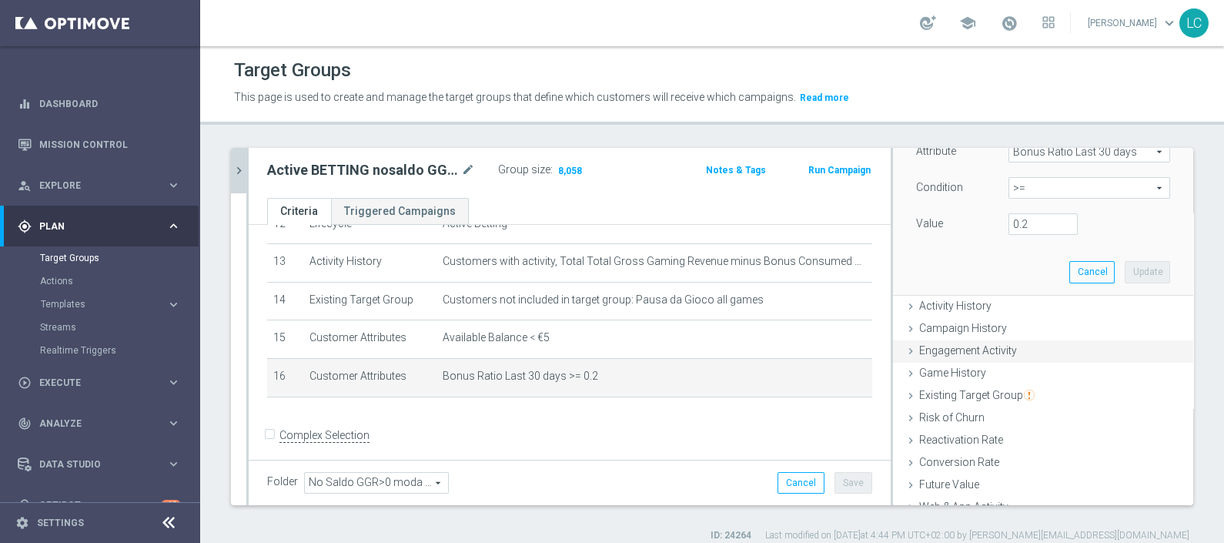
scroll to position [41, 0]
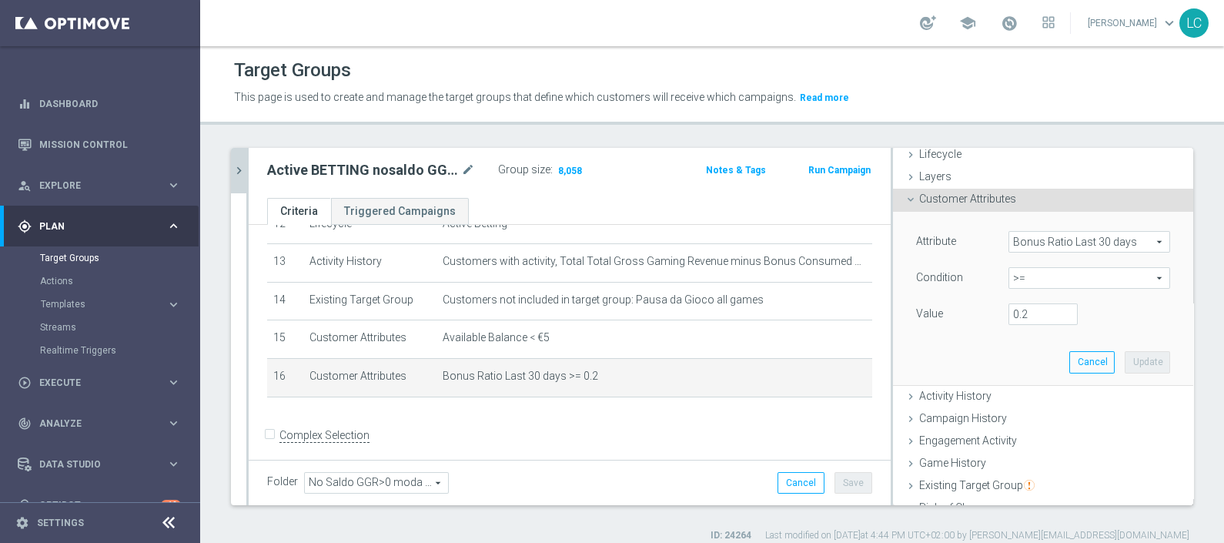
click at [1013, 270] on span ">=" at bounding box center [1090, 278] width 160 height 20
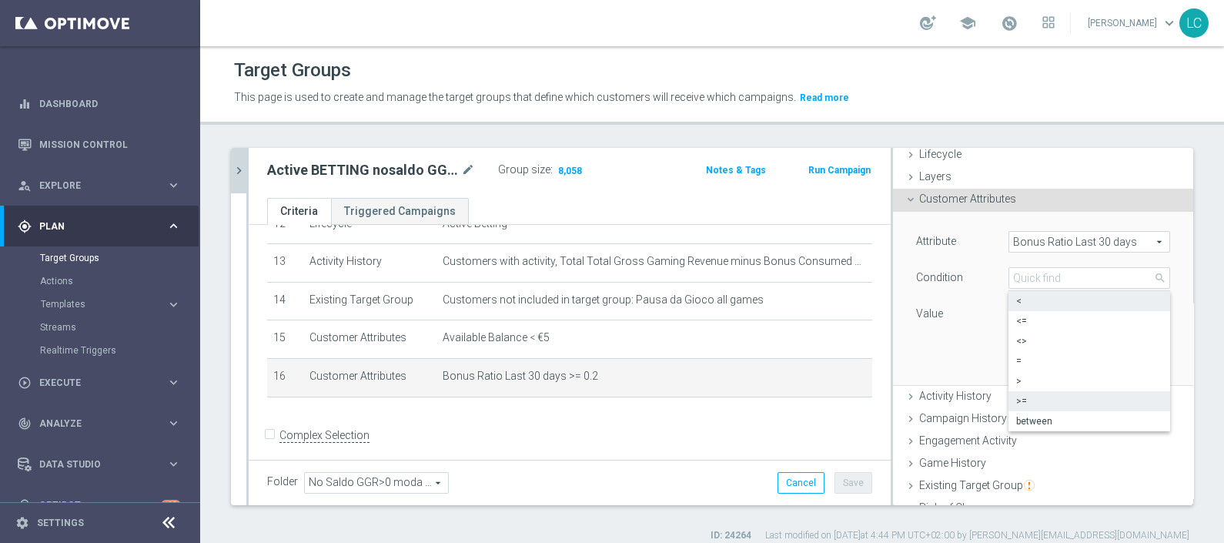
click at [1016, 304] on span "<" at bounding box center [1089, 301] width 146 height 12
type input "<"
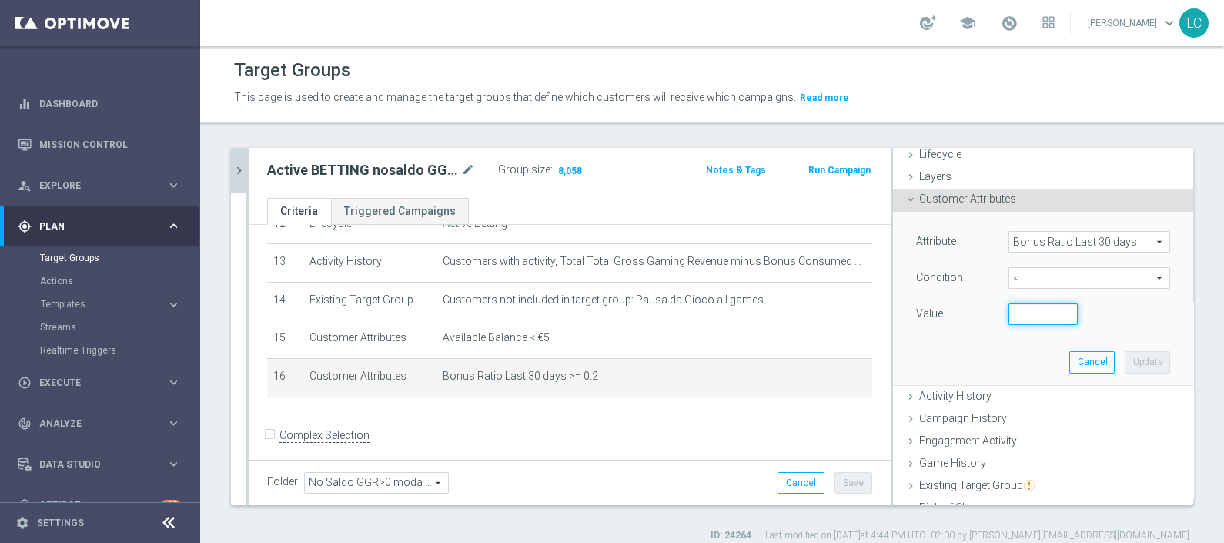
click at [1009, 310] on input "number" at bounding box center [1043, 314] width 69 height 22
type input "0.2"
click at [1125, 370] on button "Update" at bounding box center [1147, 362] width 45 height 22
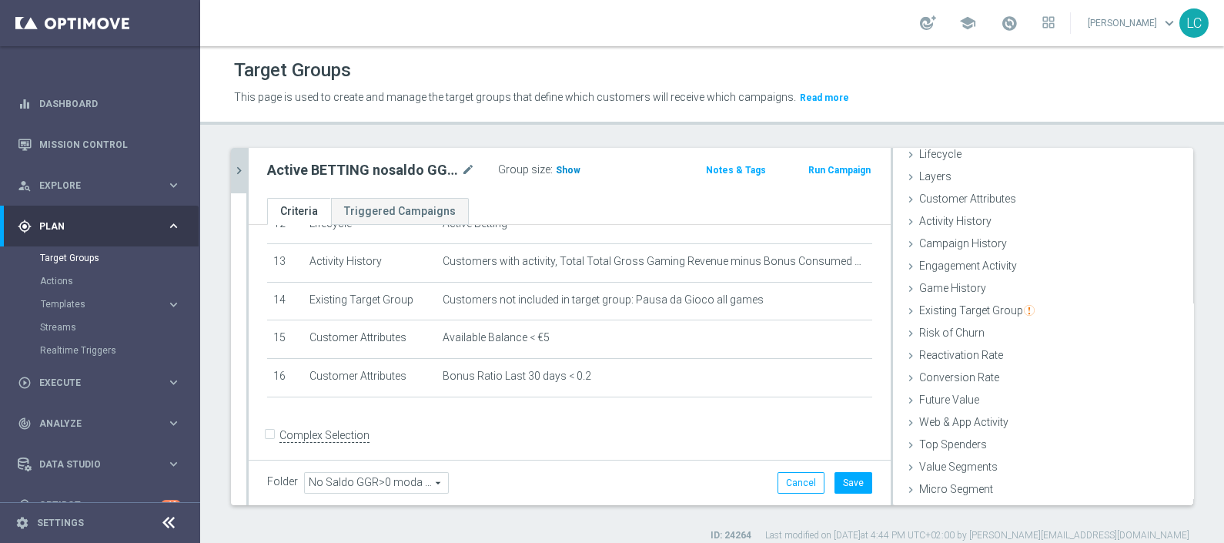
click at [564, 167] on span "Show" at bounding box center [568, 170] width 25 height 11
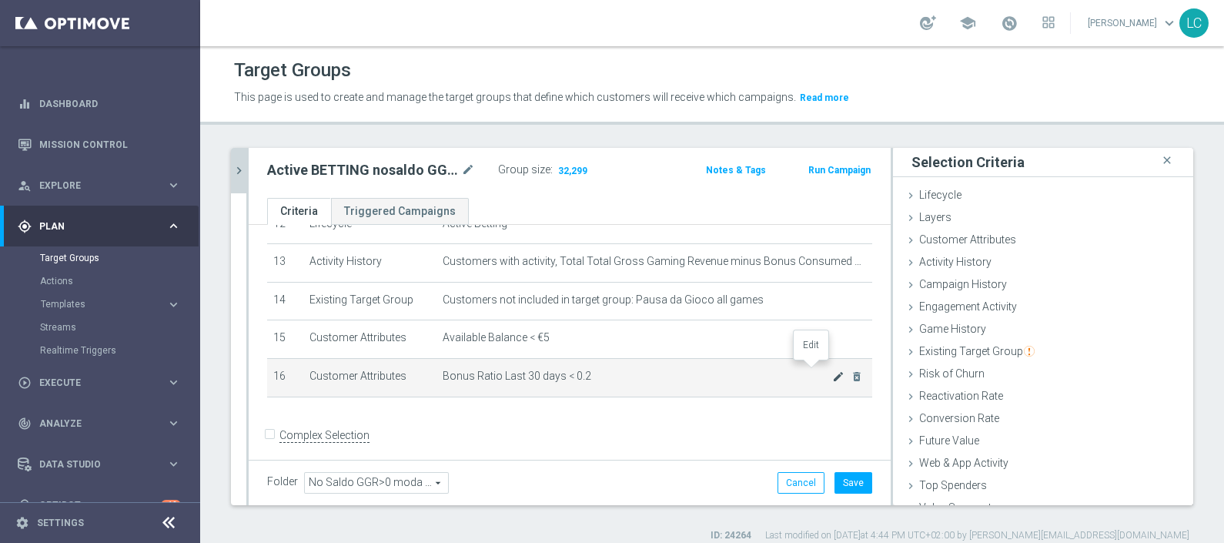
click at [832, 370] on icon "mode_edit" at bounding box center [838, 376] width 12 height 12
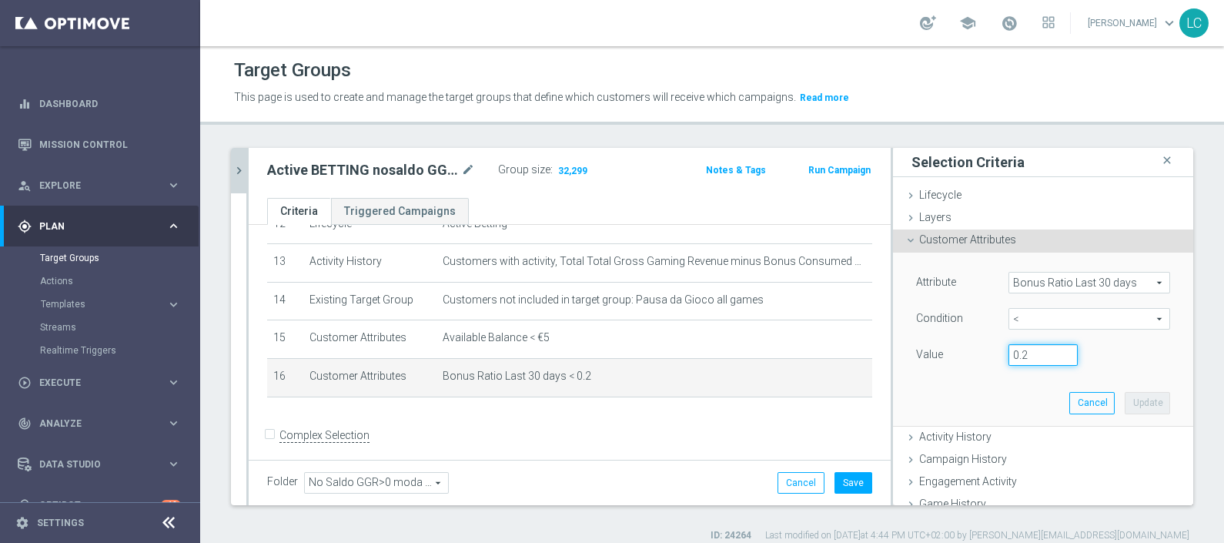
click at [1017, 354] on input "0.2" at bounding box center [1043, 355] width 69 height 22
type input "0.1"
click at [1125, 396] on button "Update" at bounding box center [1147, 403] width 45 height 22
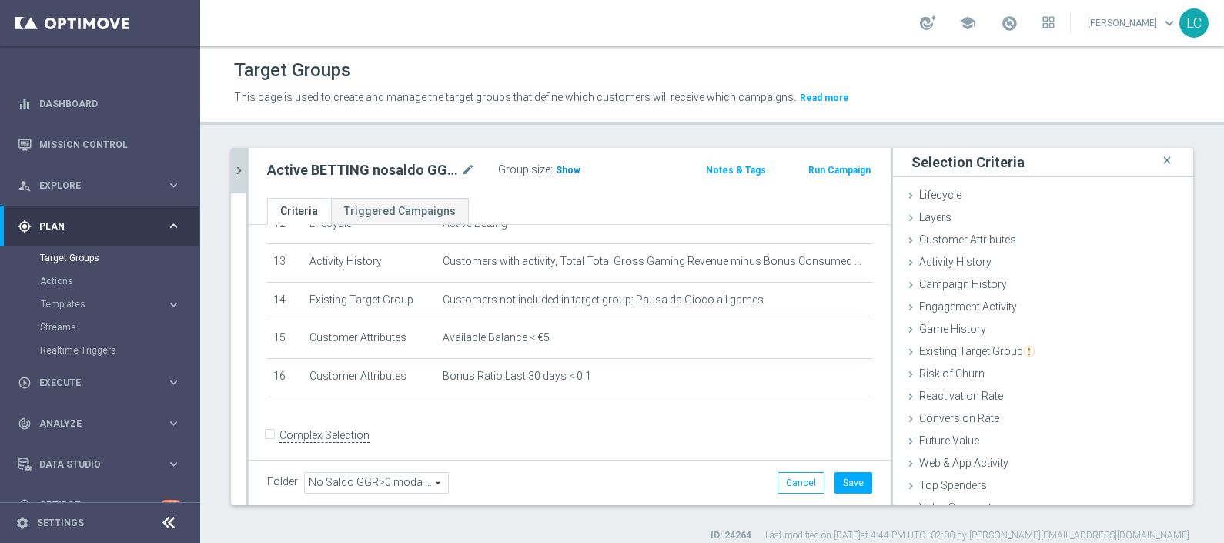
click at [561, 173] on span "Show" at bounding box center [568, 170] width 25 height 11
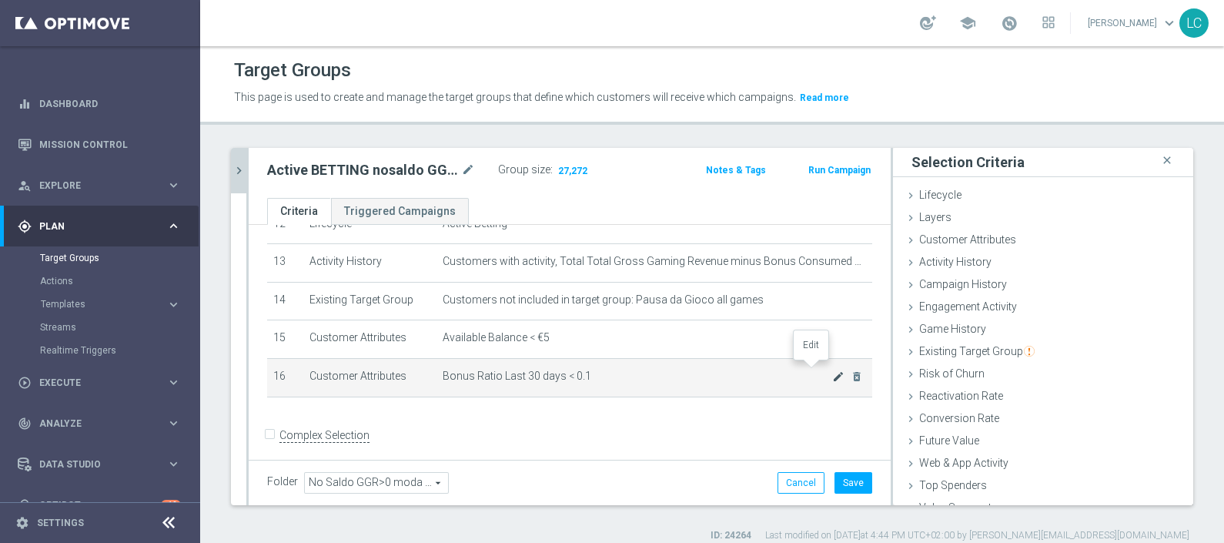
click at [832, 370] on icon "mode_edit" at bounding box center [838, 376] width 12 height 12
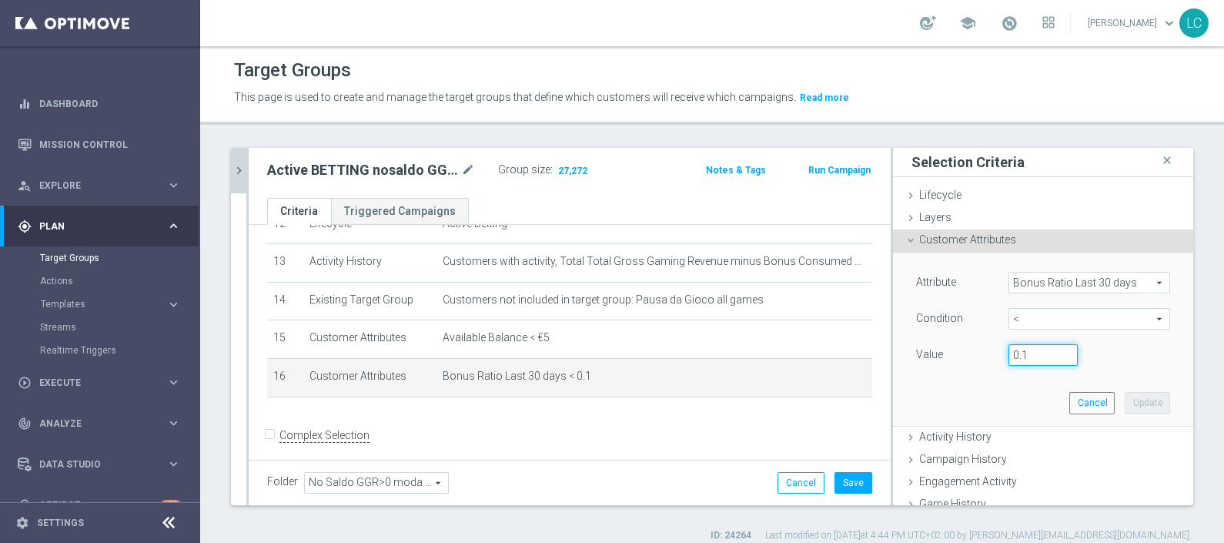
click at [1010, 360] on input "0.1" at bounding box center [1043, 355] width 69 height 22
type input "0.4"
click at [1125, 394] on button "Update" at bounding box center [1147, 403] width 45 height 22
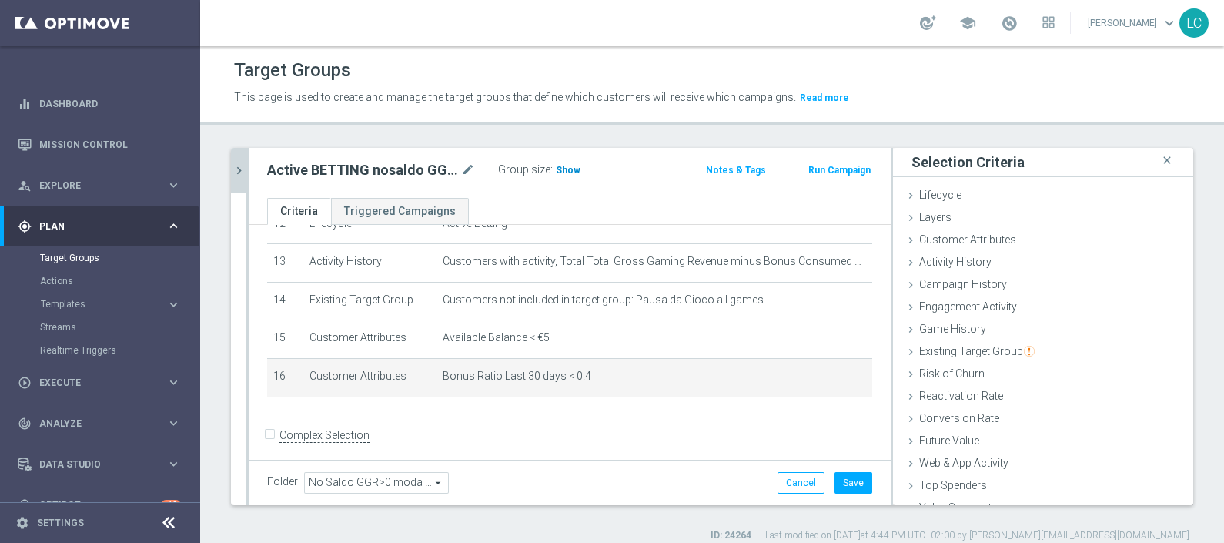
click at [558, 170] on span "Show" at bounding box center [568, 170] width 25 height 11
click at [832, 370] on icon "mode_edit" at bounding box center [838, 376] width 12 height 12
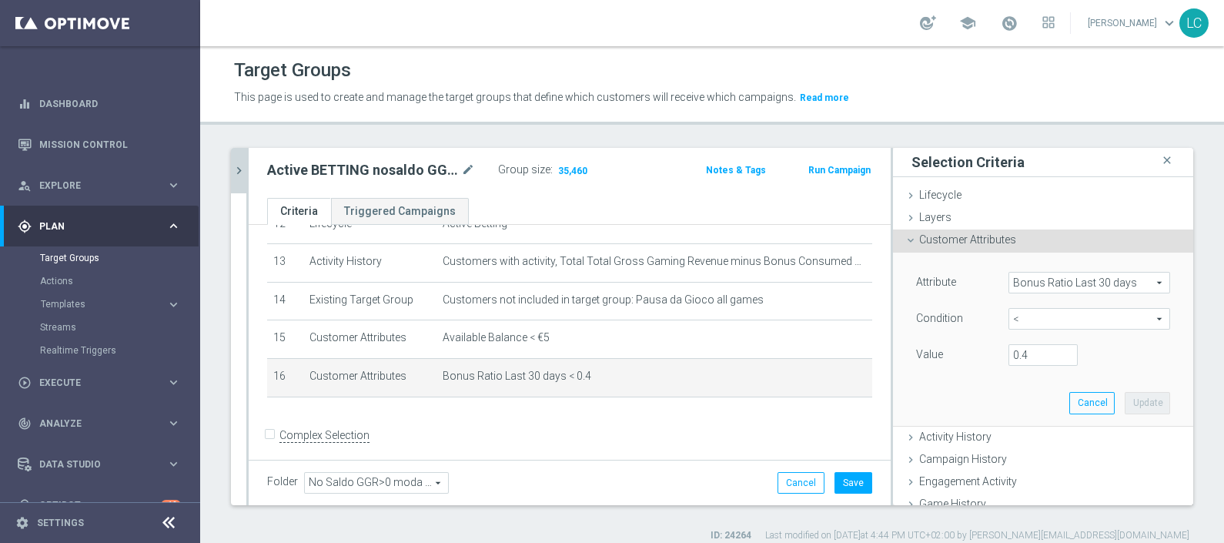
click at [1067, 276] on span "Bonus Ratio Last 30 days" at bounding box center [1090, 283] width 160 height 20
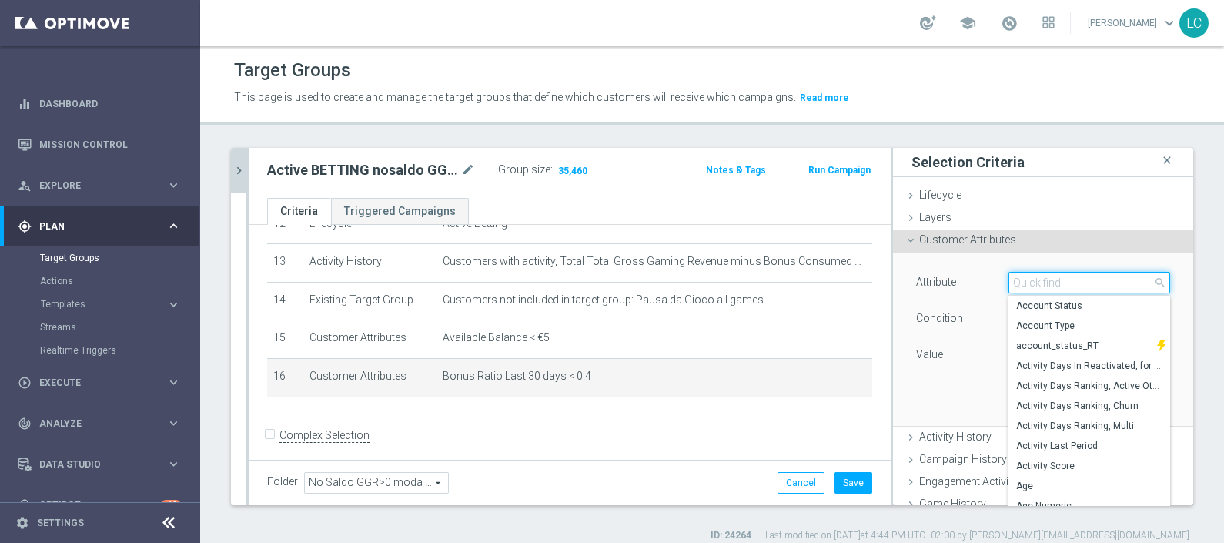
click at [1062, 284] on input "search" at bounding box center [1090, 283] width 162 height 22
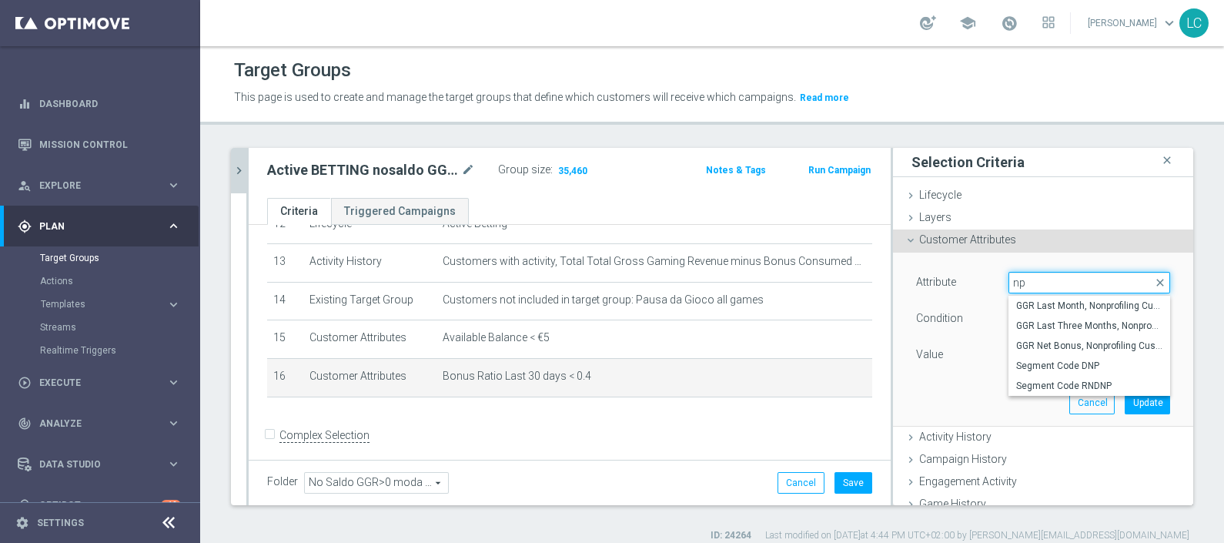
type input "n"
type input "bonus ratio"
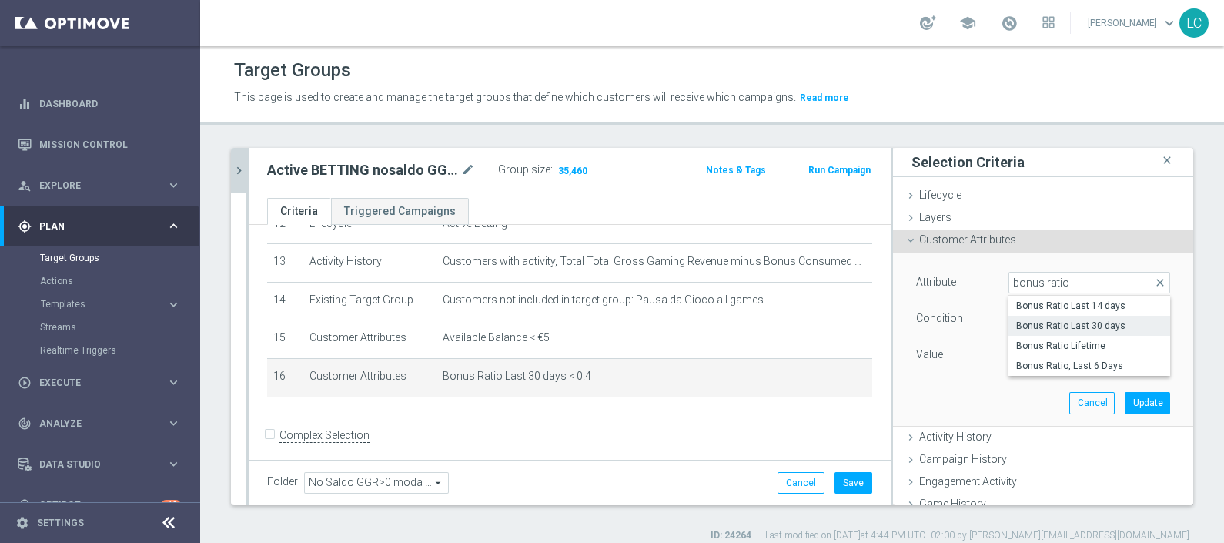
click at [937, 283] on lable "Attribute" at bounding box center [936, 282] width 40 height 12
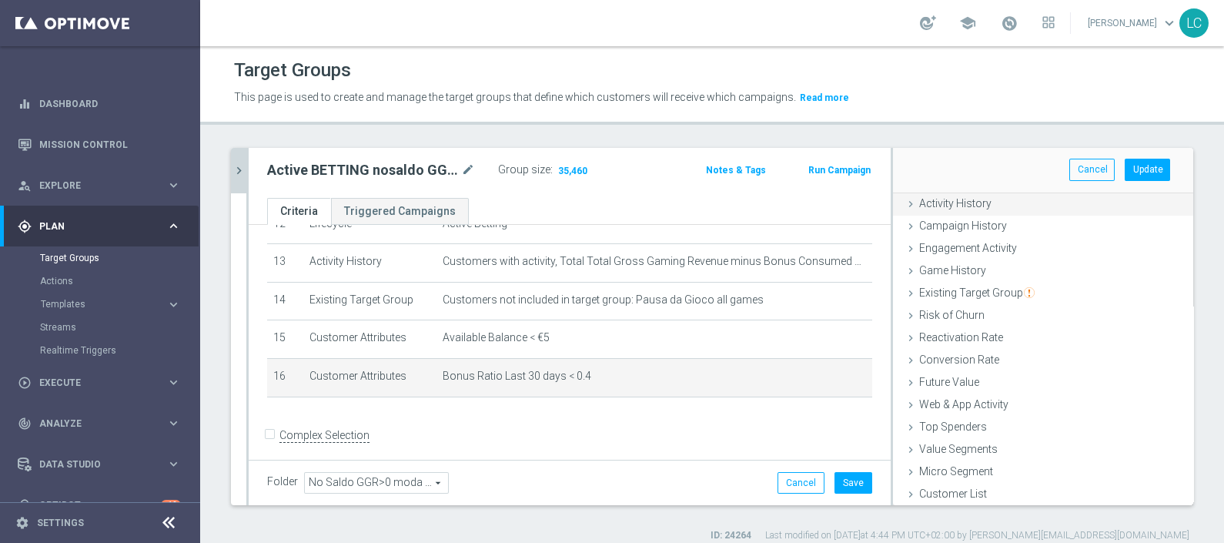
click at [967, 201] on span "Activity History" at bounding box center [955, 203] width 72 height 12
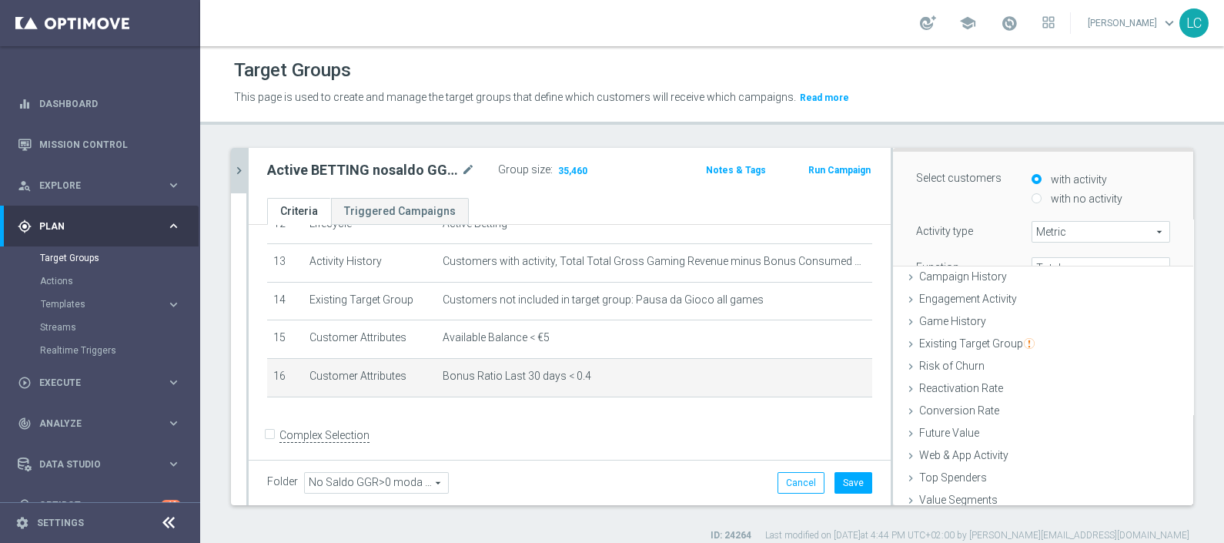
scroll to position [123, 0]
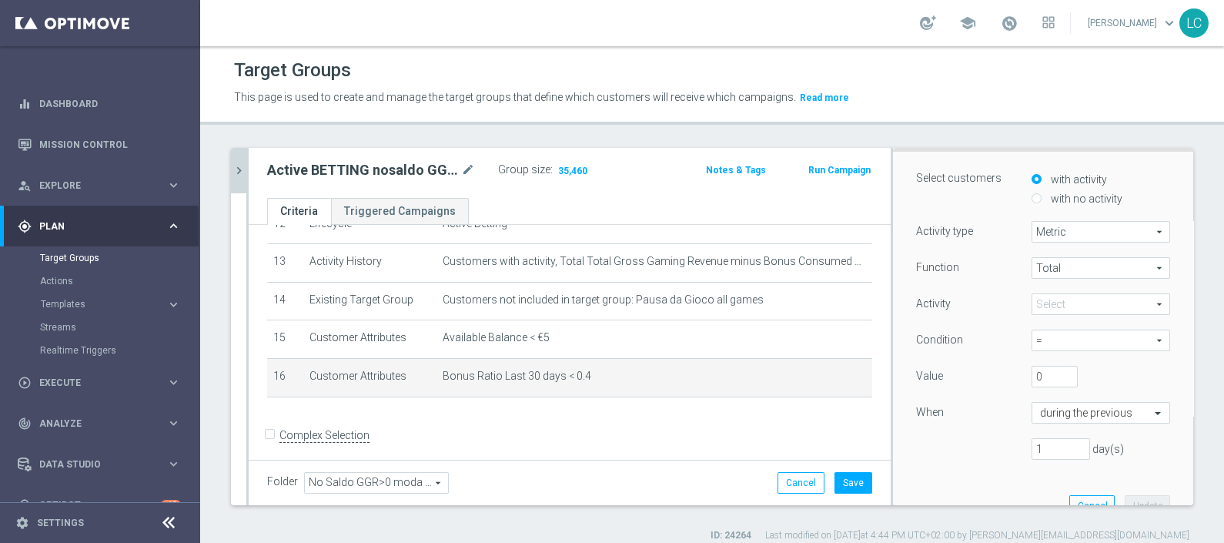
click at [1067, 300] on span at bounding box center [1101, 304] width 137 height 20
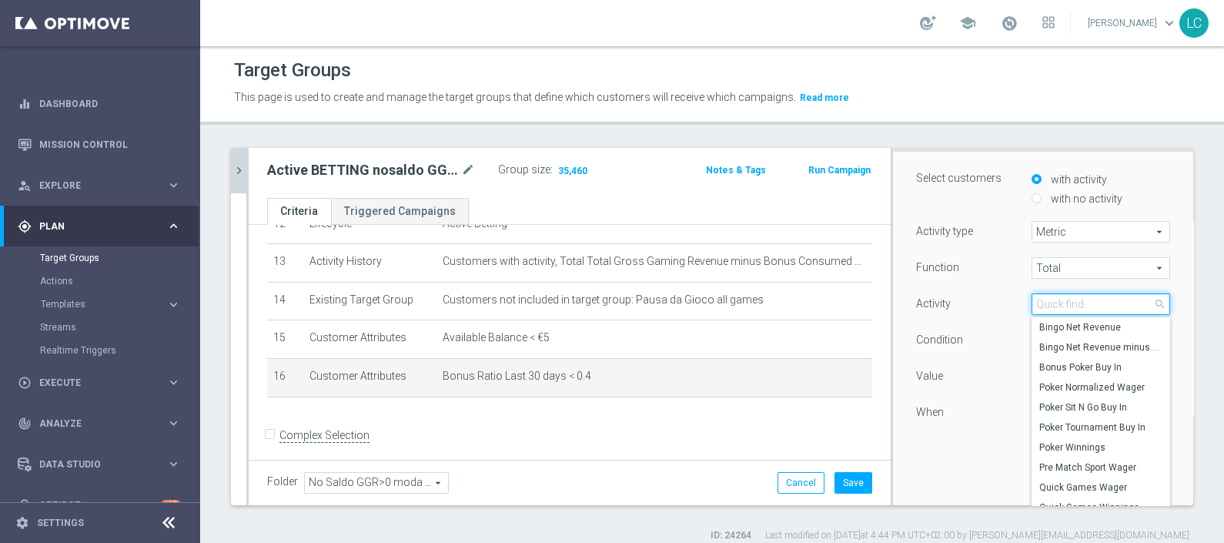
click at [1067, 300] on input "search" at bounding box center [1101, 304] width 139 height 22
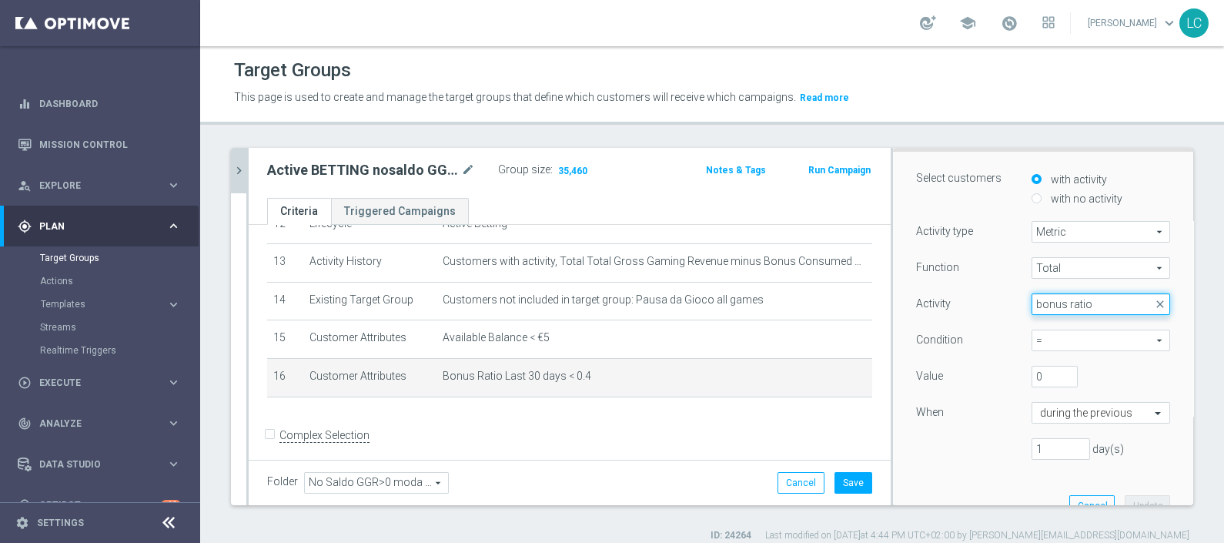
drag, startPoint x: 1078, startPoint y: 304, endPoint x: 1000, endPoint y: 308, distance: 77.9
click at [1020, 308] on div "Select arrow_drop_down bonus ratio close" at bounding box center [1101, 304] width 162 height 22
click at [1033, 304] on span at bounding box center [1101, 304] width 137 height 20
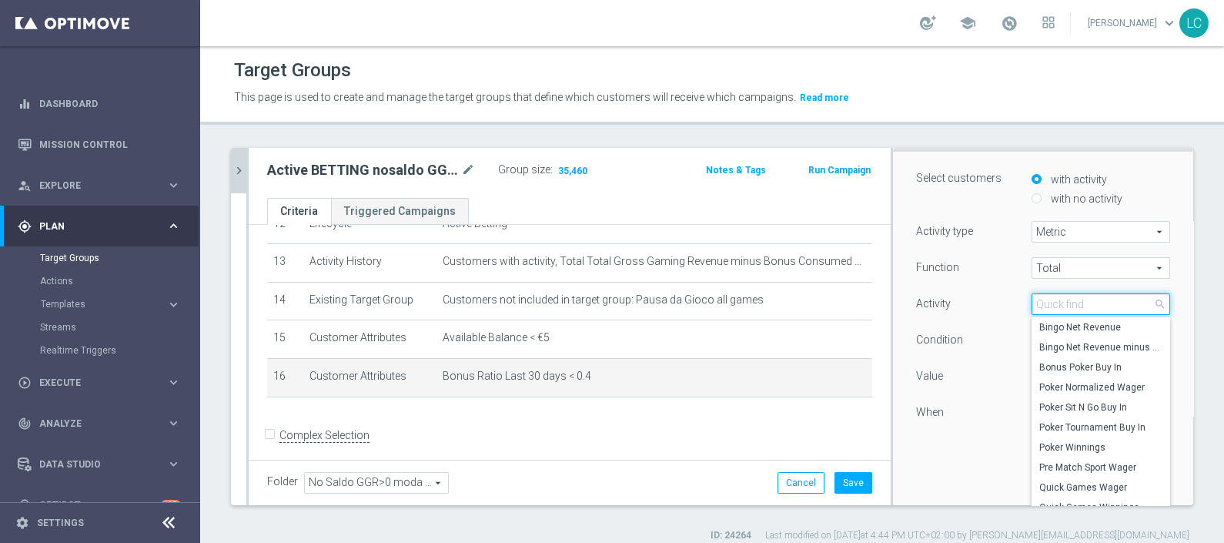
click at [1032, 304] on input "search" at bounding box center [1101, 304] width 139 height 22
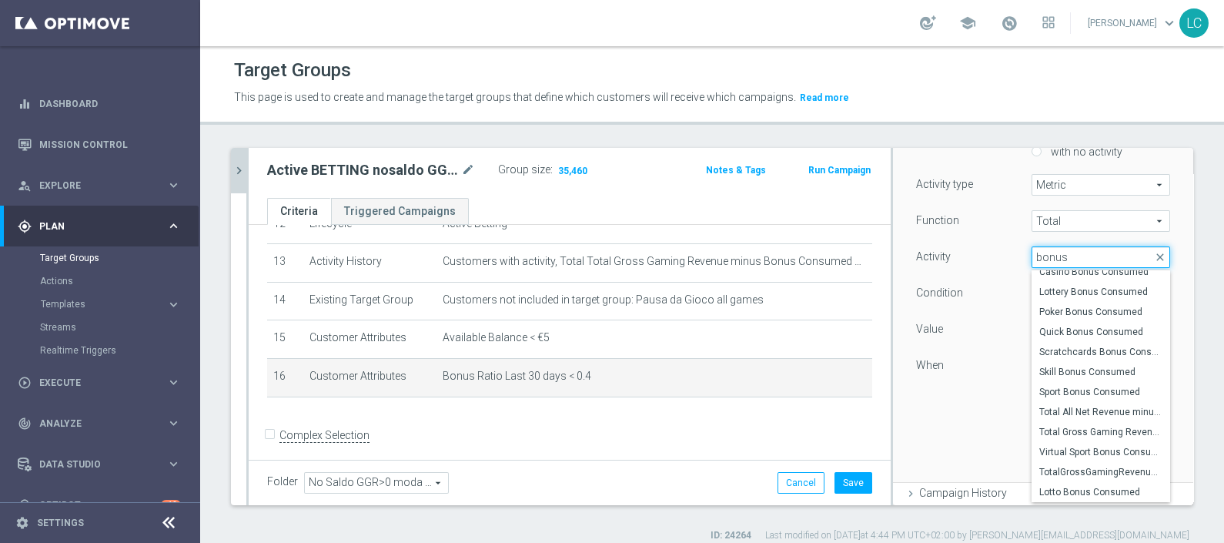
scroll to position [161, 0]
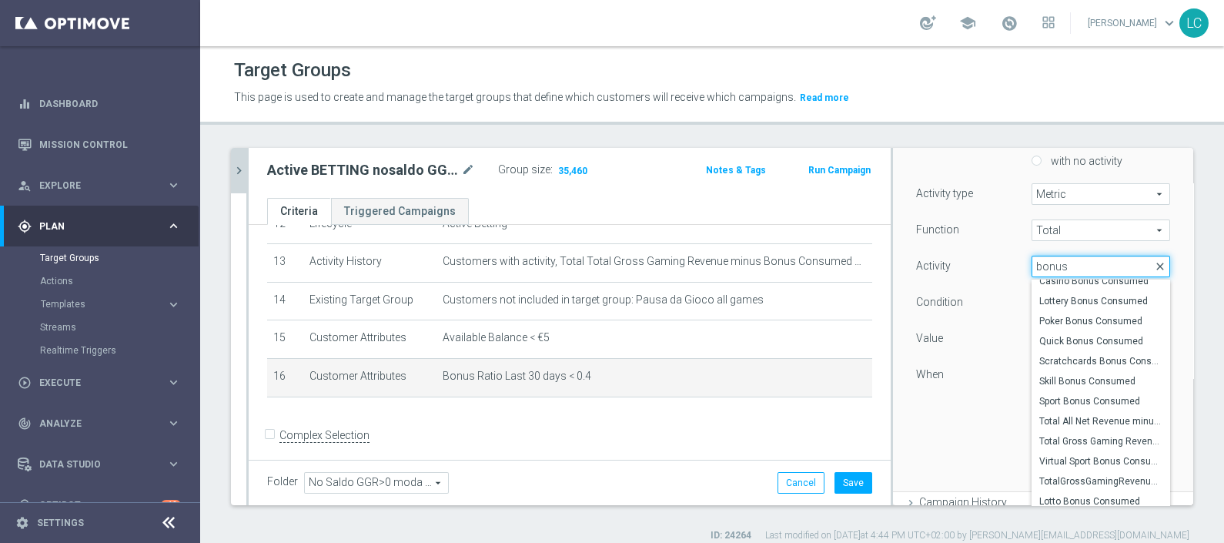
type input "bonus"
click at [1154, 266] on span "close" at bounding box center [1160, 266] width 12 height 12
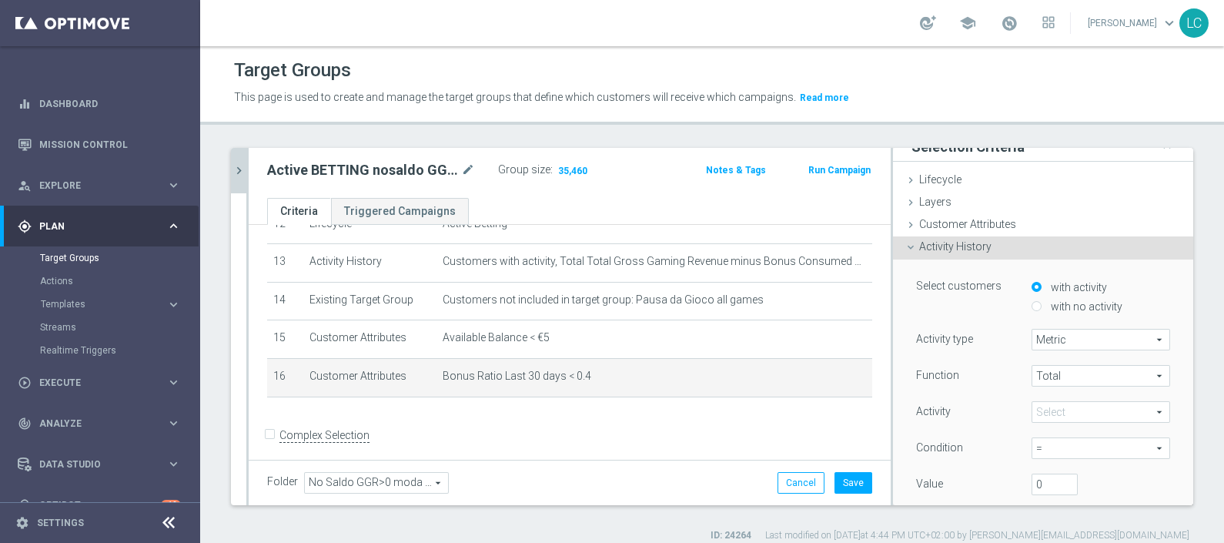
scroll to position [0, 0]
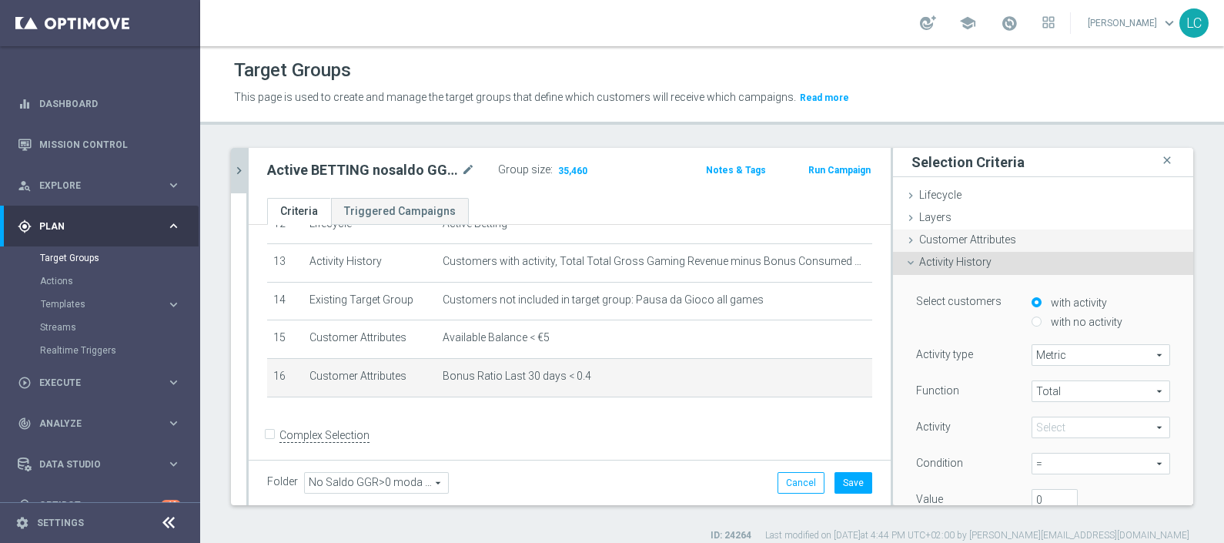
click at [921, 236] on span "Customer Attributes" at bounding box center [967, 239] width 97 height 12
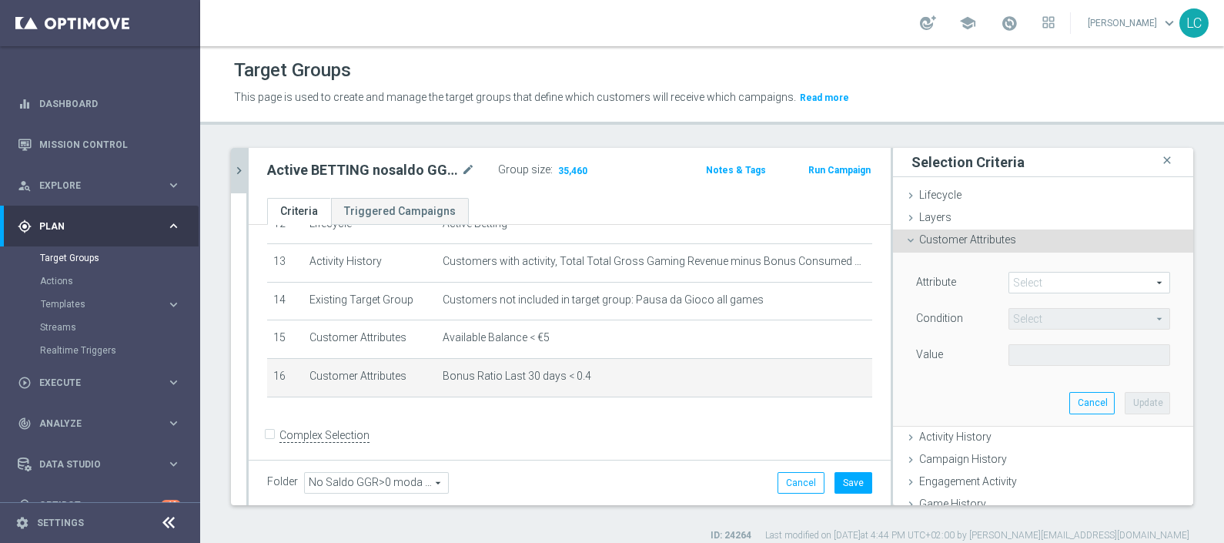
click at [1016, 273] on span at bounding box center [1090, 283] width 160 height 20
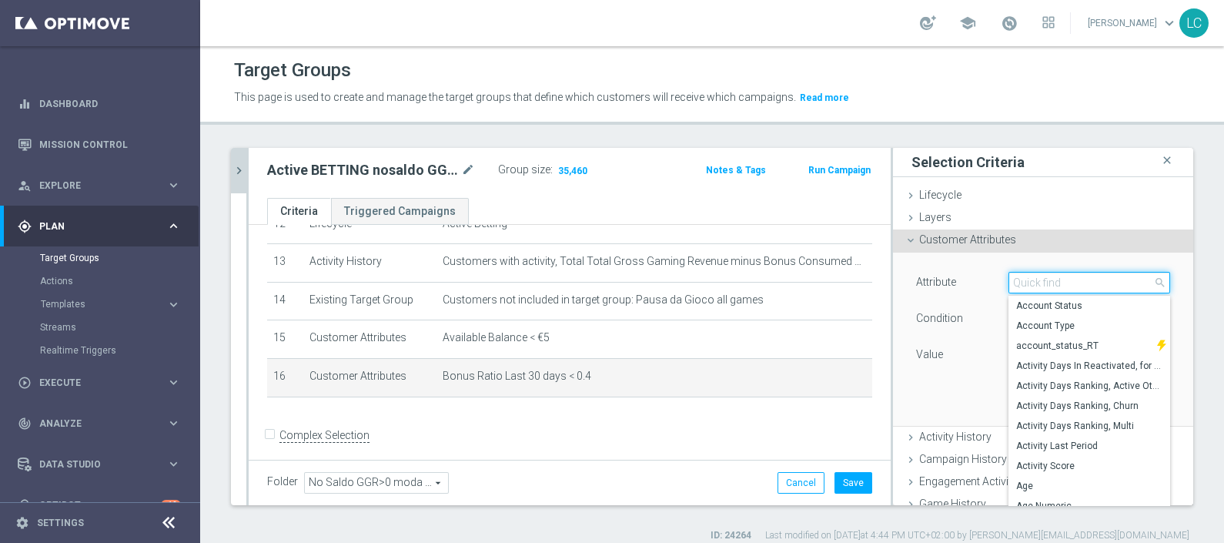
click at [1018, 275] on input "search" at bounding box center [1090, 283] width 162 height 22
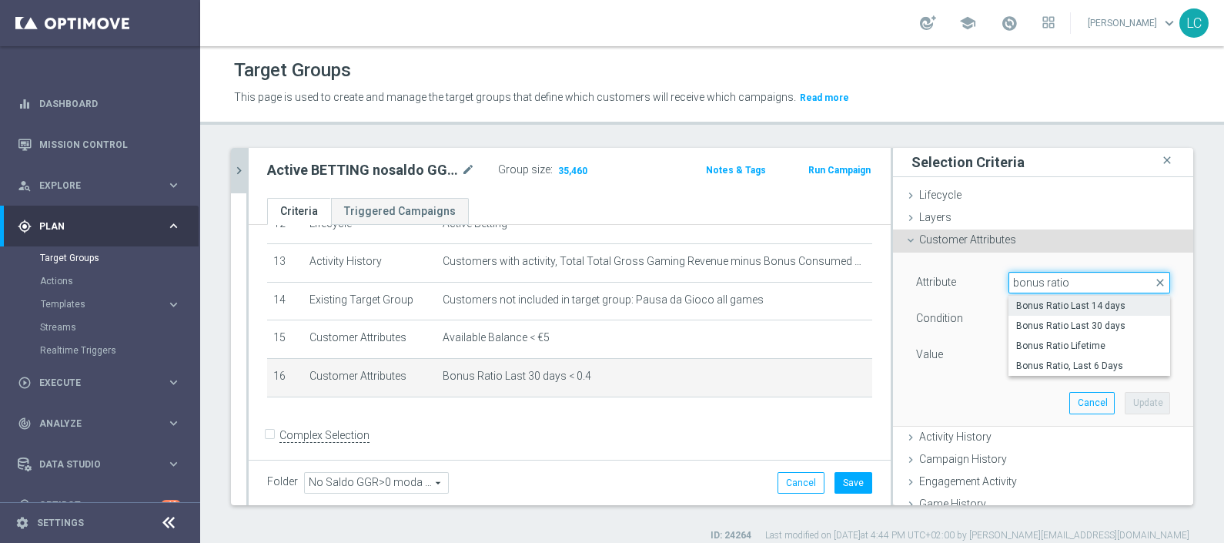
type input "bonus ratio"
click at [1061, 304] on span "Bonus Ratio Last 14 days" at bounding box center [1089, 306] width 146 height 12
type input "Bonus Ratio Last 14 days"
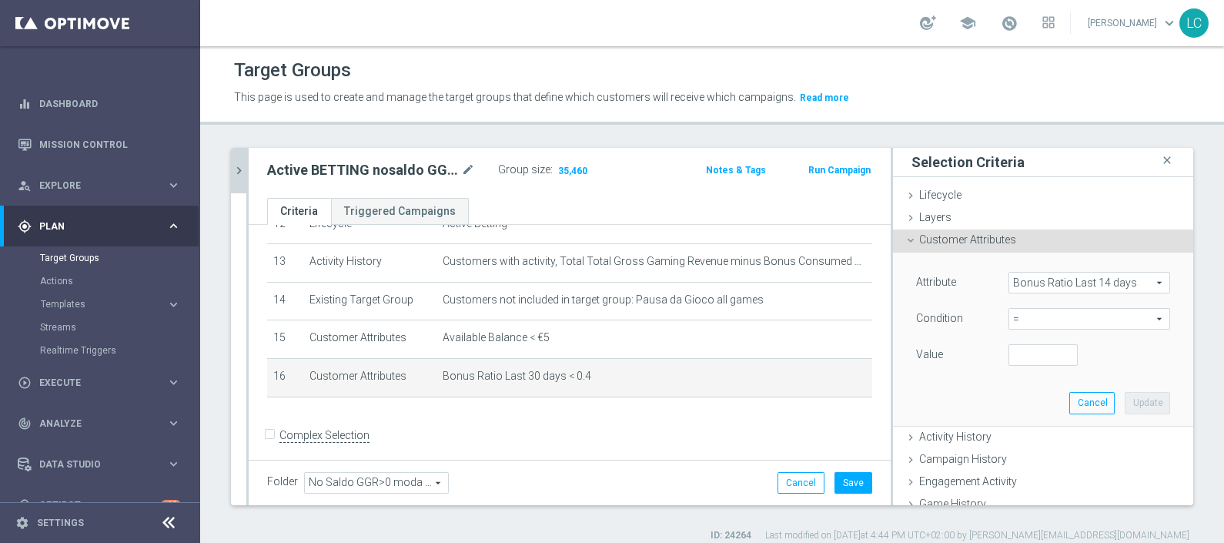
click at [1042, 319] on span "=" at bounding box center [1090, 319] width 160 height 20
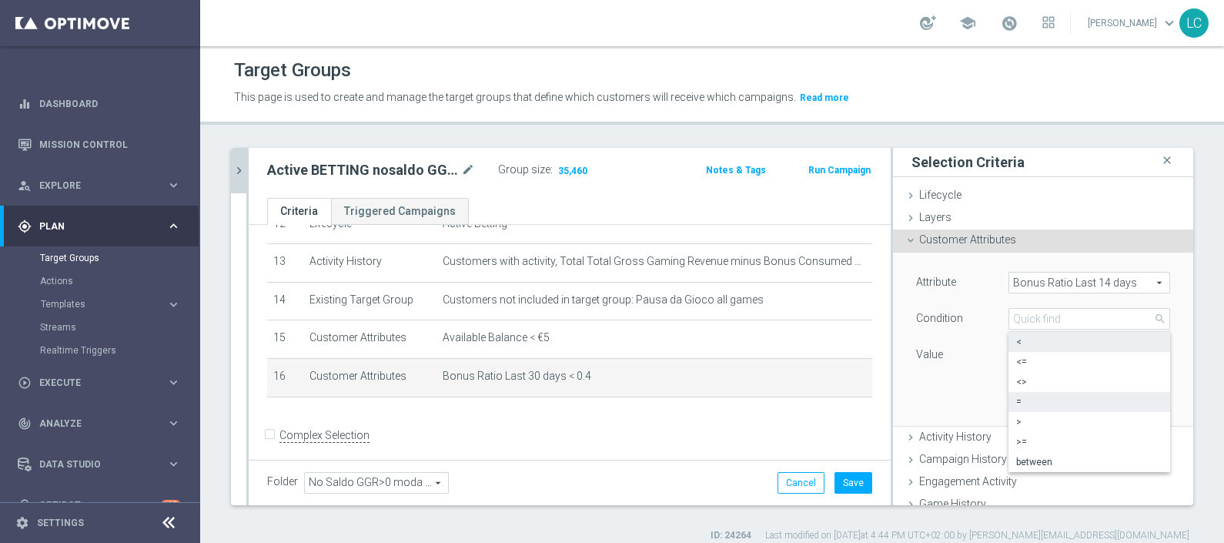
click at [1016, 343] on span "<" at bounding box center [1089, 342] width 146 height 12
type input "<"
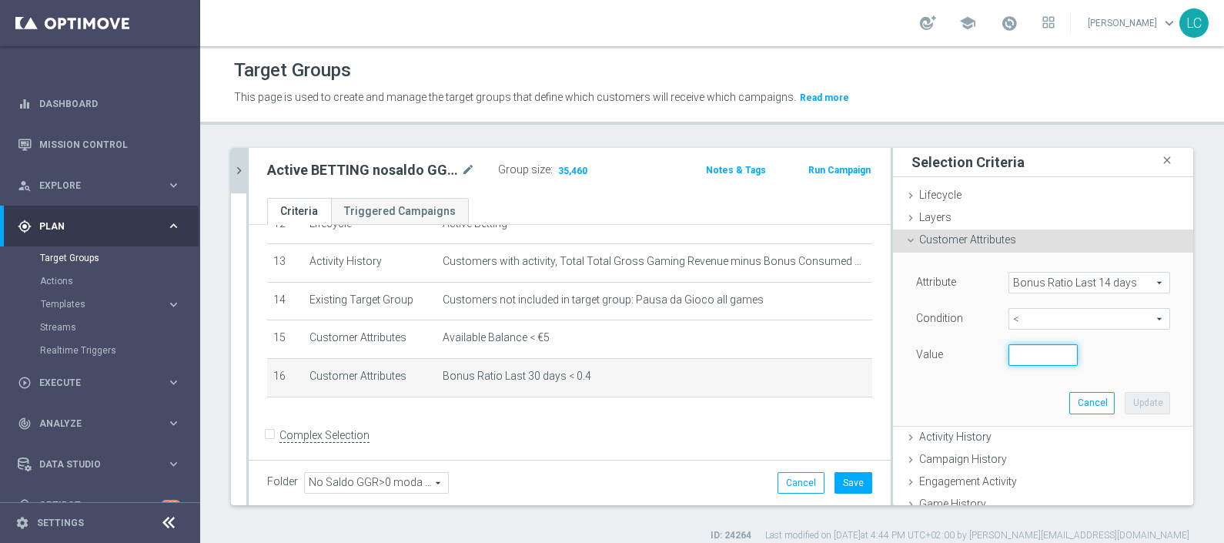
click at [1023, 357] on input "number" at bounding box center [1043, 355] width 69 height 22
type input "0"
type input "0.4"
click at [1125, 400] on button "Update" at bounding box center [1147, 403] width 45 height 22
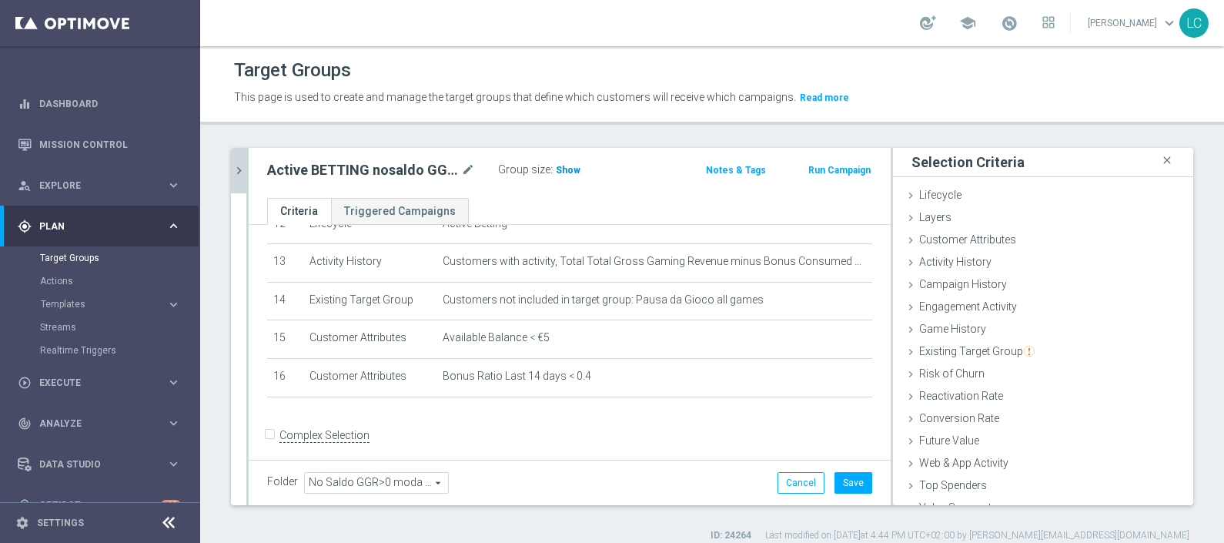
click at [566, 165] on span "Show" at bounding box center [568, 170] width 25 height 11
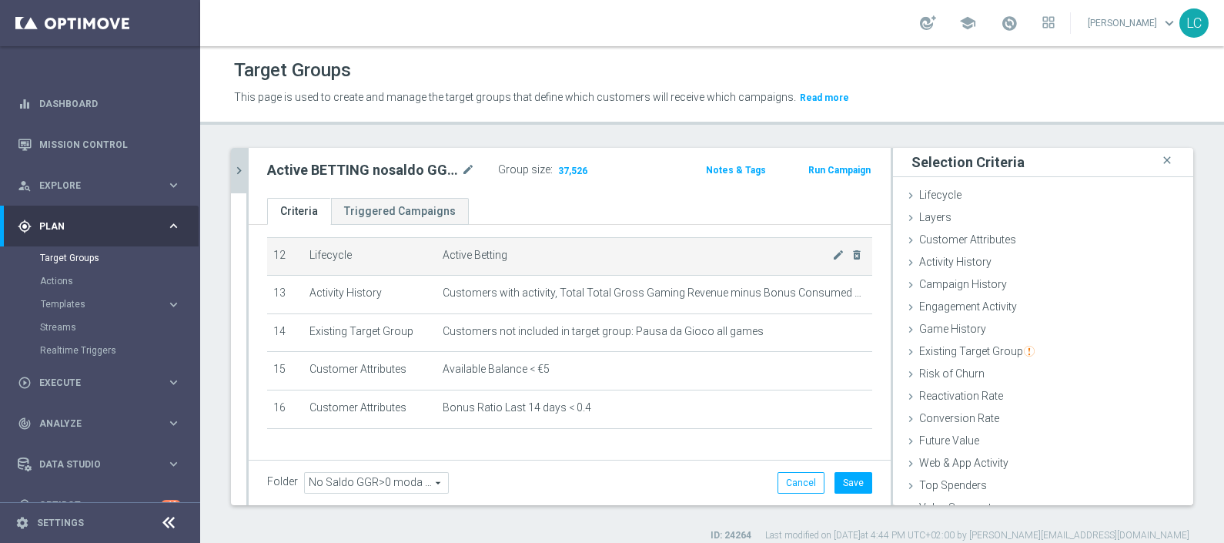
scroll to position [494, 0]
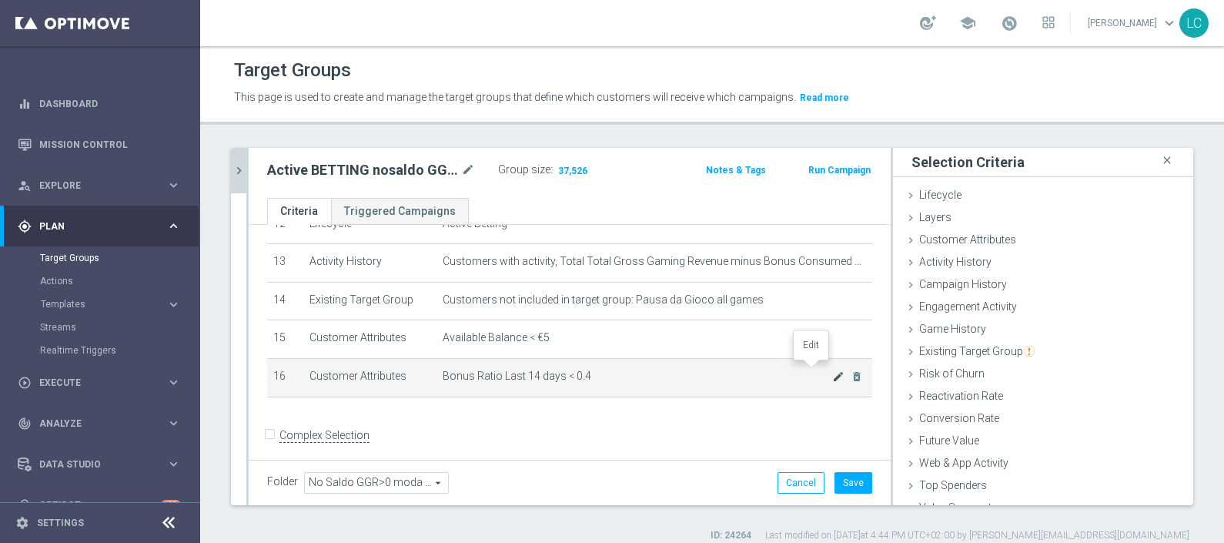
click at [832, 370] on icon "mode_edit" at bounding box center [838, 376] width 12 height 12
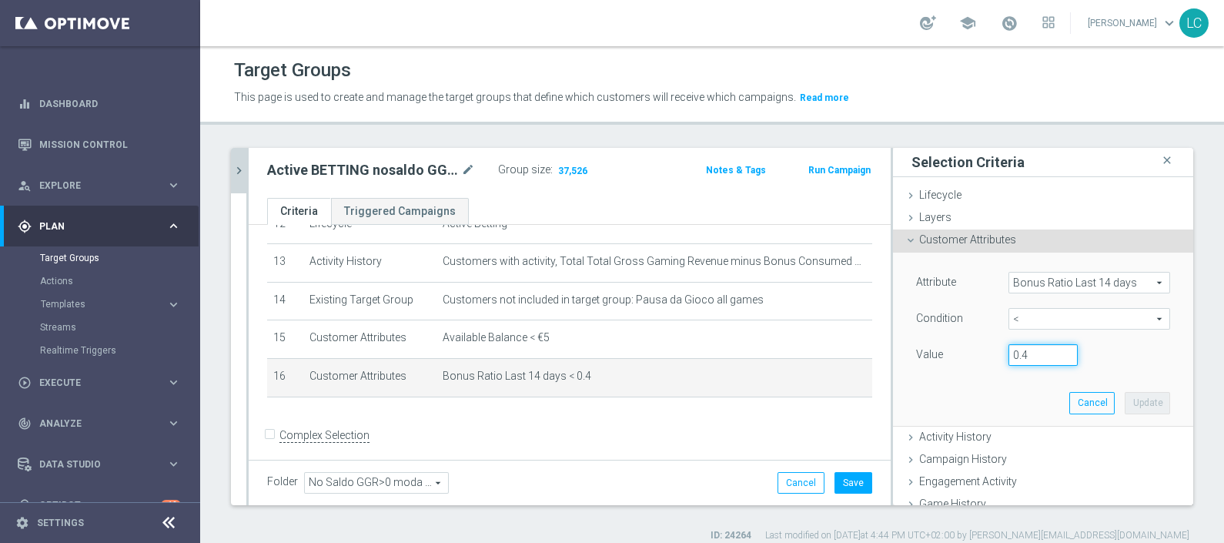
click at [1010, 356] on input "0.4" at bounding box center [1043, 355] width 69 height 22
type input "0.2"
click at [1125, 404] on button "Update" at bounding box center [1147, 403] width 45 height 22
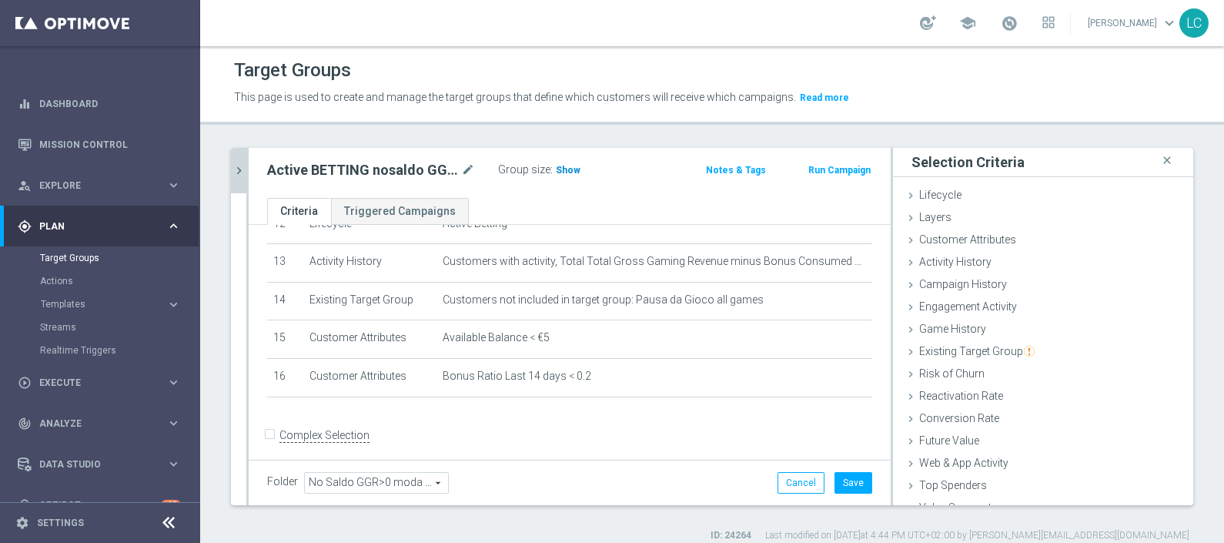
click at [575, 167] on span "Show" at bounding box center [568, 170] width 25 height 11
click at [778, 478] on button "Cancel" at bounding box center [801, 483] width 47 height 22
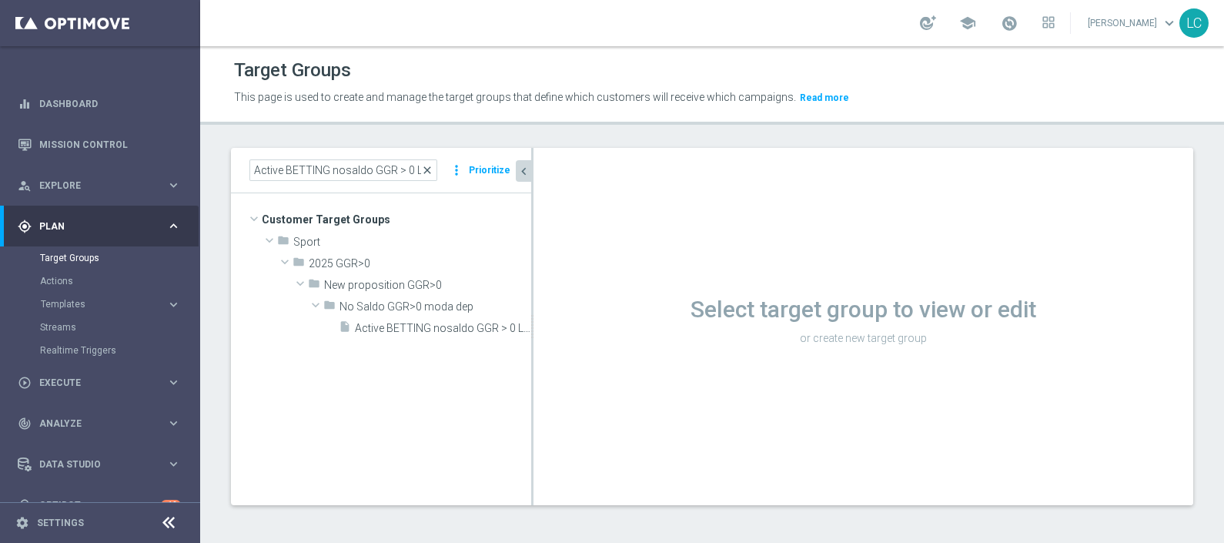
click at [428, 164] on span "close" at bounding box center [427, 170] width 12 height 12
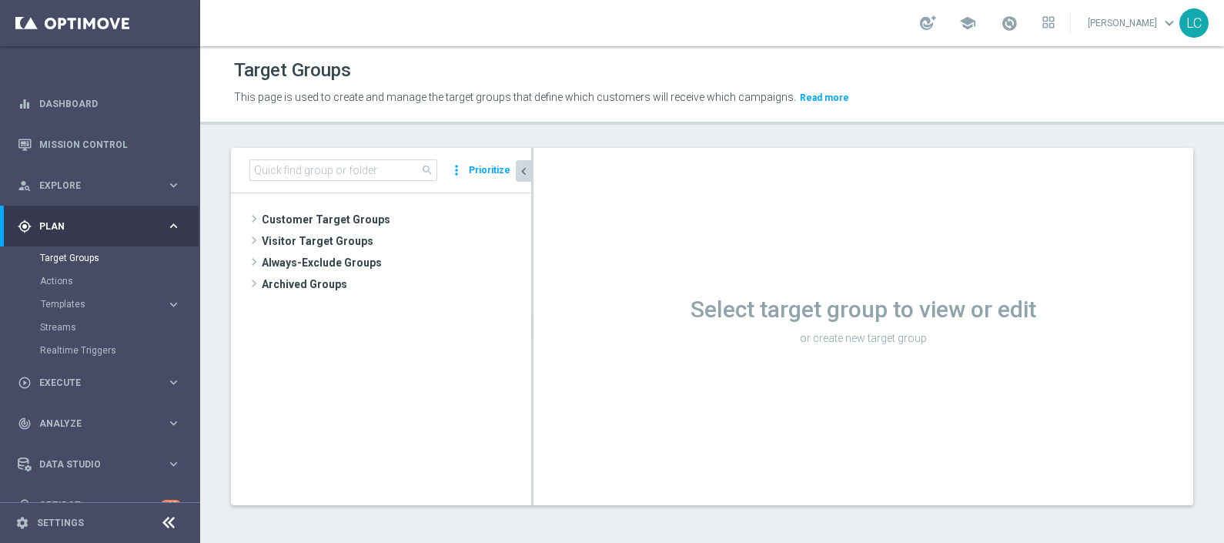
click at [108, 219] on div "gps_fixed Plan" at bounding box center [92, 226] width 149 height 14
click at [82, 94] on link "Dashboard" at bounding box center [110, 103] width 142 height 41
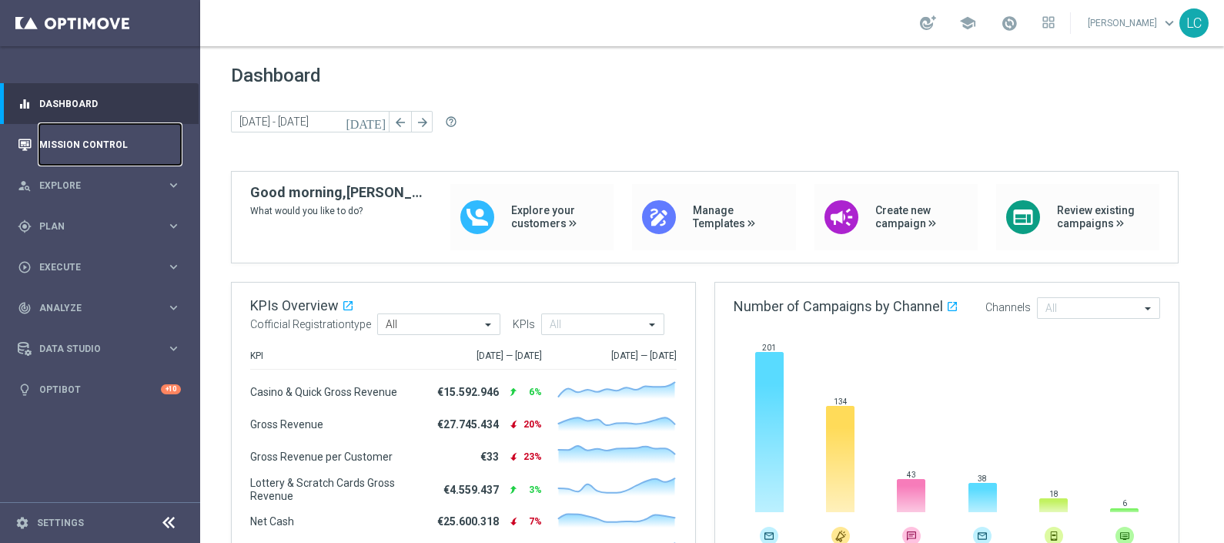
click at [69, 132] on link "Mission Control" at bounding box center [110, 144] width 142 height 41
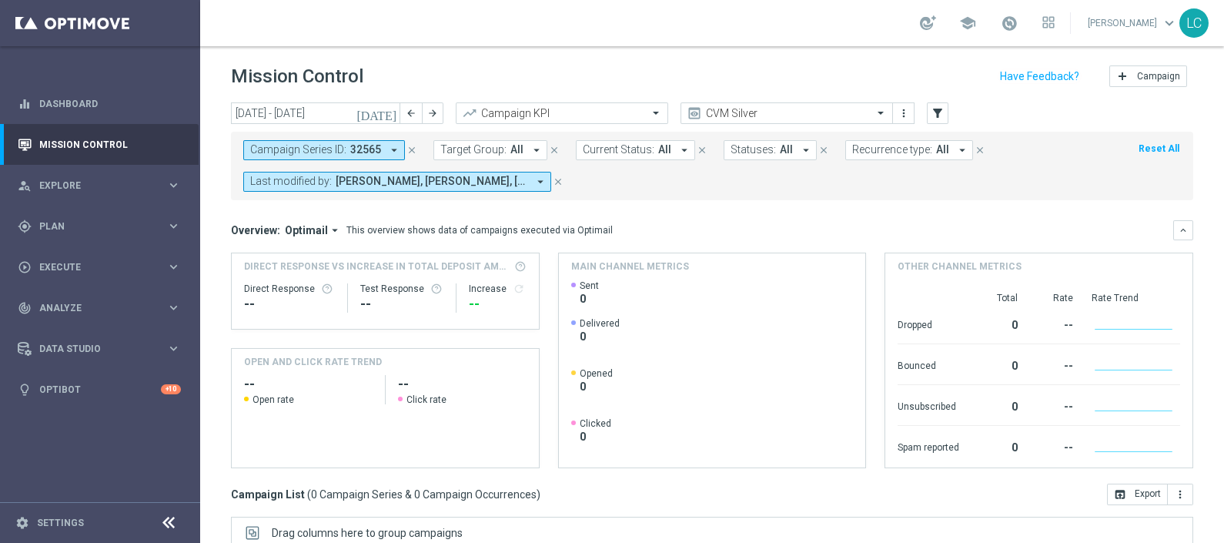
click at [407, 146] on icon "close" at bounding box center [412, 150] width 11 height 11
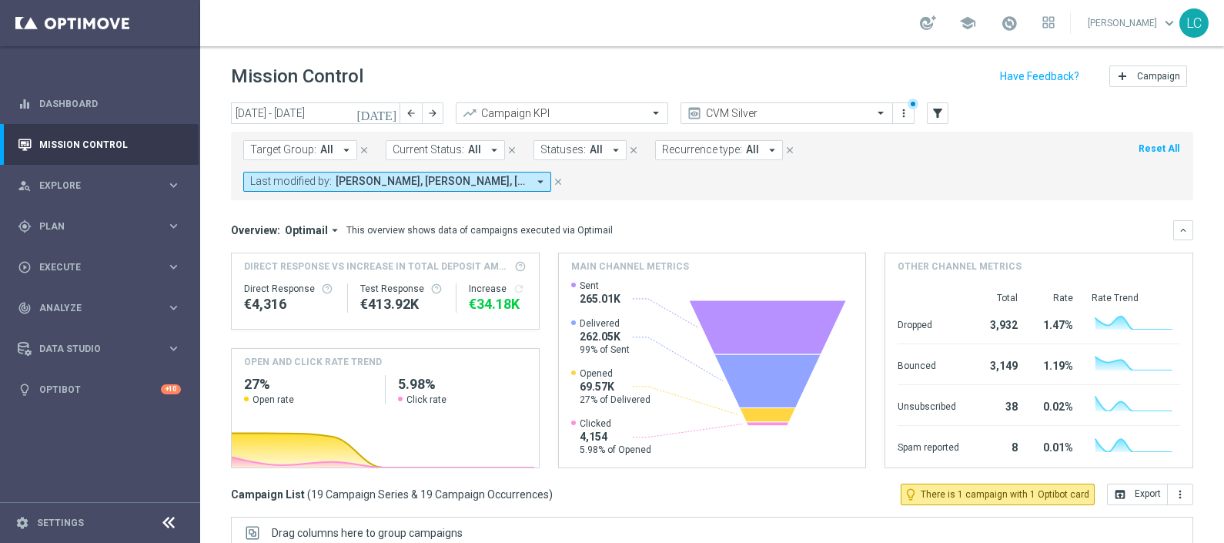
click at [429, 176] on span "Francesca Mascarucci, Lorenzo Carlevale, Marco Cesco, Martina Troia, Nicolo' Na…" at bounding box center [432, 181] width 192 height 13
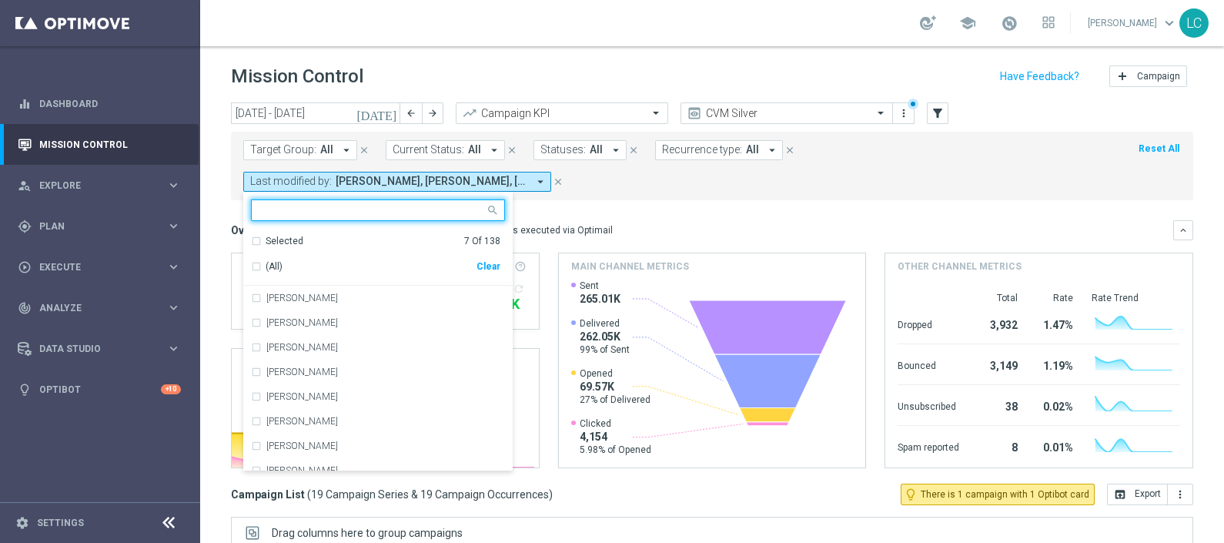
click at [260, 243] on div "Selected 7 Of 138" at bounding box center [376, 241] width 250 height 13
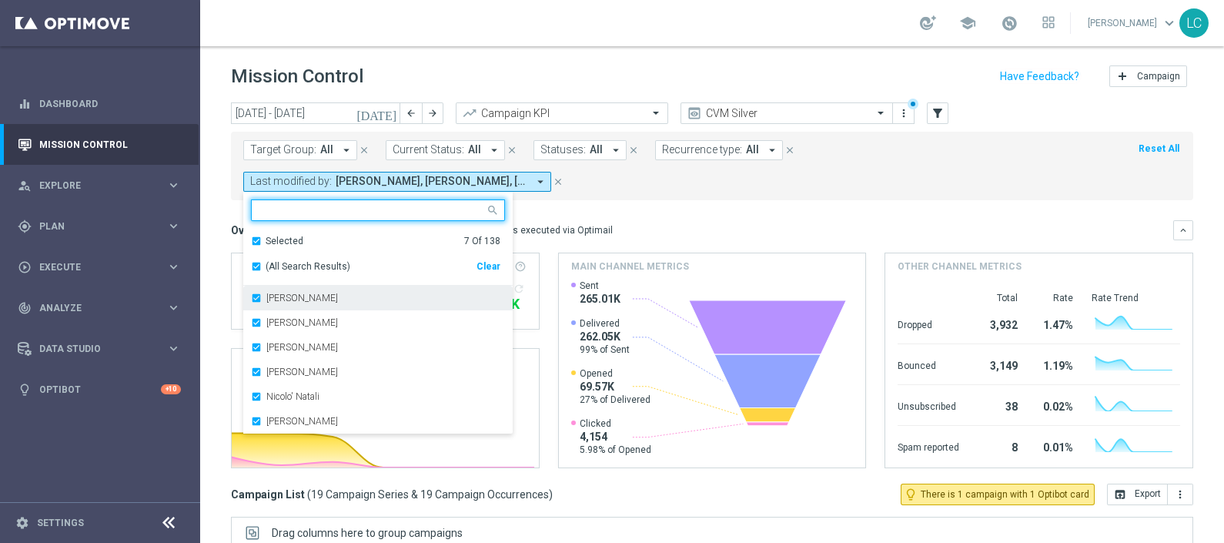
click at [273, 295] on label "Francesca Mascarucci" at bounding box center [302, 297] width 72 height 9
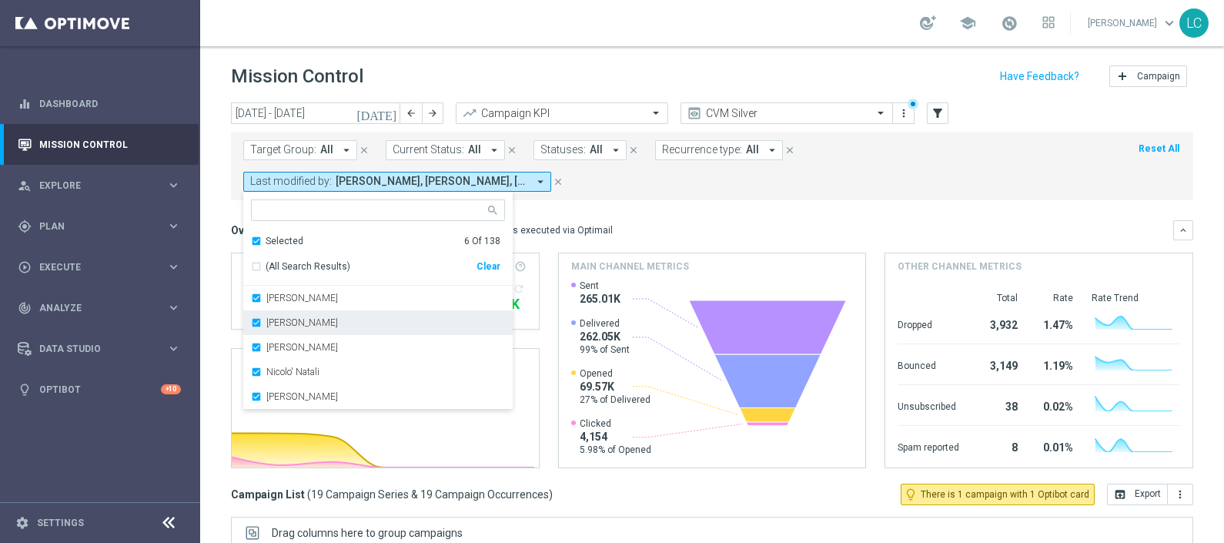
click at [270, 327] on div "Marco Cesco" at bounding box center [378, 322] width 254 height 25
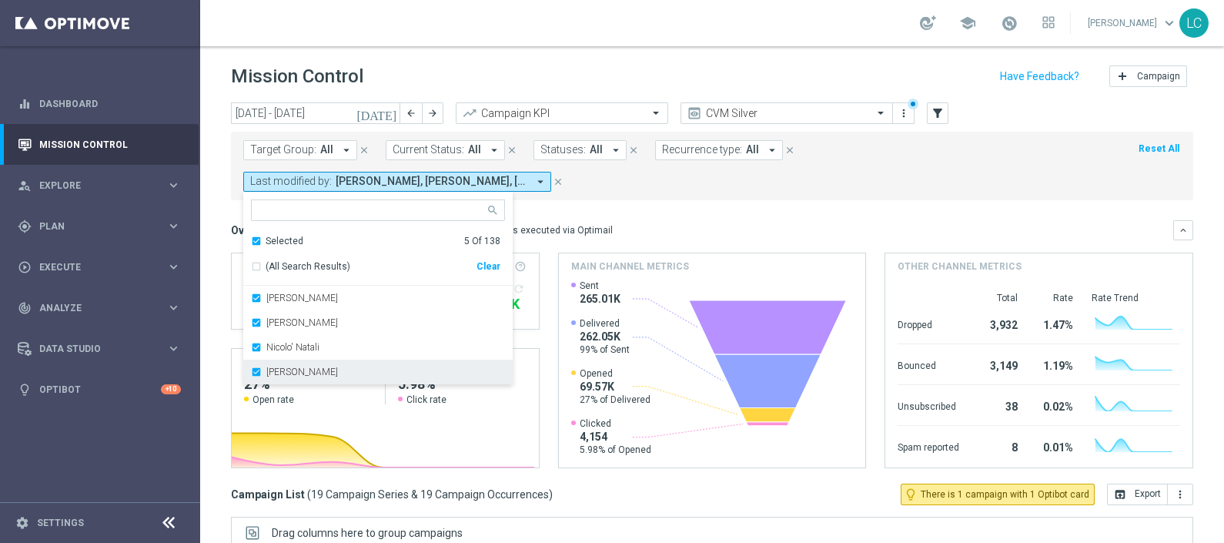
click at [367, 369] on div "Paolo Martiradonna" at bounding box center [385, 371] width 239 height 9
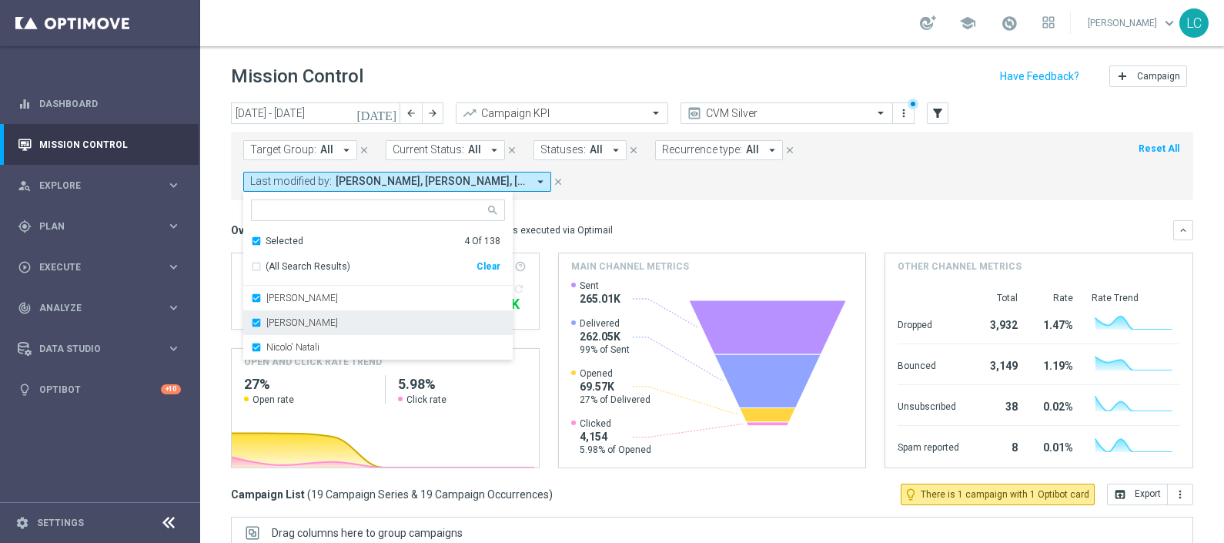
click at [320, 320] on label "Martina Troia" at bounding box center [302, 322] width 72 height 9
click at [680, 328] on rect at bounding box center [710, 374] width 278 height 188
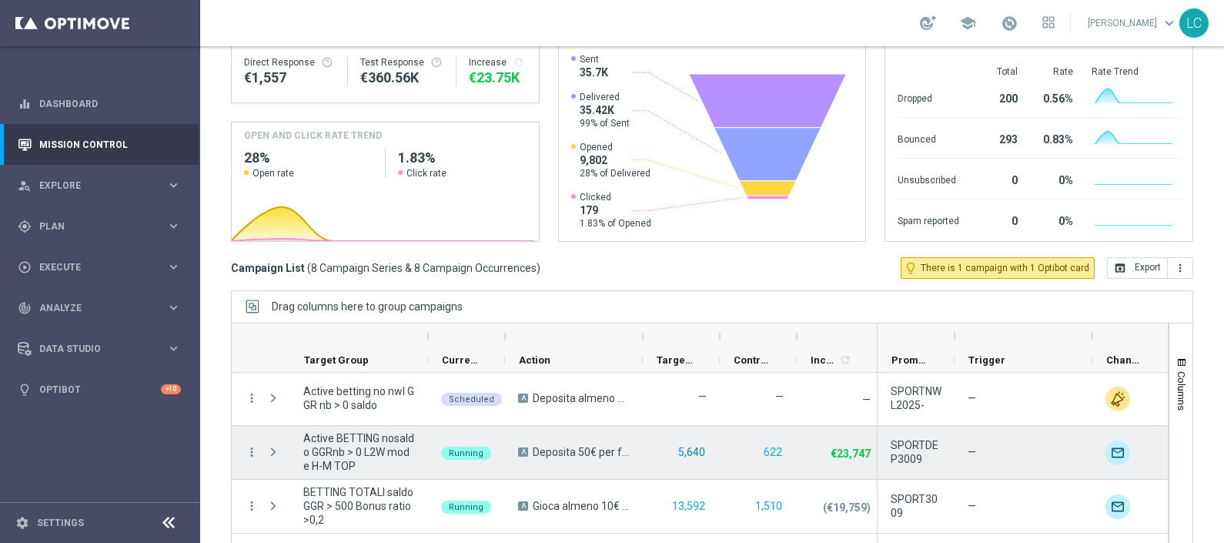
scroll to position [259, 0]
